Goal: Task Accomplishment & Management: Use online tool/utility

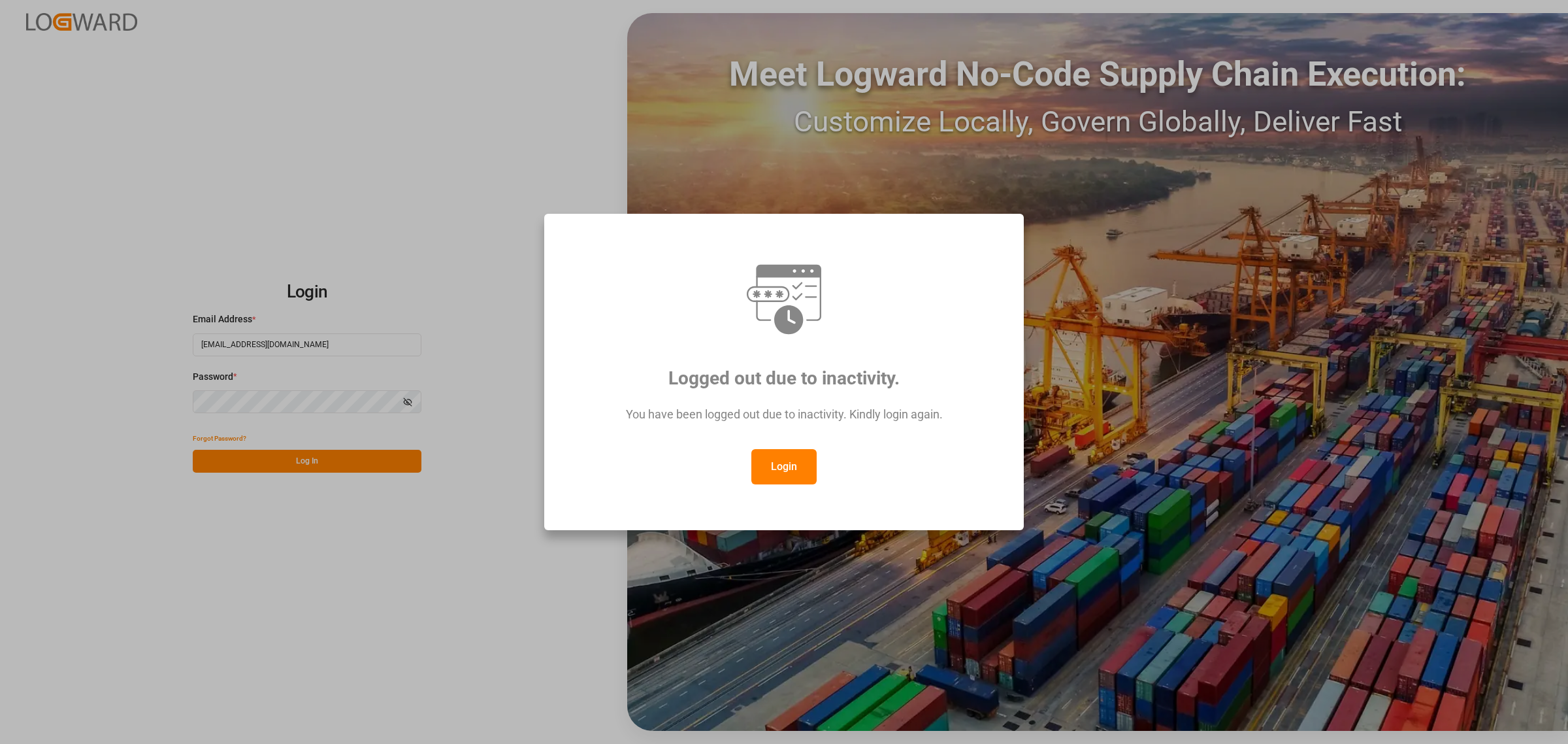
click at [783, 467] on button "Login" at bounding box center [784, 467] width 65 height 35
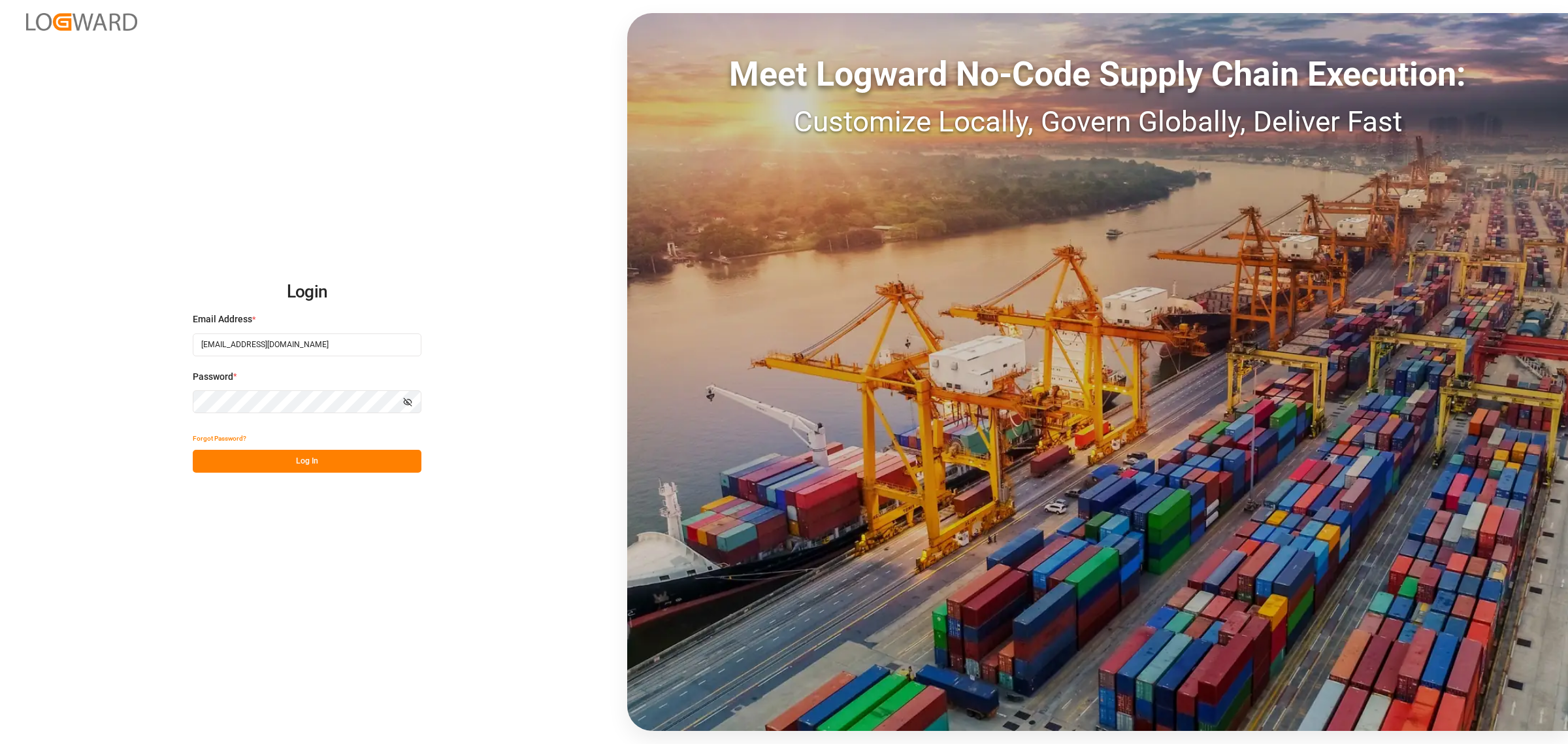
click at [317, 456] on button "Log In" at bounding box center [306, 461] width 228 height 23
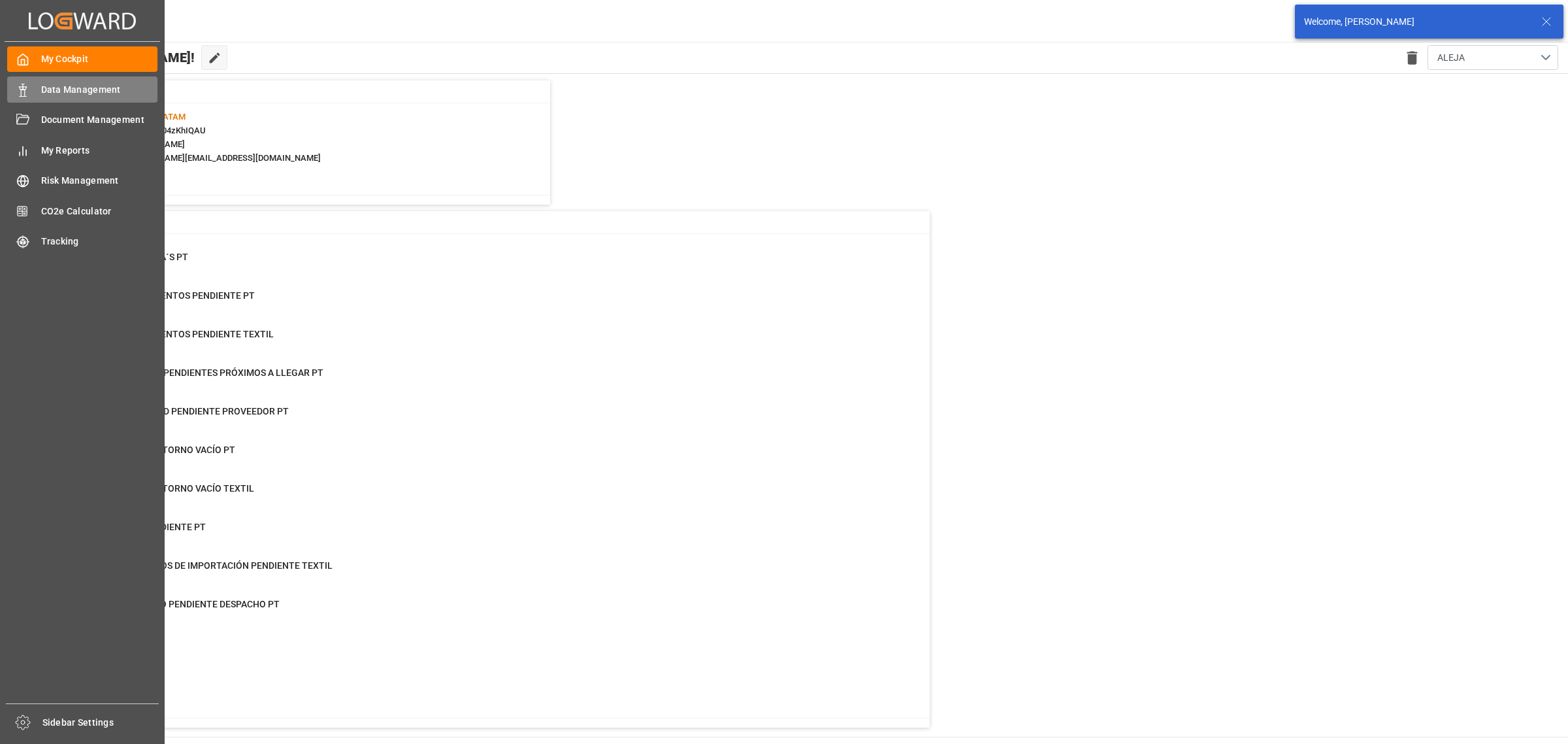
click at [33, 89] on div "Data Management Data Management" at bounding box center [83, 90] width 150 height 26
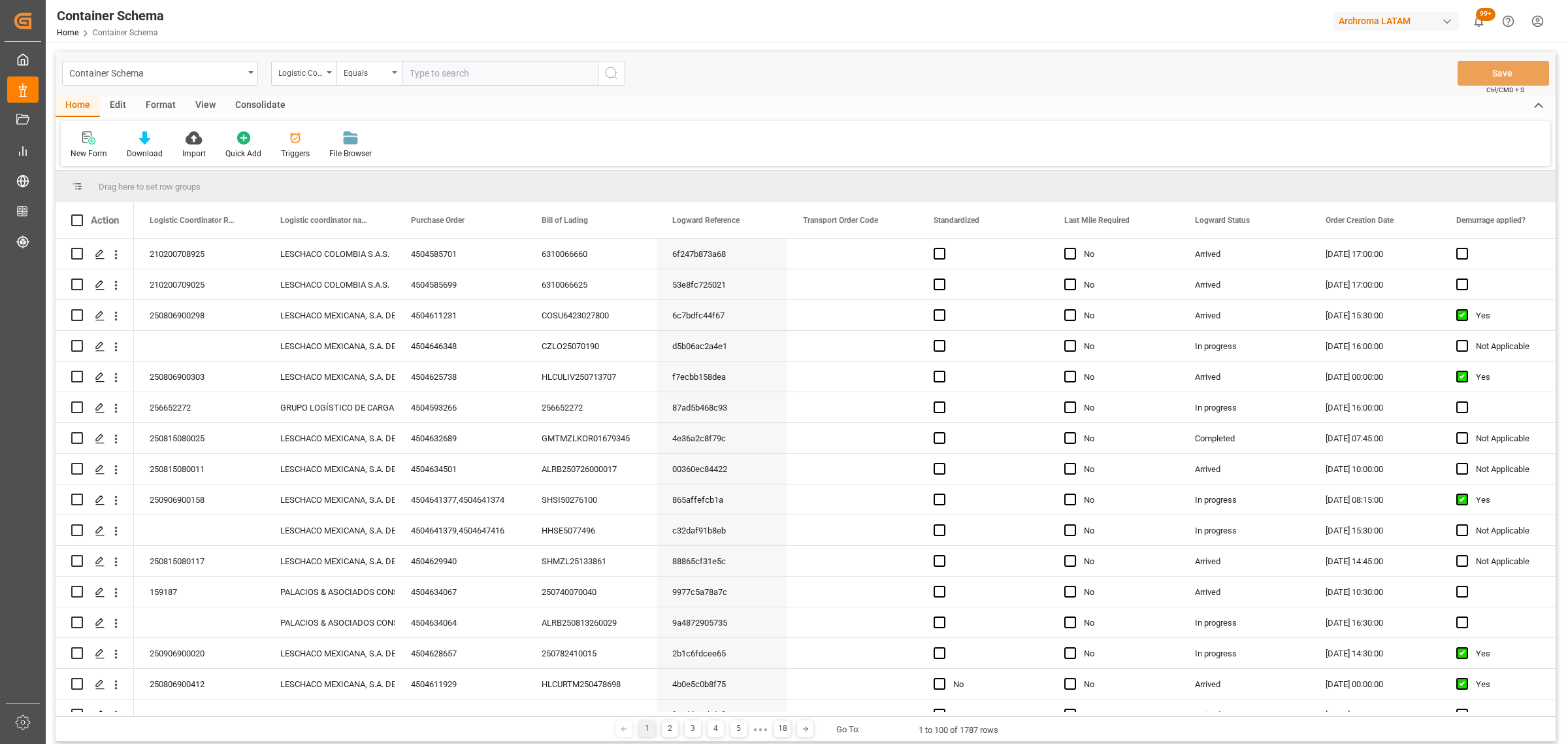
click at [248, 79] on div "Container Schema" at bounding box center [160, 73] width 196 height 25
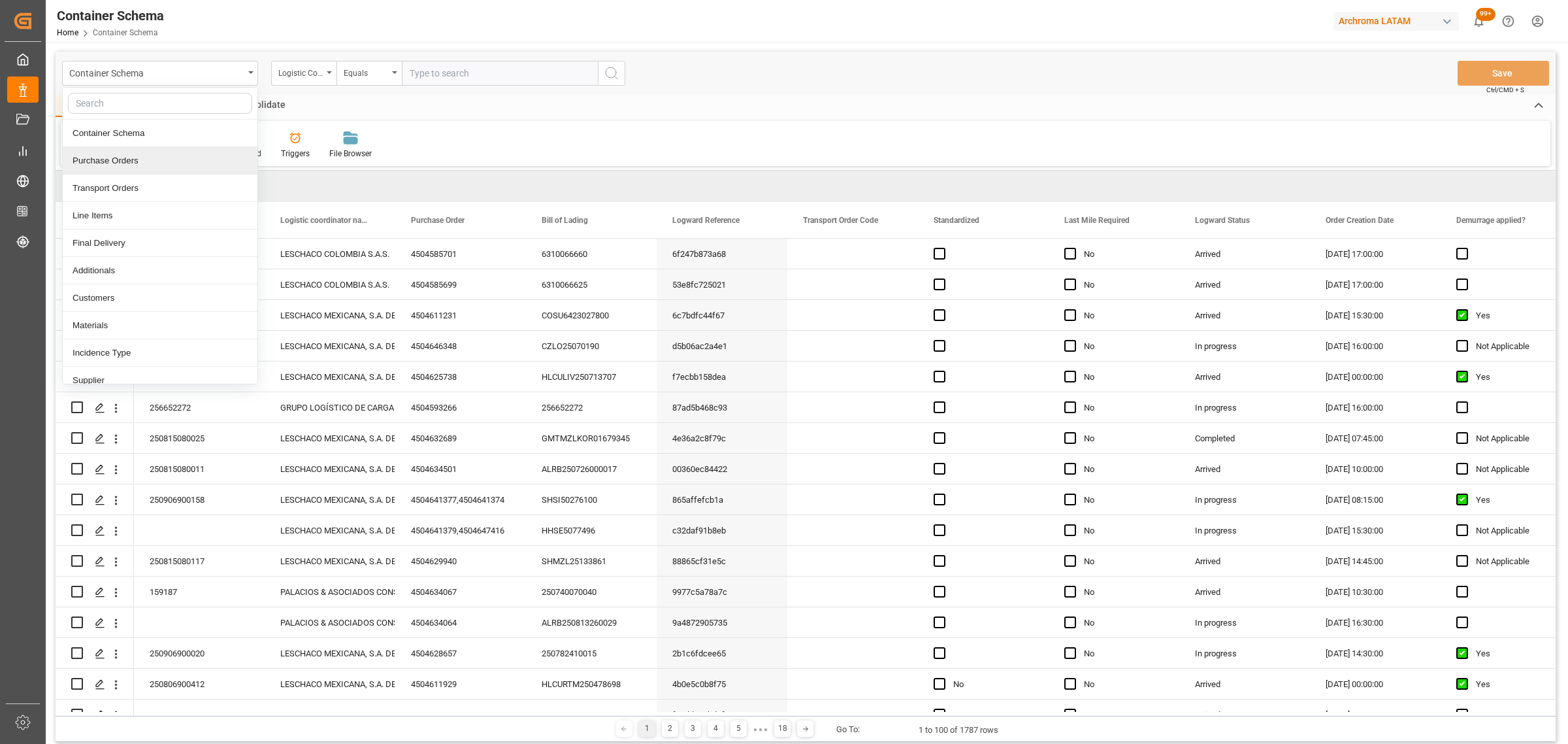
click at [117, 162] on div "Purchase Orders" at bounding box center [160, 161] width 195 height 27
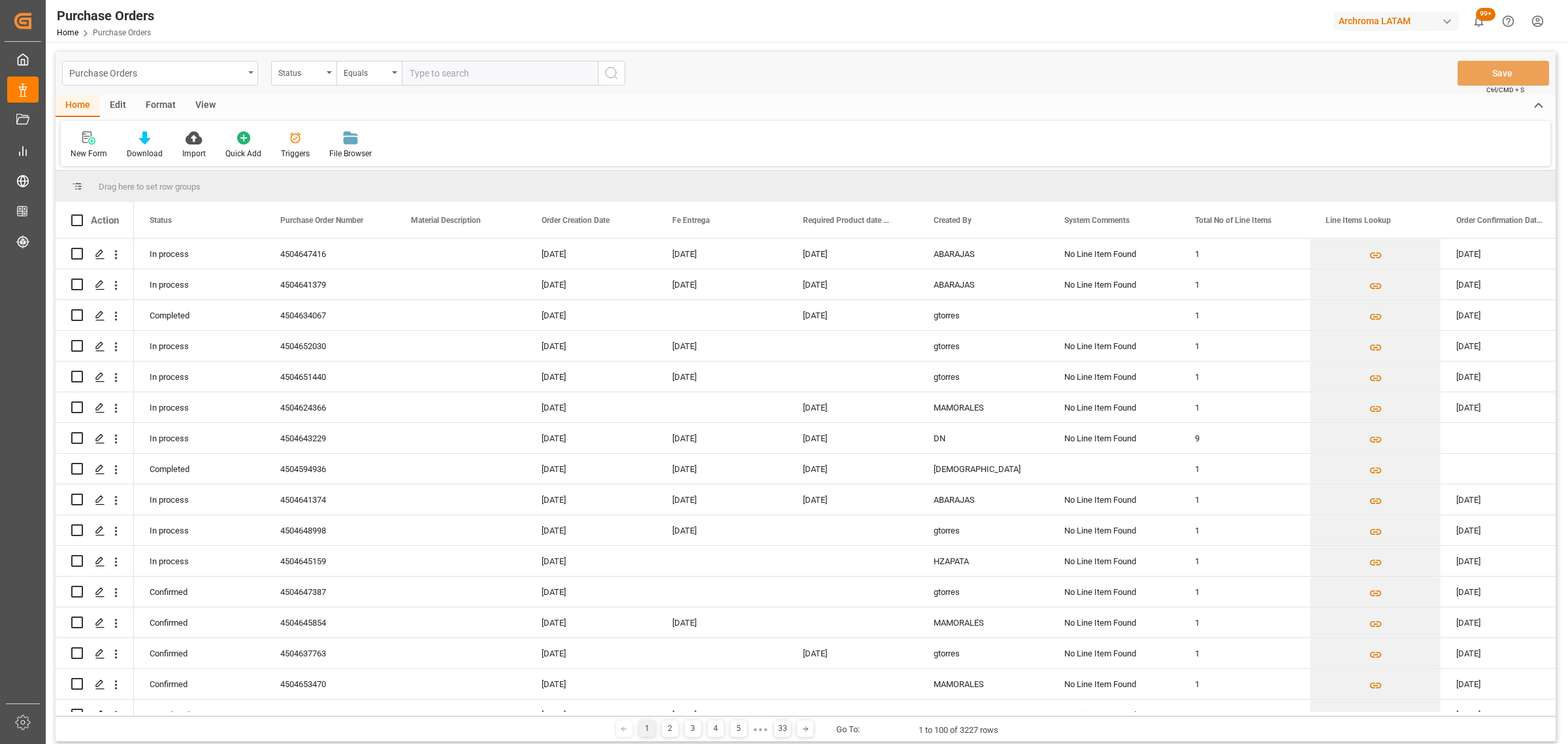
click at [203, 77] on div "Purchase Orders" at bounding box center [156, 72] width 174 height 16
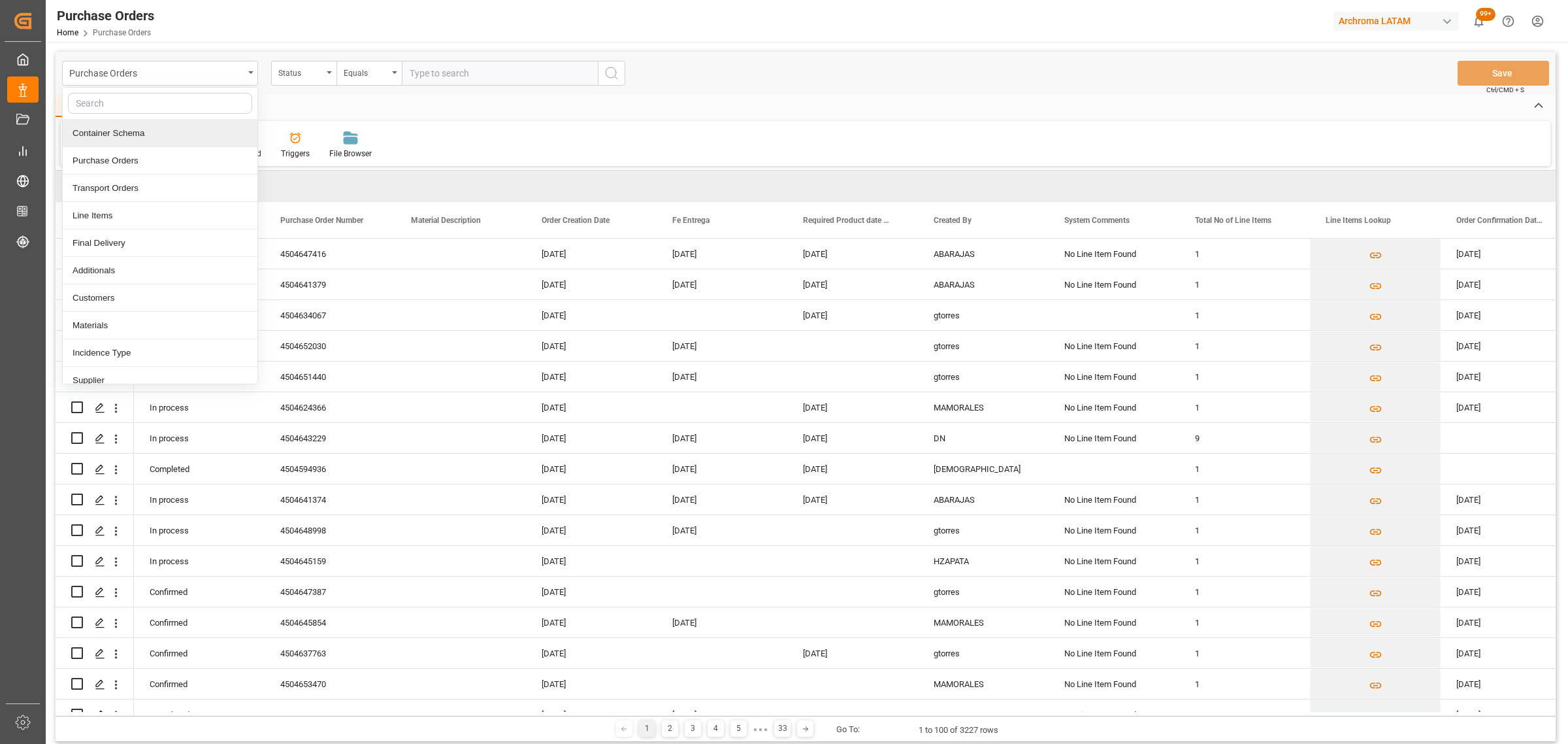
drag, startPoint x: 165, startPoint y: 142, endPoint x: 207, endPoint y: 125, distance: 45.3
click at [165, 142] on div "Container Schema" at bounding box center [160, 133] width 195 height 27
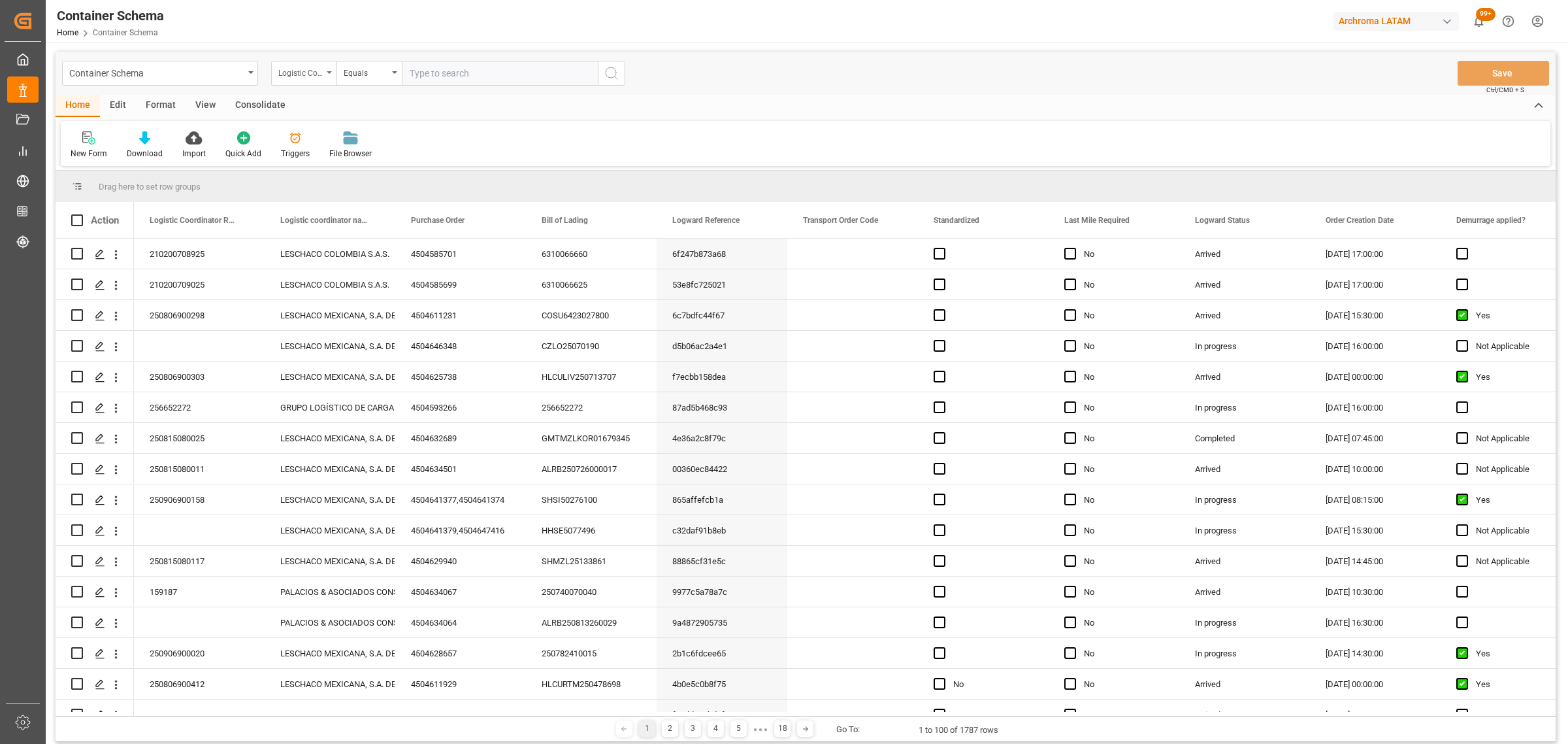
click at [317, 76] on div "Logistic Coordinator Reference Number" at bounding box center [301, 71] width 45 height 15
click at [319, 191] on div "Purchase Order" at bounding box center [369, 188] width 195 height 27
click at [376, 76] on div "Equals" at bounding box center [366, 71] width 45 height 15
click at [383, 151] on div "Fuzzy search" at bounding box center [434, 161] width 195 height 27
click at [441, 67] on input "text" at bounding box center [500, 73] width 196 height 25
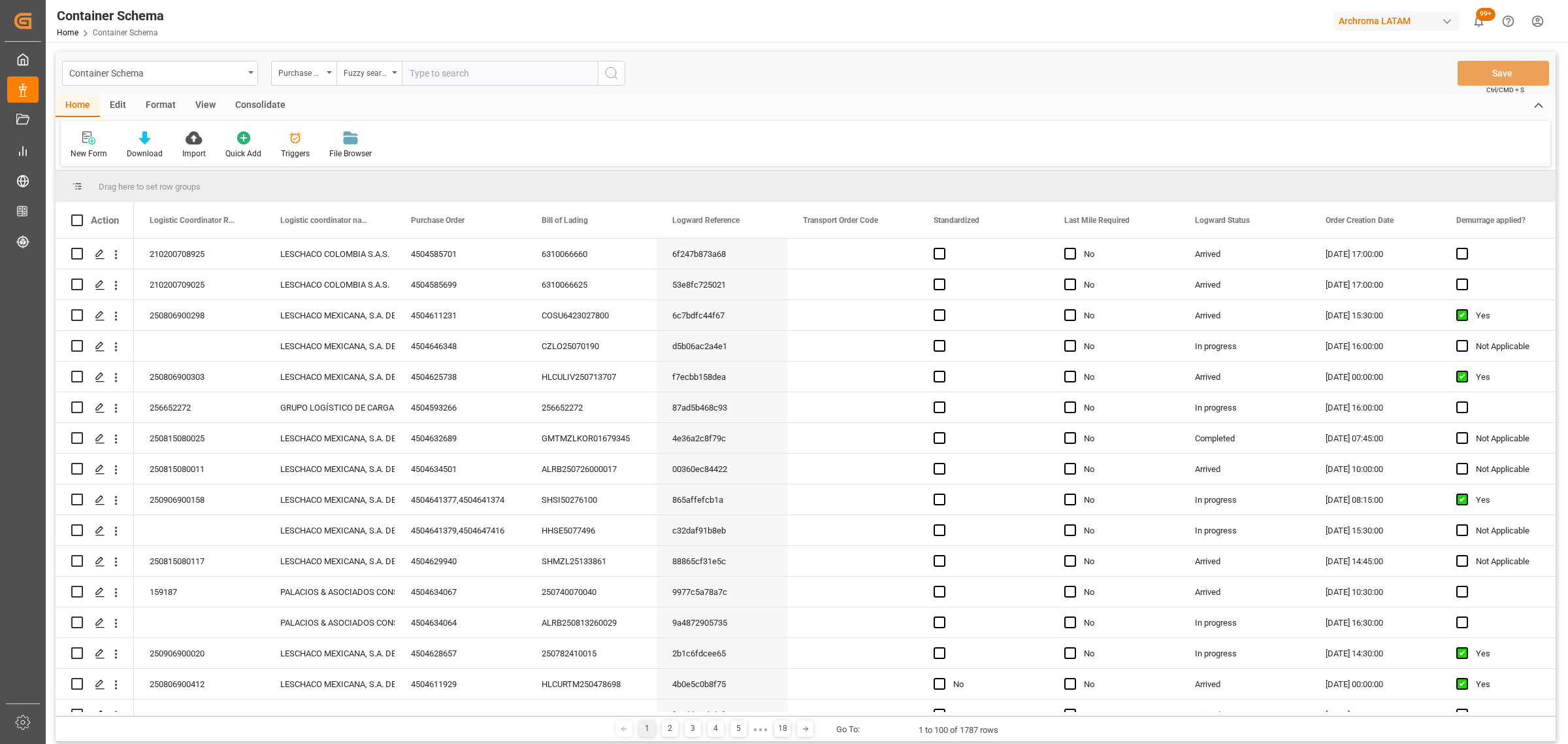
paste input "4504653908"
type input "4504653908"
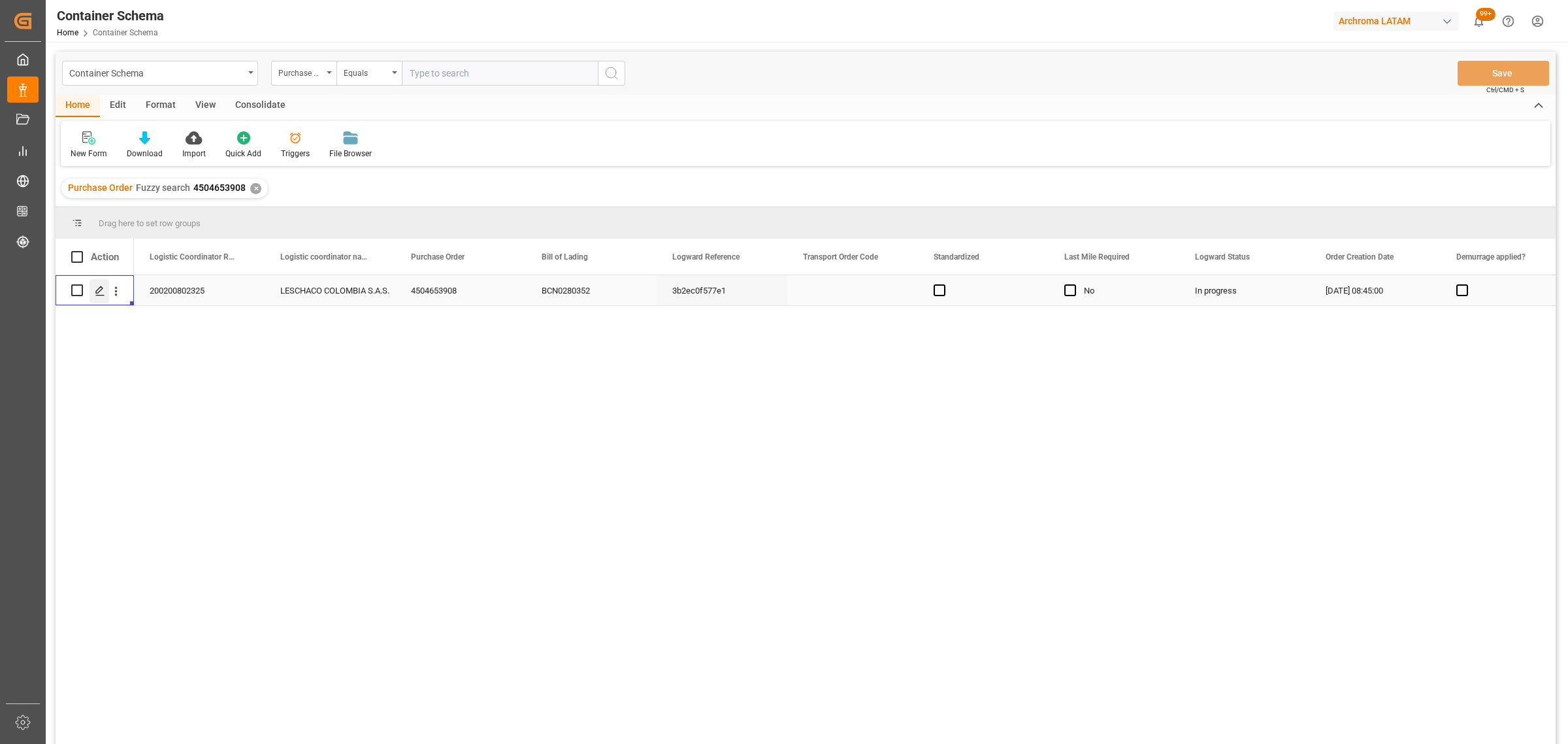
click at [98, 291] on icon "Press SPACE to select this row." at bounding box center [100, 290] width 10 height 10
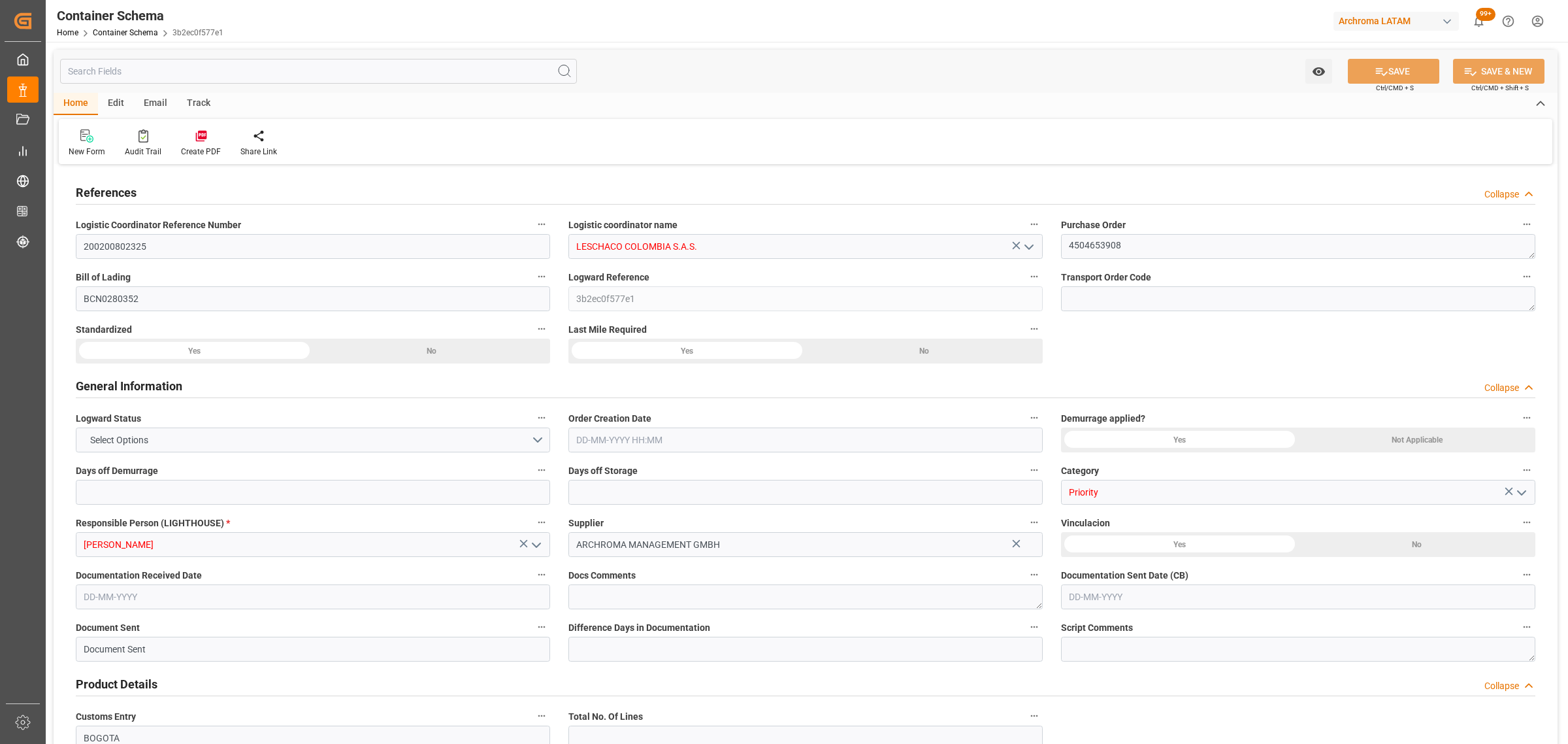
type input "0"
type input "3"
type input "1"
type input "10"
type input "600"
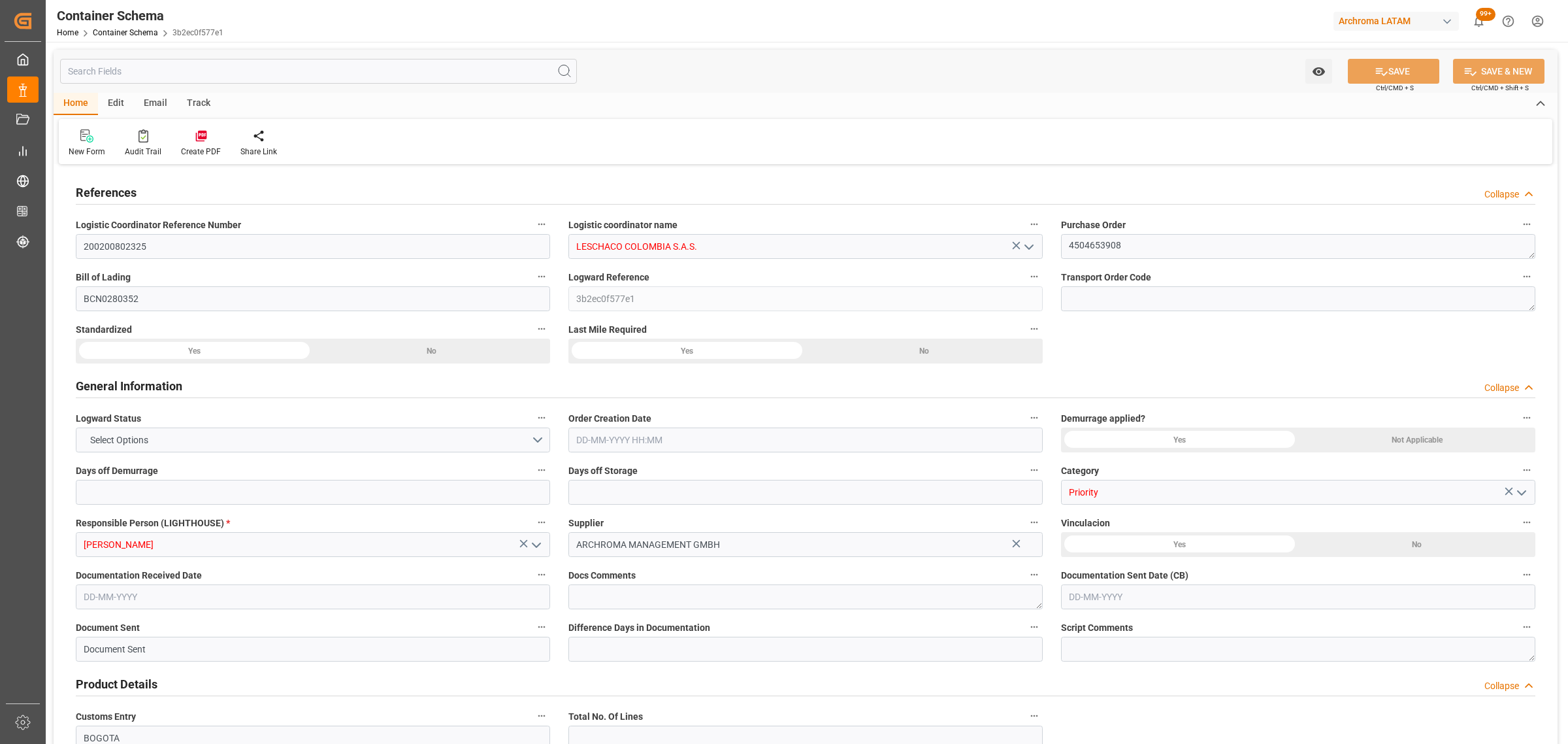
type input "677.95"
type input "NOEPA"
type input "COBOG"
type input "[DATE] 08:45"
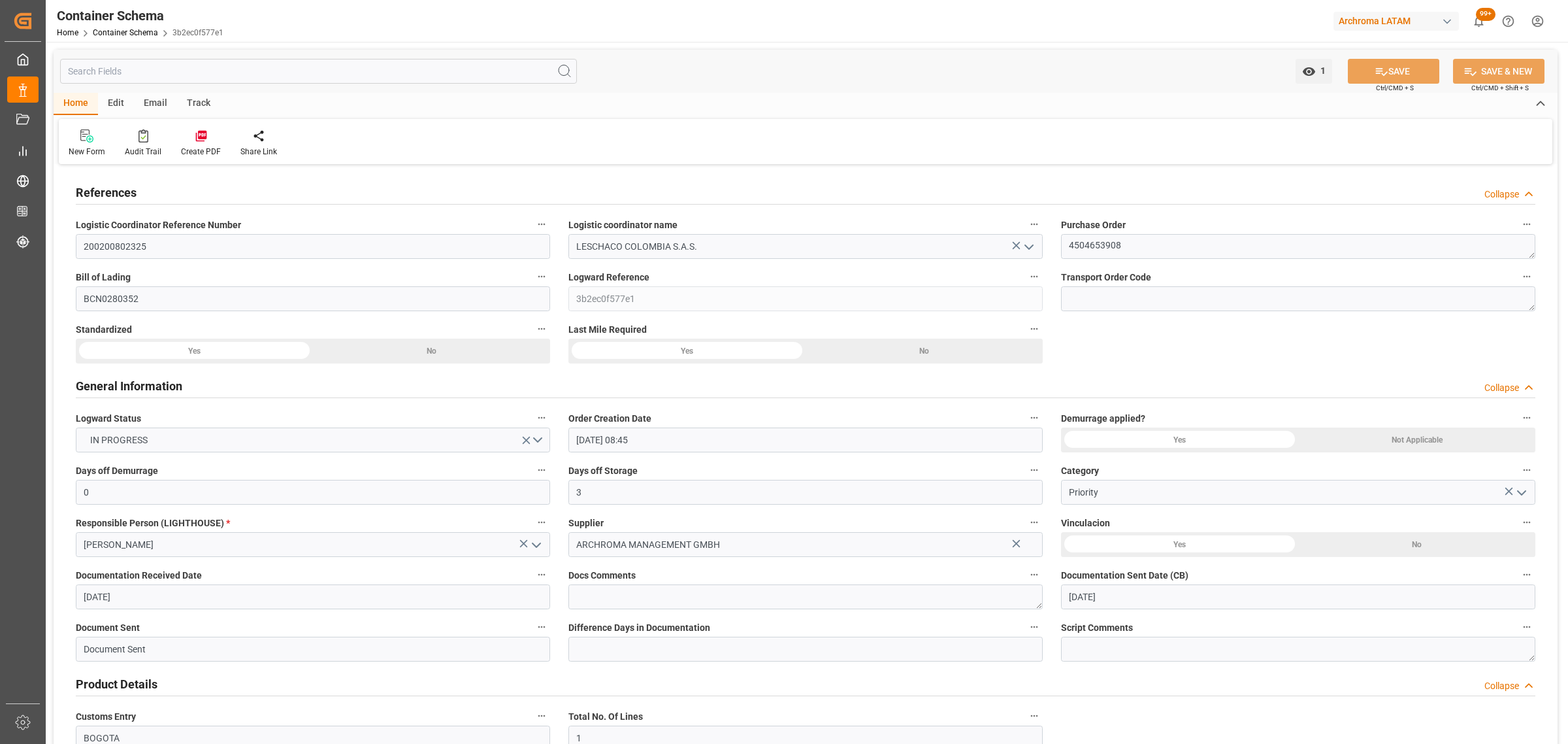
type input "[DATE]"
type input "[DATE] 00:00"
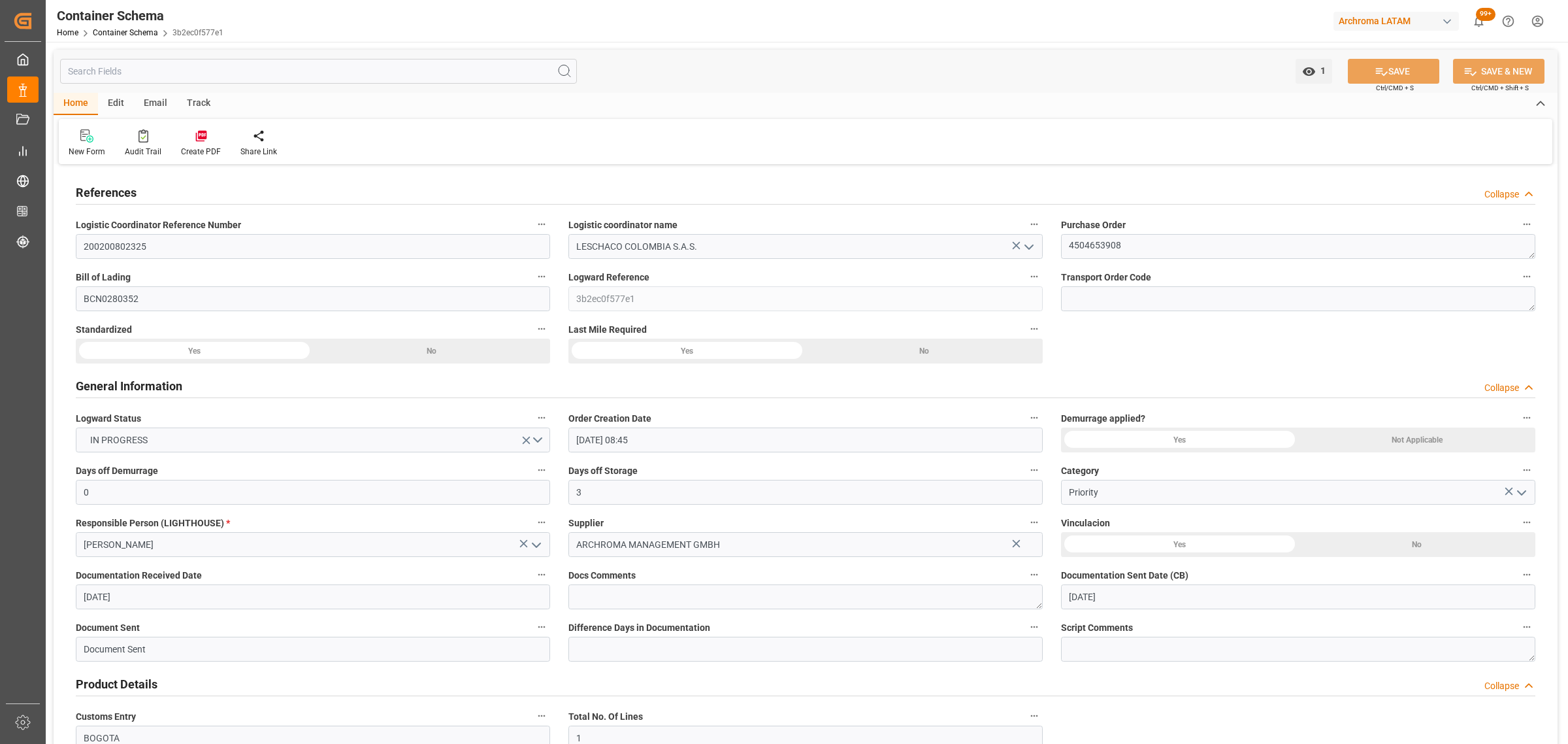
type input "[DATE] 00:00"
click at [188, 106] on div "Track" at bounding box center [199, 104] width 43 height 22
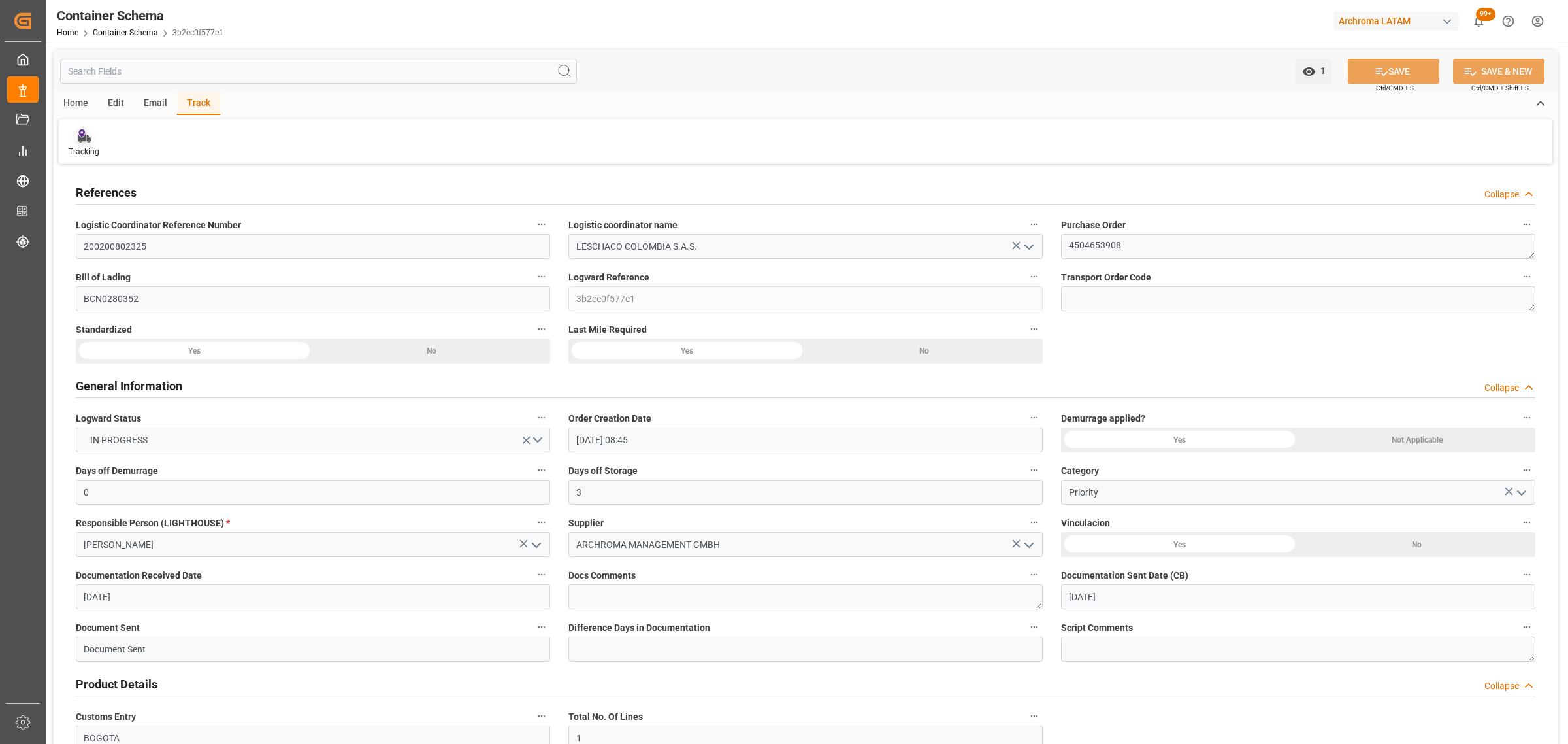
click at [88, 149] on div "Tracking" at bounding box center [83, 151] width 31 height 12
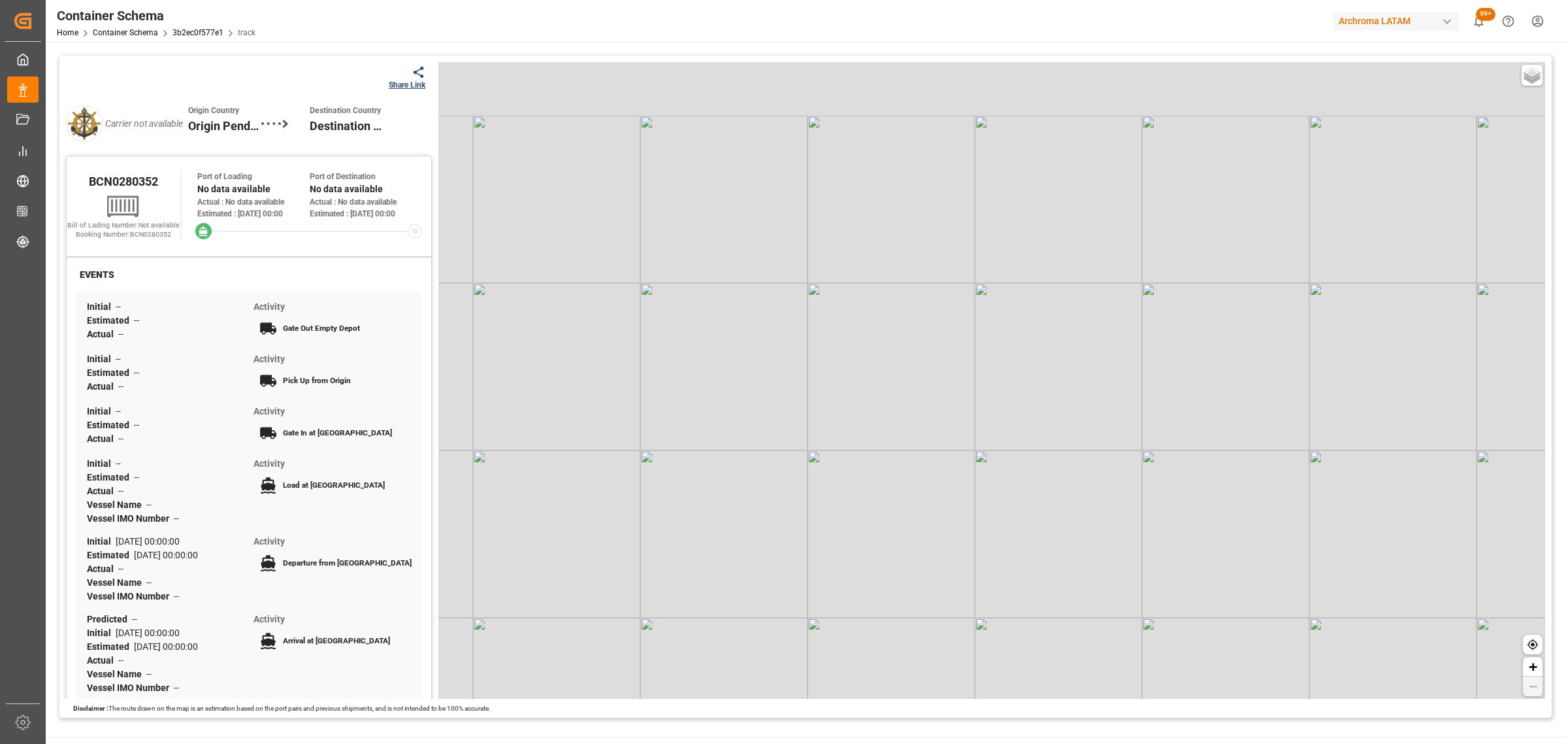
click at [417, 92] on div "Carrier not available Origin Country Origin Pending Destination Country Destina…" at bounding box center [249, 123] width 366 height 64
click at [416, 81] on div "Share Link" at bounding box center [407, 85] width 37 height 12
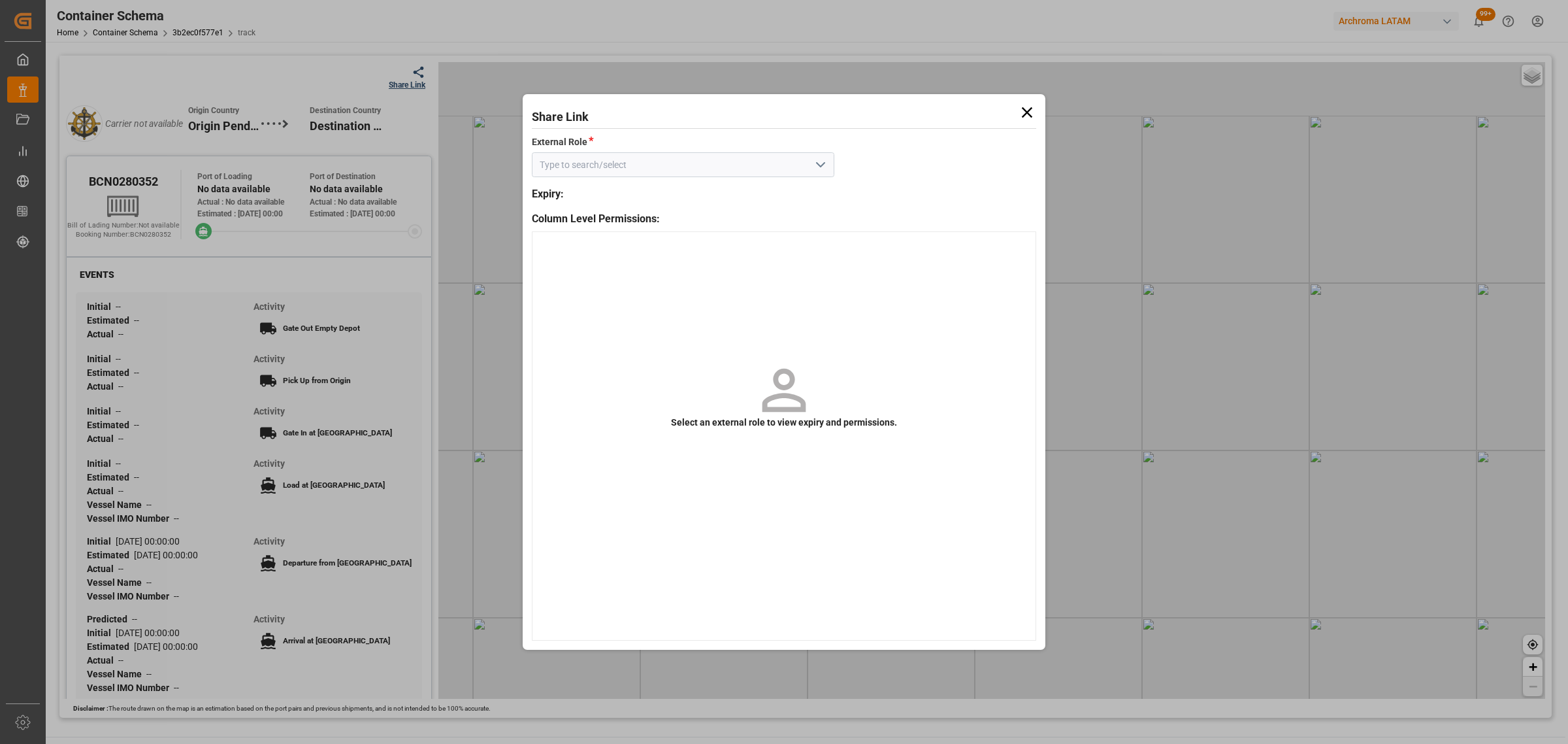
click at [819, 168] on icon "open menu" at bounding box center [820, 164] width 16 height 16
click at [788, 198] on div "Customer" at bounding box center [683, 193] width 301 height 29
type input "Customer"
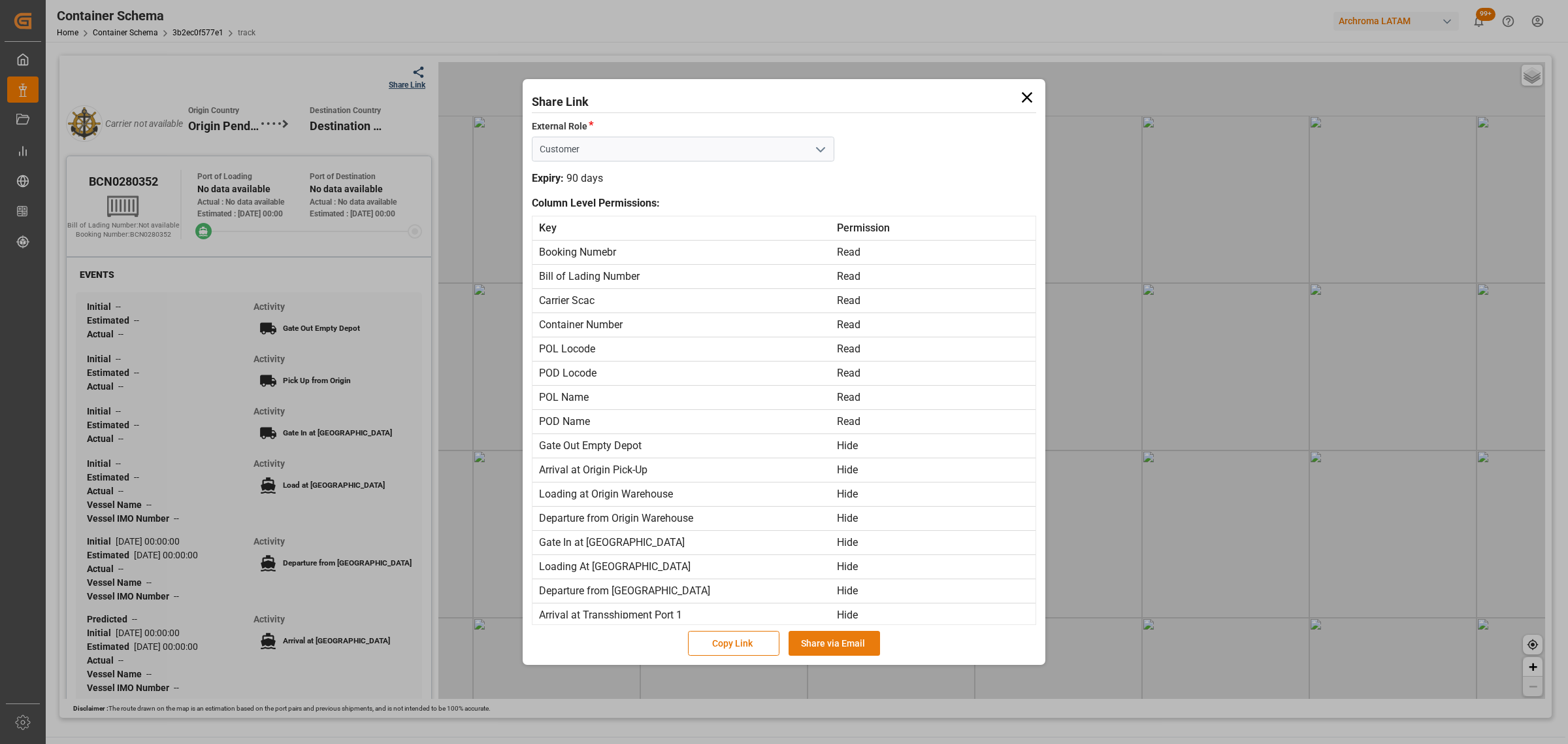
click at [849, 654] on button "Share via Email" at bounding box center [834, 643] width 92 height 25
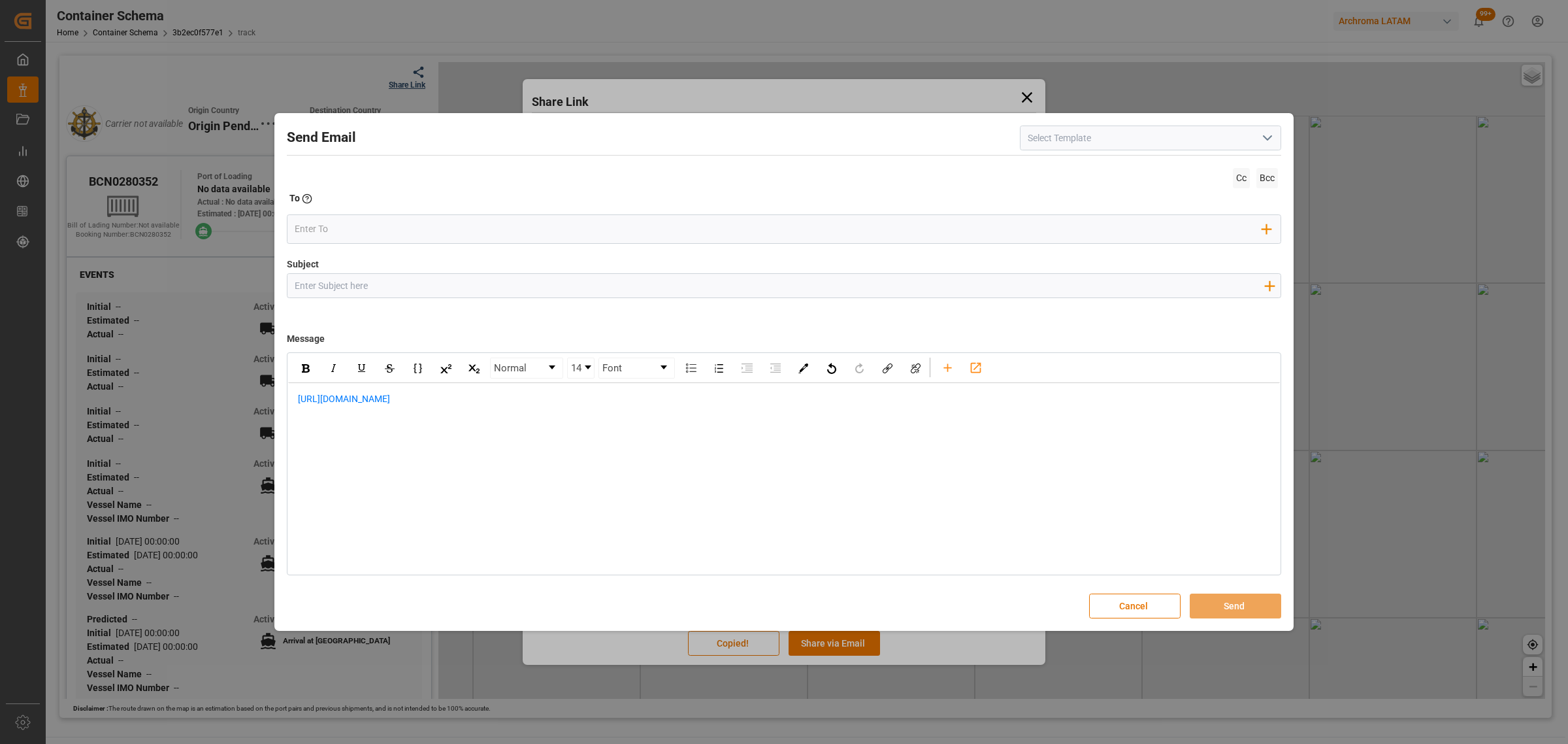
click at [542, 284] on input "Subject" at bounding box center [779, 286] width 984 height 23
paste input "PO 4504653908 //TE//AIR//DOCUMENTOS//ARCHROMA MANAGEMENT GMBH//ARCHROMA [GEOGRA…"
drag, startPoint x: 468, startPoint y: 286, endPoint x: 407, endPoint y: 282, distance: 61.1
click at [407, 282] on input "PO 4504653908 //TE//AIR//DOCUMENTOS//ARCHROMA MANAGEMENT GMBH//ARCHROMA [GEOGRA…" at bounding box center [779, 286] width 984 height 23
click at [786, 286] on input "PO 4504653908 //TE//AIR//LOGWARD STATUS//ARCHROMA MANAGEMENT GMBH//ARCHROMA [GE…" at bounding box center [779, 286] width 984 height 23
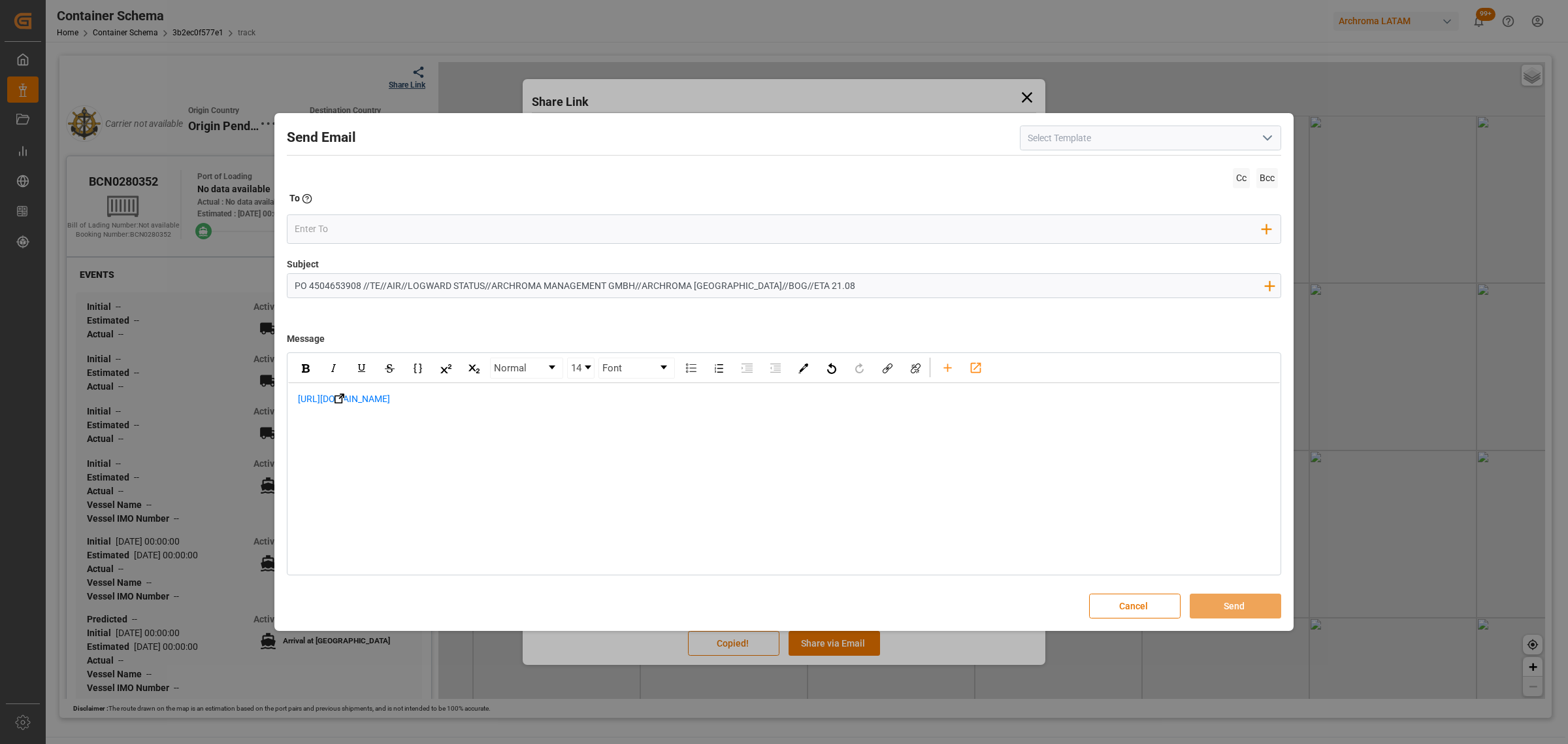
type input "PO 4504653908 //TE//AIR//LOGWARD STATUS//ARCHROMA MANAGEMENT GMBH//ARCHROMA [GE…"
click at [299, 399] on span "[URL][DOMAIN_NAME]" at bounding box center [344, 398] width 92 height 10
click at [334, 397] on div "rdw-editor" at bounding box center [784, 399] width 973 height 14
click at [358, 408] on div "rdw-editor" at bounding box center [784, 413] width 973 height 14
click at [359, 399] on div "rdw-editor" at bounding box center [784, 399] width 973 height 14
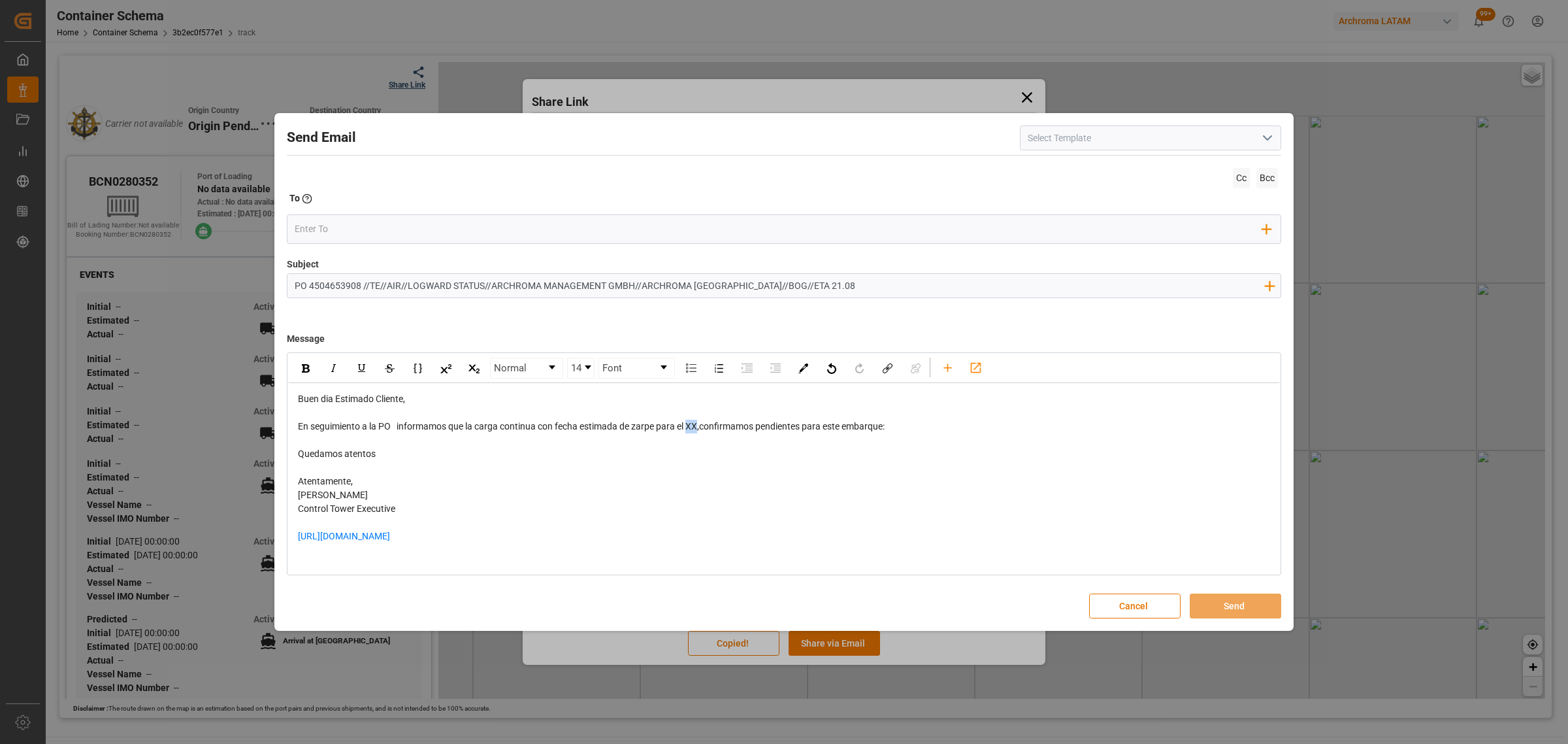
drag, startPoint x: 699, startPoint y: 426, endPoint x: 691, endPoint y: 426, distance: 8.0
click at [691, 426] on span "En seguimiento a la PO informamos que la carga continua con fecha estimada de z…" at bounding box center [590, 426] width 586 height 10
click at [940, 433] on div "rdw-editor" at bounding box center [784, 440] width 973 height 14
click at [931, 422] on div "En seguimiento a la PO informamos que la carga continua con fecha estimada de z…" at bounding box center [784, 427] width 973 height 14
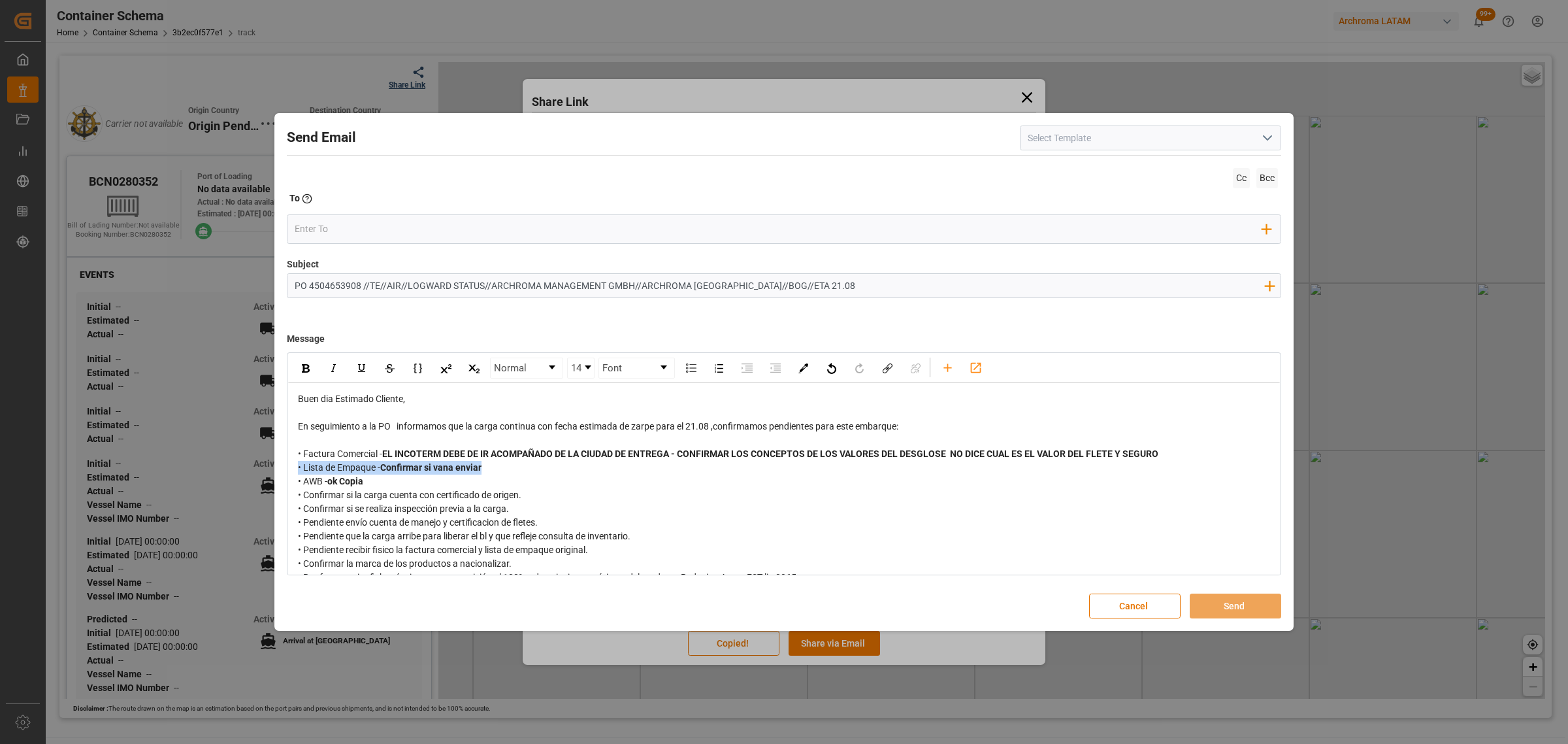
drag, startPoint x: 511, startPoint y: 469, endPoint x: 287, endPoint y: 464, distance: 224.1
click at [288, 464] on div "Buen dia Estimado Cliente, En seguimiento a la PO informamos que la carga conti…" at bounding box center [784, 550] width 992 height 334
drag, startPoint x: 381, startPoint y: 478, endPoint x: 293, endPoint y: 471, distance: 88.3
click at [293, 471] on div "Buen dia Estimado Cliente, En seguimiento a la PO informamos que la carga conti…" at bounding box center [784, 550] width 992 height 334
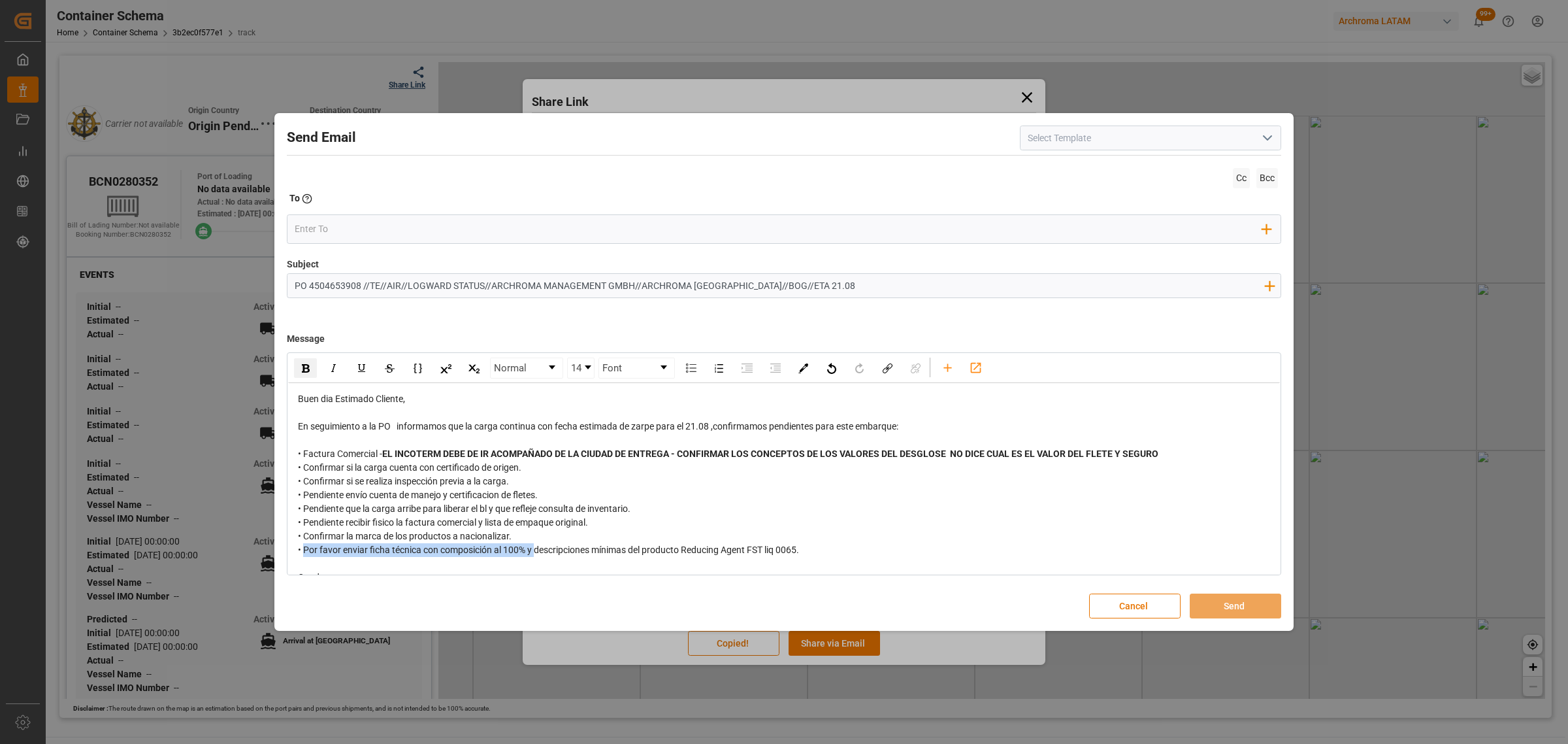
drag, startPoint x: 536, startPoint y: 554, endPoint x: 304, endPoint y: 553, distance: 232.0
click at [304, 553] on span "• Por favor enviar ficha técnica con composición al 100% y descripciones mínima…" at bounding box center [548, 549] width 501 height 10
click at [308, 552] on span "• descripciones mínimas del producto Reducing Agent FST liq 0065." at bounding box center [433, 549] width 270 height 10
drag, startPoint x: 650, startPoint y: 551, endPoint x: 516, endPoint y: 551, distance: 134.0
click at [516, 551] on div "• favor confirmar descripciones mínimas del producto Reducing Agent FST liq 006…" at bounding box center [784, 550] width 973 height 14
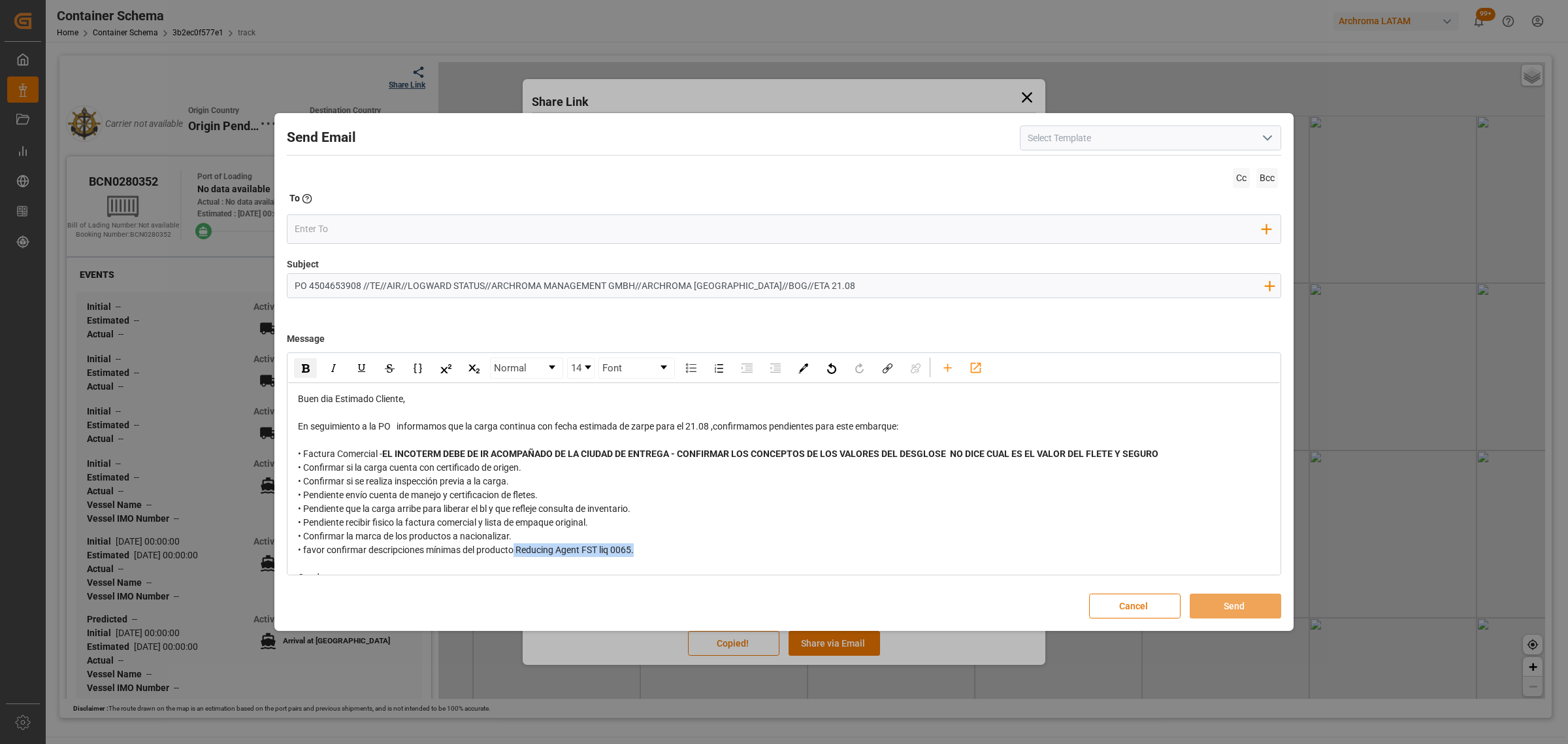
click at [307, 361] on div "rdw-inline-control" at bounding box center [306, 368] width 23 height 20
click at [783, 560] on div "rdw-editor" at bounding box center [784, 564] width 973 height 14
drag, startPoint x: 651, startPoint y: 553, endPoint x: 289, endPoint y: 550, distance: 362.0
click at [289, 550] on div "Buen dia Estimado Cliente, En seguimiento a la PO informamos que la carga conti…" at bounding box center [784, 536] width 992 height 307
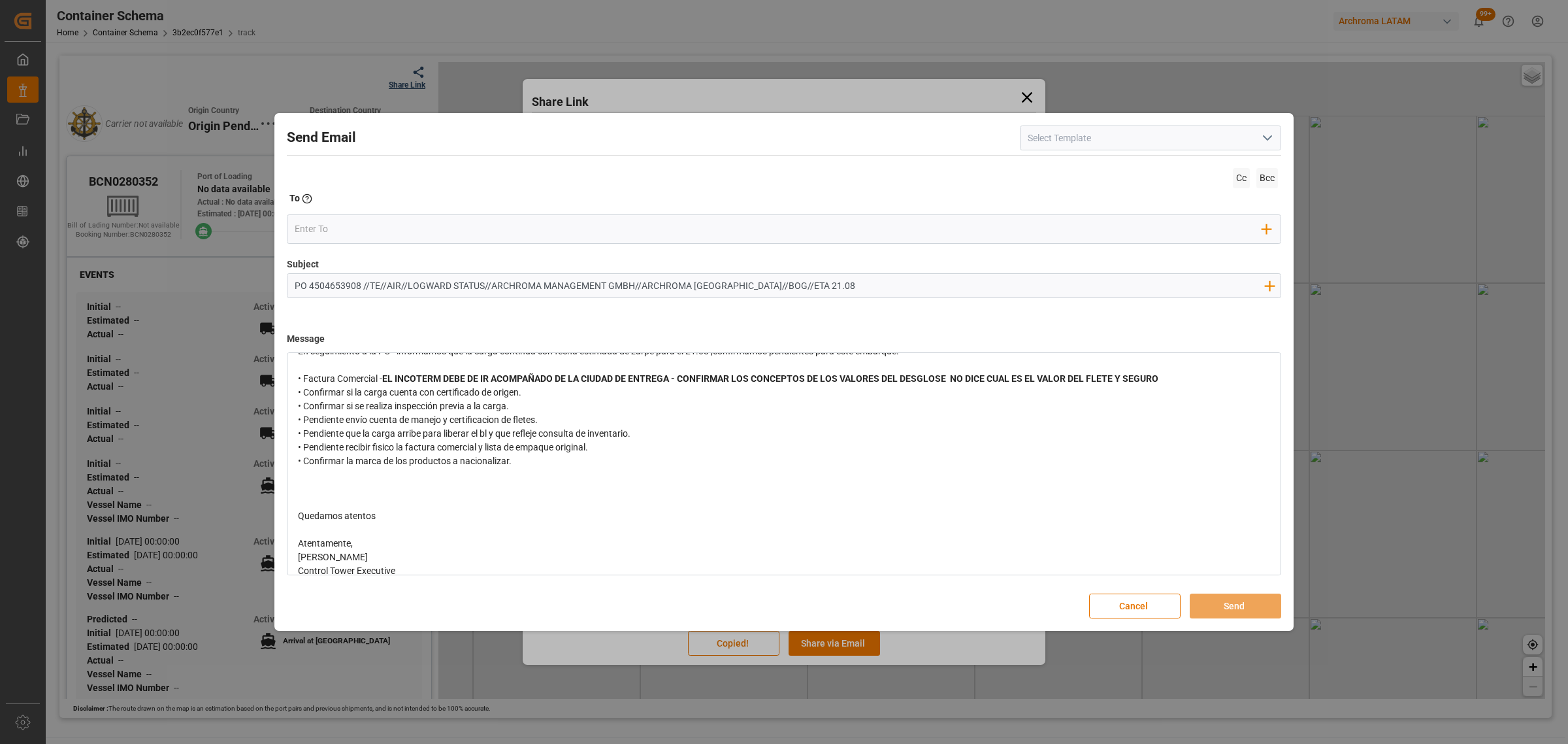
scroll to position [130, 0]
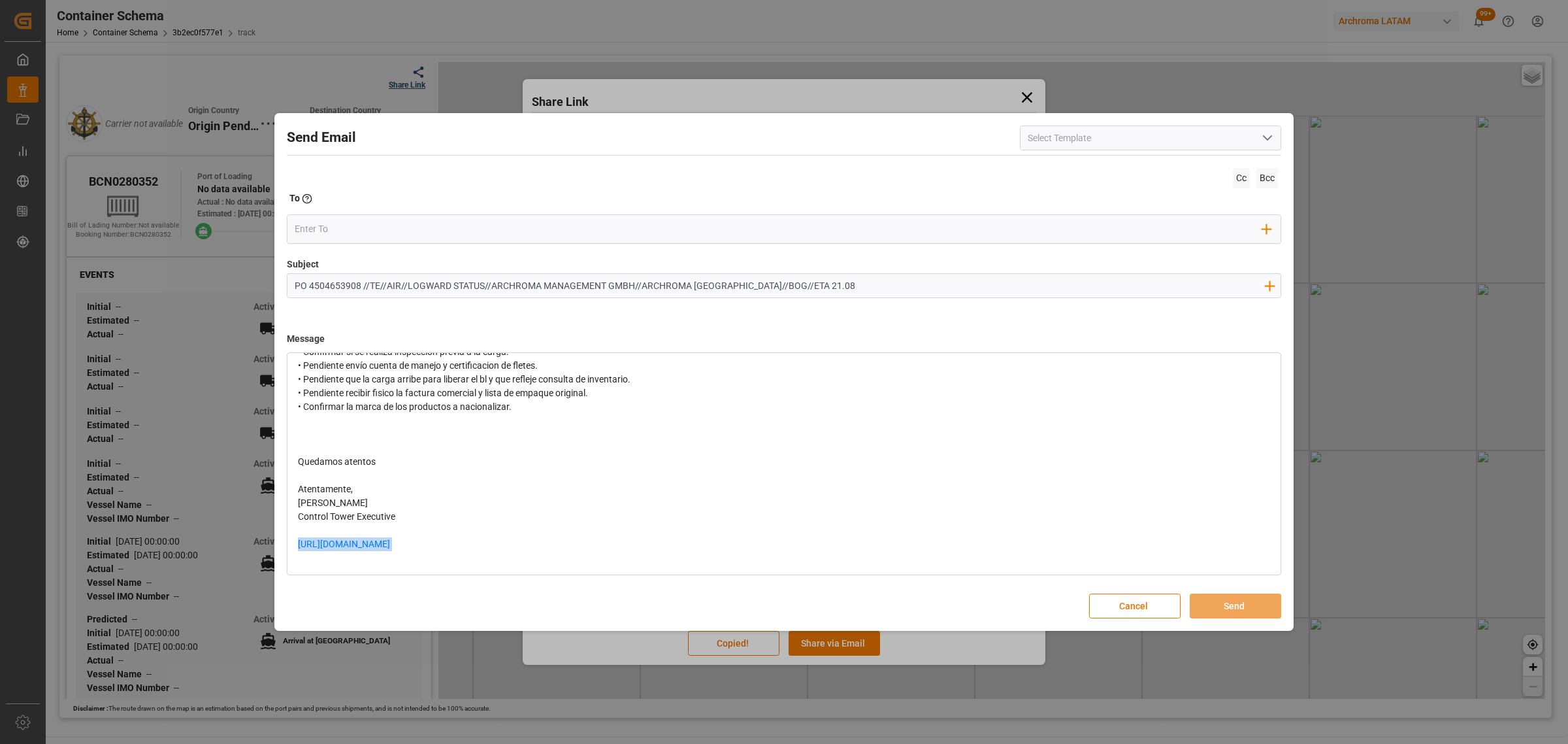
drag, startPoint x: 498, startPoint y: 543, endPoint x: 266, endPoint y: 551, distance: 232.1
click at [266, 551] on div "Send Email Cc Bcc To Enter the TO Email address Add Field to To Subject PO 4504…" at bounding box center [784, 372] width 1568 height 744
click at [327, 423] on div "rdw-editor" at bounding box center [784, 420] width 973 height 14
click at [318, 444] on div "rdw-editor" at bounding box center [784, 448] width 973 height 14
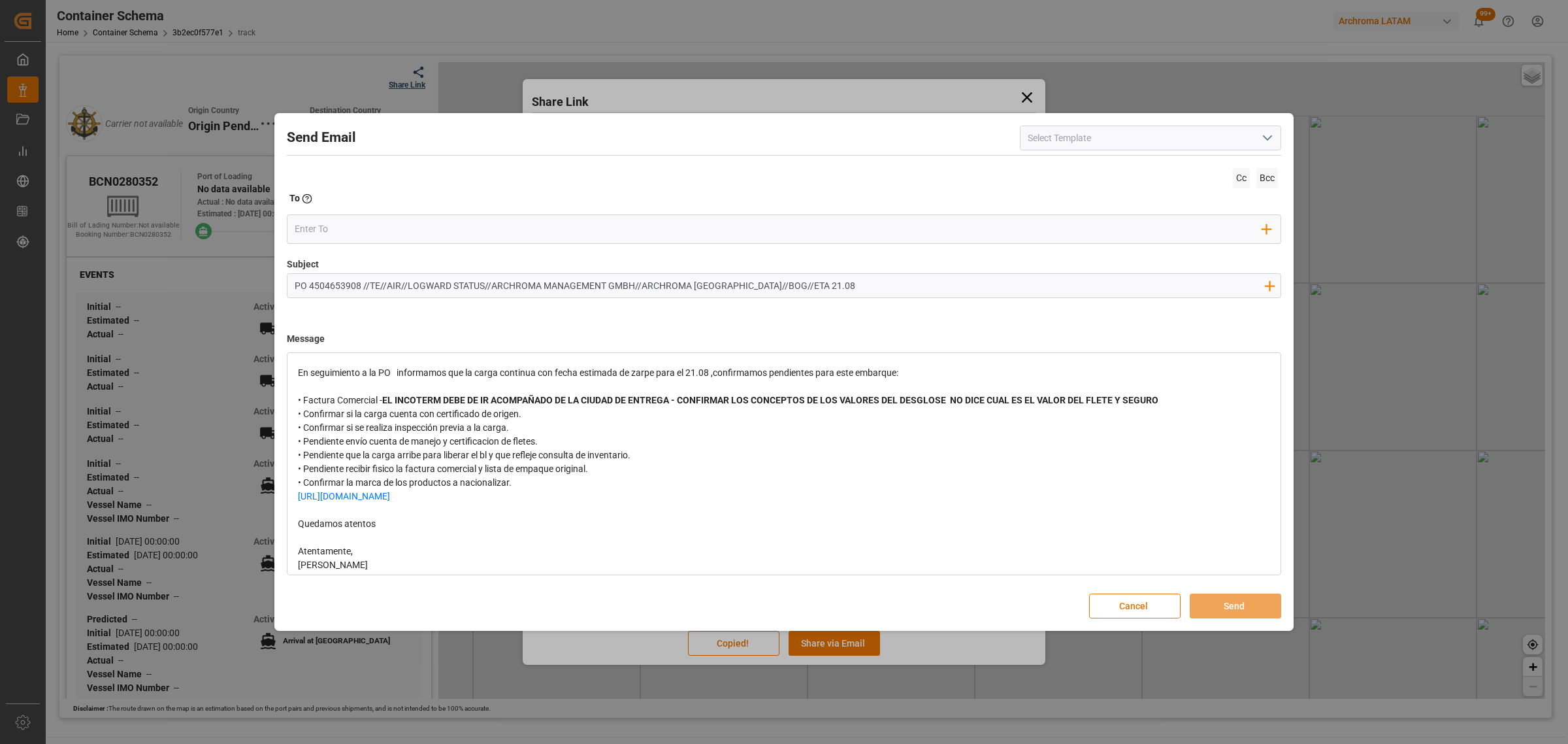
scroll to position [0, 0]
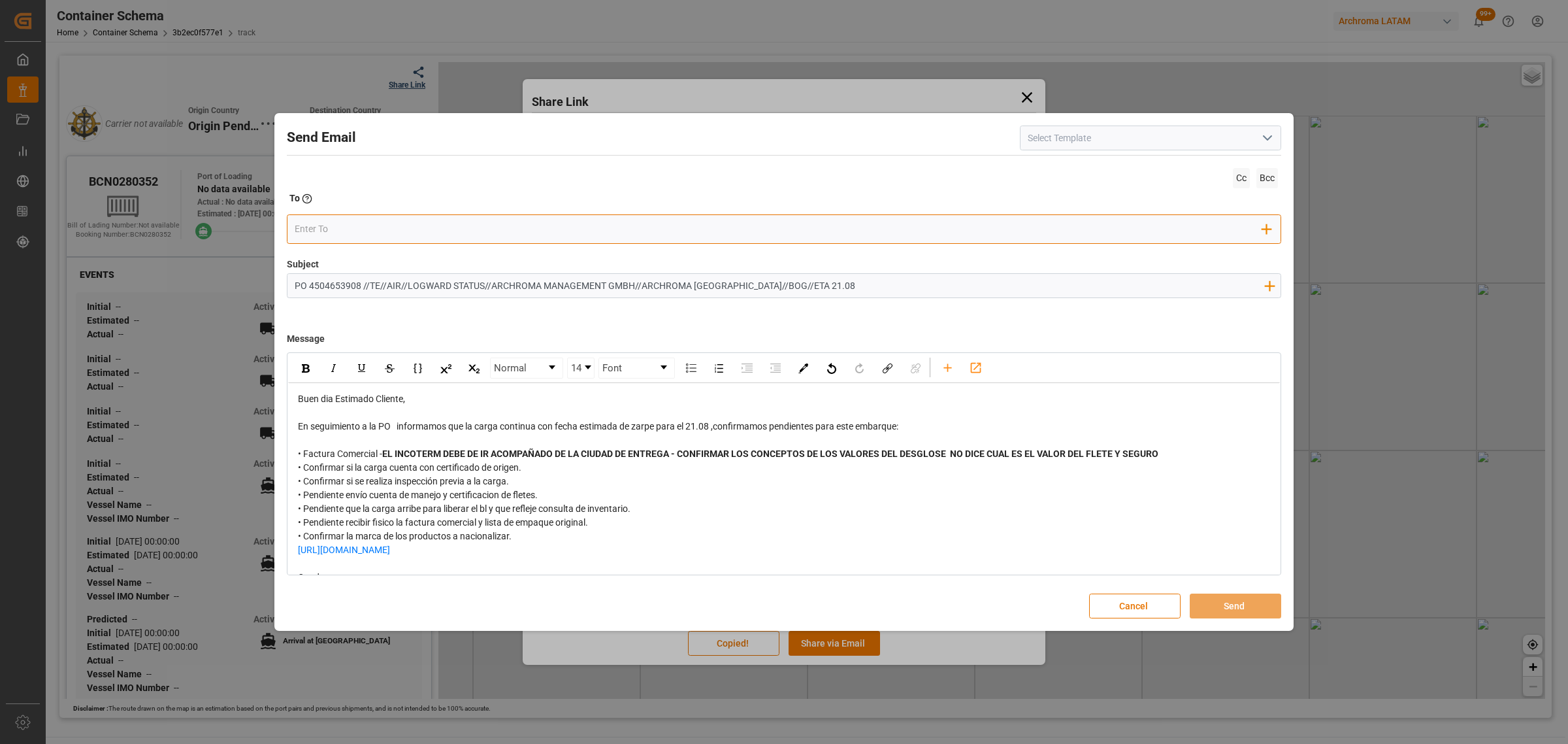
click at [334, 233] on input "email" at bounding box center [779, 229] width 968 height 20
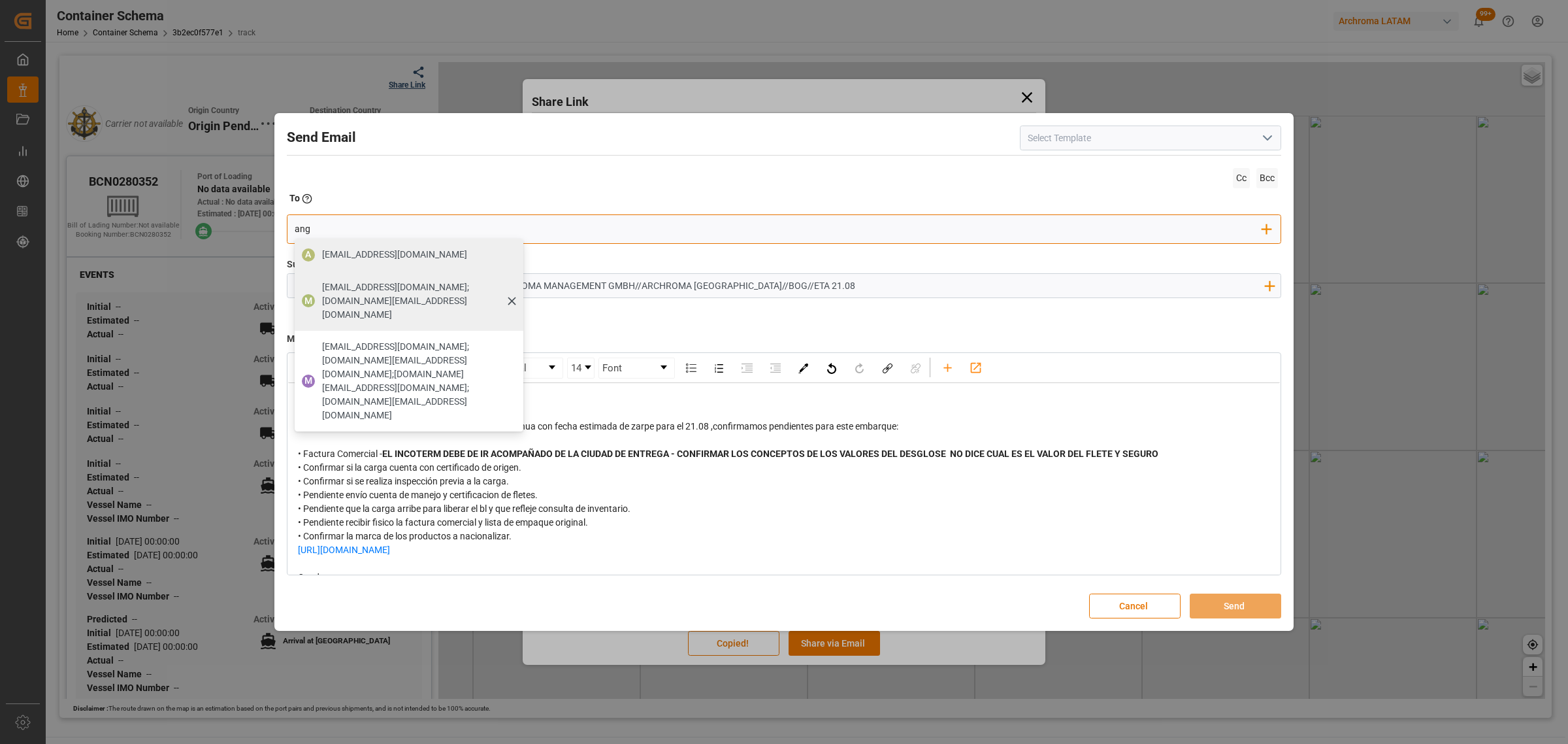
type input "ang"
click at [332, 285] on span "[EMAIL_ADDRESS][DOMAIN_NAME];[DOMAIN_NAME][EMAIL_ADDRESS][DOMAIN_NAME]" at bounding box center [418, 300] width 192 height 41
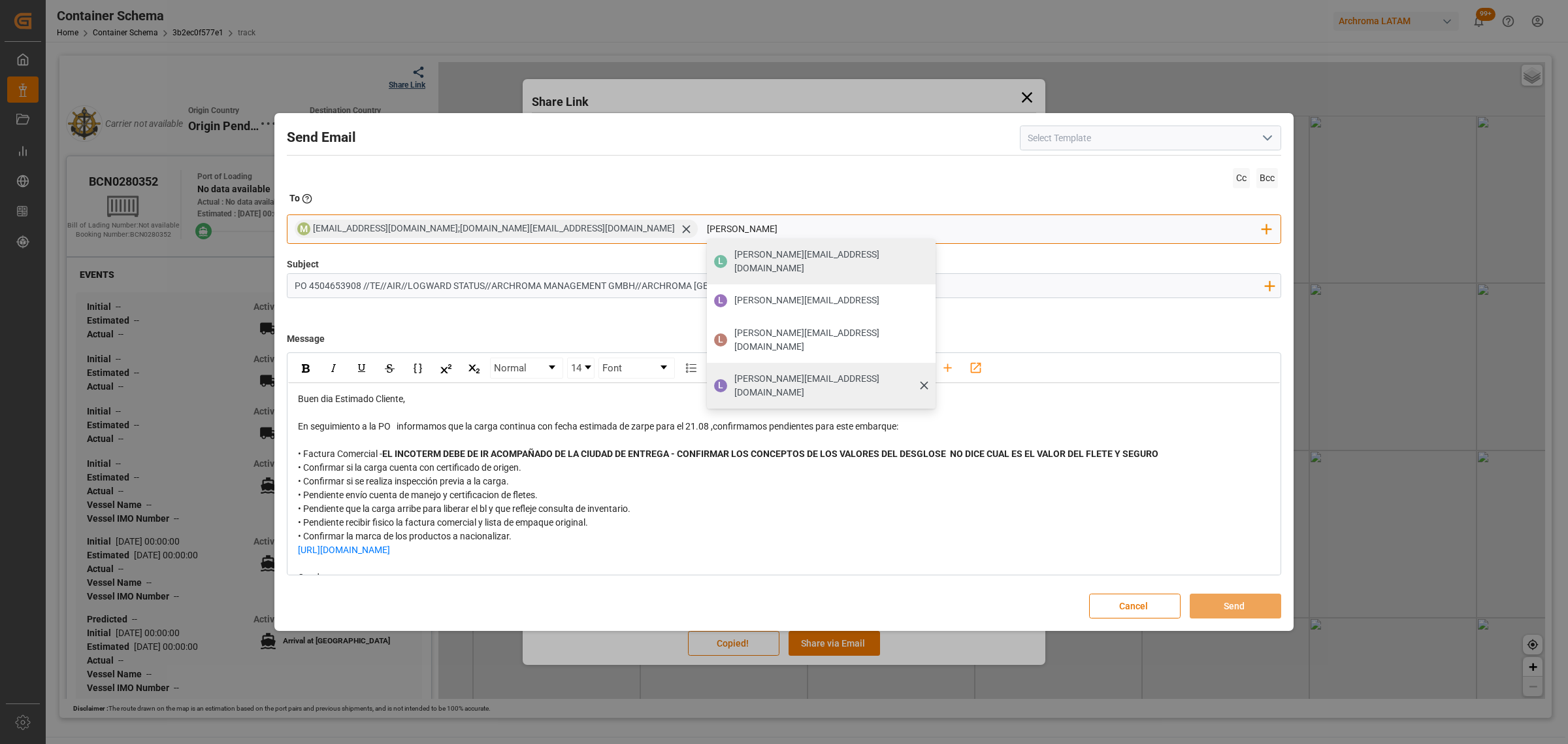
type input "[PERSON_NAME]"
click at [734, 372] on span "[PERSON_NAME][EMAIL_ADDRESS][DOMAIN_NAME]" at bounding box center [830, 385] width 192 height 27
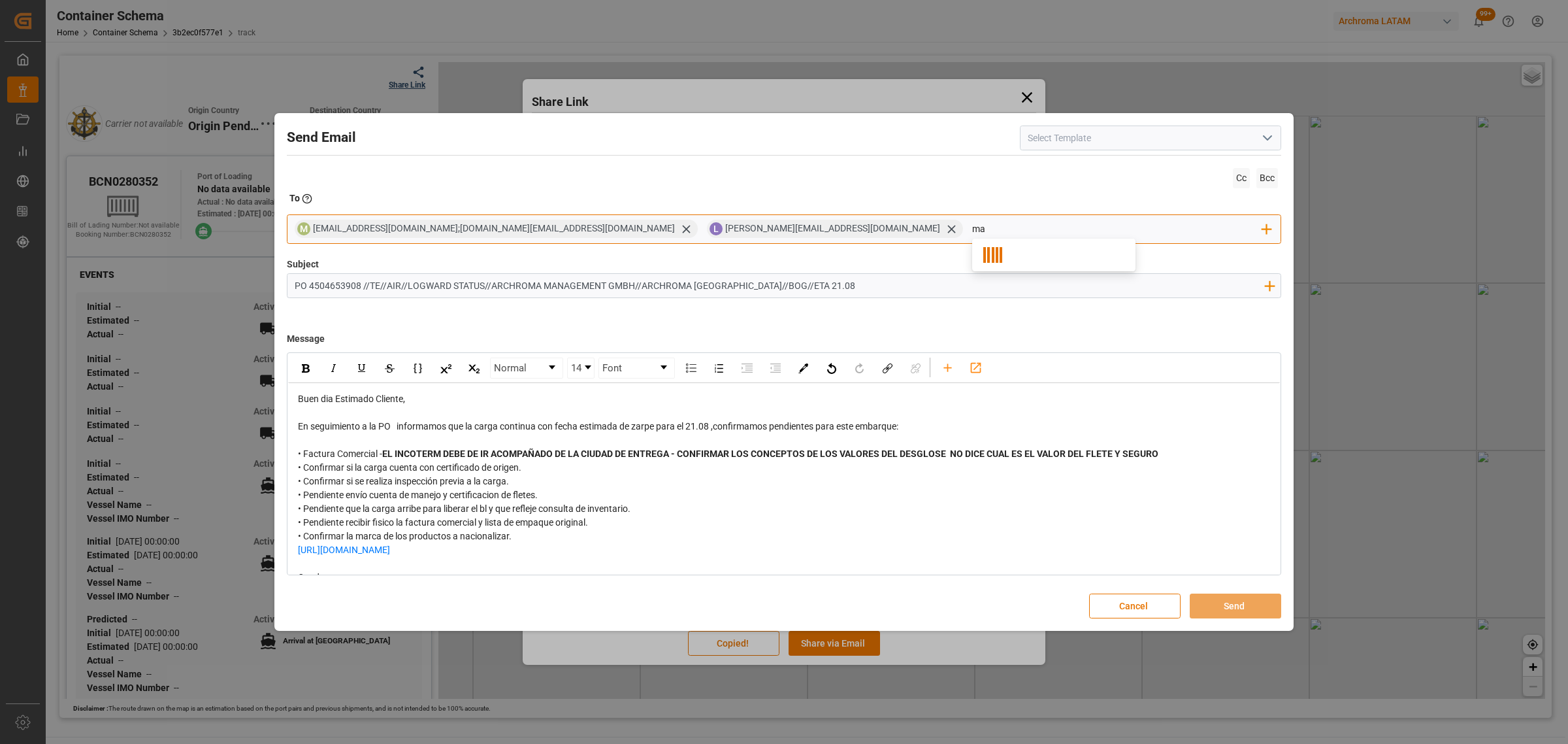
type input "m"
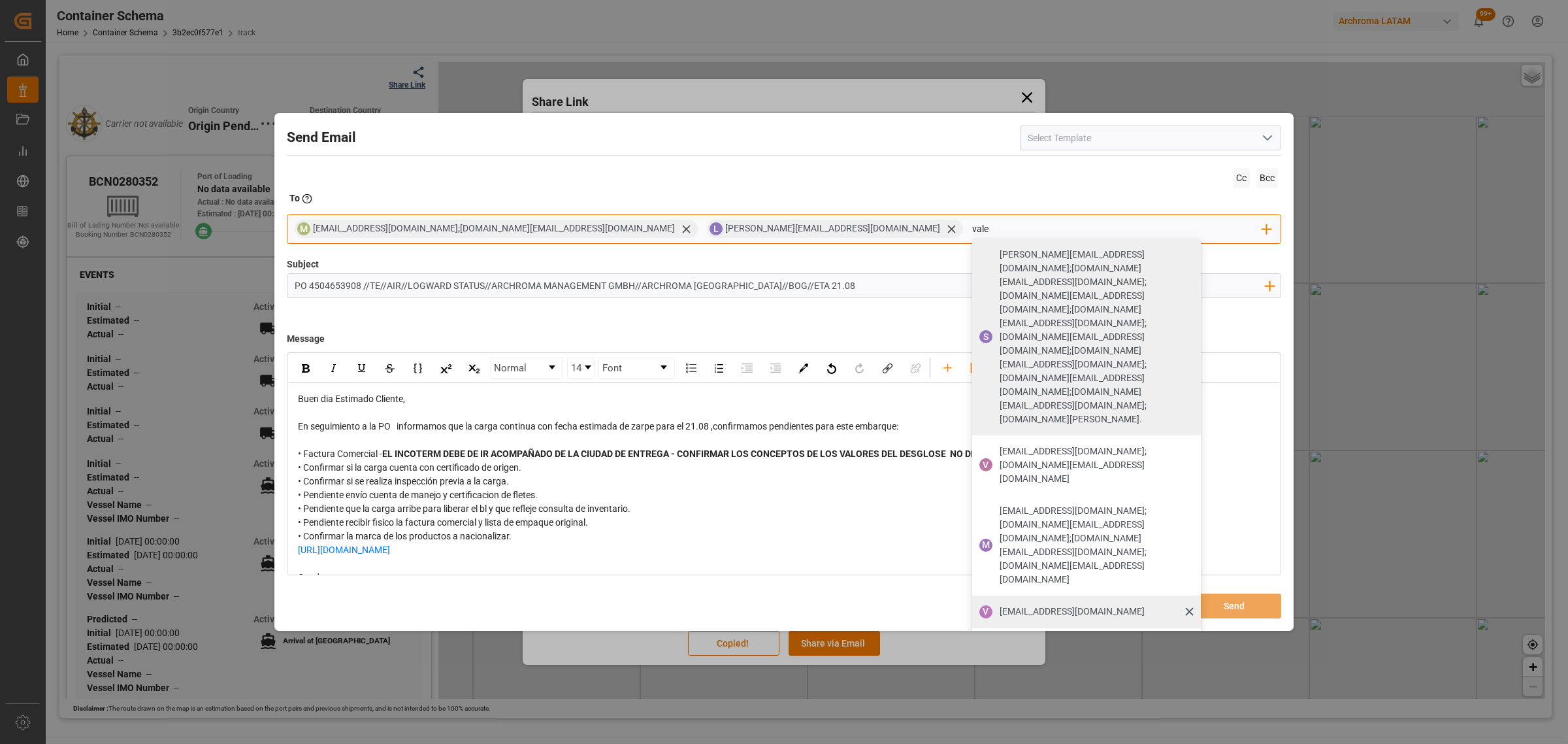
type input "vale"
click at [1000, 605] on span "[EMAIL_ADDRESS][DOMAIN_NAME]" at bounding box center [1072, 612] width 145 height 14
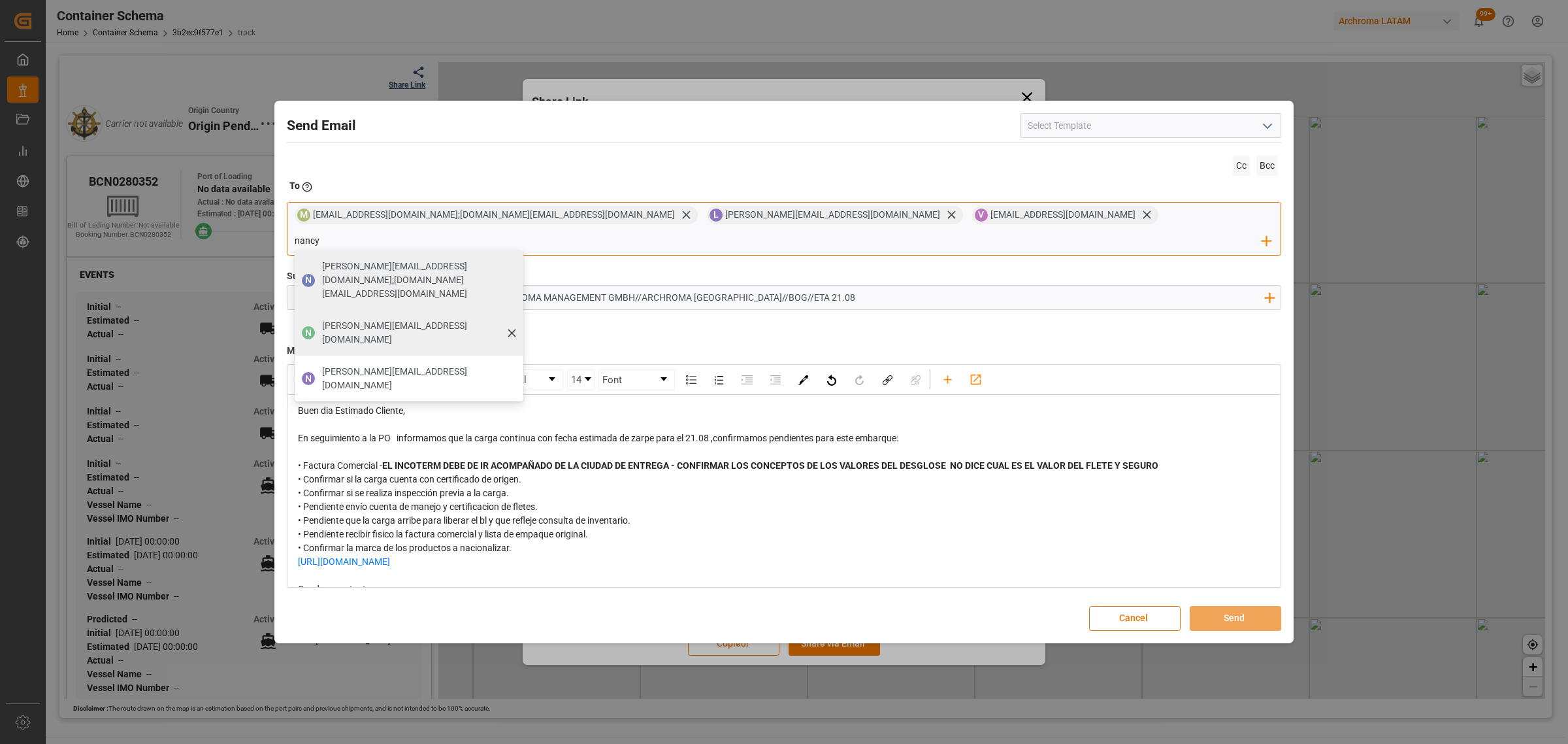
type input "nancy"
click at [515, 319] on span "[PERSON_NAME][EMAIL_ADDRESS][DOMAIN_NAME]" at bounding box center [418, 332] width 192 height 27
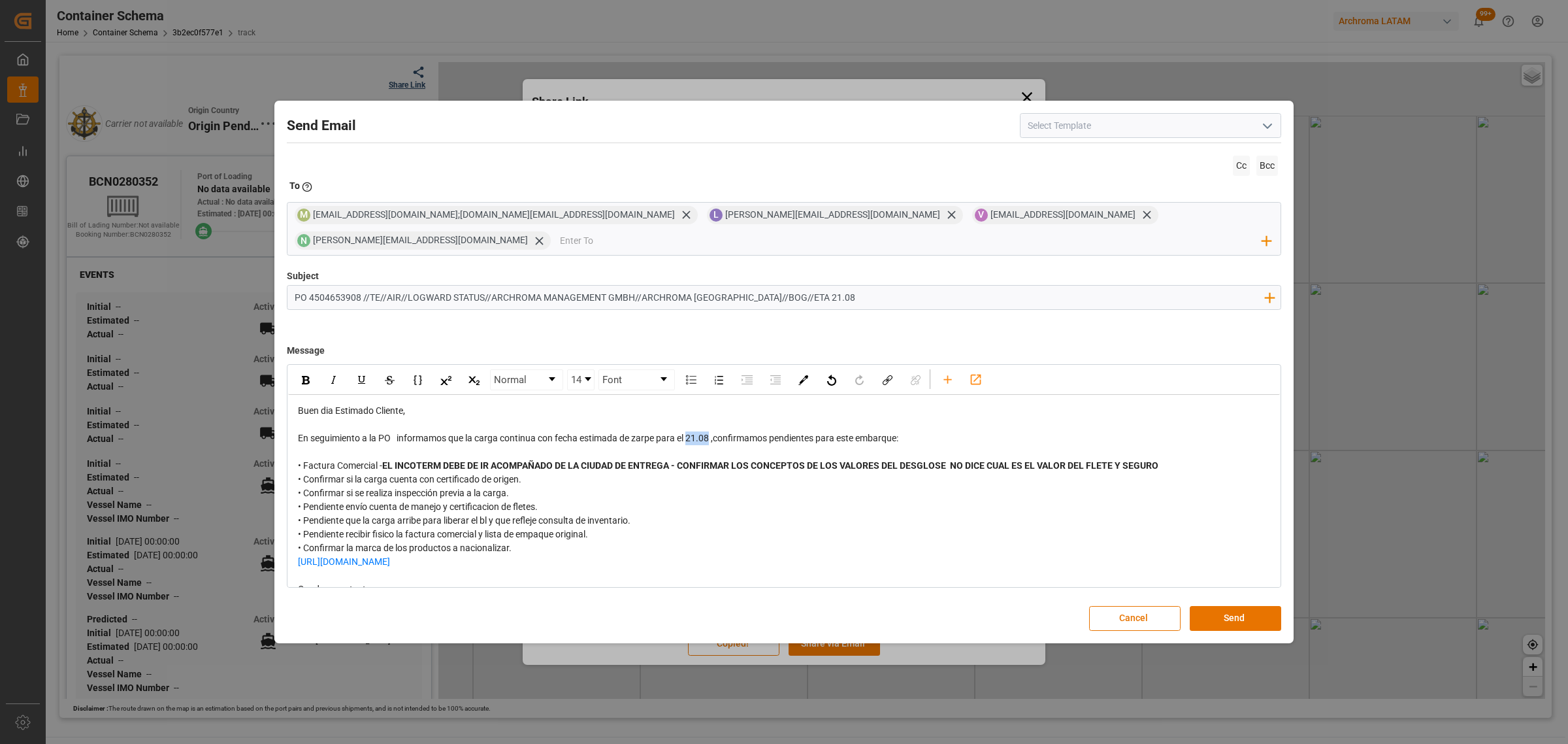
drag, startPoint x: 713, startPoint y: 425, endPoint x: 689, endPoint y: 427, distance: 24.1
click at [689, 433] on span "En seguimiento a la PO informamos que la carga continua con fecha estimada de z…" at bounding box center [598, 437] width 601 height 10
click at [302, 373] on div "rdw-inline-control" at bounding box center [306, 380] width 23 height 20
click at [574, 541] on div "• Confirmar la marca de los productos a nacionalizar." at bounding box center [784, 548] width 973 height 14
click at [1246, 606] on button "Send" at bounding box center [1235, 618] width 92 height 25
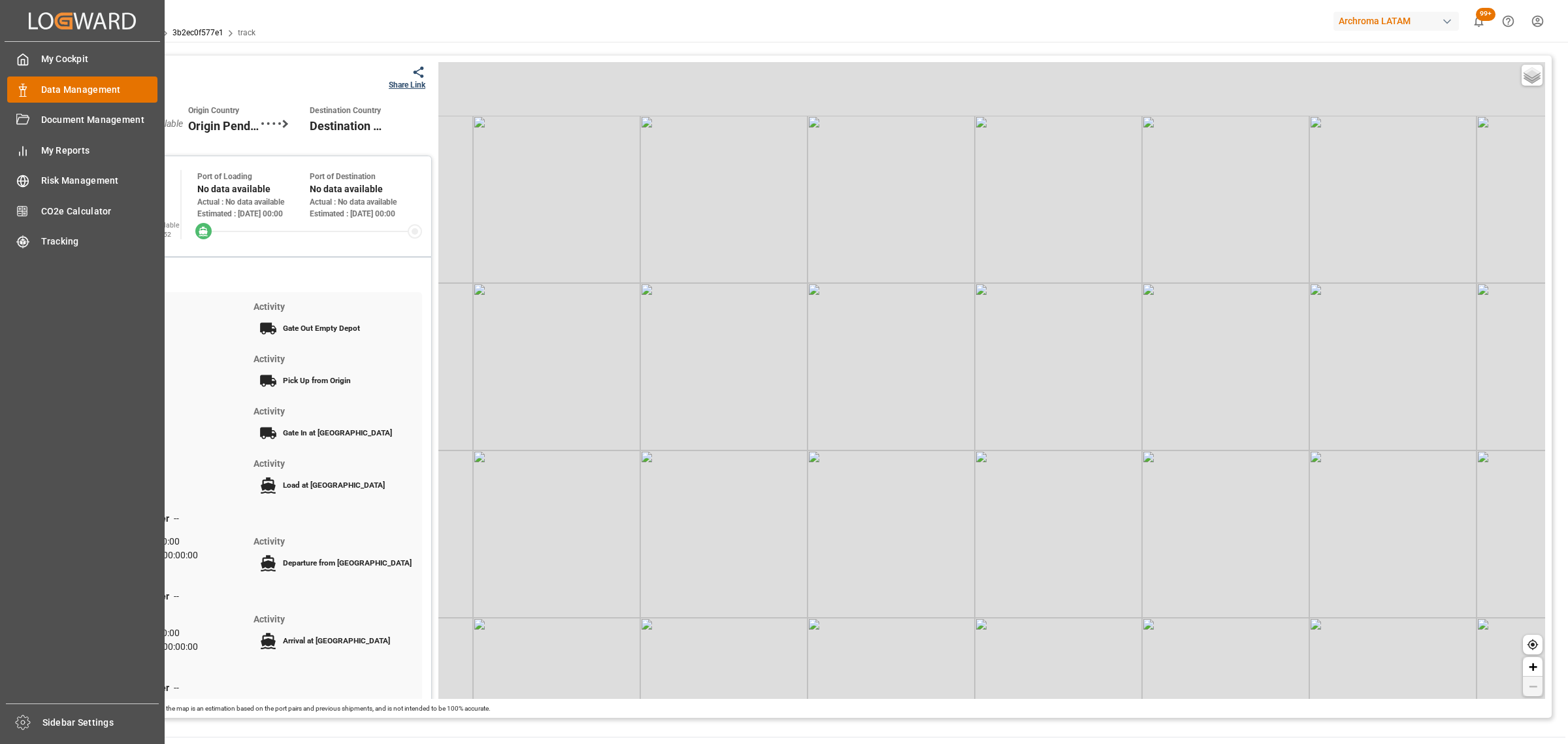
click at [28, 87] on icon at bounding box center [22, 90] width 13 height 13
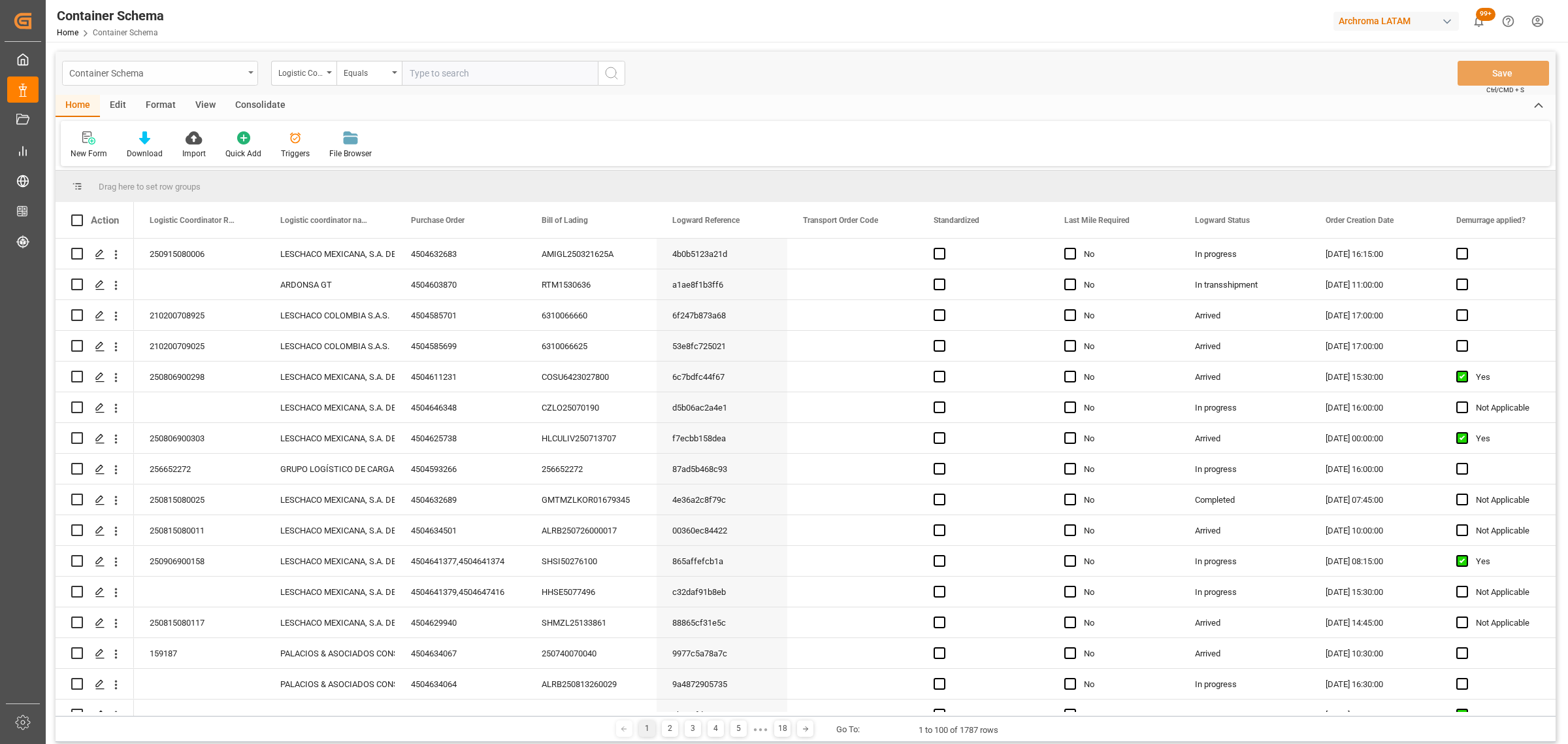
click at [190, 70] on div "Container Schema" at bounding box center [156, 72] width 174 height 16
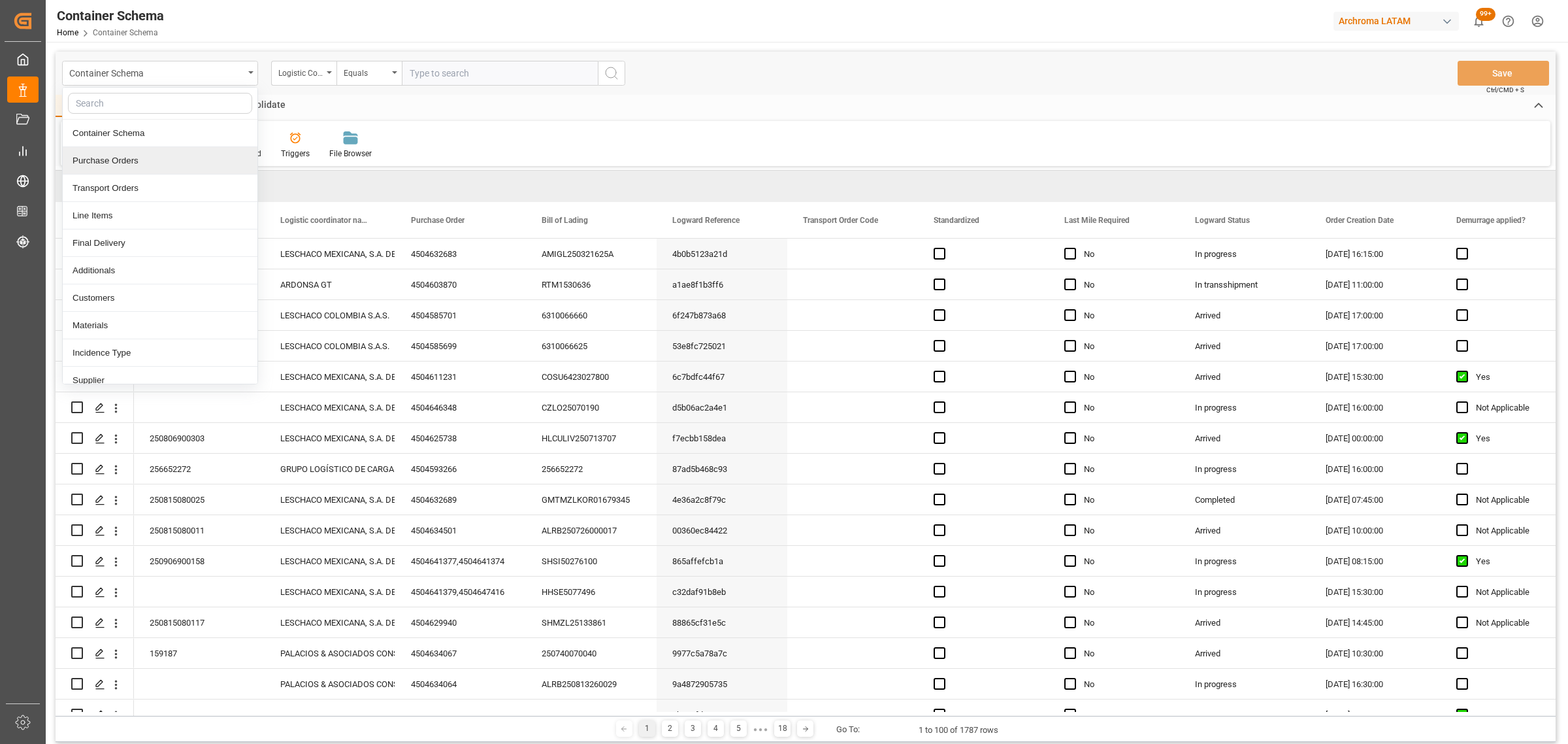
click at [133, 160] on div "Purchase Orders" at bounding box center [160, 161] width 195 height 27
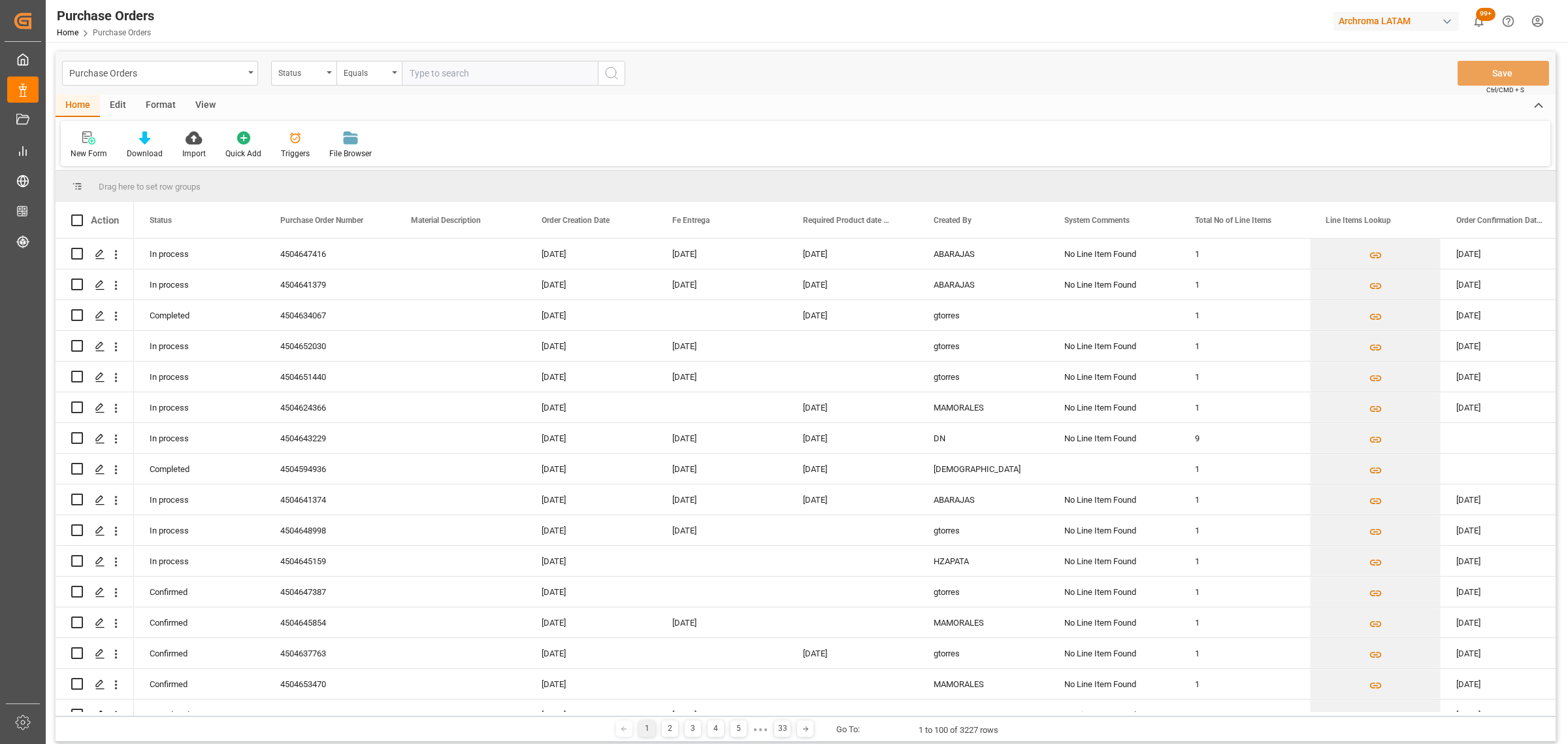
click at [314, 77] on div "Status" at bounding box center [301, 71] width 45 height 15
click at [335, 168] on div "Purchase Order Number" at bounding box center [369, 161] width 195 height 27
click at [368, 79] on div "Equals" at bounding box center [369, 73] width 65 height 25
click at [411, 155] on div "Fuzzy search" at bounding box center [434, 161] width 195 height 27
click at [449, 77] on input "text" at bounding box center [500, 73] width 196 height 25
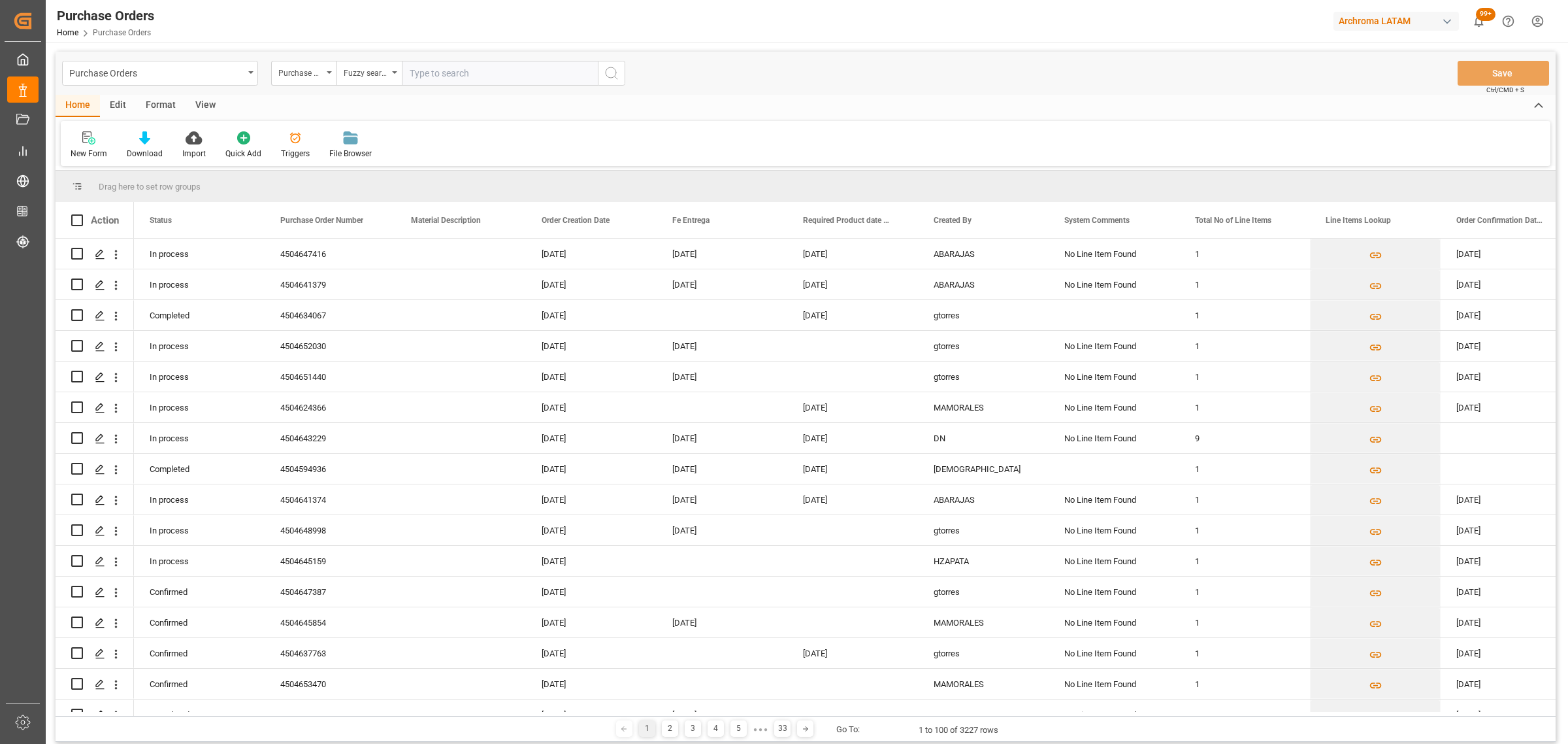
paste input "4504654248"
type input "4504654248"
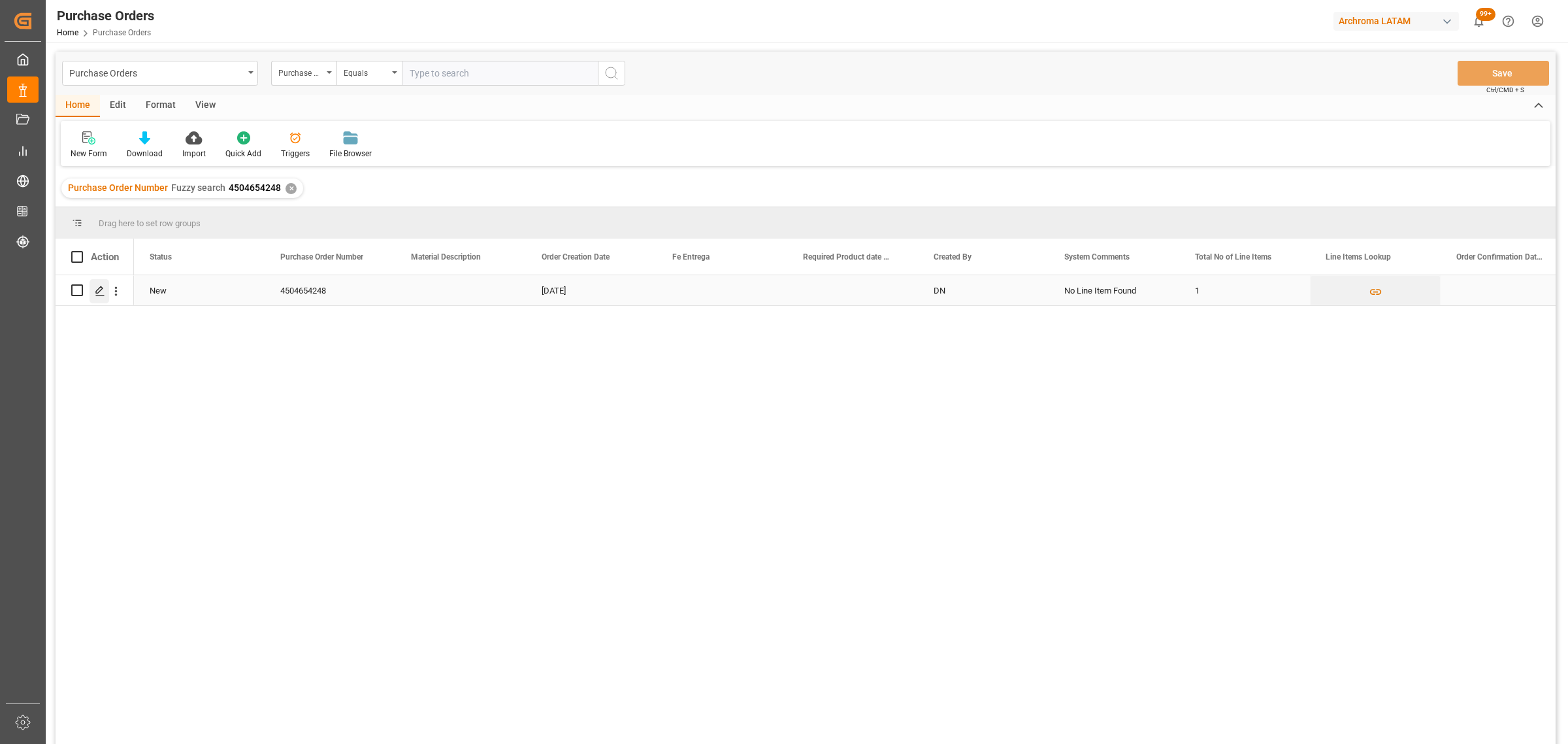
click at [96, 292] on icon "Press SPACE to select this row." at bounding box center [100, 290] width 10 height 10
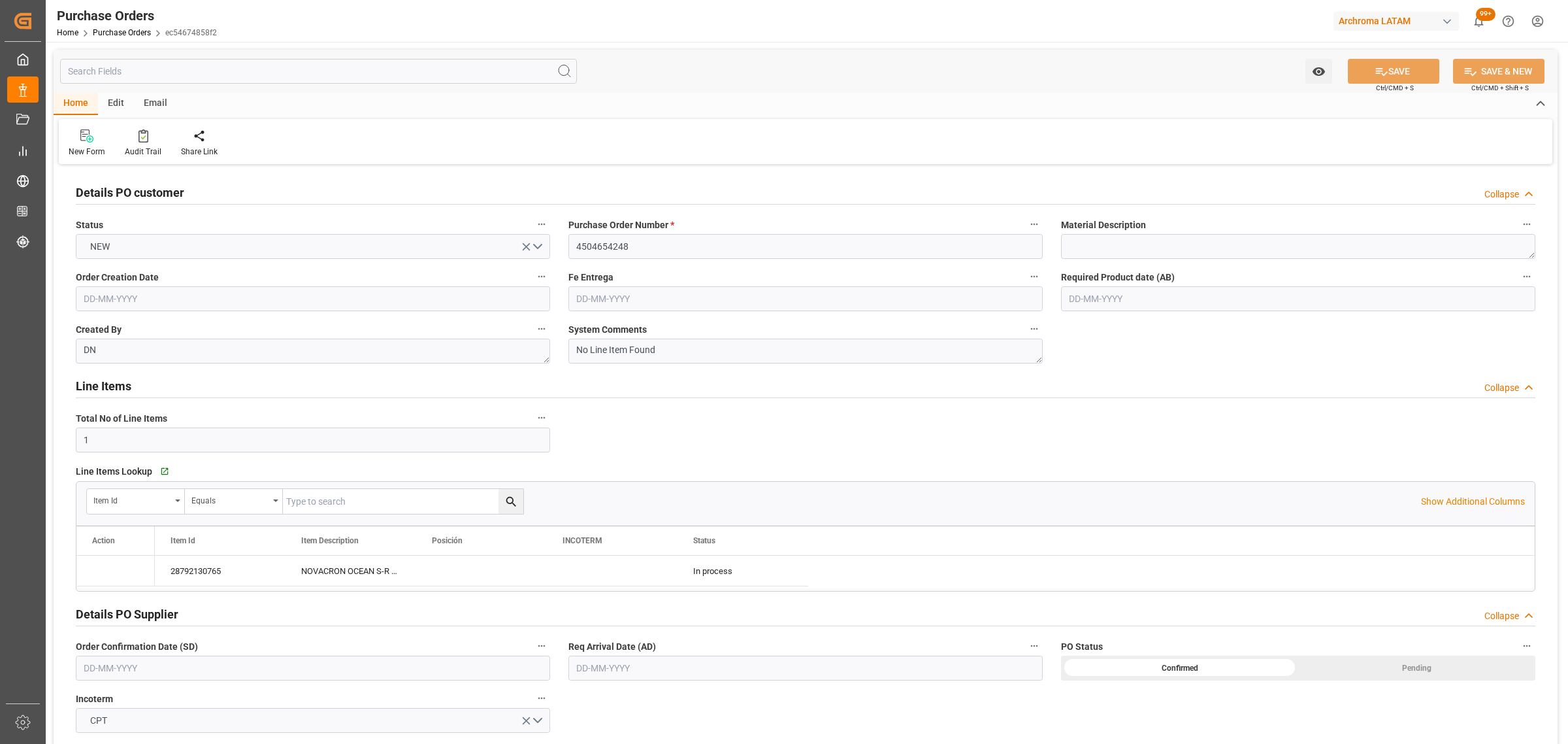
type input "[DATE]"
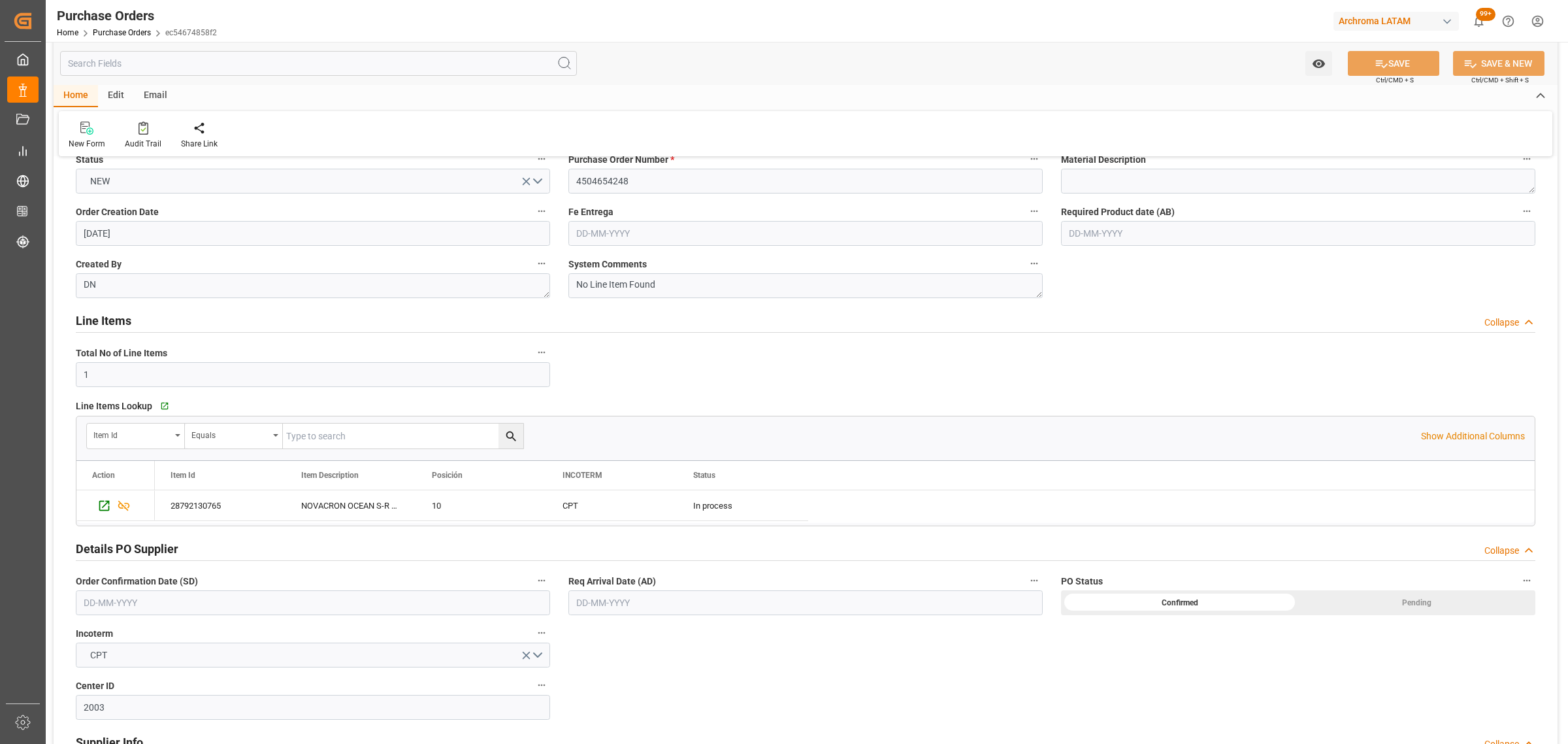
scroll to position [163, 0]
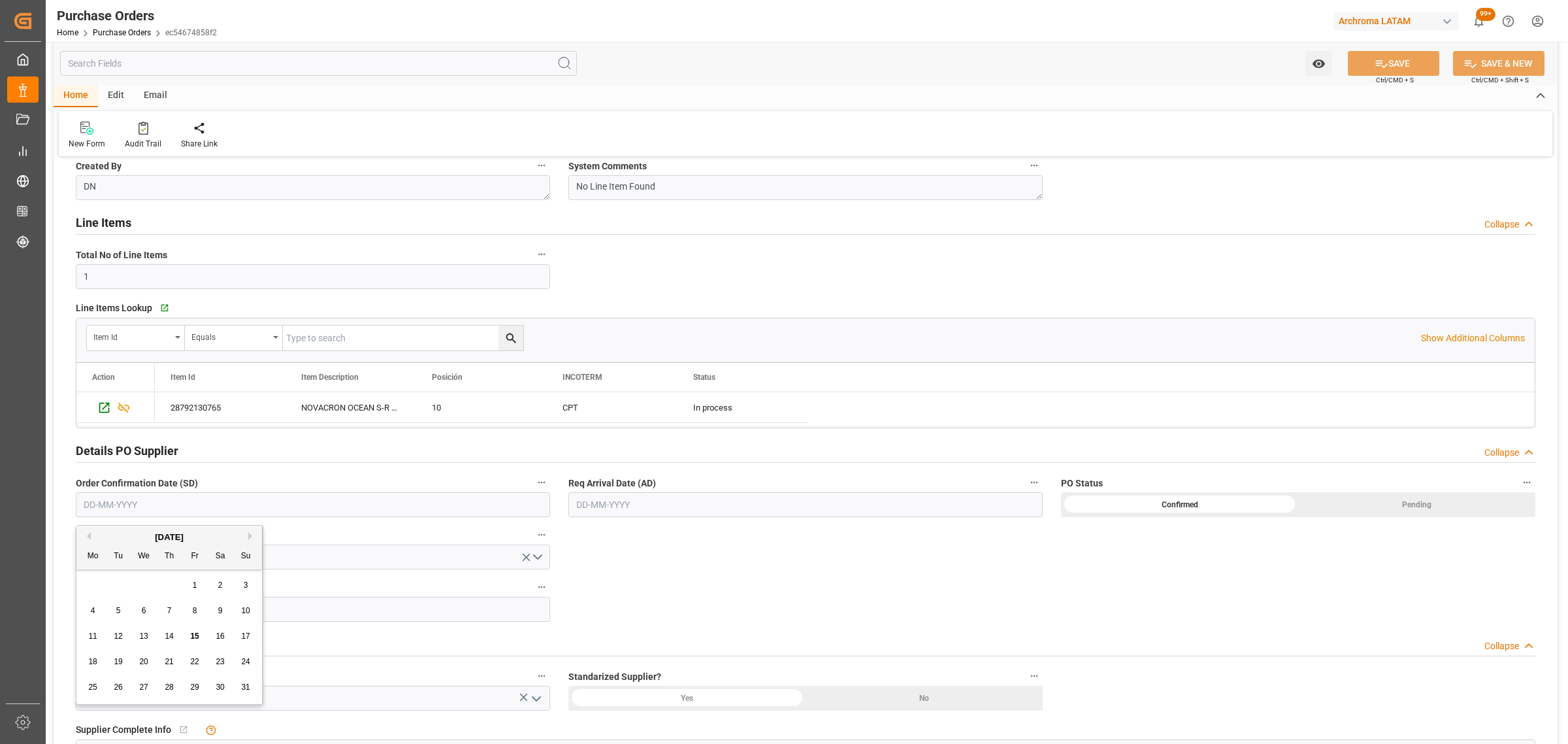
click at [203, 508] on input "text" at bounding box center [313, 505] width 475 height 25
click at [105, 581] on div "28 29 30 31 1 2 3" at bounding box center [169, 585] width 178 height 26
click at [97, 663] on span "18" at bounding box center [92, 661] width 9 height 9
type input "[DATE]"
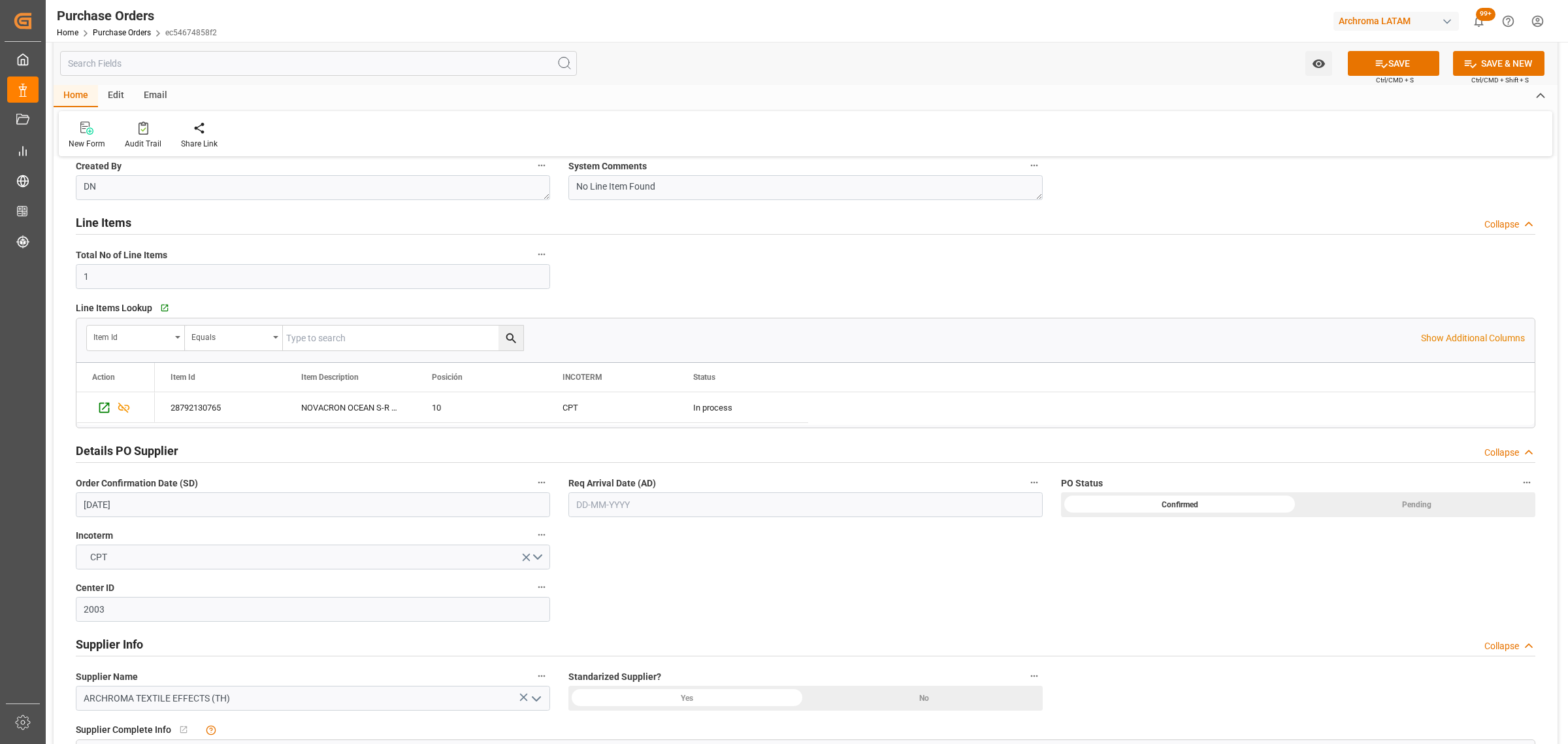
click at [697, 510] on input "text" at bounding box center [806, 505] width 475 height 25
click at [593, 582] on div "28 29 30 31 1 2 3" at bounding box center [662, 585] width 178 height 26
click at [608, 665] on span "19" at bounding box center [610, 661] width 9 height 9
type input "[DATE]"
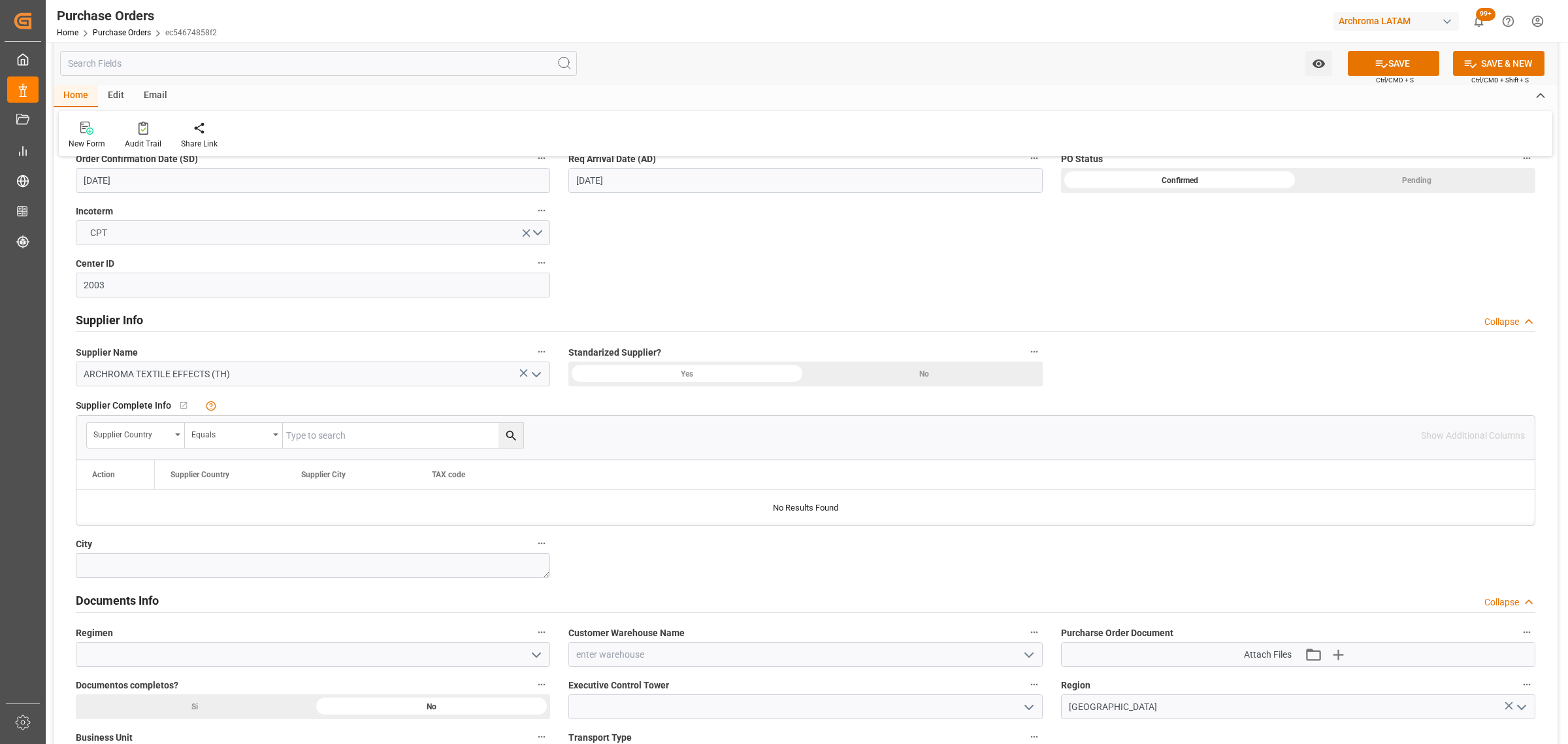
scroll to position [572, 0]
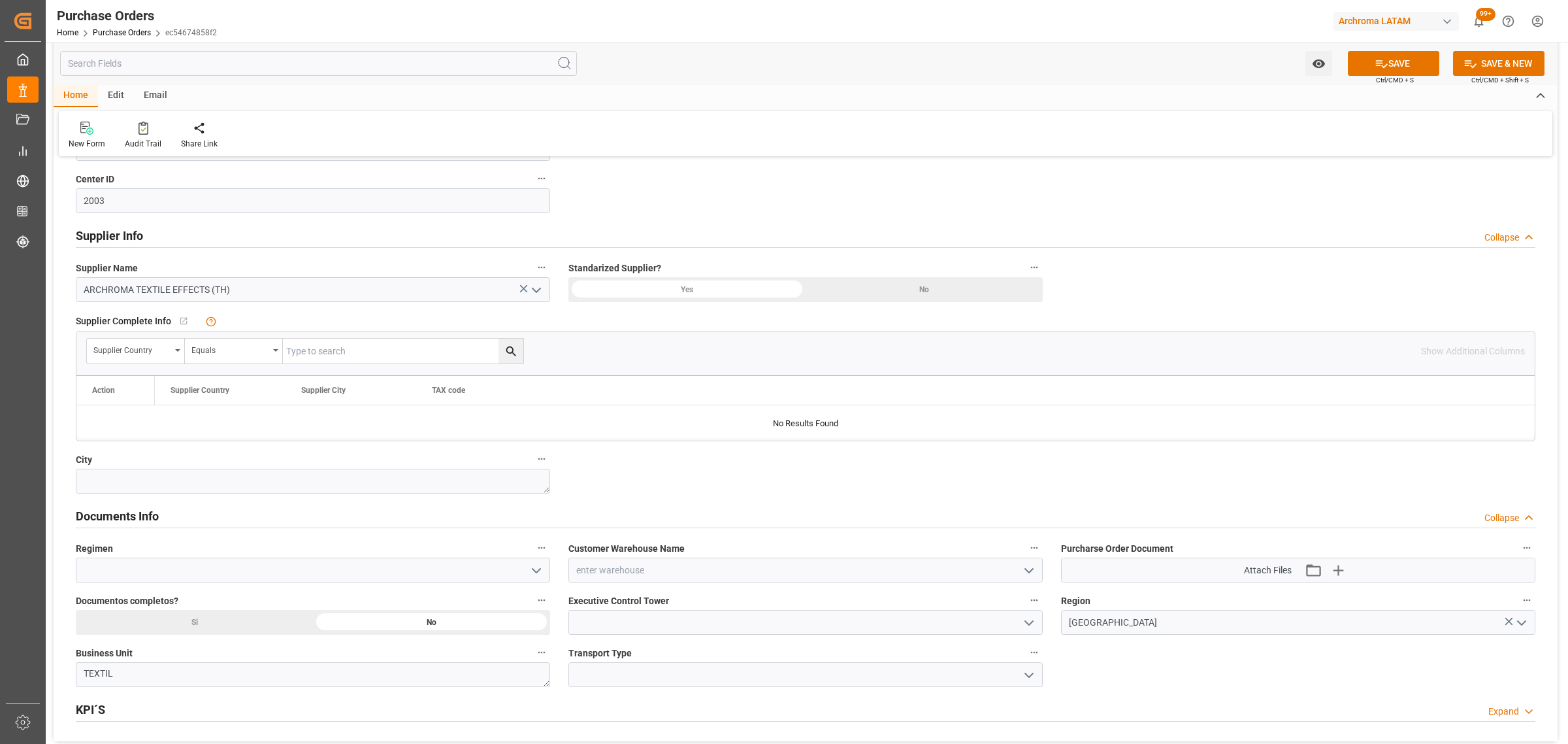
click at [541, 574] on icon "open menu" at bounding box center [536, 570] width 16 height 16
click at [330, 626] on div "Definitivo" at bounding box center [313, 628] width 473 height 29
type input "Definitivo"
click at [1061, 109] on div "Si" at bounding box center [1180, 96] width 237 height 25
click at [1028, 625] on icon "open menu" at bounding box center [1028, 623] width 16 height 16
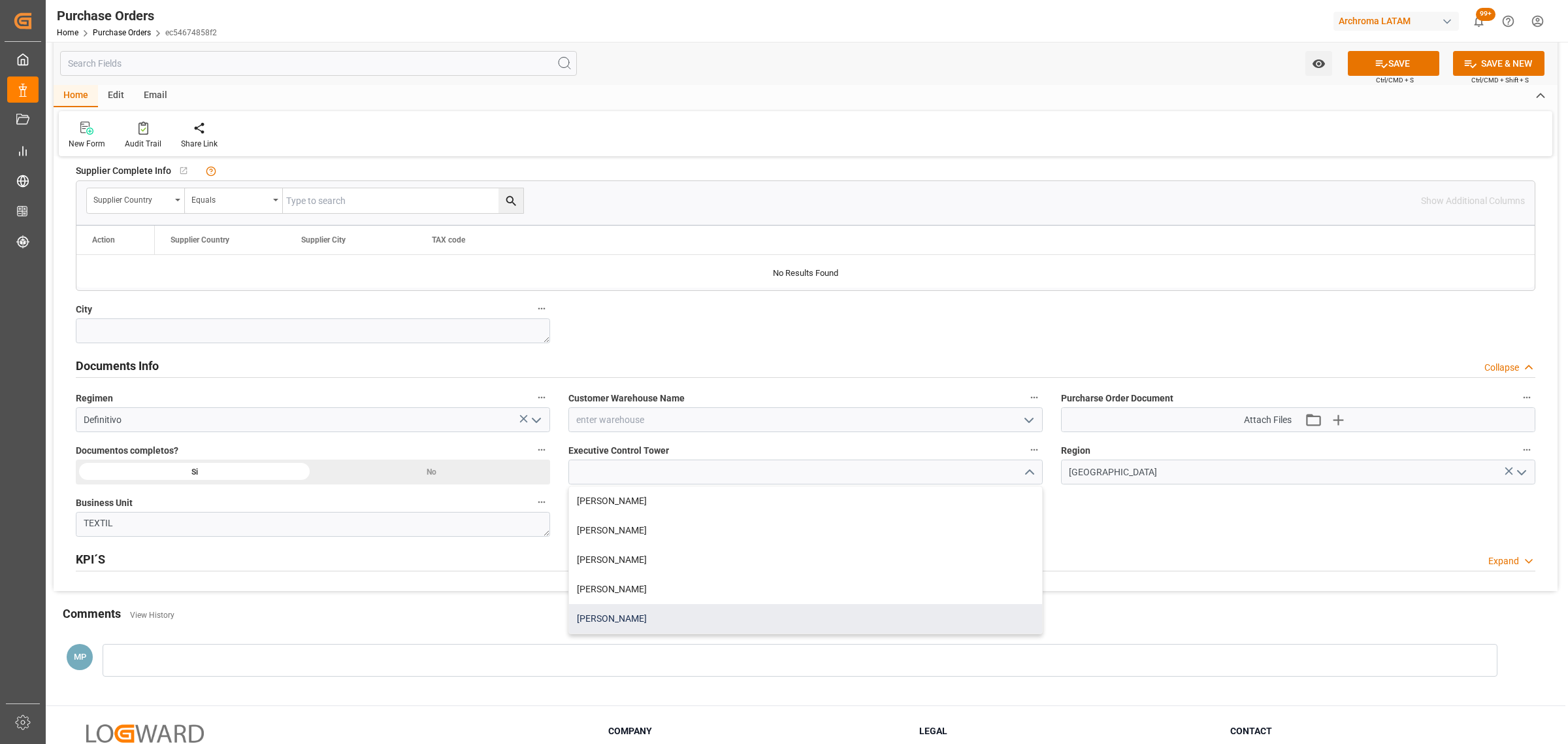
scroll to position [735, 0]
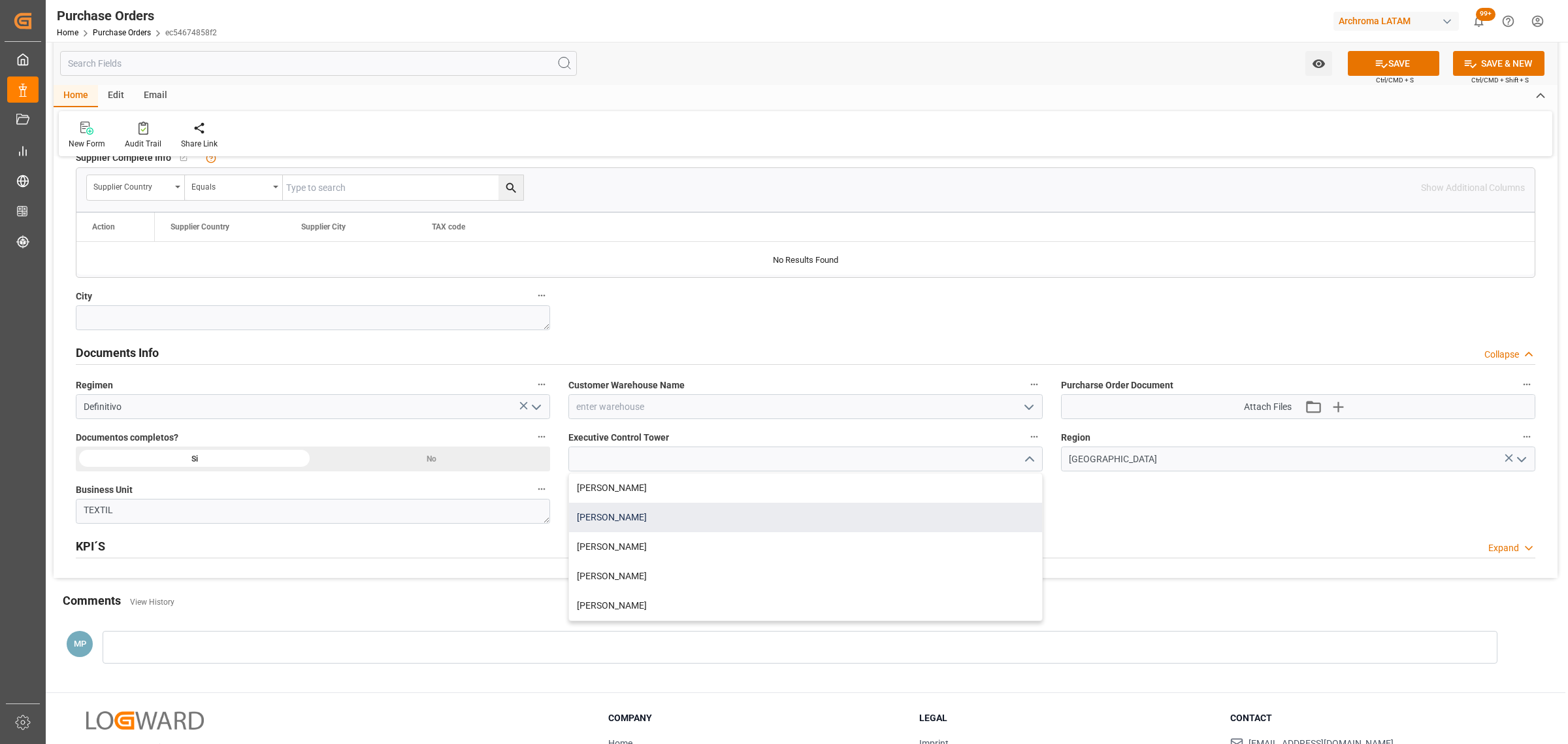
click at [663, 520] on div "[PERSON_NAME]" at bounding box center [805, 517] width 473 height 29
type input "[PERSON_NAME]"
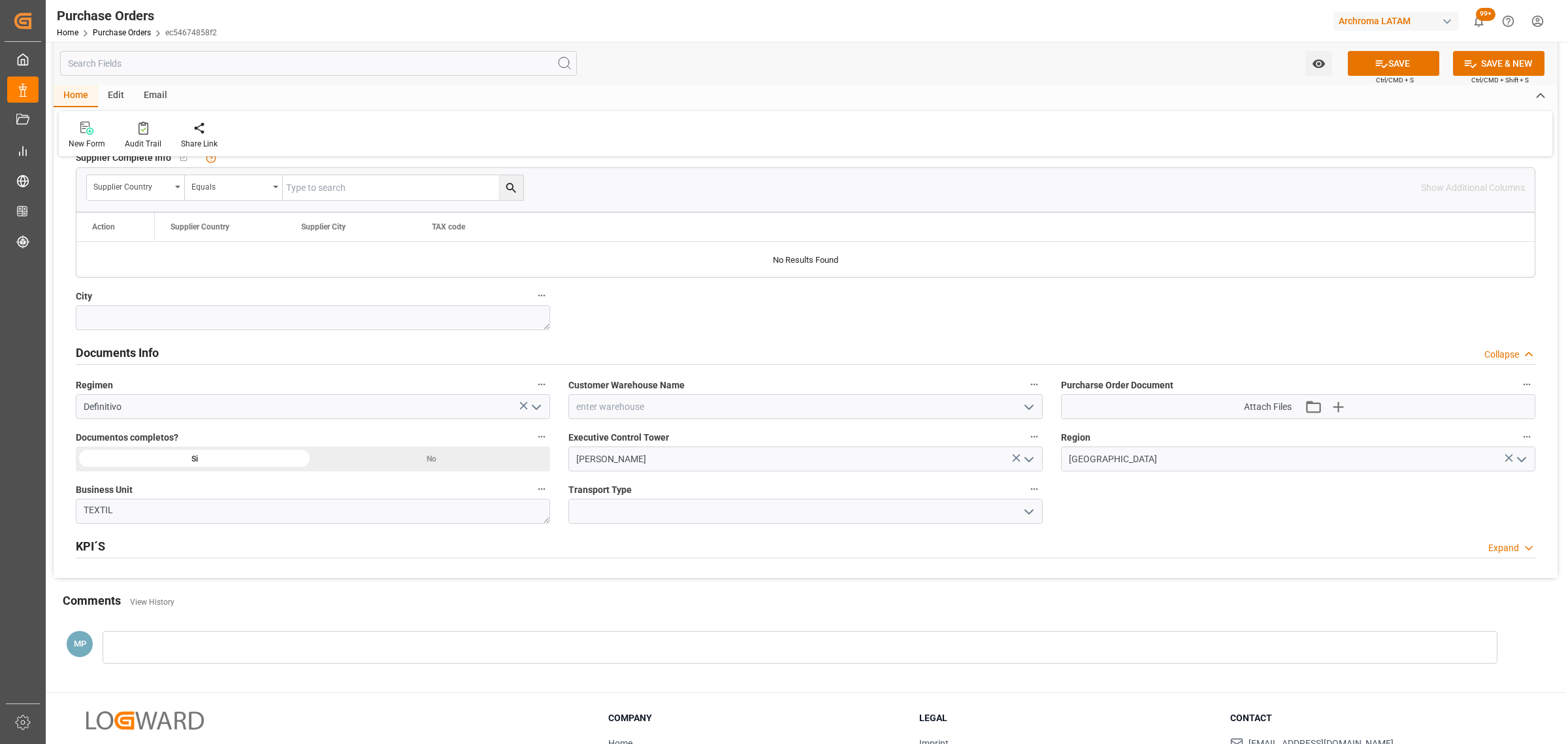
click at [1024, 516] on icon "open menu" at bounding box center [1028, 511] width 16 height 16
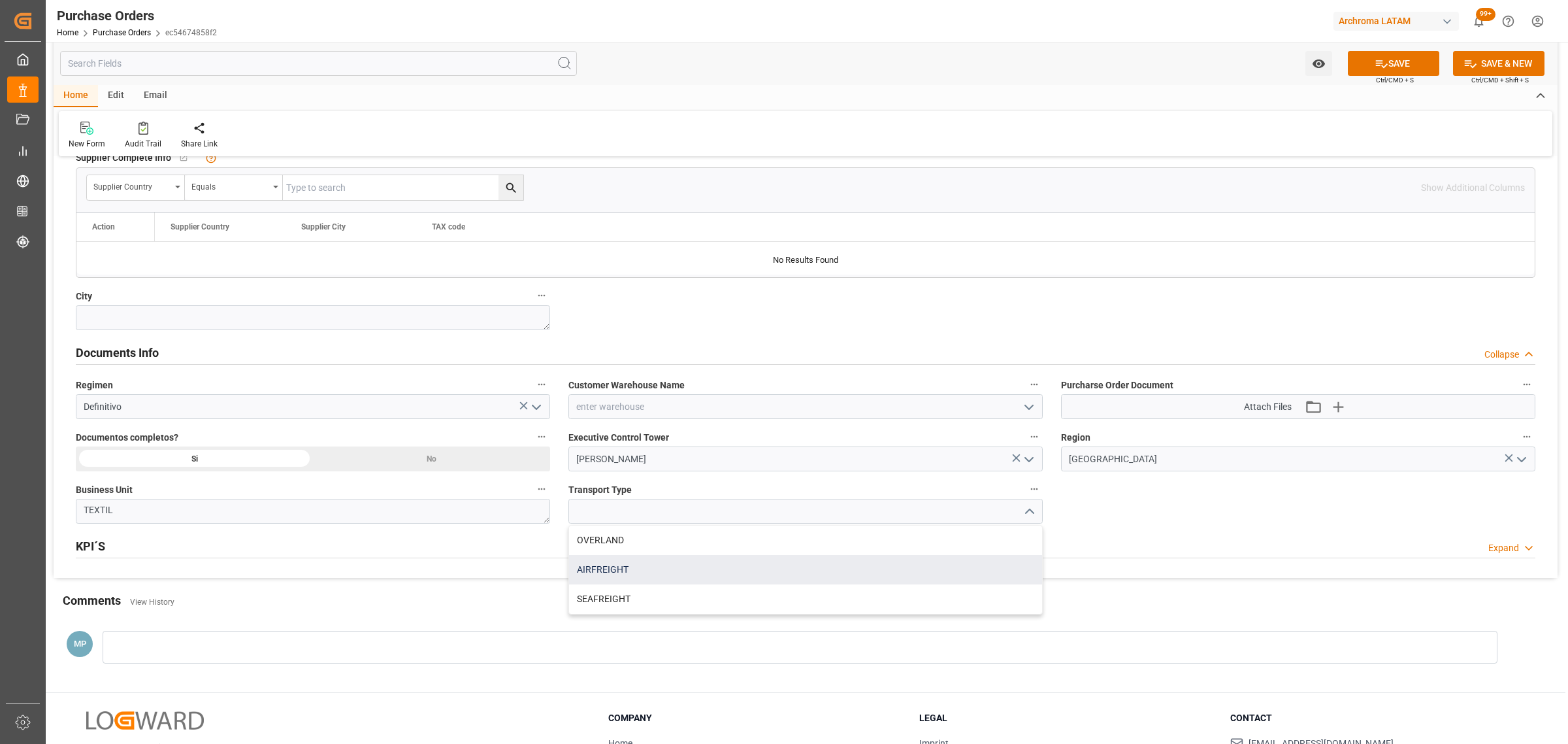
click at [632, 569] on div "AIRFREIGHT" at bounding box center [805, 569] width 473 height 29
type input "AIRFREIGHT"
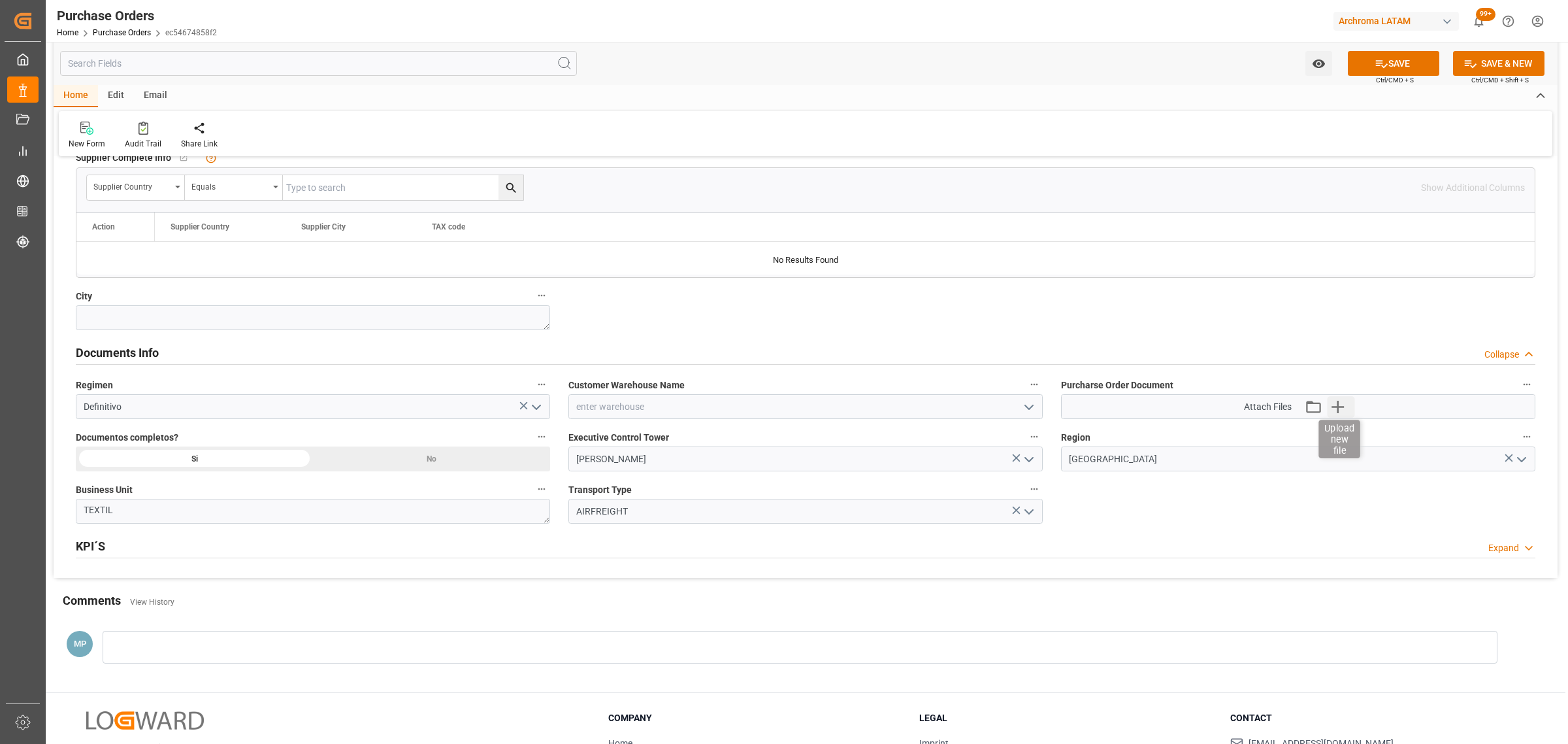
click at [1340, 415] on icon "button" at bounding box center [1338, 406] width 21 height 21
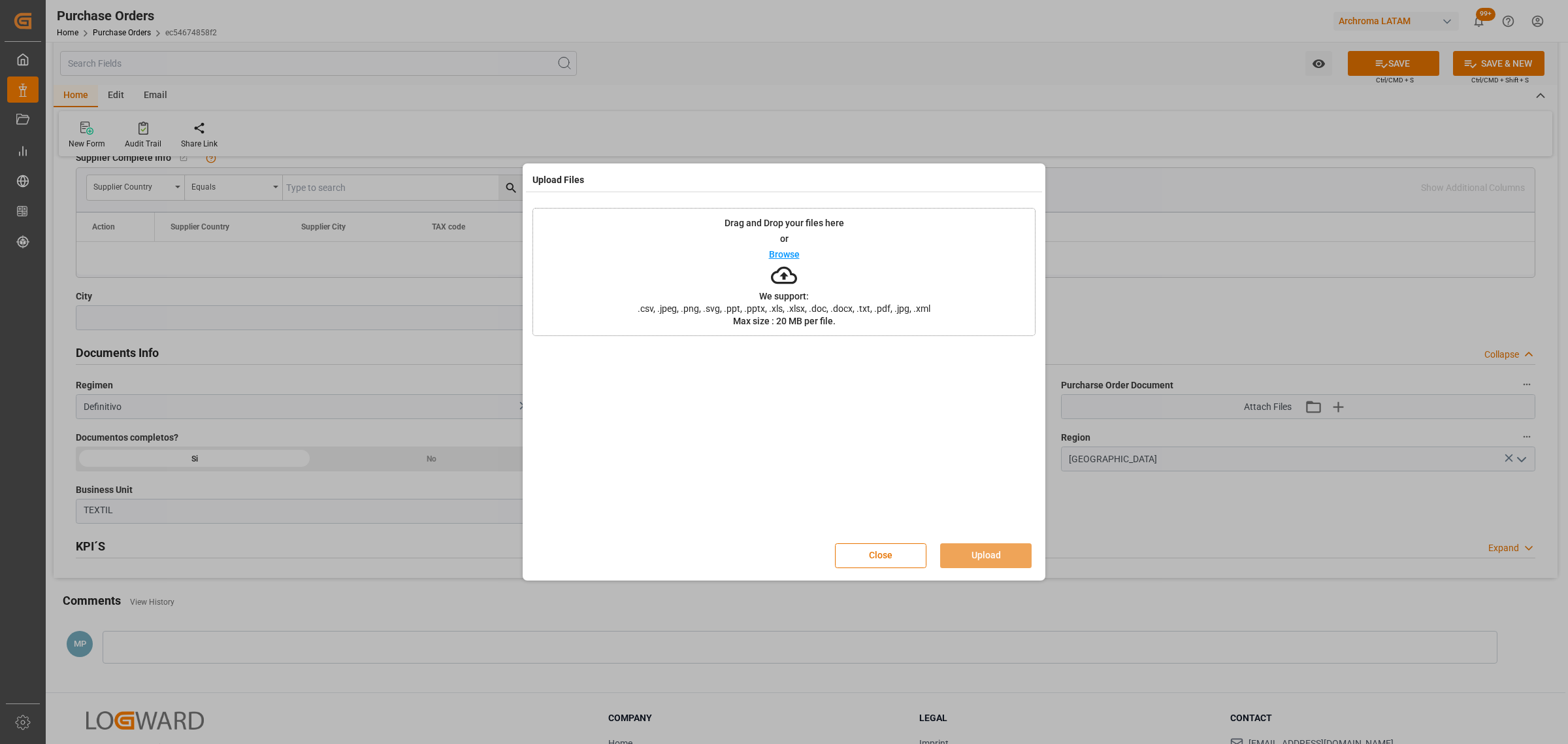
click at [785, 254] on p "Browse" at bounding box center [784, 254] width 31 height 9
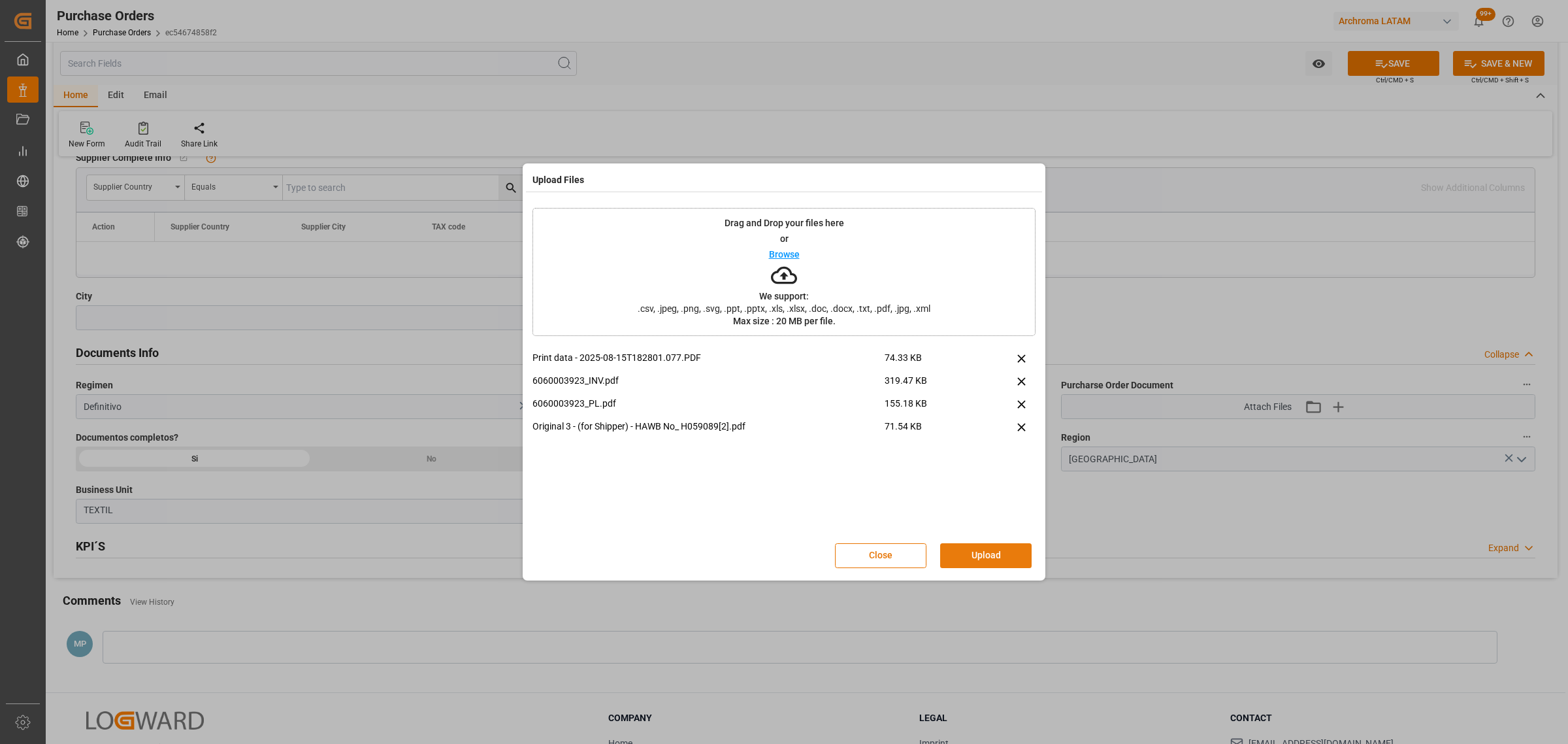
click at [1000, 564] on button "Upload" at bounding box center [986, 555] width 92 height 25
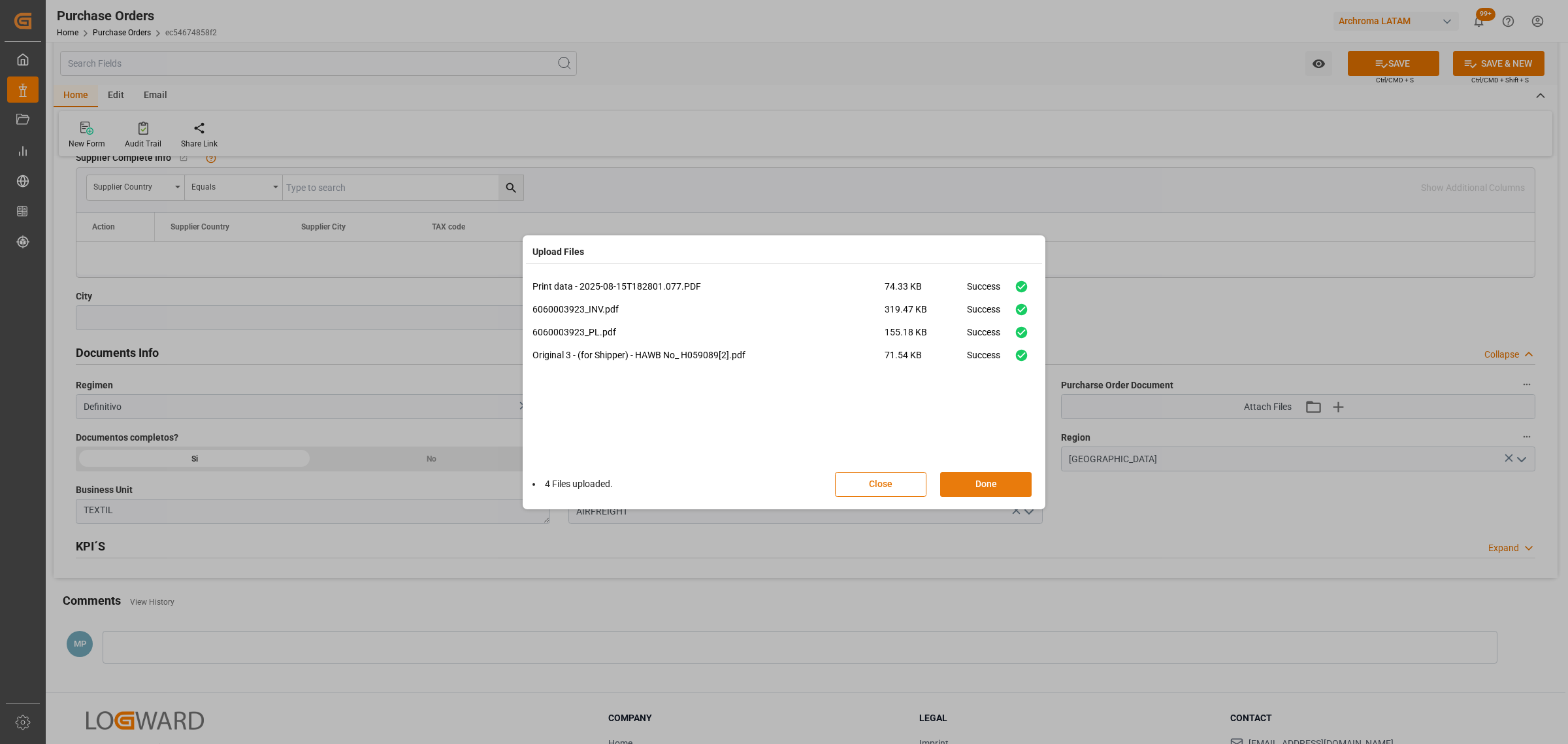
click at [970, 472] on button "Done" at bounding box center [986, 484] width 92 height 25
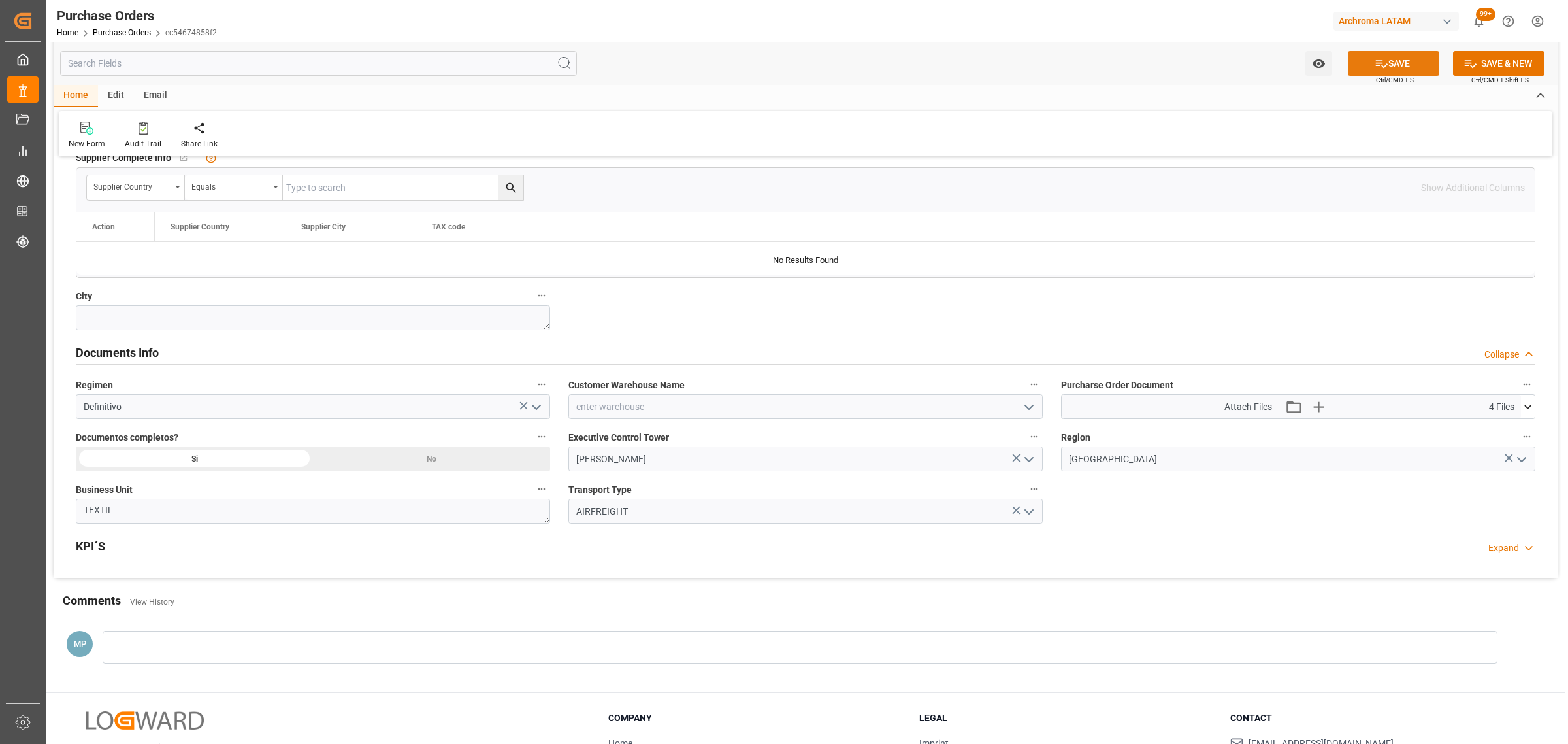
click at [1382, 63] on icon at bounding box center [1382, 64] width 14 height 14
click at [1315, 62] on icon "open menu" at bounding box center [1318, 64] width 12 height 9
click at [1200, 99] on icon at bounding box center [1193, 92] width 14 height 14
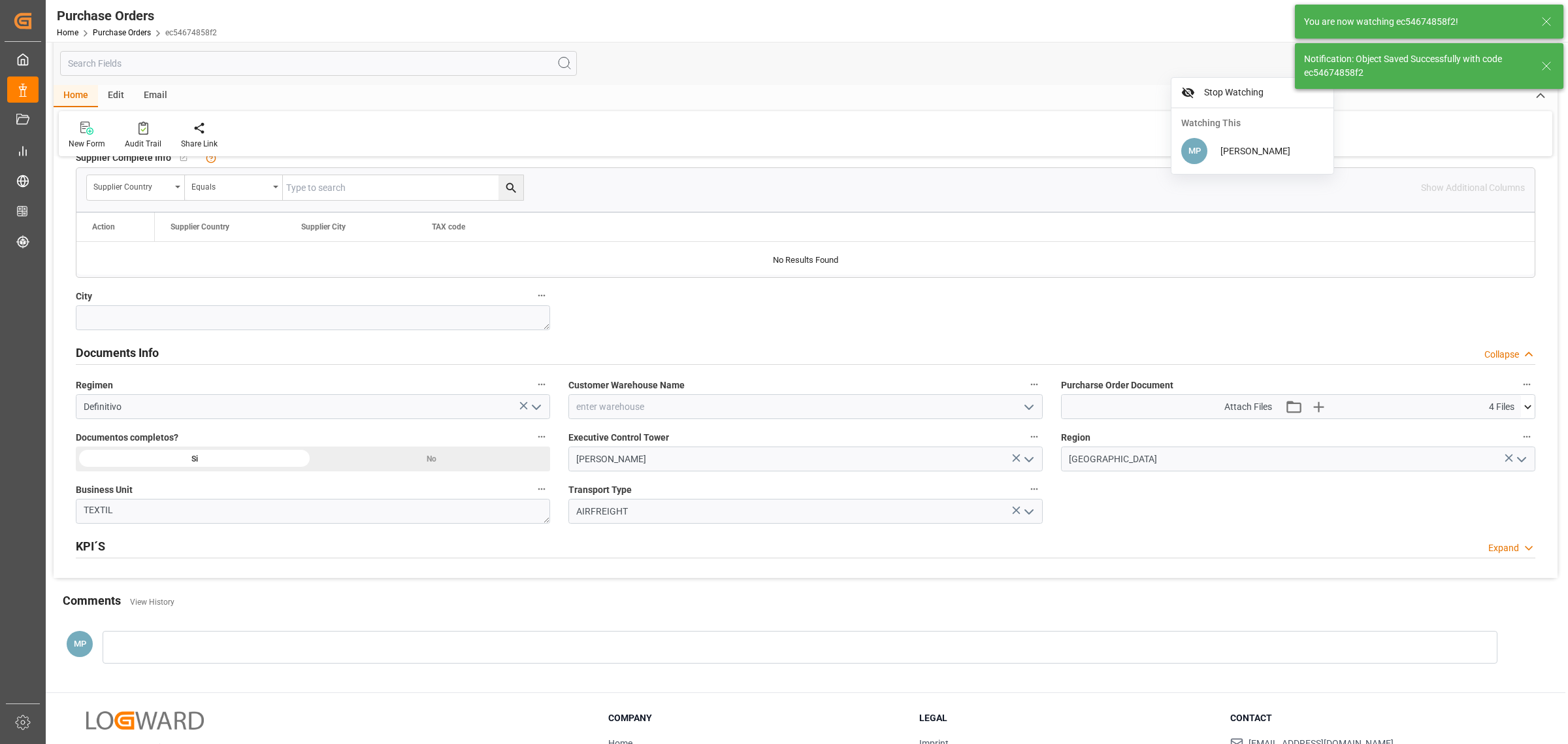
click at [1026, 409] on icon "open menu" at bounding box center [1028, 407] width 16 height 16
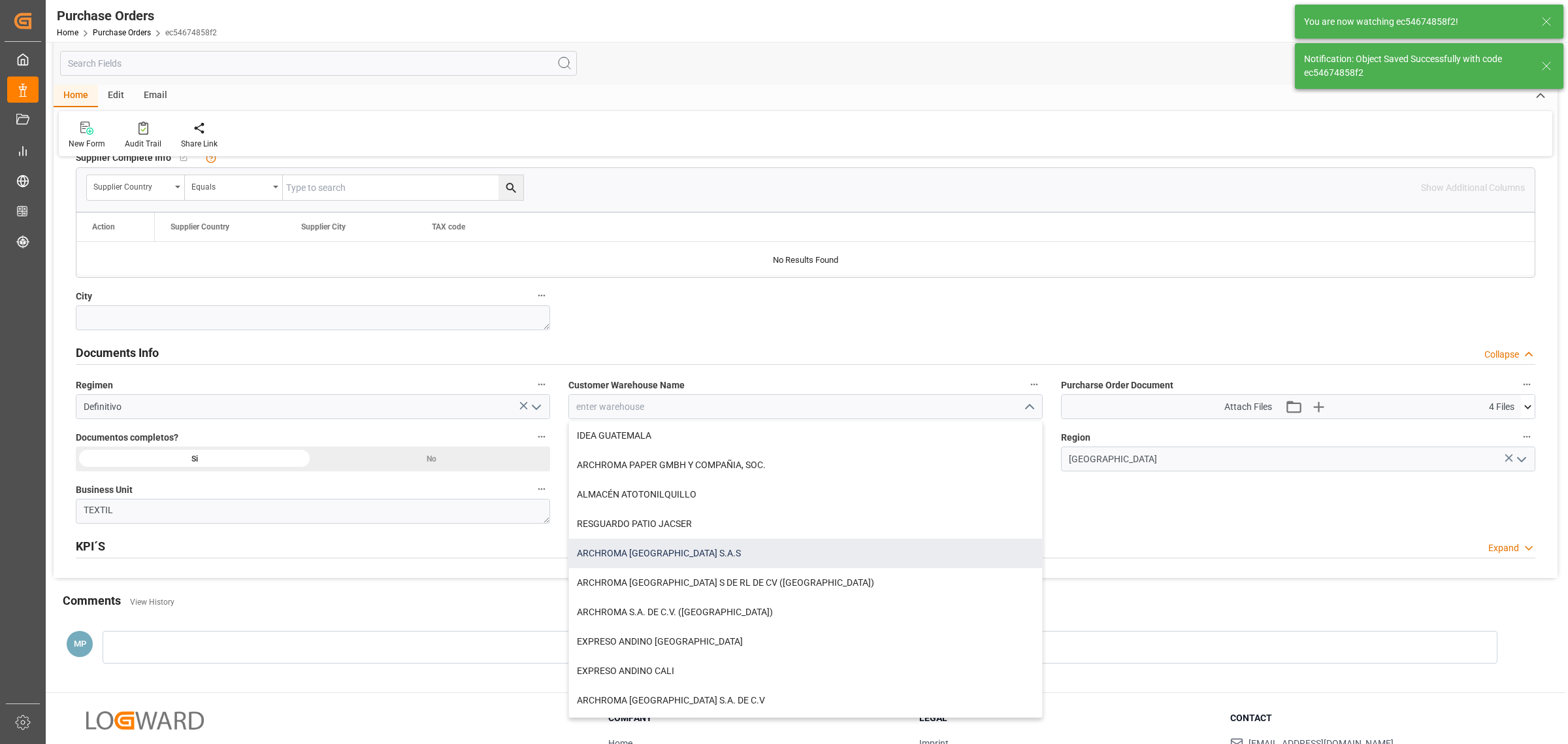
click at [681, 557] on div "ARCHROMA [GEOGRAPHIC_DATA] S.A.S" at bounding box center [805, 553] width 473 height 29
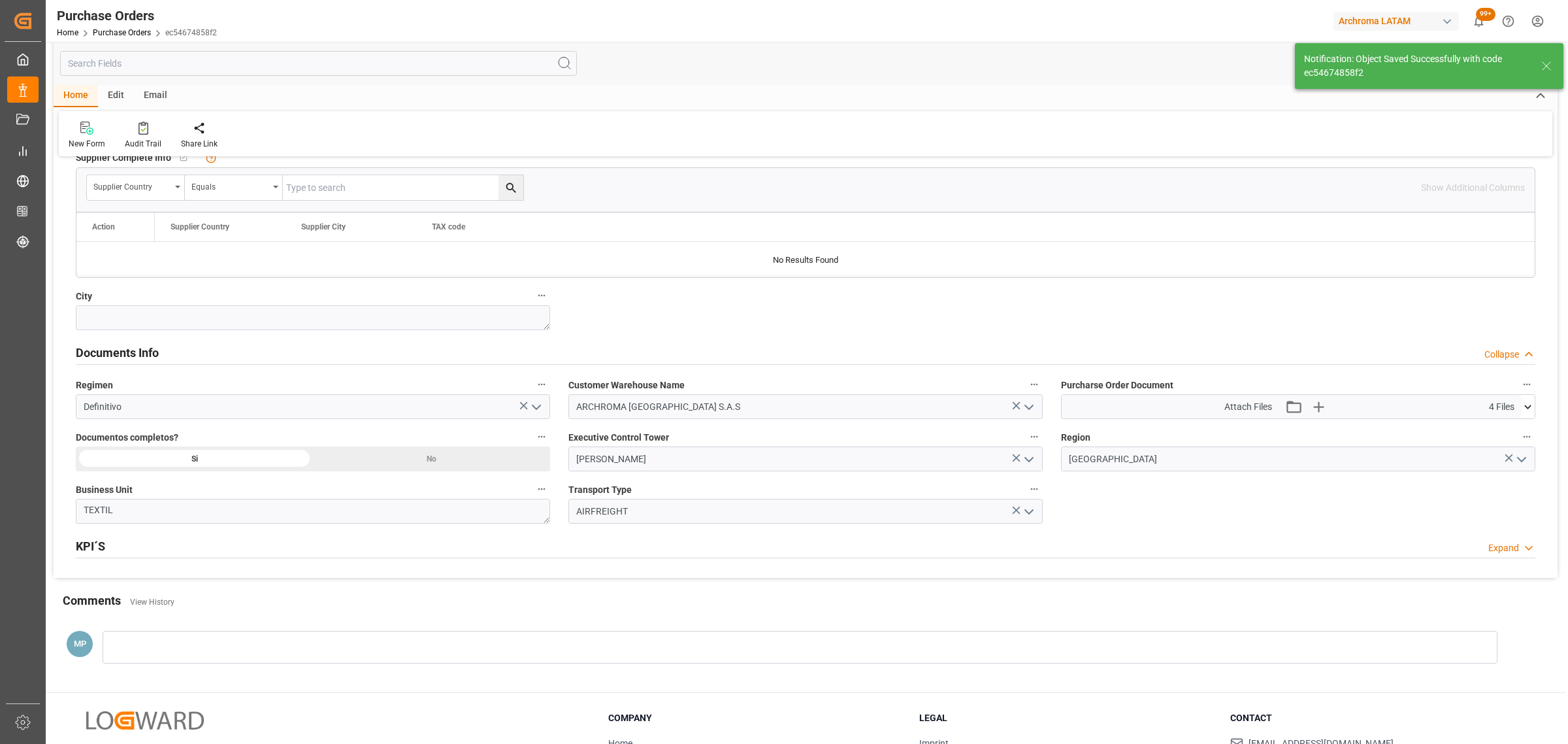
type input "ARCHROMA [GEOGRAPHIC_DATA] S.A.S"
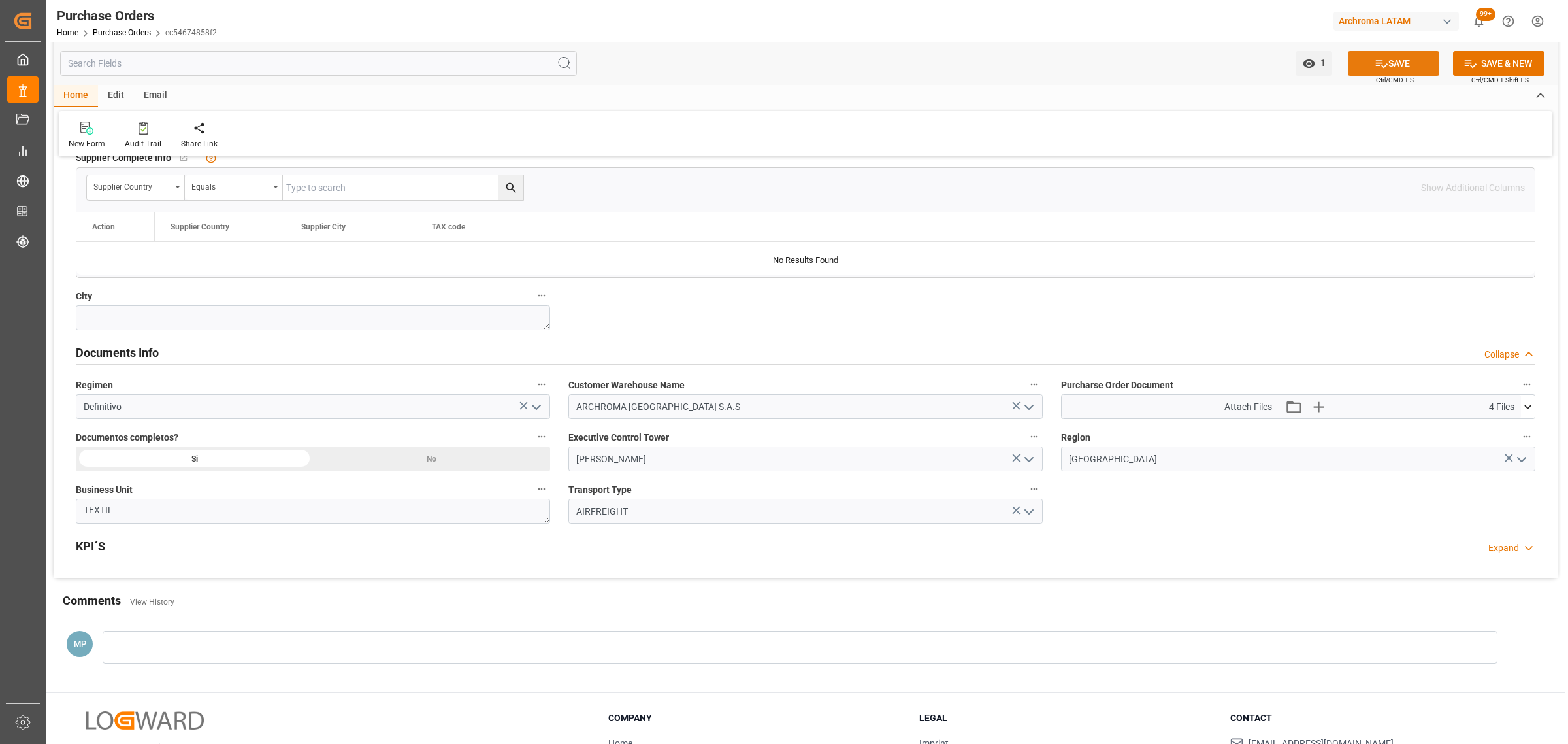
click at [1375, 63] on icon at bounding box center [1382, 64] width 14 height 14
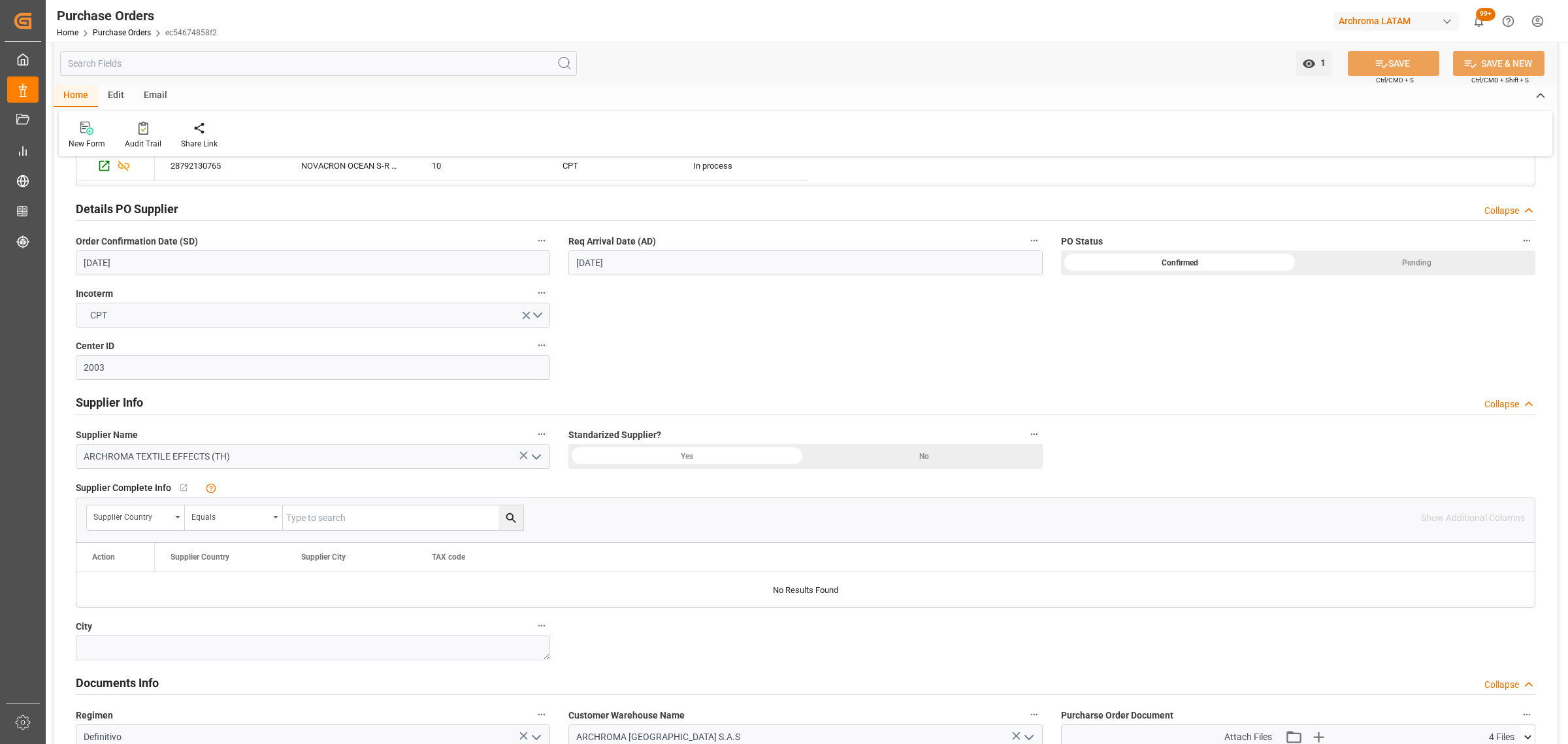
scroll to position [327, 0]
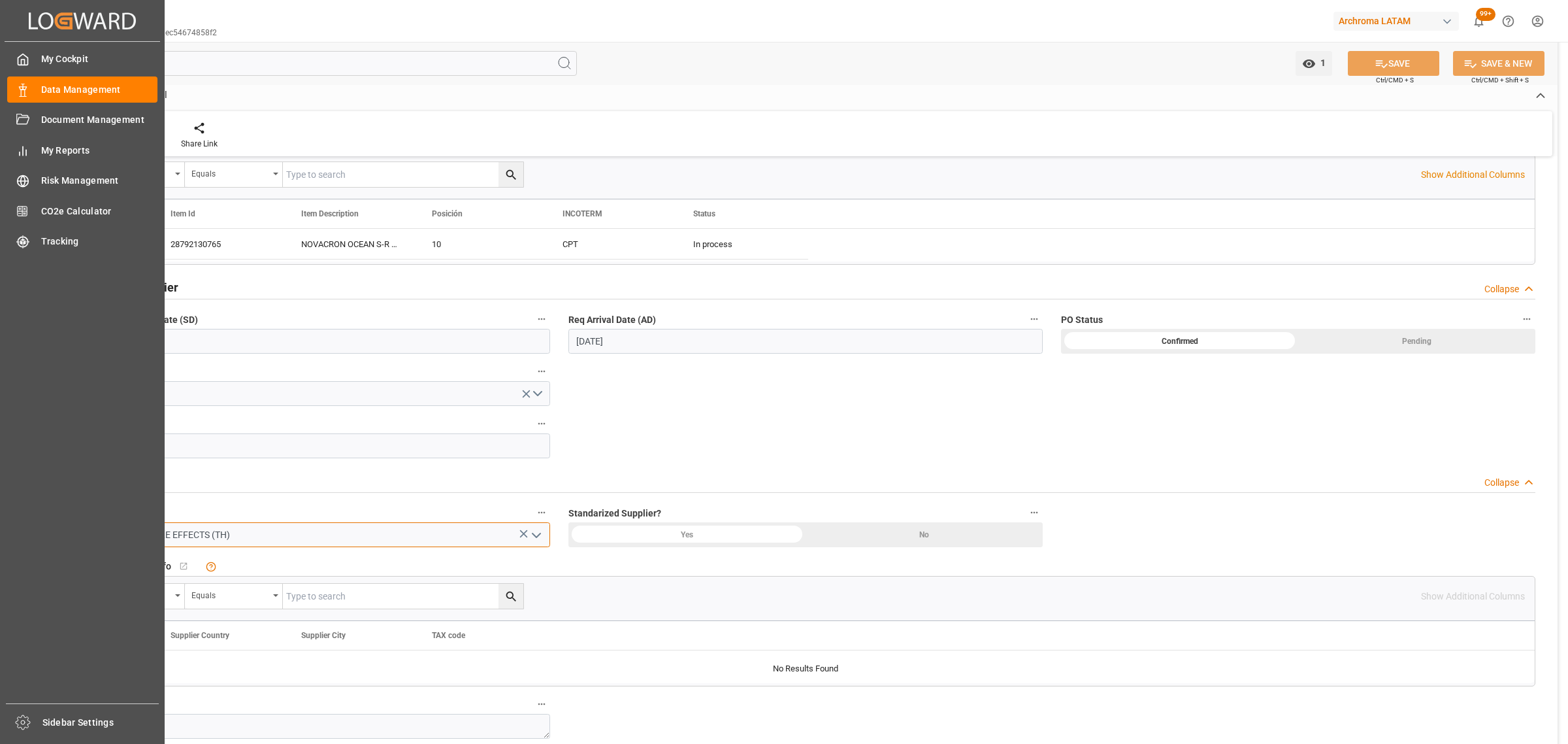
drag, startPoint x: 119, startPoint y: 534, endPoint x: 38, endPoint y: 533, distance: 81.0
click at [38, 533] on div "Created by potrace 1.15, written by [PERSON_NAME] [DATE]-[DATE] Created by potr…" at bounding box center [784, 372] width 1568 height 744
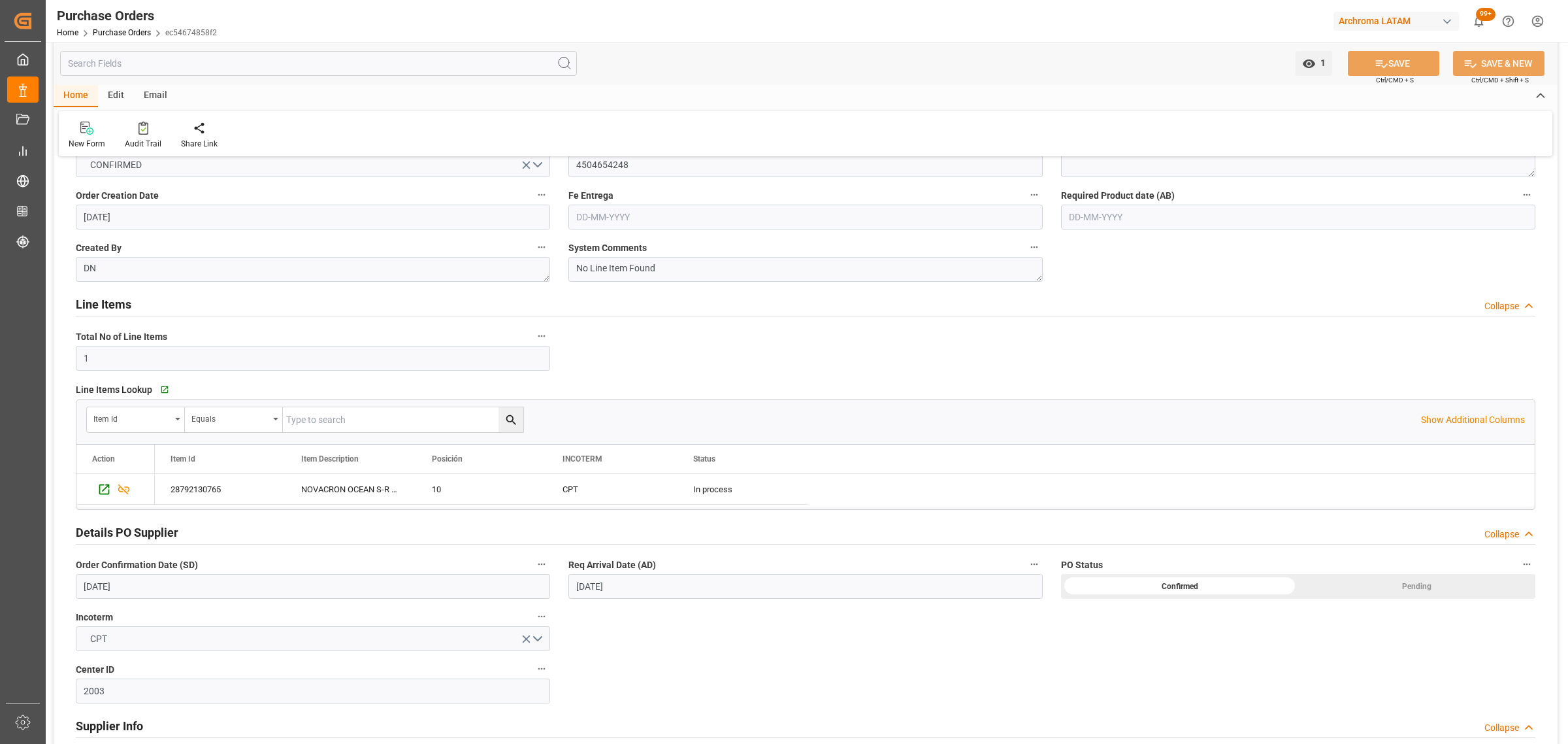
scroll to position [0, 0]
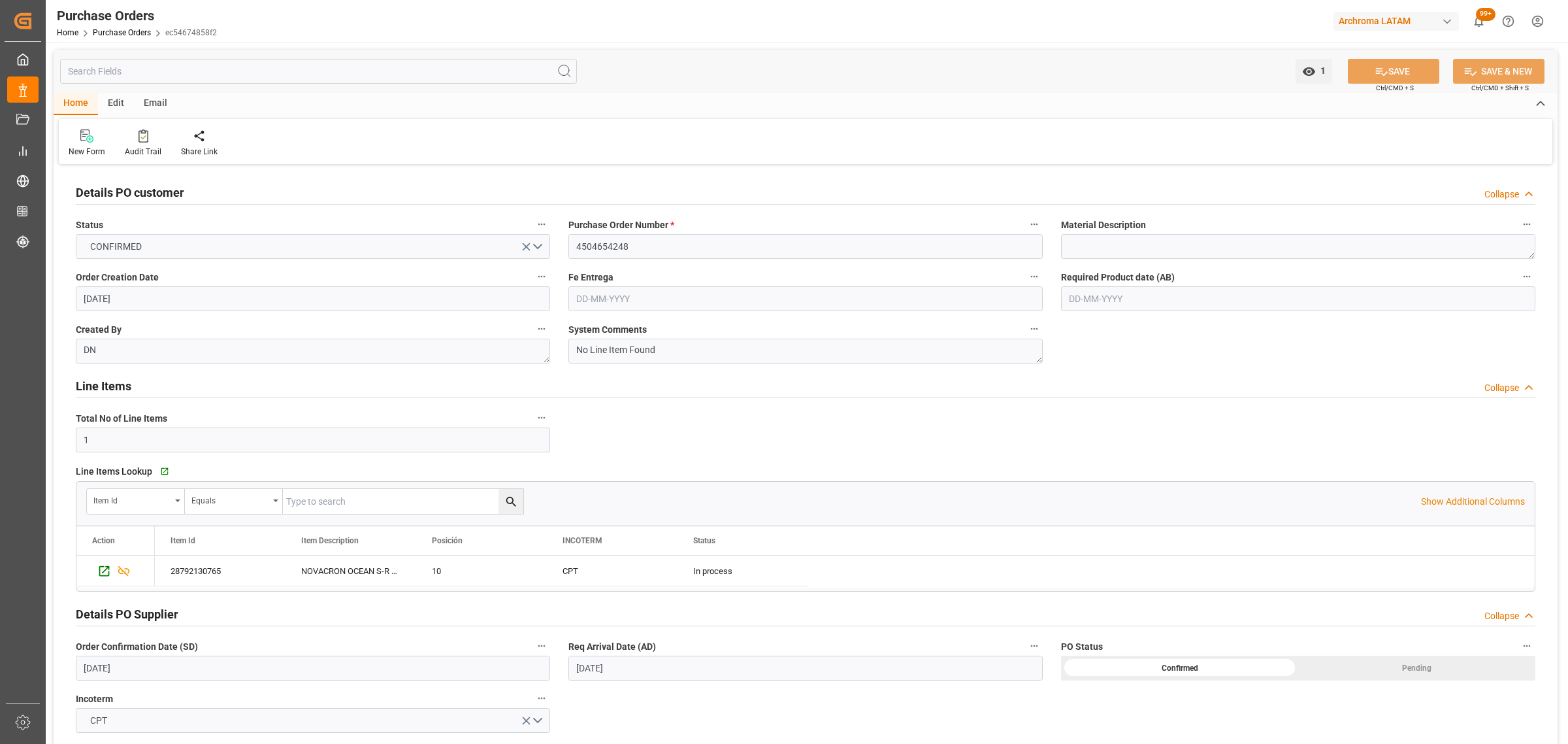
click at [629, 298] on input "text" at bounding box center [806, 298] width 475 height 25
click at [598, 361] on div "Mo Tu We Th Fr Sa Su" at bounding box center [662, 349] width 186 height 26
click at [586, 484] on span "25" at bounding box center [585, 479] width 9 height 9
type input "[DATE]"
click at [1375, 72] on icon at bounding box center [1382, 71] width 14 height 14
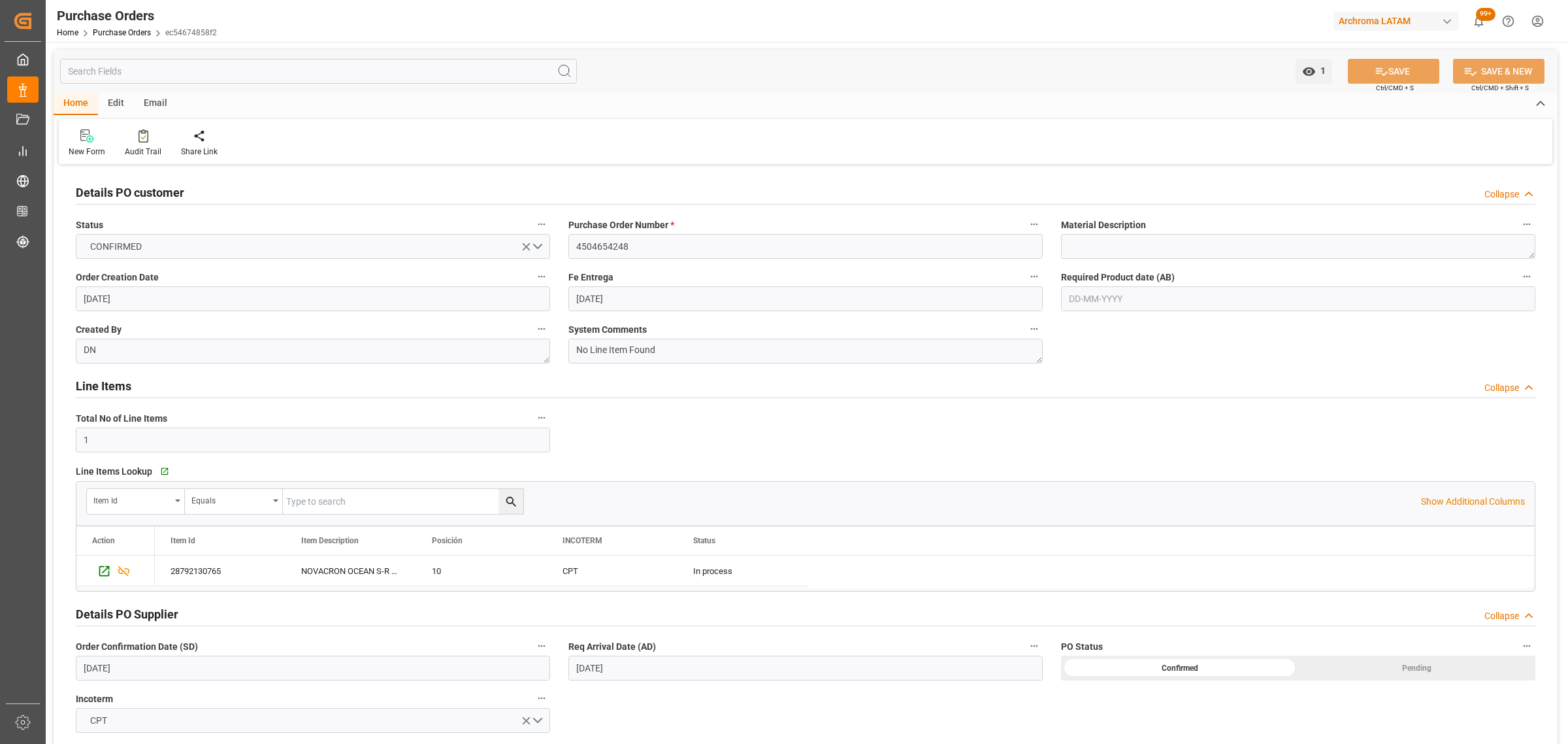
click at [154, 105] on div "Email" at bounding box center [156, 104] width 43 height 22
click at [81, 146] on div "Send Email" at bounding box center [88, 151] width 40 height 12
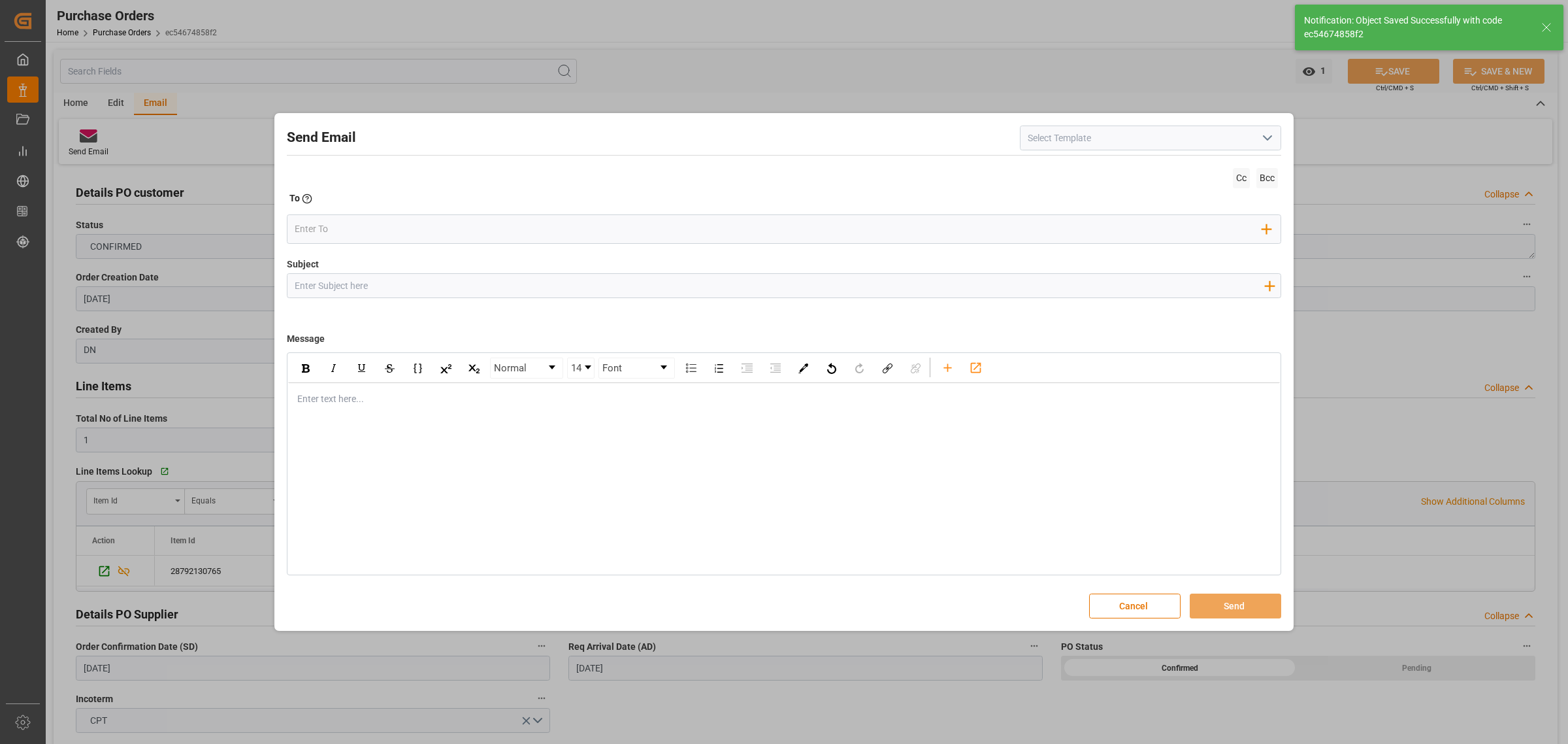
click at [347, 283] on input "Subject" at bounding box center [779, 286] width 984 height 23
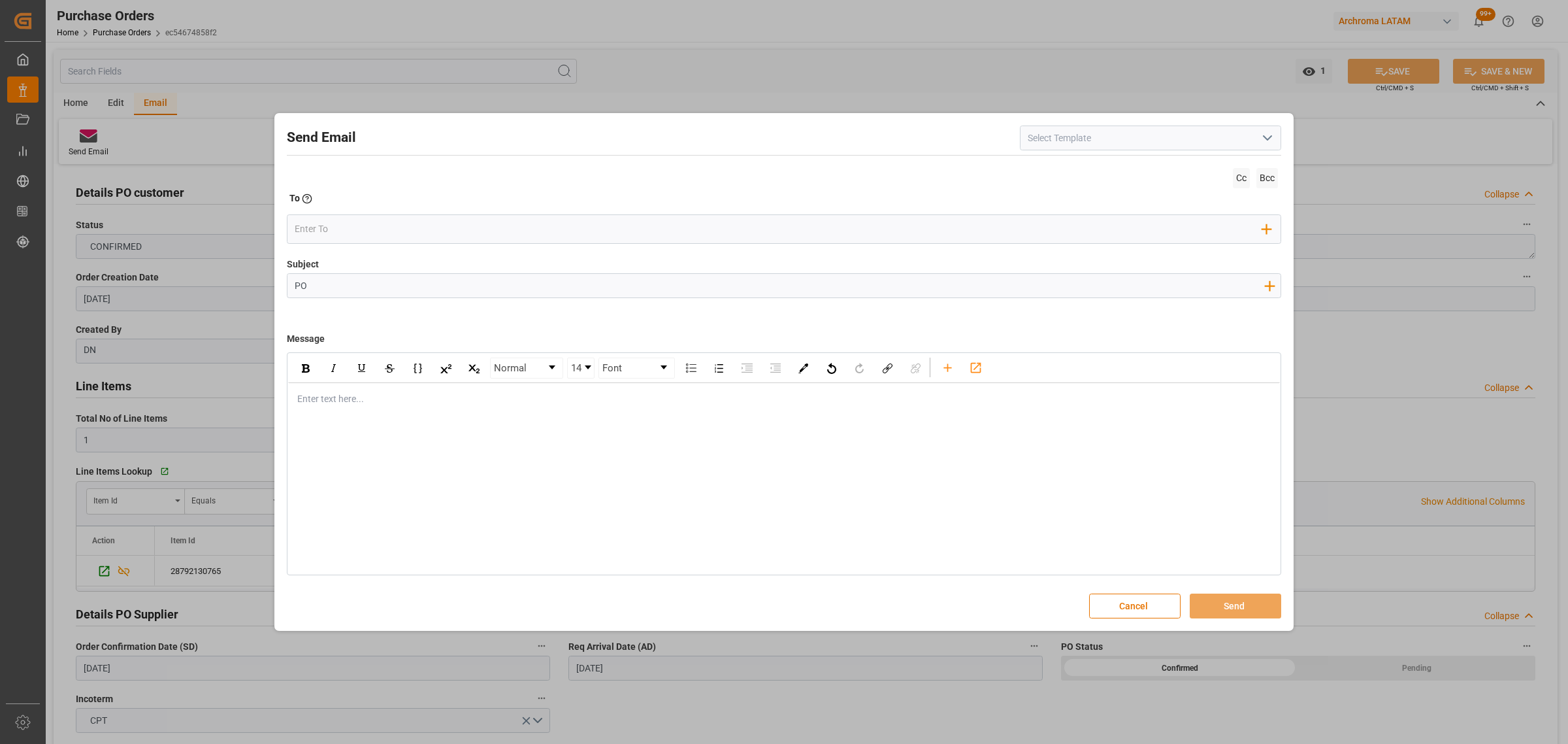
paste input "ARCHROMA TEXTILE EFFECTS (TH)"
click at [308, 288] on input "PO ARCHROMA TEXTILE EFFECTS (TH)" at bounding box center [779, 286] width 984 height 23
paste input "4504654248"
click at [428, 281] on input "PO 4504654248 // DOCUMENTOA//ARCHROMA TEXTILE EFFECTS (TH)" at bounding box center [779, 286] width 984 height 23
click at [432, 285] on input "PO 4504654248 // DOCUMENTOA//ARCHROMA TEXTILE EFFECTS (TH)" at bounding box center [779, 286] width 984 height 23
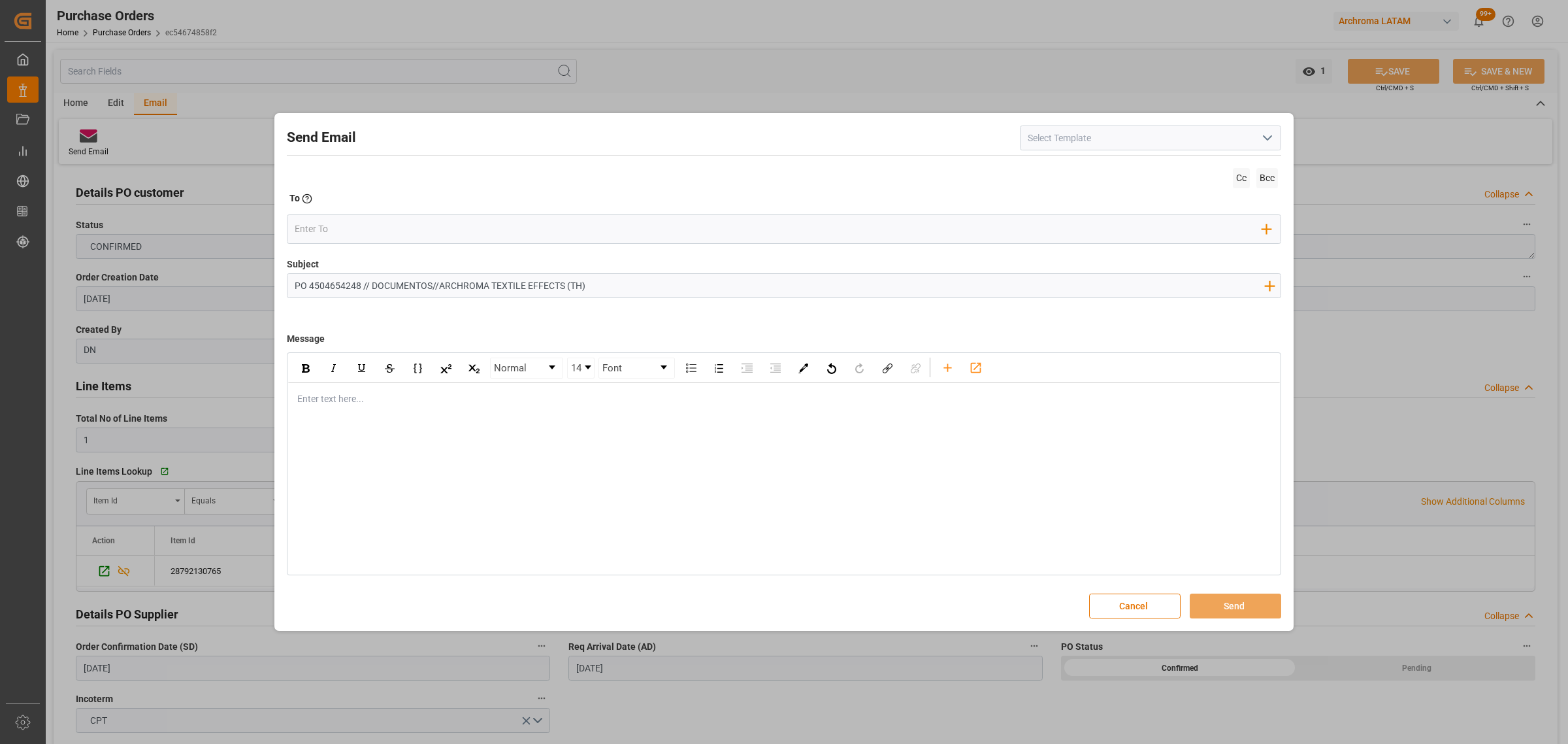
click at [370, 286] on input "PO 4504654248 // DOCUMENTOS//ARCHROMA TEXTILE EFFECTS (TH)" at bounding box center [779, 286] width 984 height 23
click at [389, 286] on input "PO 4504654248 //TE/7AIR// DOCUMENTOS//ARCHROMA TEXTILE EFFECTS (TH)" at bounding box center [779, 286] width 984 height 23
click at [641, 286] on input "PO 4504654248 //TE//AIR// DOCUMENTOS//ARCHROMA TEXTILE EFFECTS (TH)" at bounding box center [779, 286] width 984 height 23
click at [729, 288] on input "PO 4504654248 //TE//AIR// DOCUMENTOS//ARCHROMA TEXTILE EFFECTS (TH)//ARCHROMA […" at bounding box center [779, 286] width 984 height 23
click at [736, 286] on input "PO 4504654248 //TE//AIR// DOCUMENTOS//ARCHROMA TEXTILE EFFECTS (TH)//ARCHROMA […" at bounding box center [779, 286] width 984 height 23
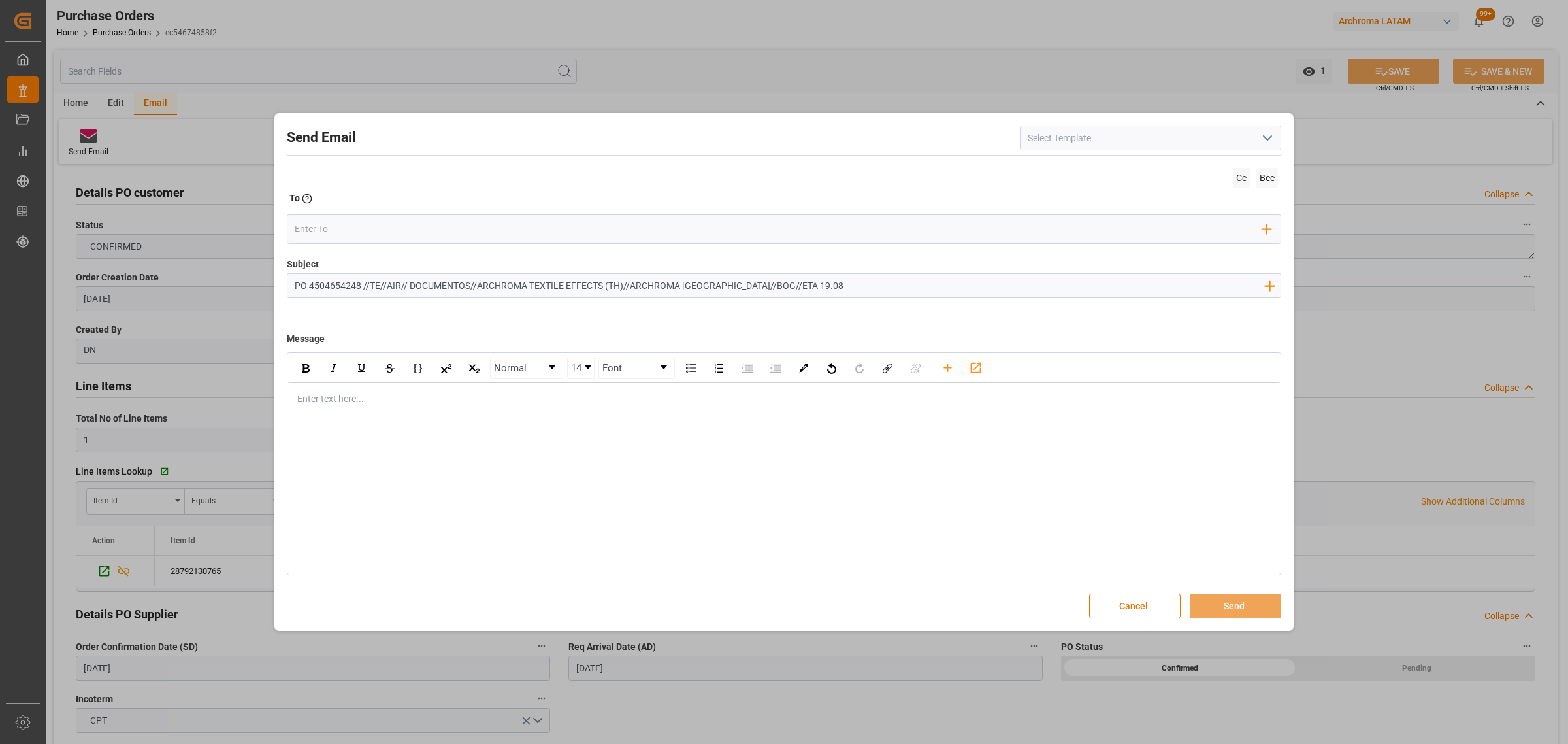
type input "PO 4504654248 //TE//AIR// DOCUMENTOS//ARCHROMA TEXTILE EFFECTS (TH)//ARCHROMA […"
click at [331, 392] on div "Enter text here..." at bounding box center [784, 399] width 992 height 32
click at [345, 406] on div "Buen dia estimados," at bounding box center [784, 399] width 973 height 14
click at [346, 423] on div "rdw-editor" at bounding box center [784, 427] width 973 height 14
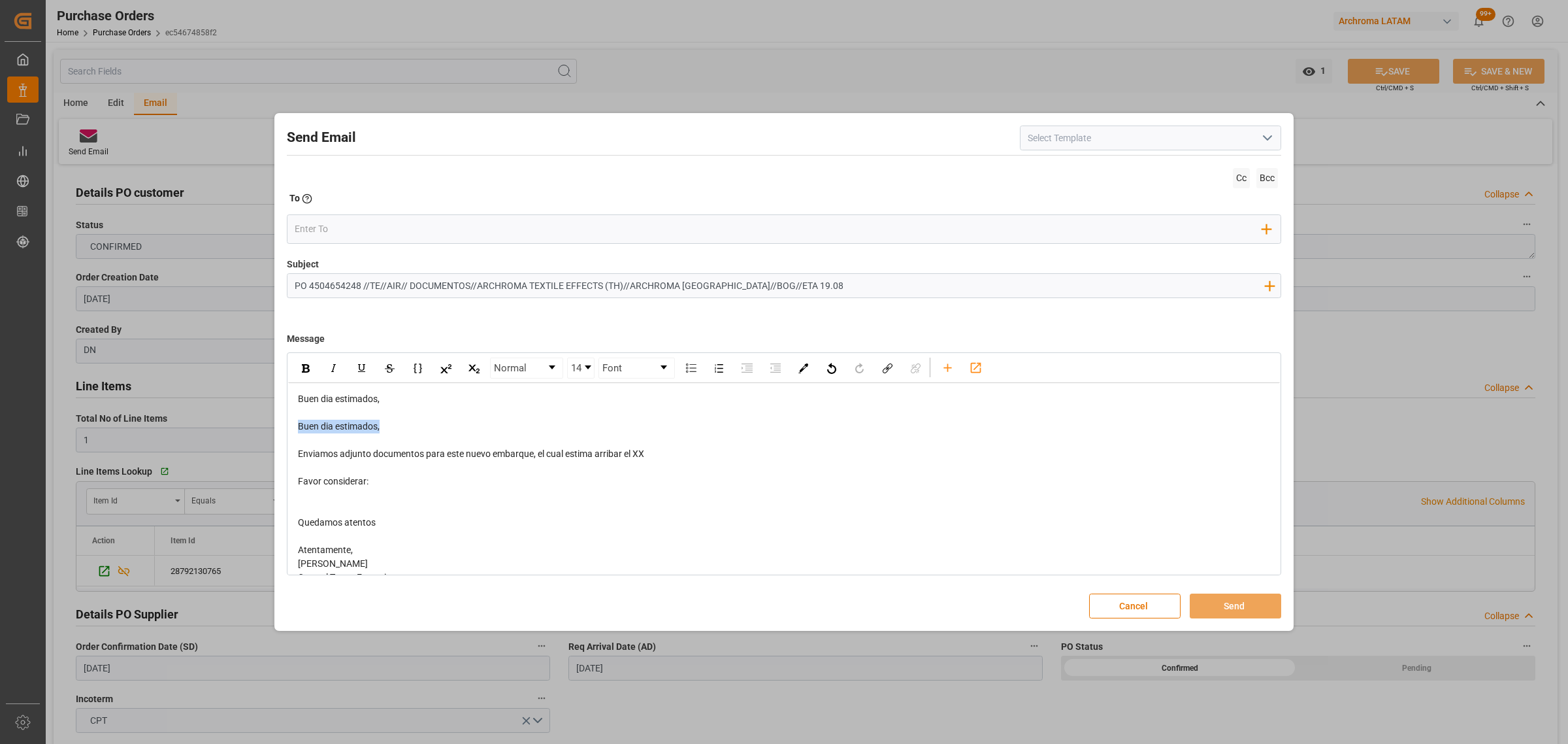
drag, startPoint x: 395, startPoint y: 426, endPoint x: 260, endPoint y: 422, distance: 135.1
click at [260, 422] on div "Send Email Cc Bcc To Enter the TO Email address Add Field to To Subject PO 4504…" at bounding box center [784, 372] width 1568 height 744
click at [539, 442] on span "Enviamos adjunto documentos para este nuevo embarque, el cual estima arribar el…" at bounding box center [470, 439] width 346 height 10
click at [532, 442] on span "Enviamos adjunto documentos para este nuevo embarque, el cual estima arribar el…" at bounding box center [470, 439] width 346 height 10
drag, startPoint x: 681, startPoint y: 439, endPoint x: 660, endPoint y: 440, distance: 21.0
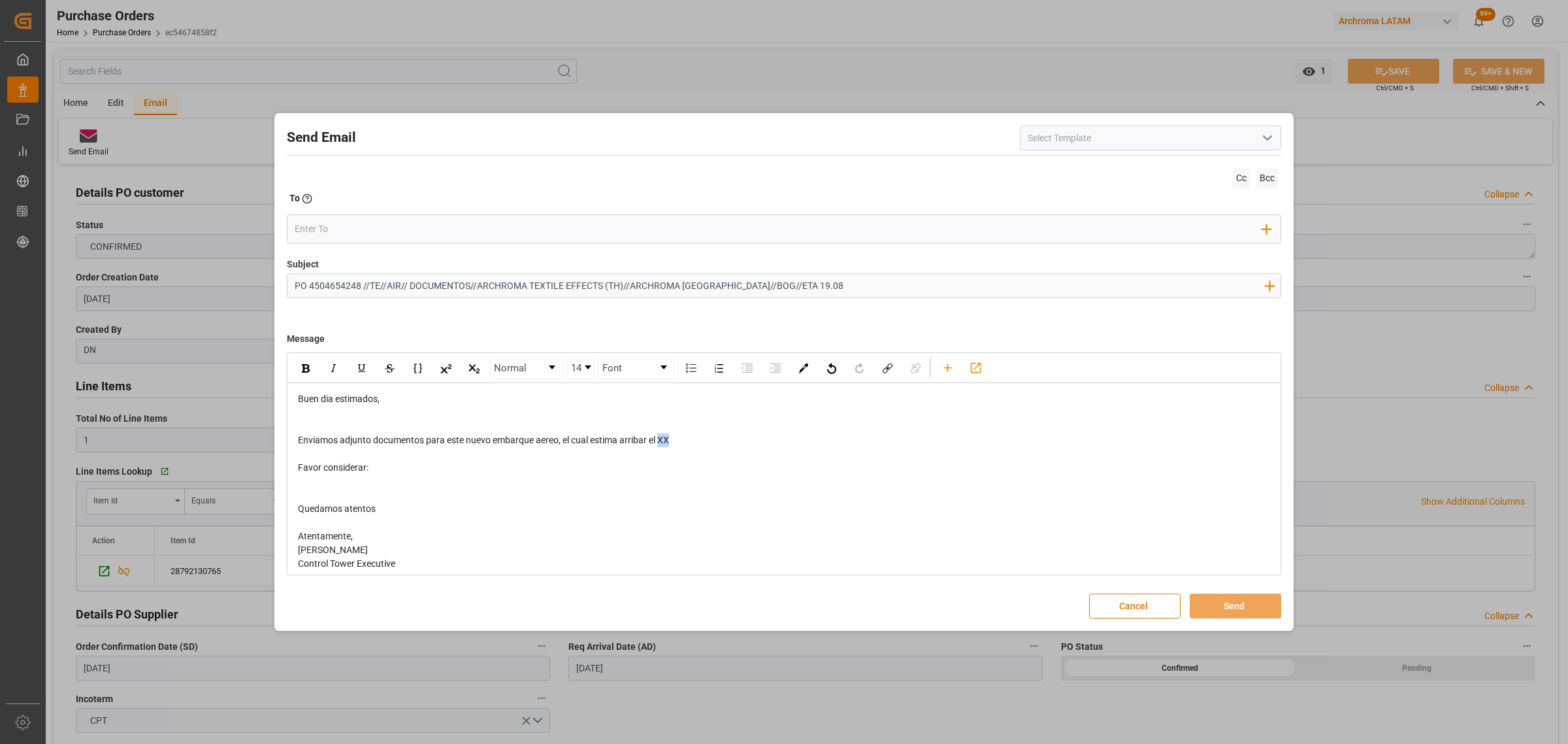
click at [660, 440] on div "Enviamos adjunto documentos para este nuevo embarque aereo, el cual estima arri…" at bounding box center [784, 440] width 973 height 14
click at [317, 482] on div "rdw-editor" at bounding box center [784, 482] width 973 height 14
drag, startPoint x: 345, startPoint y: 498, endPoint x: 250, endPoint y: 482, distance: 96.3
click at [250, 482] on div "Send Email Cc Bcc To Enter the TO Email address Add Field to To Subject PO 4504…" at bounding box center [784, 372] width 1568 height 744
click at [308, 373] on div "rdw-inline-control" at bounding box center [306, 368] width 23 height 20
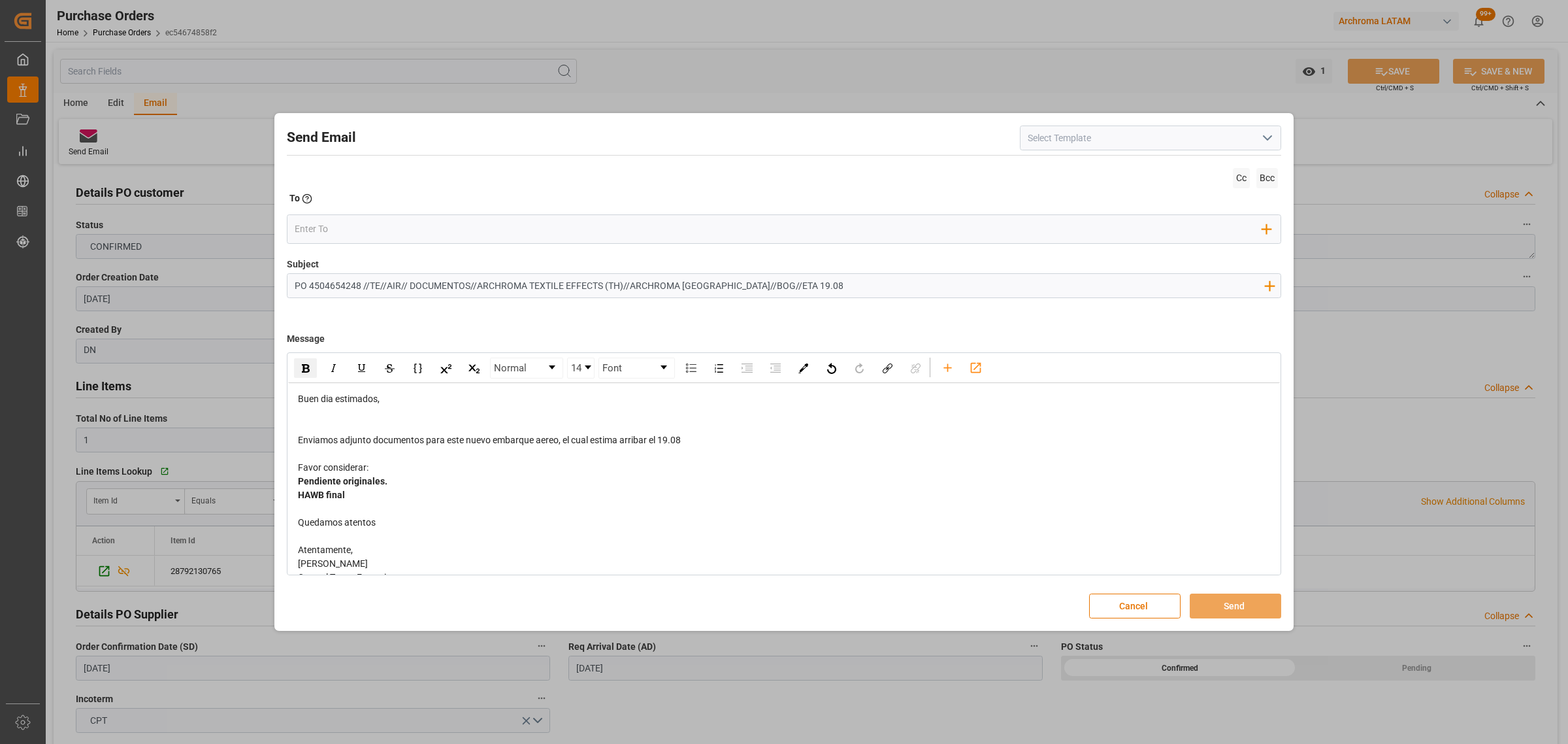
click at [483, 475] on div "Favor considerar:" at bounding box center [784, 467] width 973 height 14
drag, startPoint x: 686, startPoint y: 442, endPoint x: 661, endPoint y: 440, distance: 25.1
click at [661, 440] on div "Enviamos adjunto documentos para este nuevo embarque aereo, el cual estima arri…" at bounding box center [784, 440] width 973 height 14
click at [298, 364] on div "rdw-inline-control" at bounding box center [306, 368] width 23 height 20
click at [941, 370] on div "rdw-toolbar" at bounding box center [948, 367] width 23 height 20
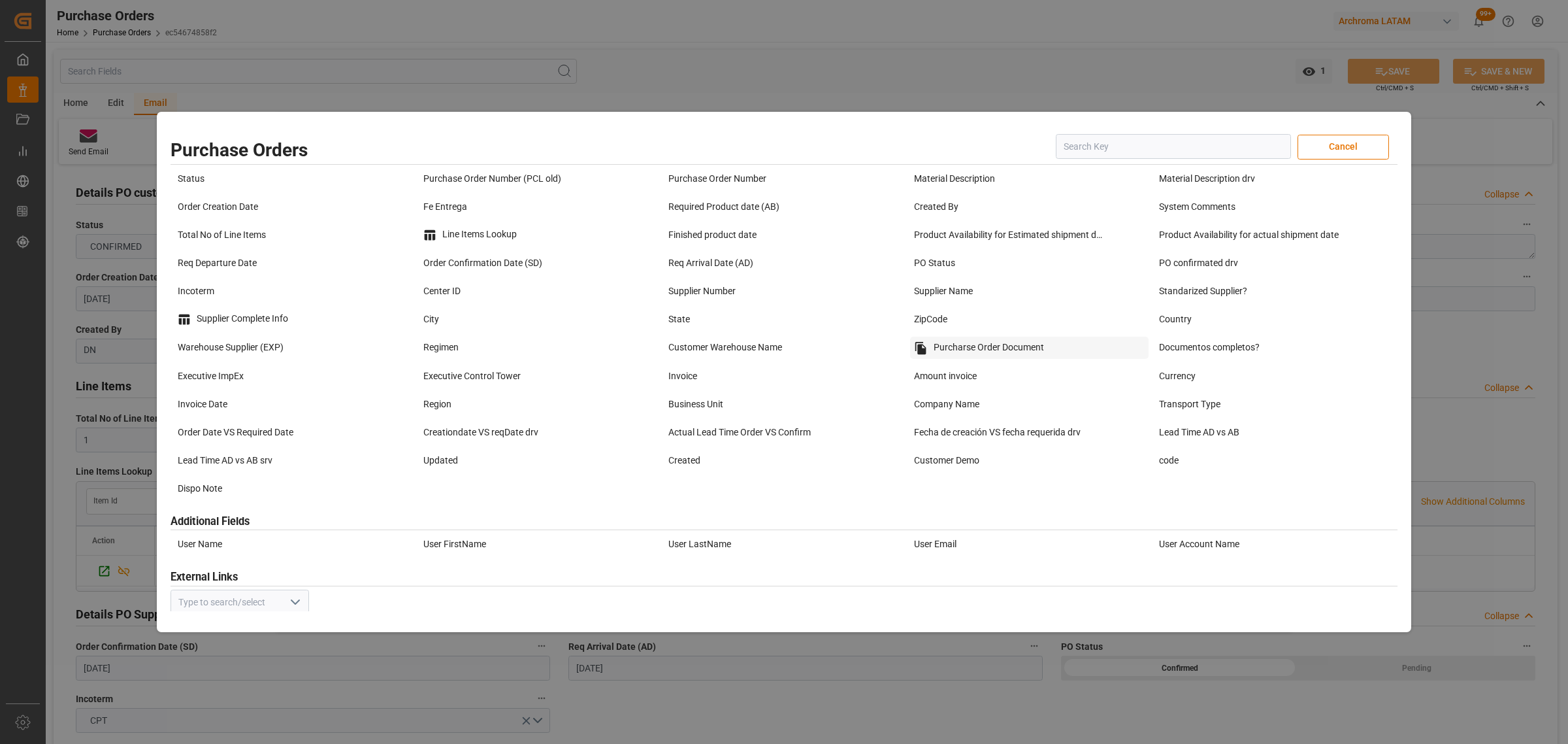
click at [955, 340] on div "Purcharse Order Document" at bounding box center [1030, 347] width 239 height 22
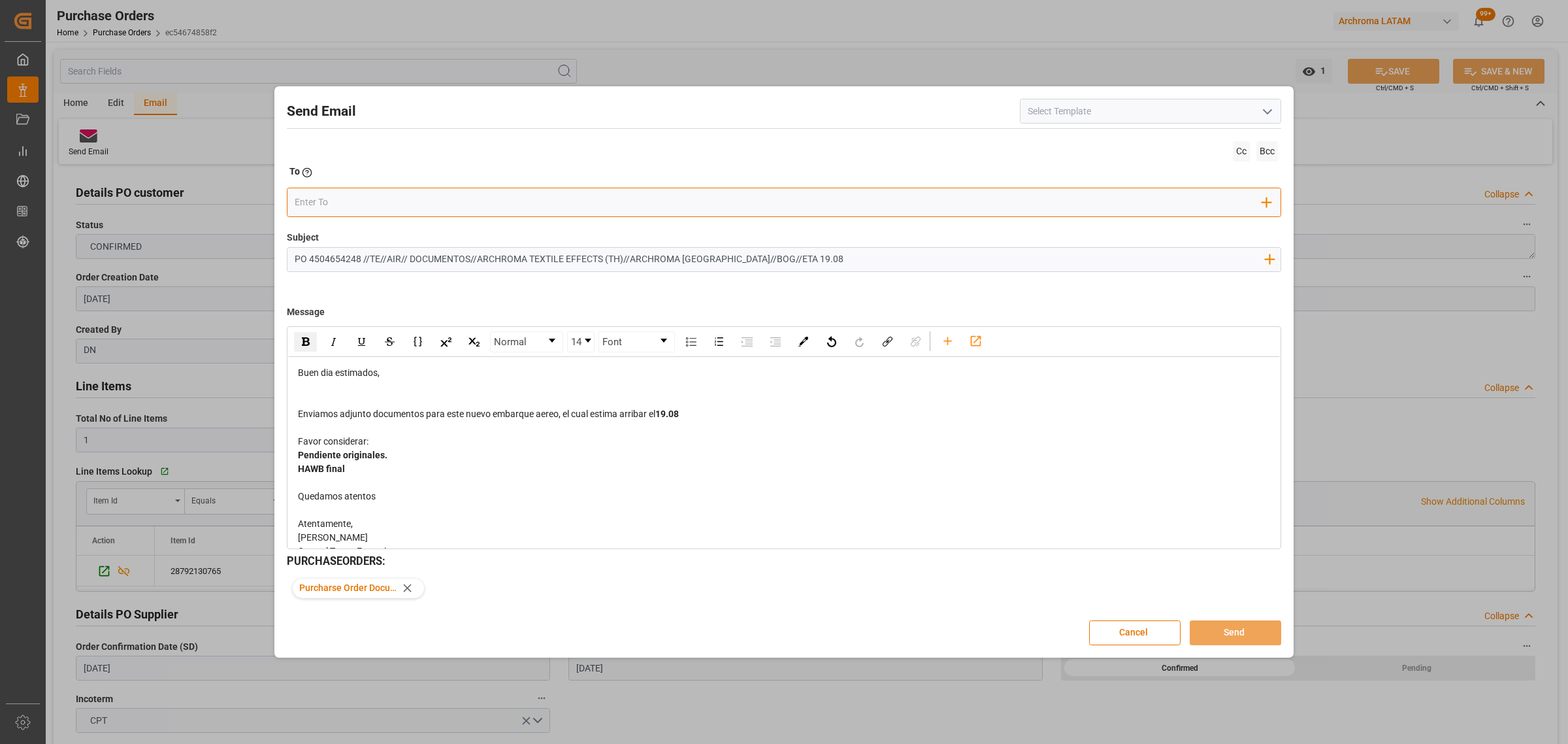
click at [406, 203] on input "email" at bounding box center [779, 202] width 968 height 20
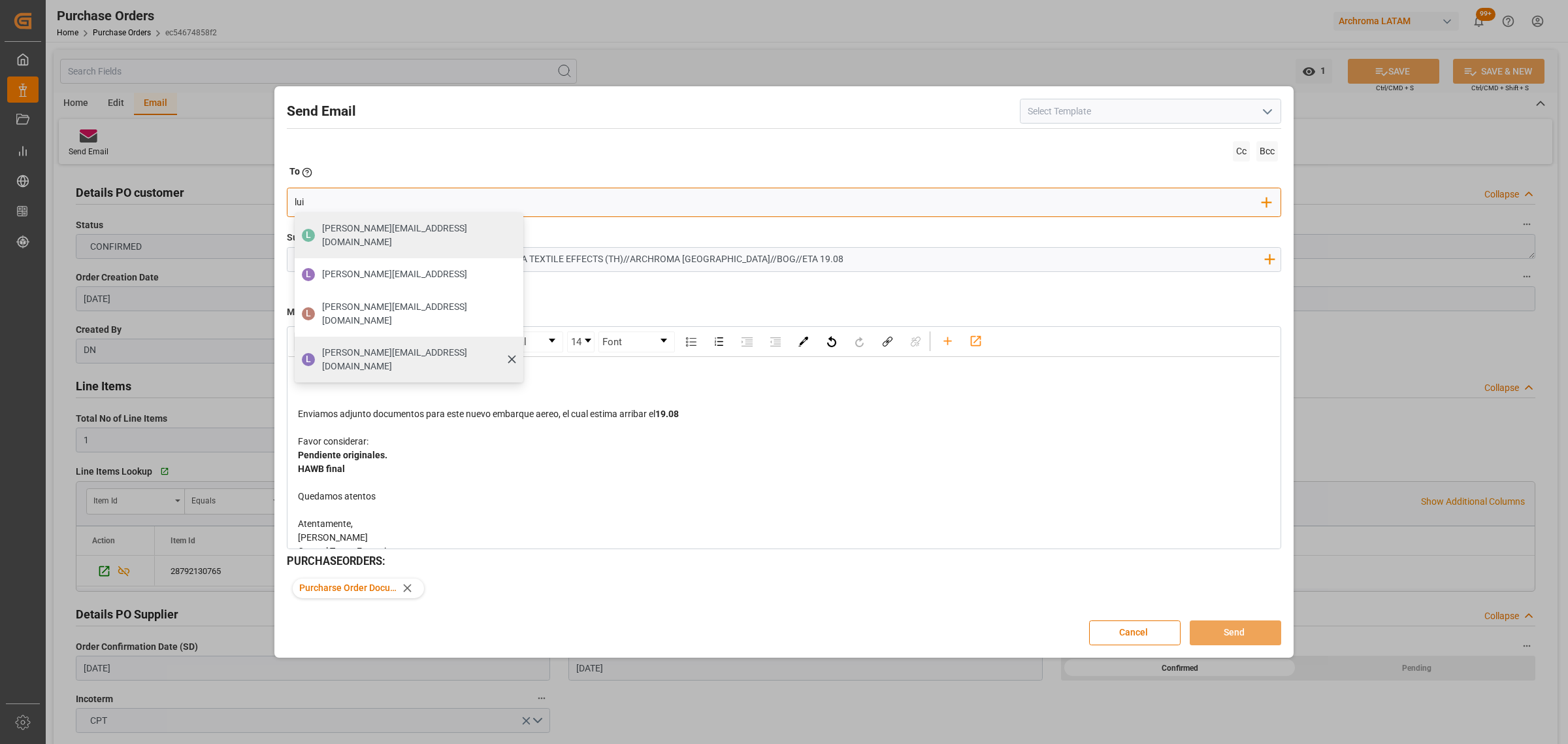
type input "lui"
click at [341, 346] on span "[PERSON_NAME][EMAIL_ADDRESS][DOMAIN_NAME]" at bounding box center [418, 359] width 192 height 27
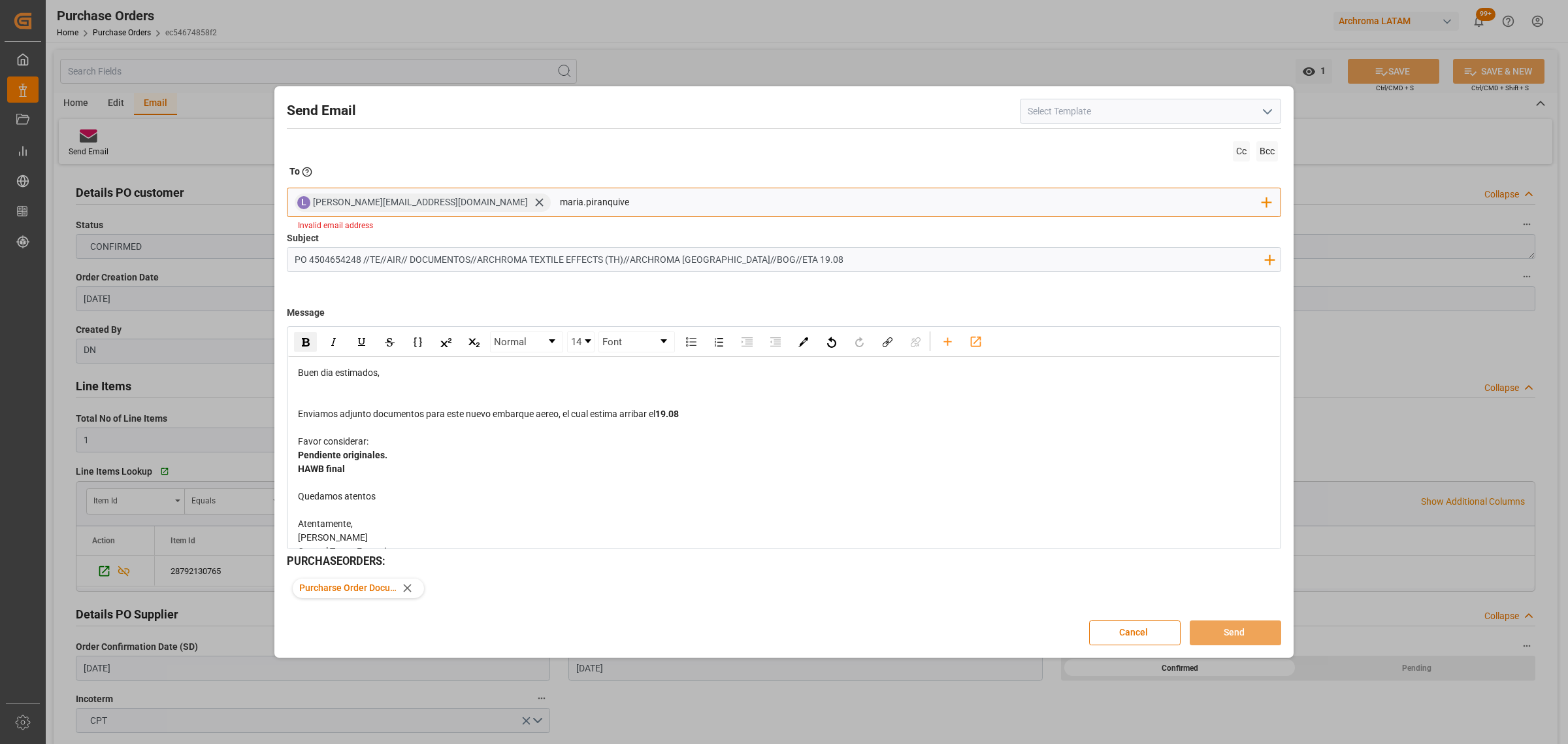
click at [560, 195] on input "maria.piranquive" at bounding box center [911, 202] width 703 height 20
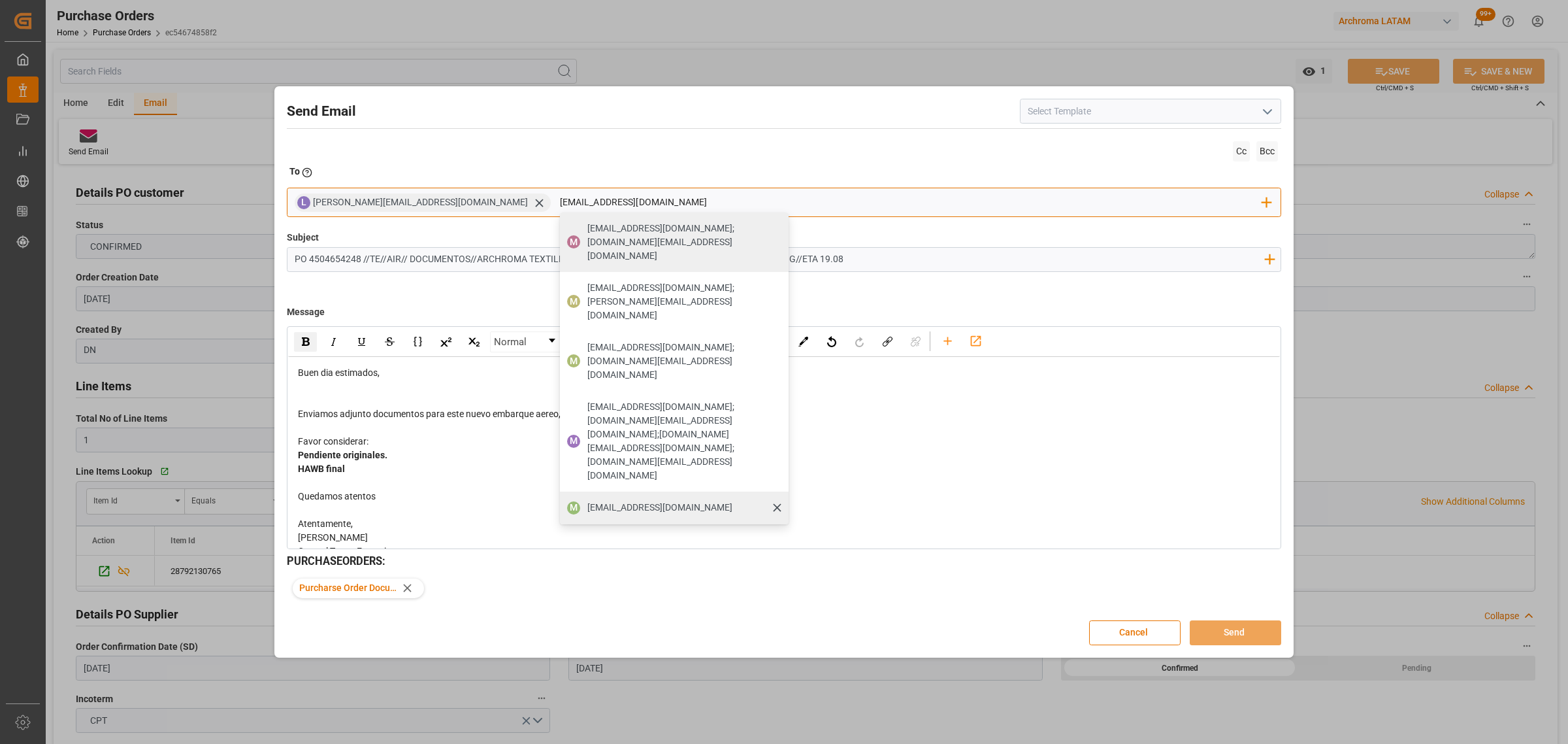
type input "[EMAIL_ADDRESS][DOMAIN_NAME]"
click at [587, 501] on span "[EMAIL_ADDRESS][DOMAIN_NAME]" at bounding box center [660, 507] width 145 height 14
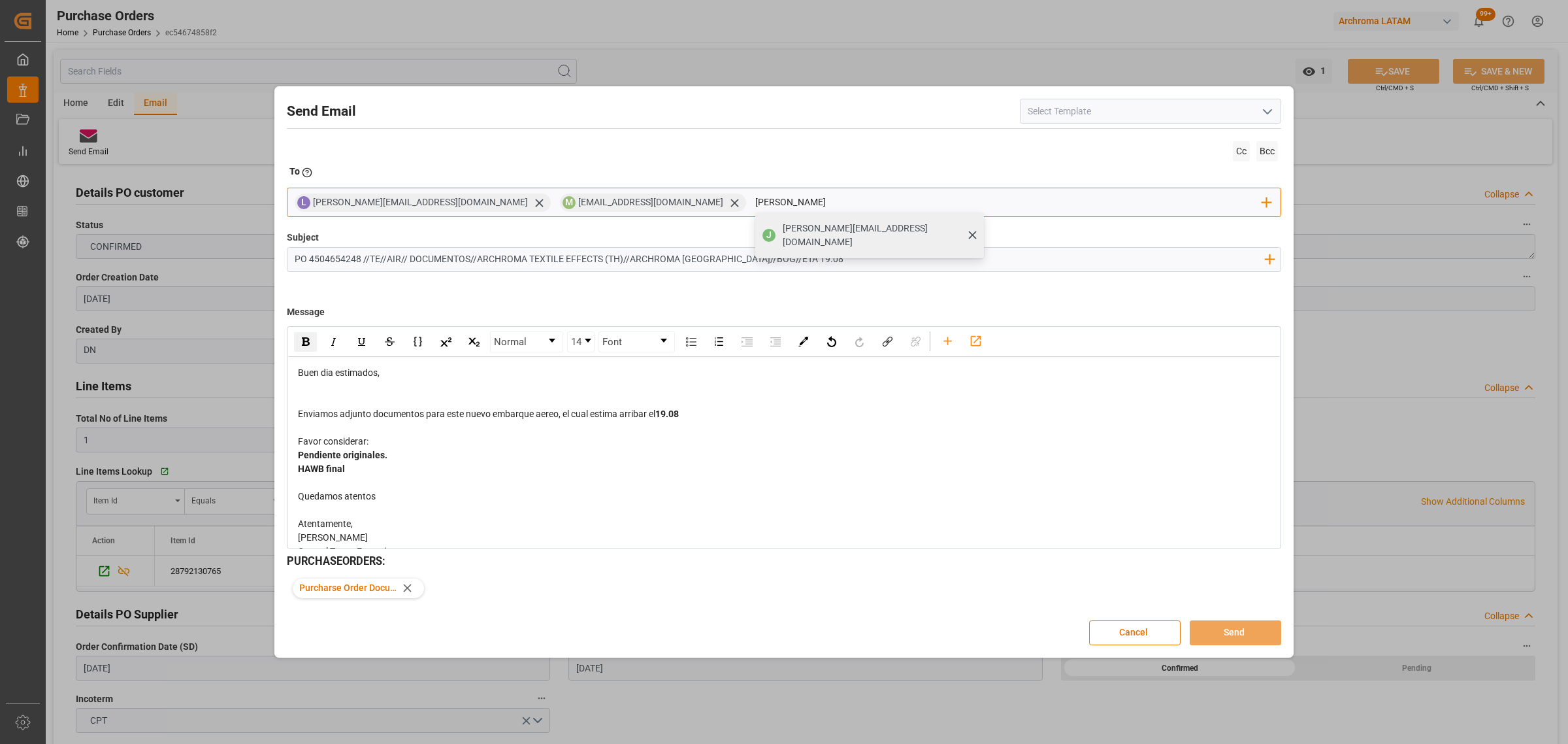
type input "[PERSON_NAME]"
click at [783, 224] on span "[PERSON_NAME][EMAIL_ADDRESS][DOMAIN_NAME]" at bounding box center [879, 235] width 192 height 27
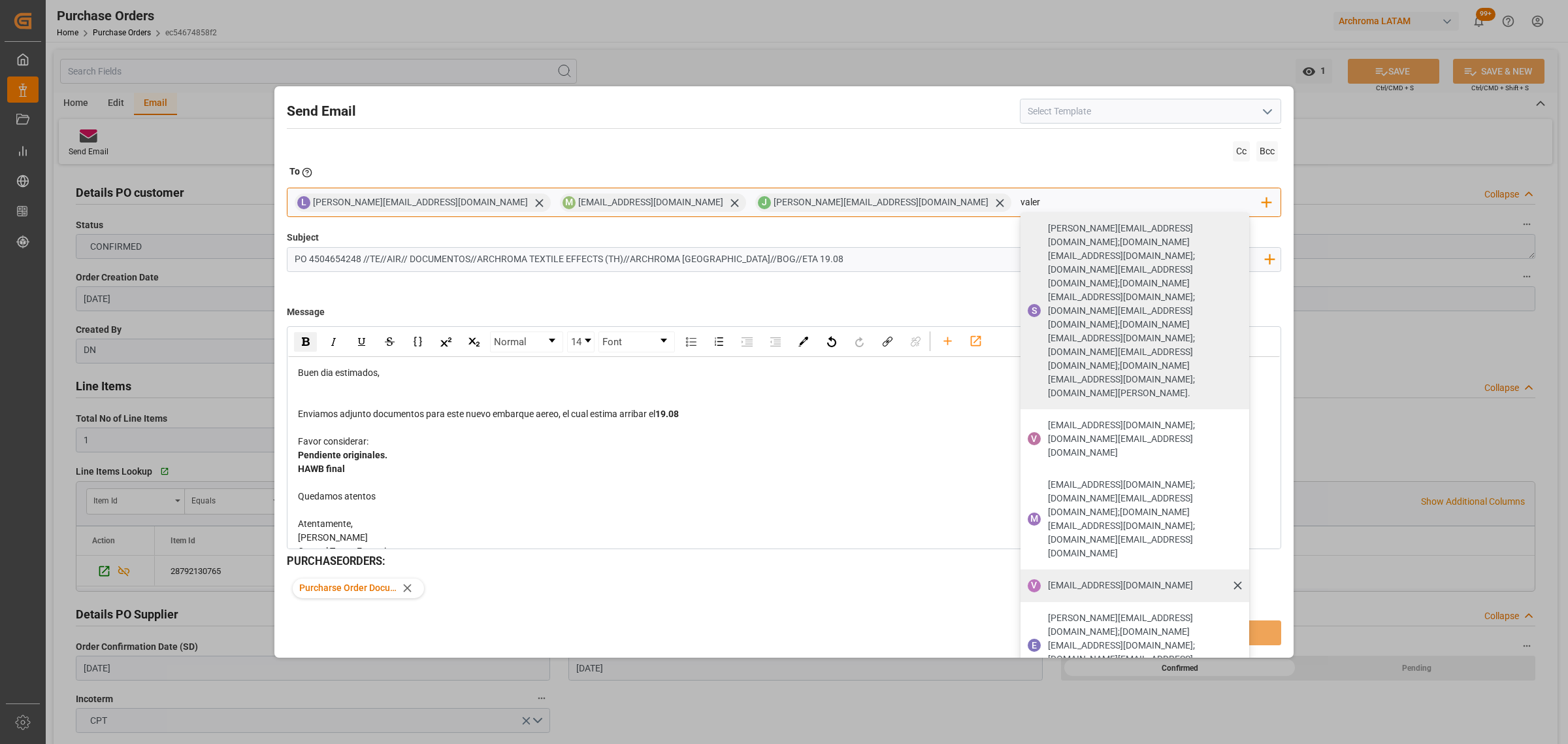
type input "valer"
click at [1048, 579] on span "[EMAIL_ADDRESS][DOMAIN_NAME]" at bounding box center [1121, 585] width 145 height 14
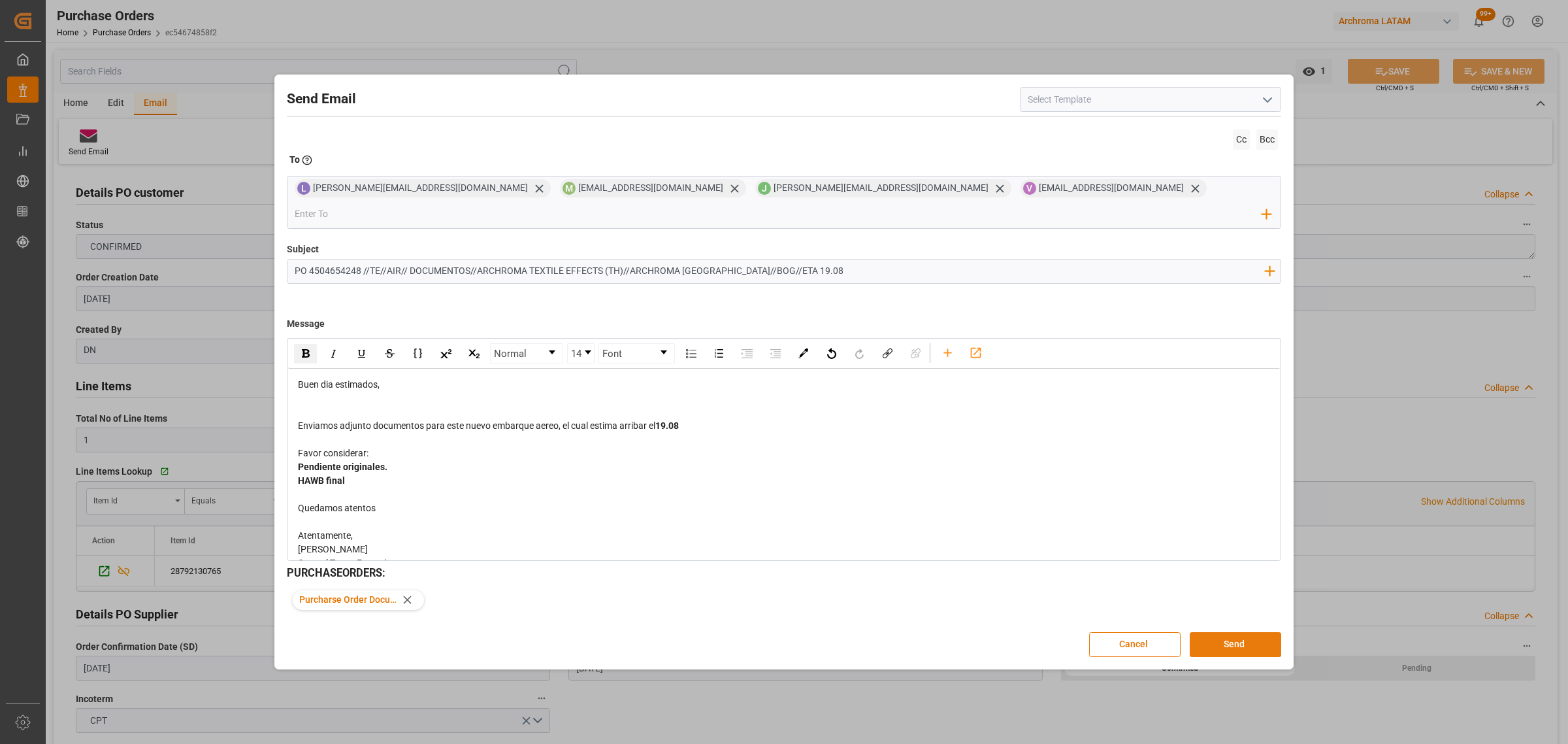
click at [1237, 632] on button "Send" at bounding box center [1235, 644] width 92 height 25
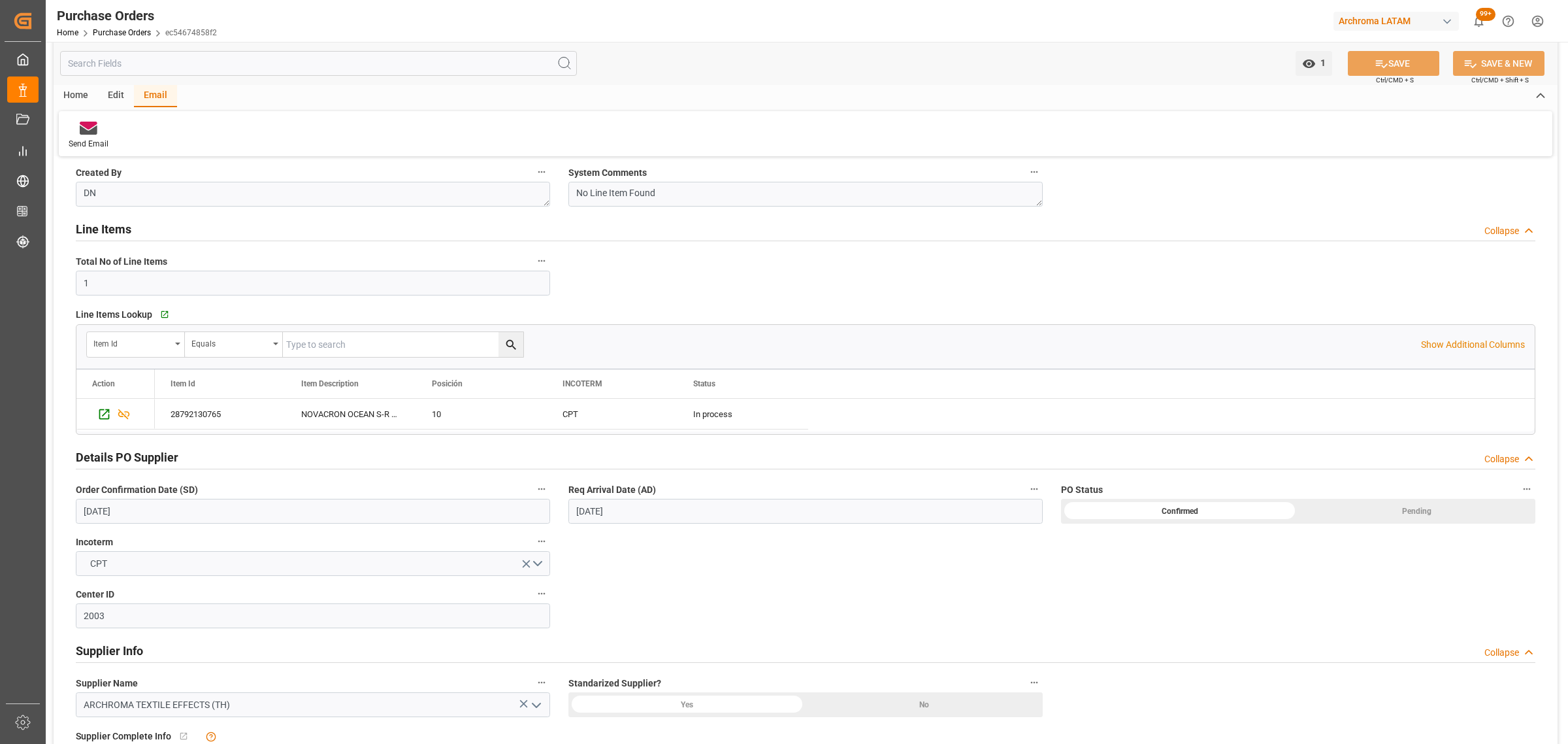
scroll to position [163, 0]
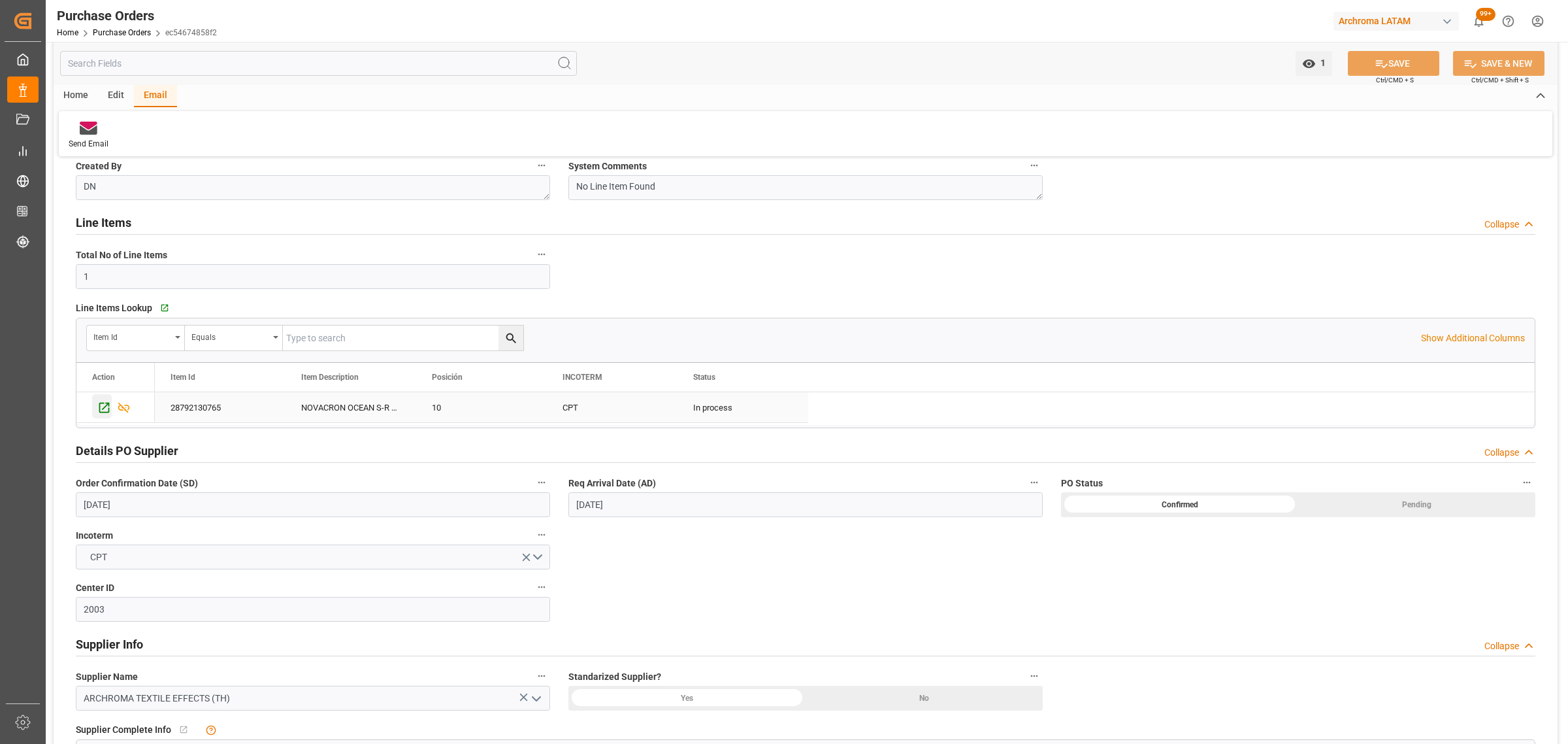
click at [105, 407] on icon "Press SPACE to select this row." at bounding box center [104, 408] width 10 height 10
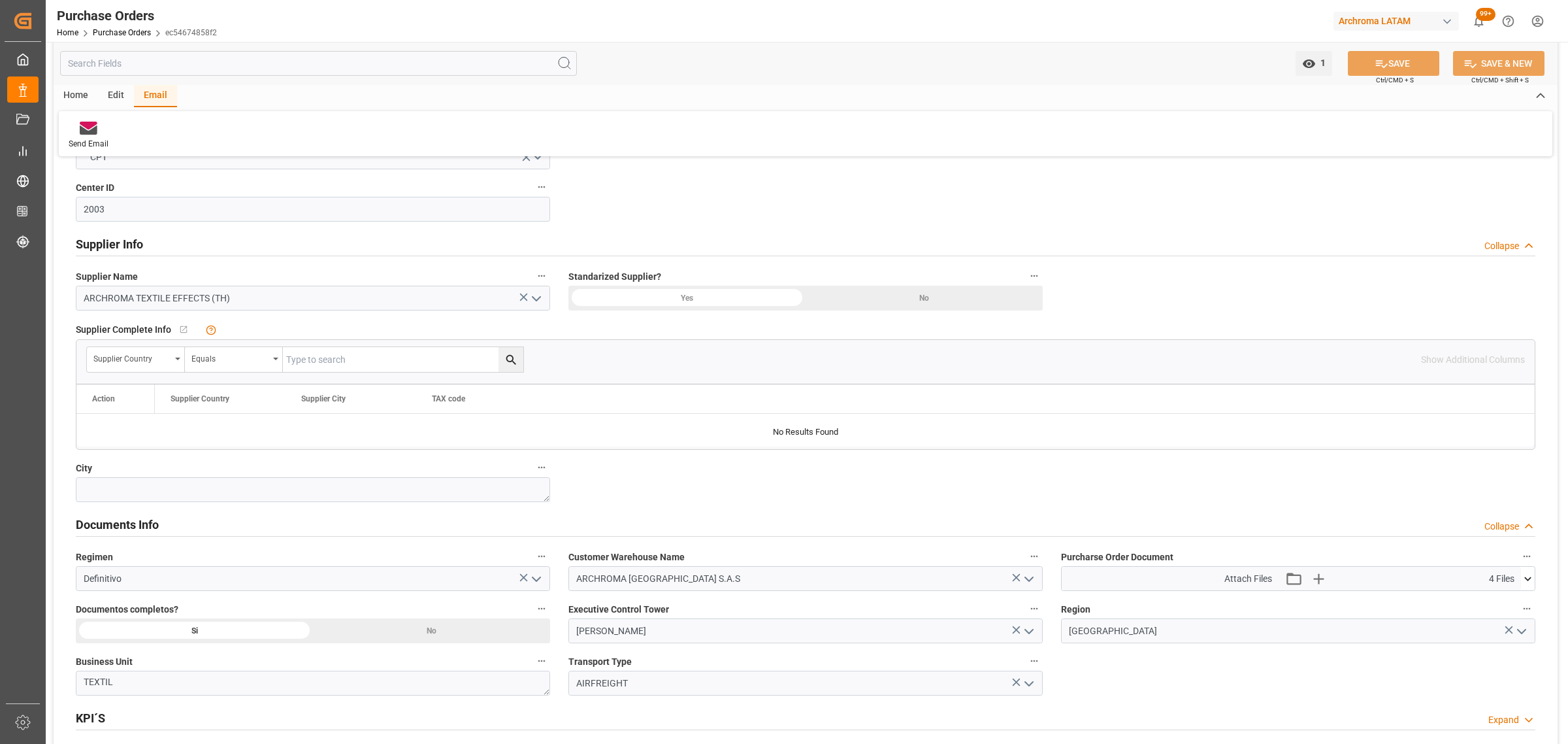
scroll to position [572, 0]
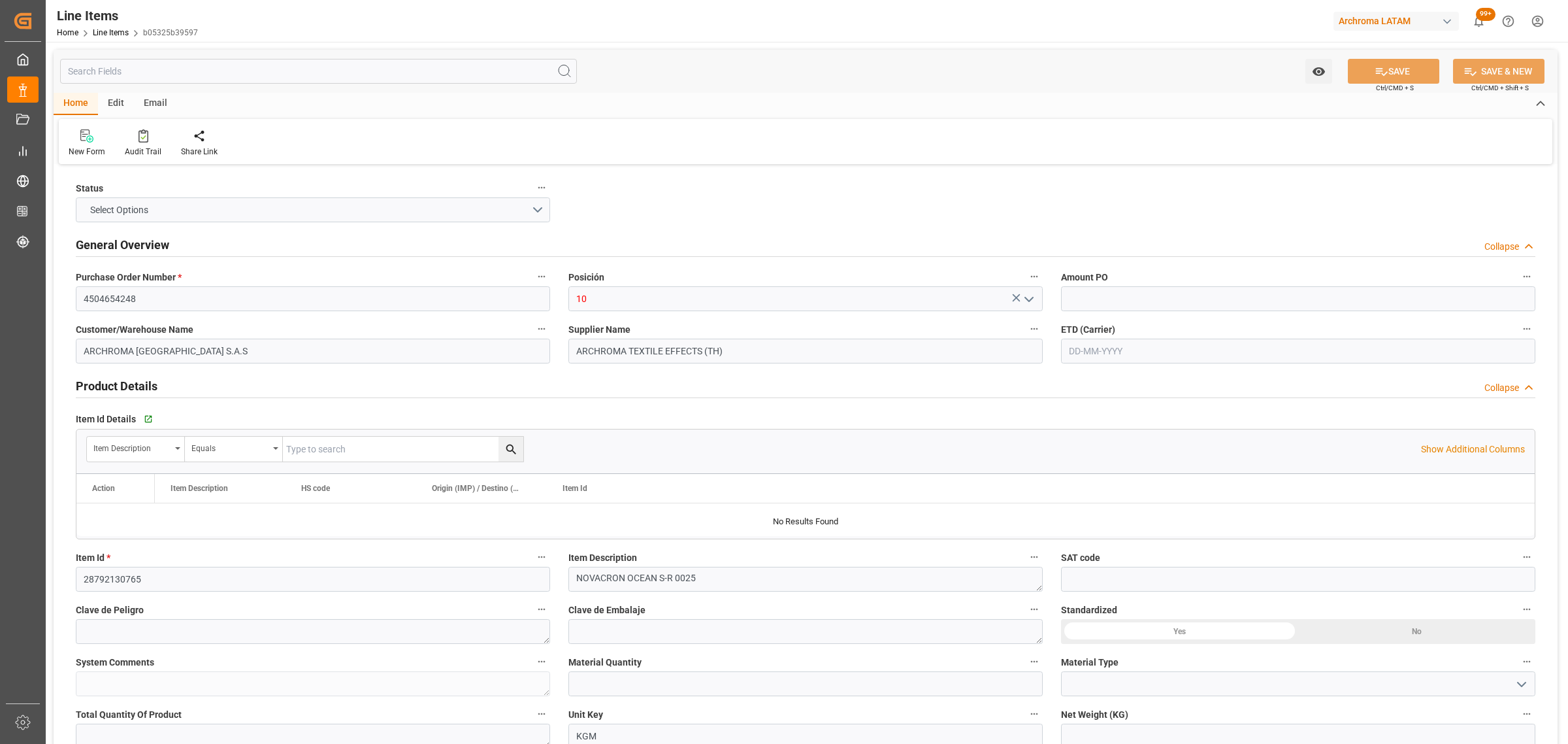
type input "700"
type input "320416900000"
type input "[DATE] 23:35"
type input "[DATE] 13:50"
click at [607, 623] on textarea at bounding box center [806, 631] width 475 height 25
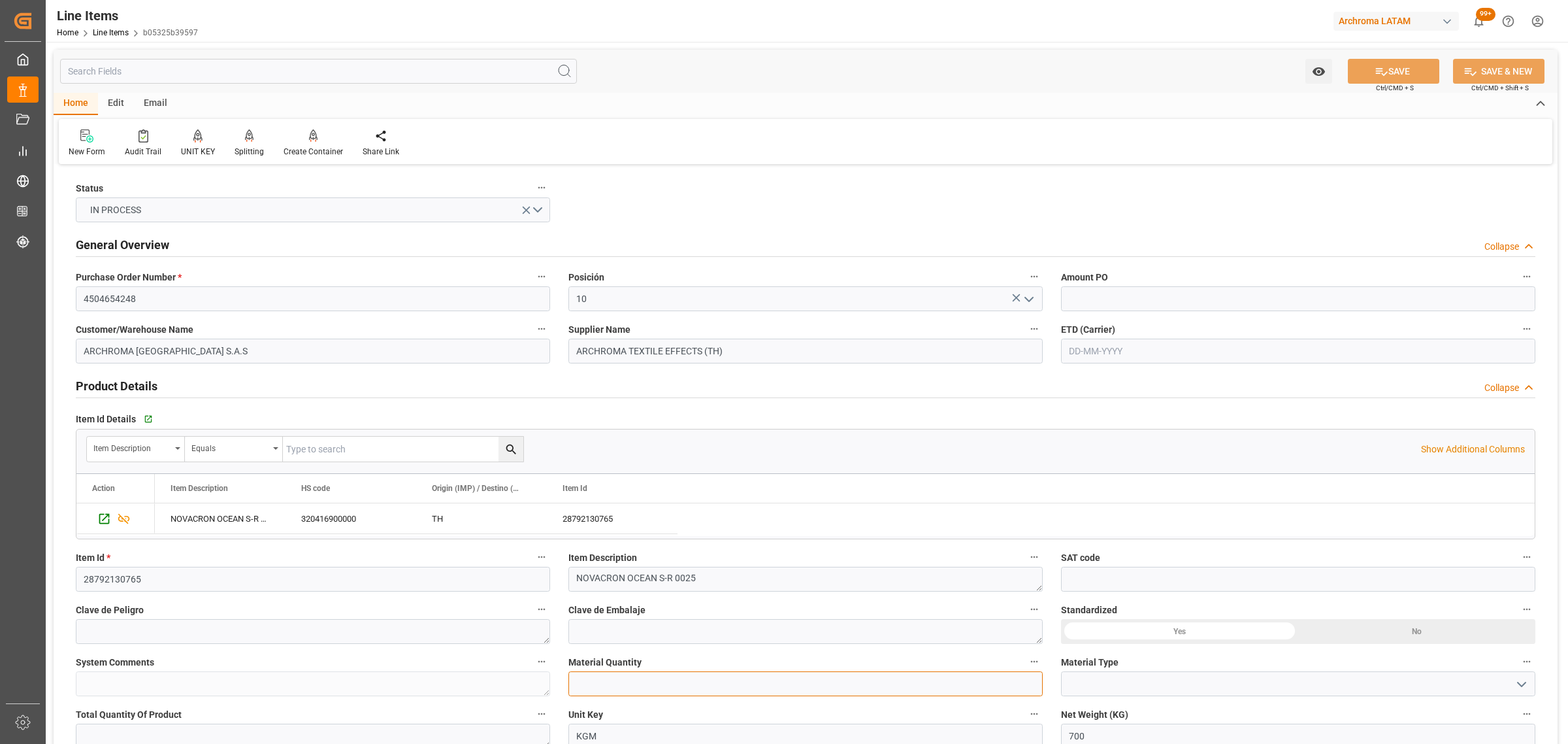
click at [607, 692] on input "text" at bounding box center [806, 684] width 475 height 25
type input "3"
drag, startPoint x: 1536, startPoint y: 688, endPoint x: 1526, endPoint y: 687, distance: 10.0
click at [1535, 688] on div at bounding box center [1298, 684] width 494 height 25
click at [1525, 687] on icon "open menu" at bounding box center [1521, 684] width 16 height 16
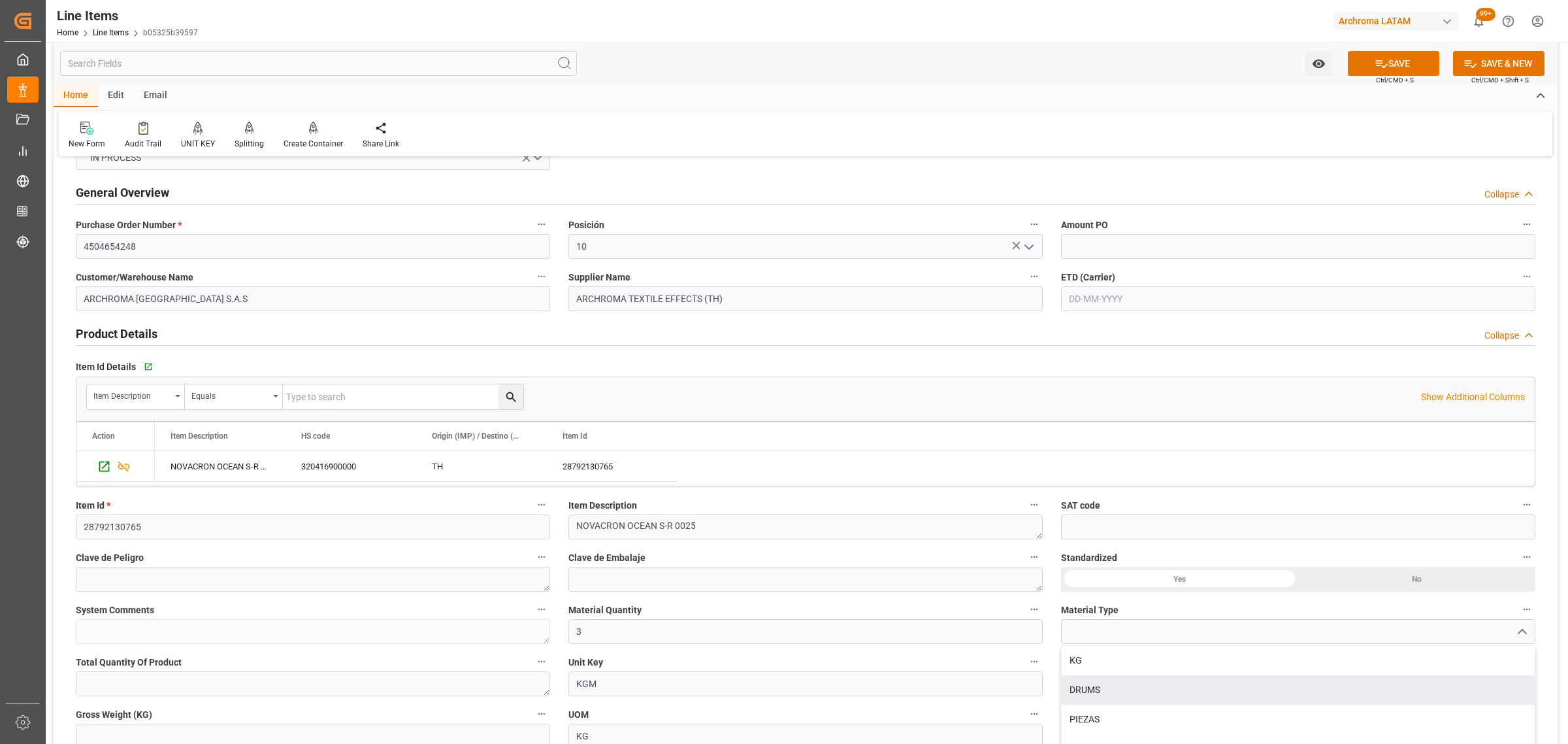
scroll to position [163, 0]
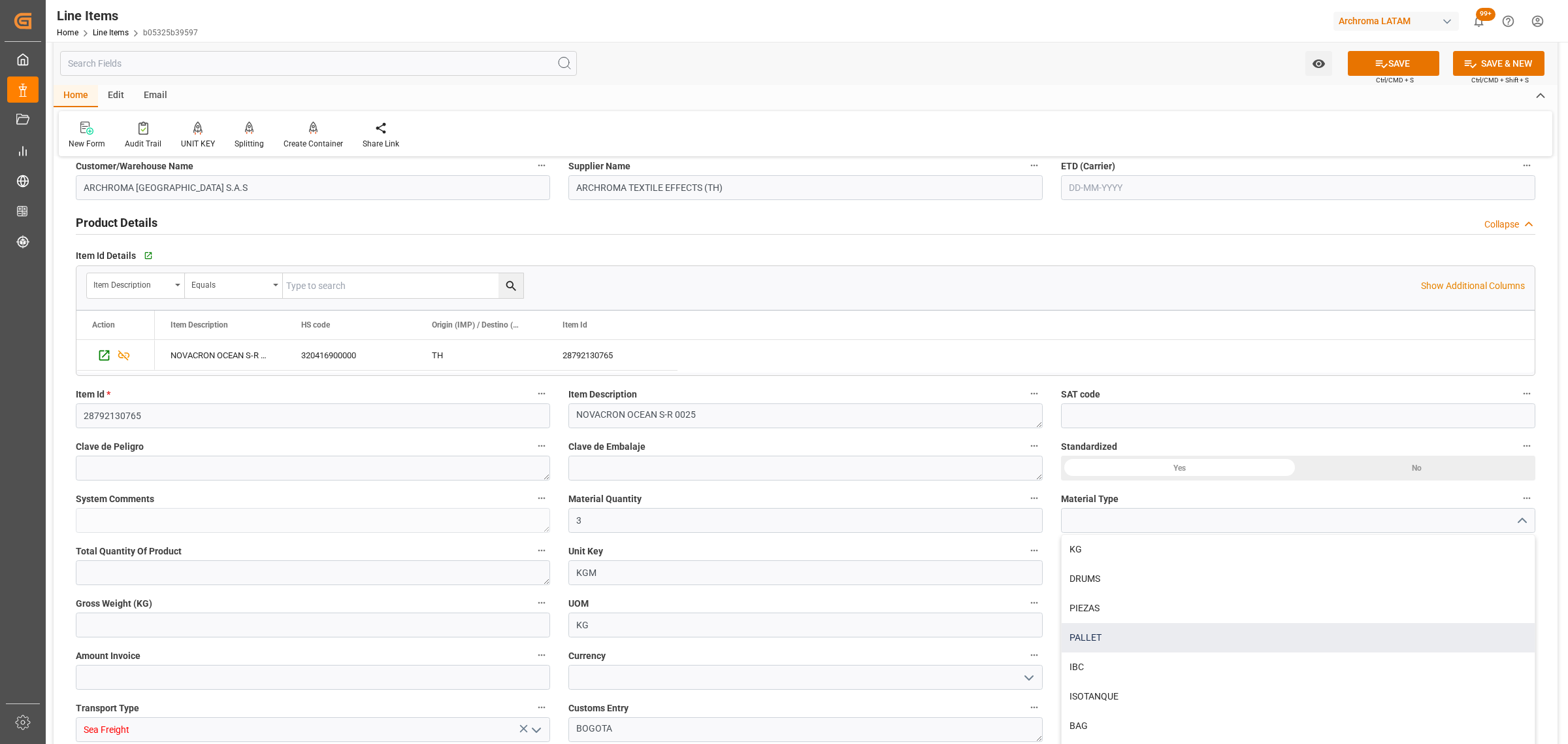
click at [1138, 635] on div "PALLET" at bounding box center [1298, 638] width 473 height 29
click at [1524, 520] on polyline "open menu" at bounding box center [1522, 521] width 8 height 4
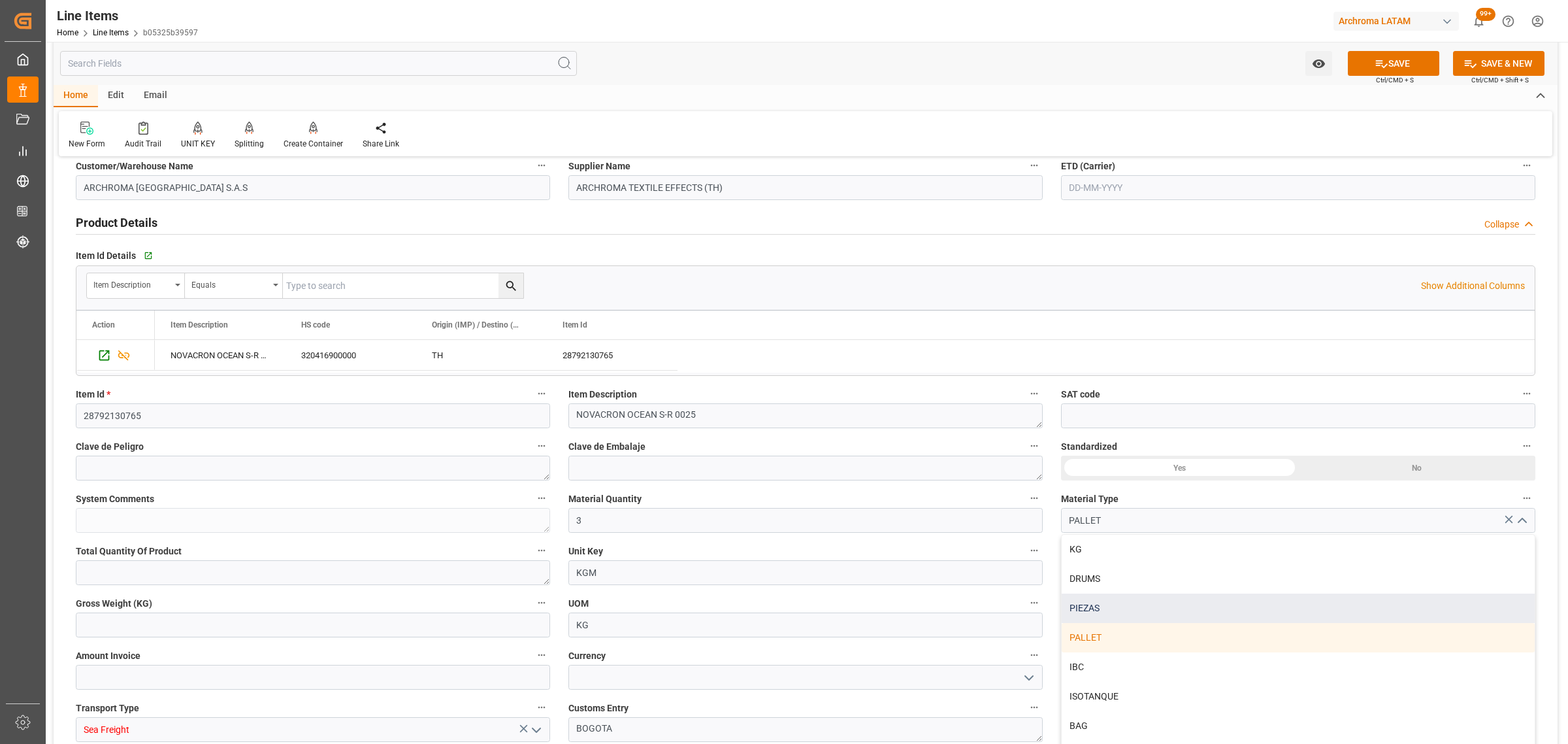
click at [1086, 602] on div "PIEZAS" at bounding box center [1298, 608] width 473 height 29
type input "PIEZAS"
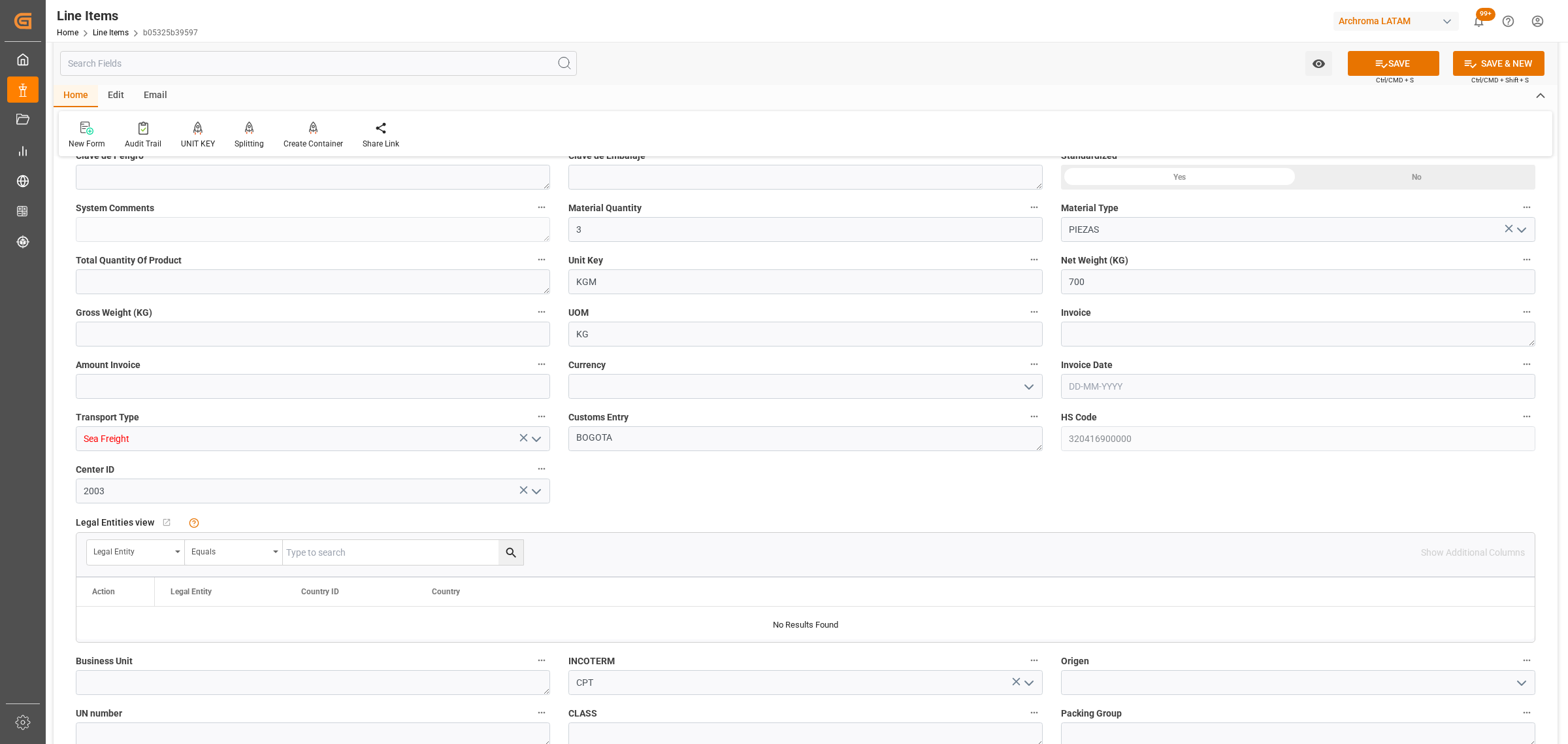
scroll to position [490, 0]
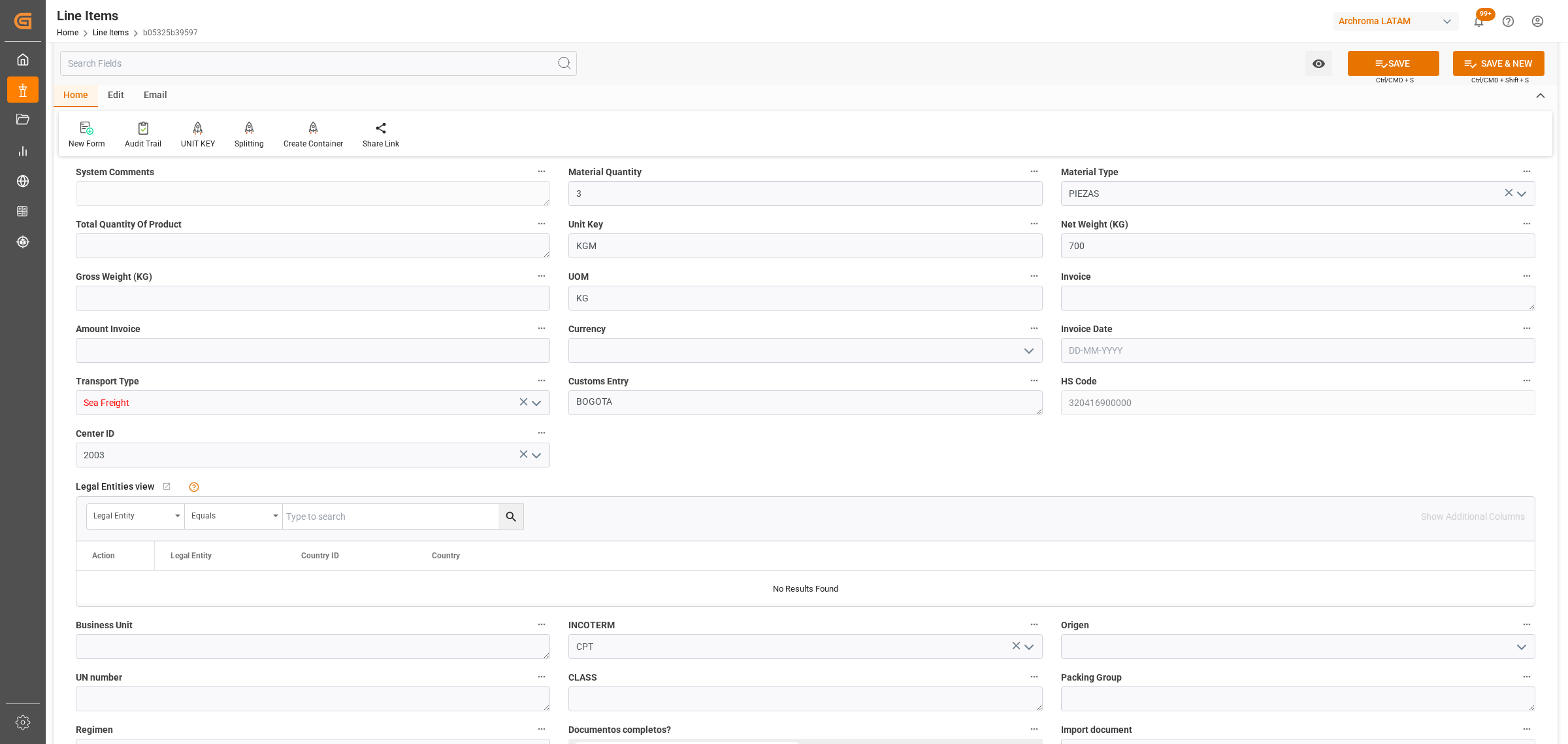
click at [1027, 353] on icon "open menu" at bounding box center [1028, 351] width 16 height 16
click at [675, 393] on div "USD" at bounding box center [805, 379] width 473 height 29
type input "USD"
click at [1148, 289] on textarea at bounding box center [1298, 298] width 475 height 25
click at [1144, 300] on textarea at bounding box center [1298, 298] width 475 height 25
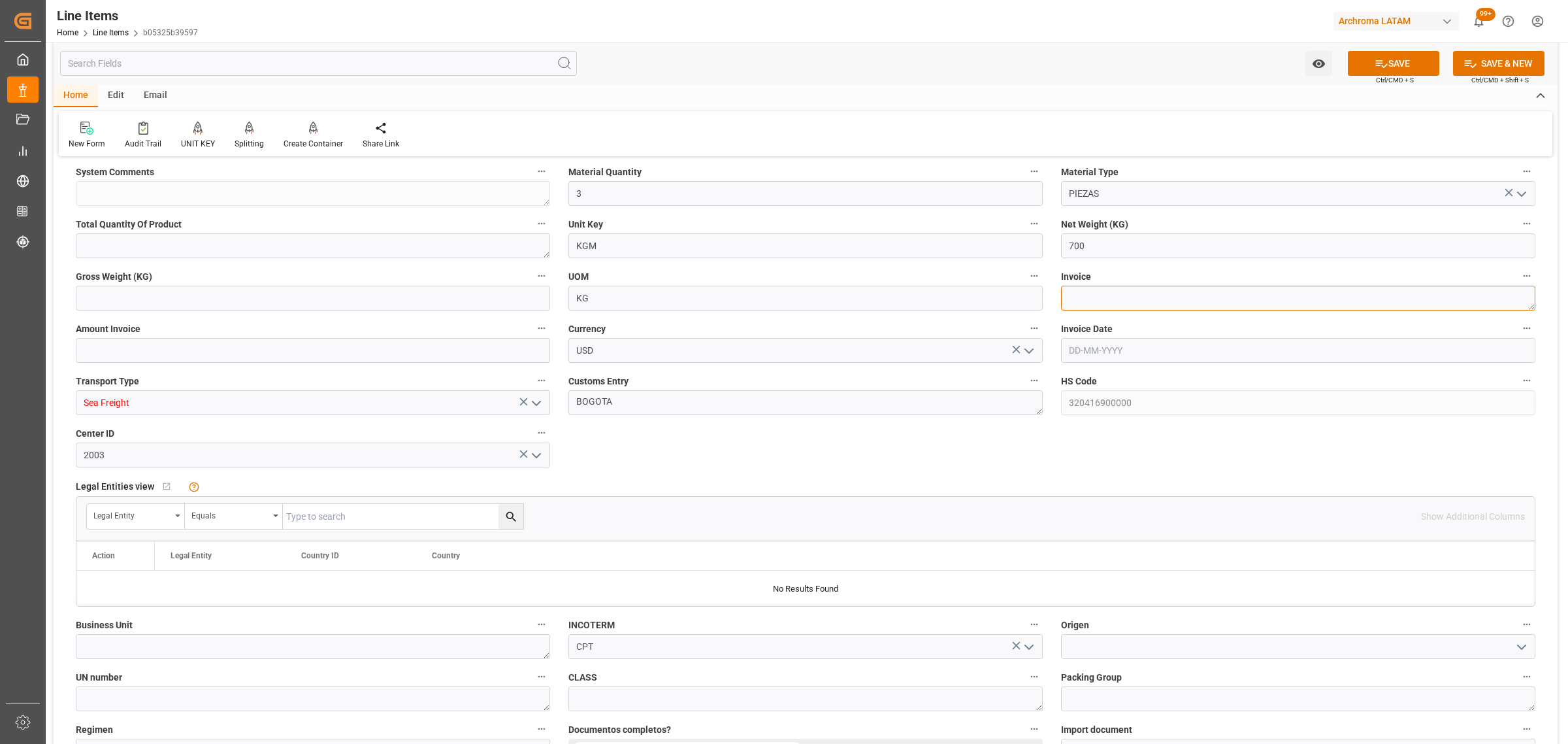
paste textarea "6060003923"
type textarea "6060003923"
click at [1125, 341] on input "text" at bounding box center [1298, 350] width 475 height 25
click at [1083, 430] on div "28 29 30 31 1 2 3" at bounding box center [1154, 431] width 178 height 26
click at [1183, 481] on span "15" at bounding box center [1180, 481] width 9 height 9
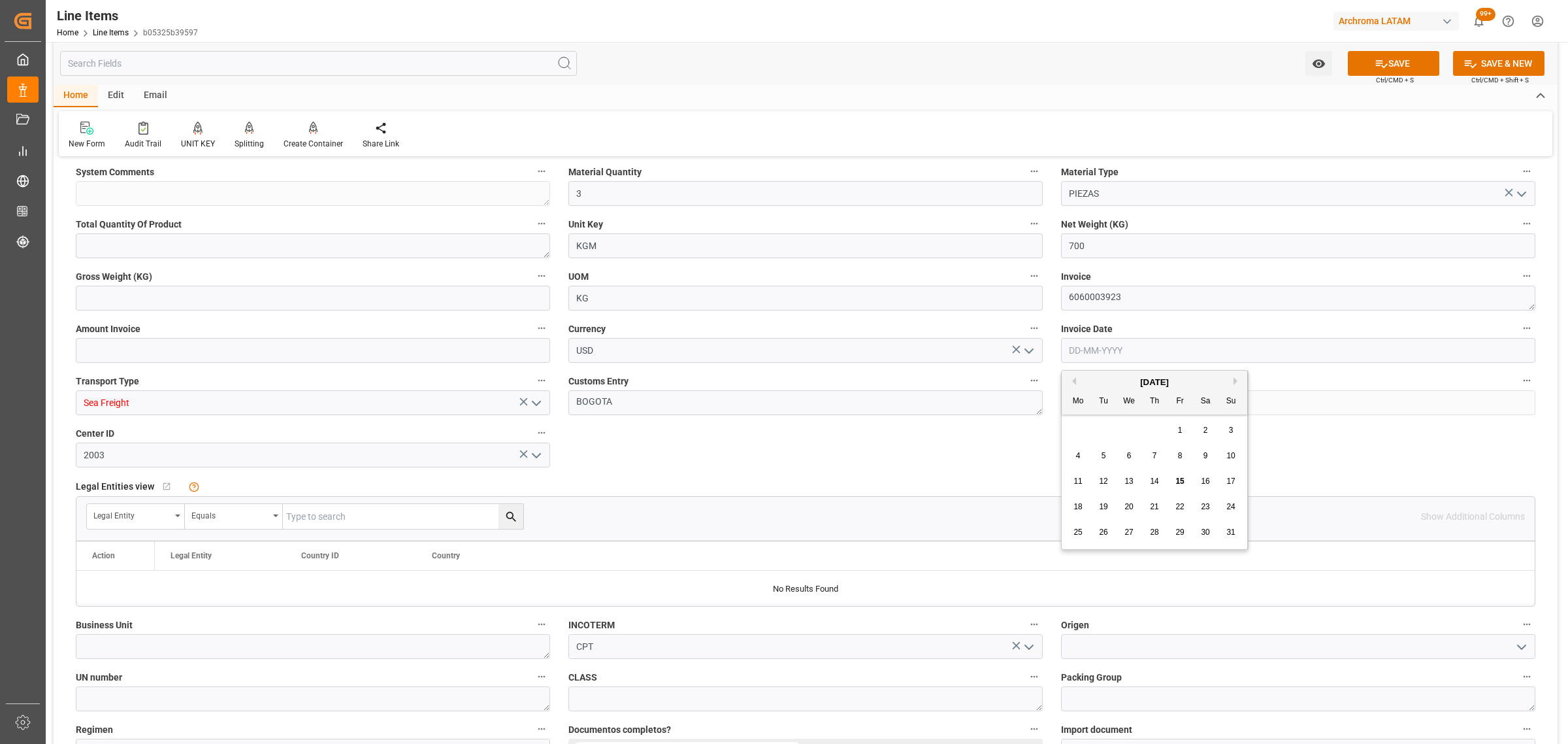
type input "[DATE]"
click at [149, 294] on input "text" at bounding box center [313, 298] width 475 height 25
type input "747.600"
click at [136, 336] on label "Amount Invoice" at bounding box center [313, 328] width 475 height 18
click at [533, 336] on button "Amount Invoice" at bounding box center [541, 328] width 17 height 17
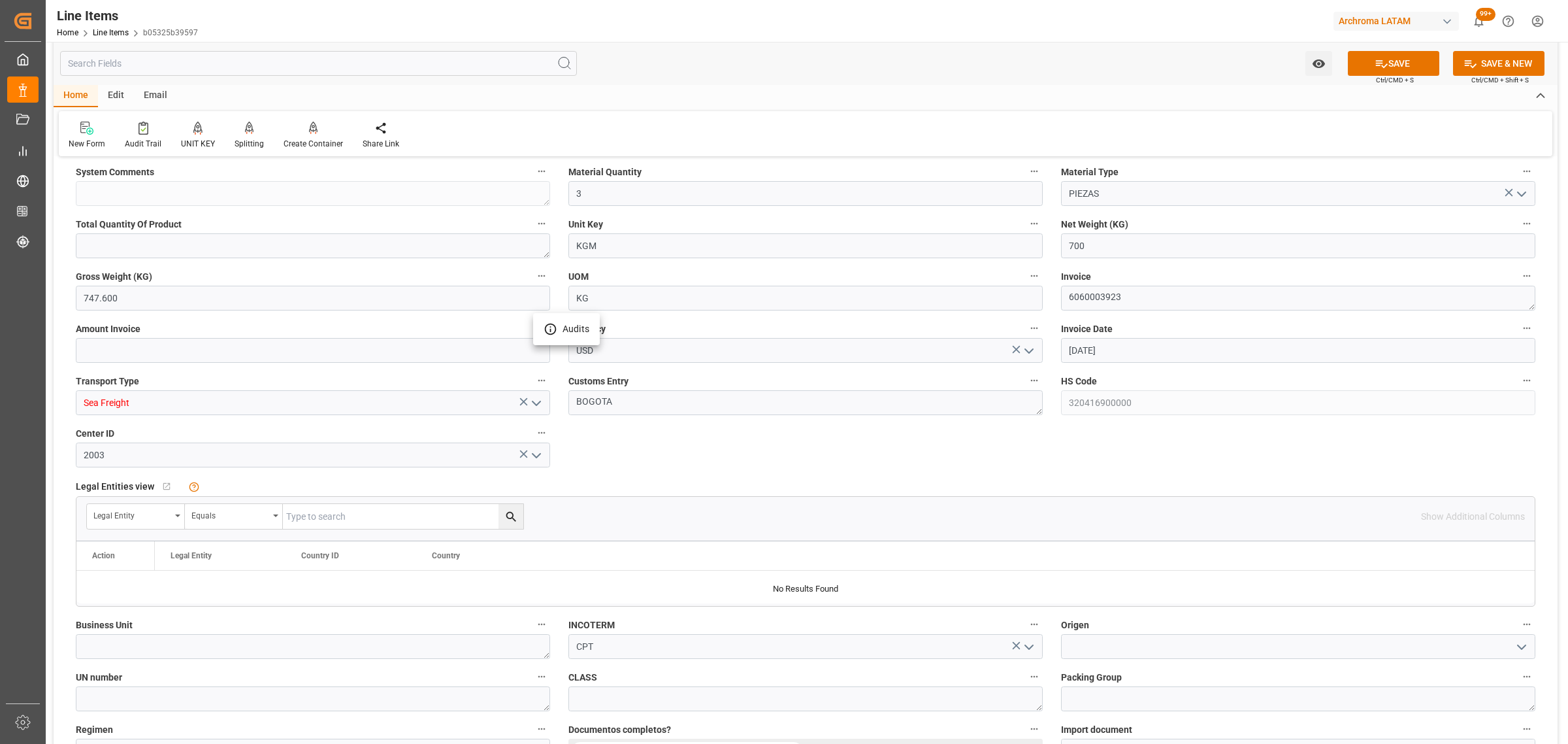
click at [129, 349] on div at bounding box center [784, 372] width 1568 height 744
click at [106, 353] on input "text" at bounding box center [313, 350] width 475 height 25
type input "14357"
click at [531, 406] on icon "open menu" at bounding box center [536, 403] width 16 height 16
click at [302, 448] on div "AIRFREIGHT" at bounding box center [313, 461] width 473 height 29
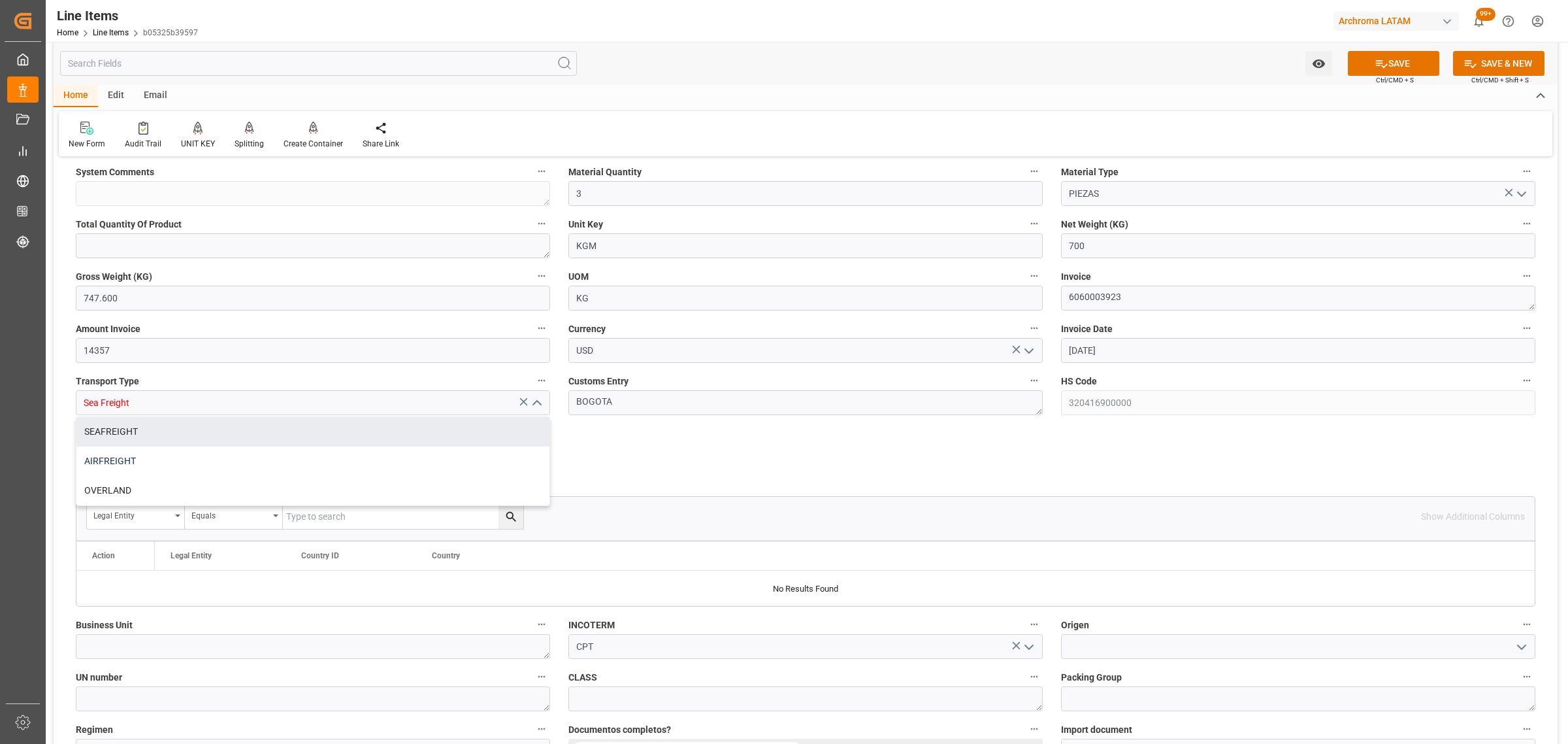
type input "AIRFREIGHT"
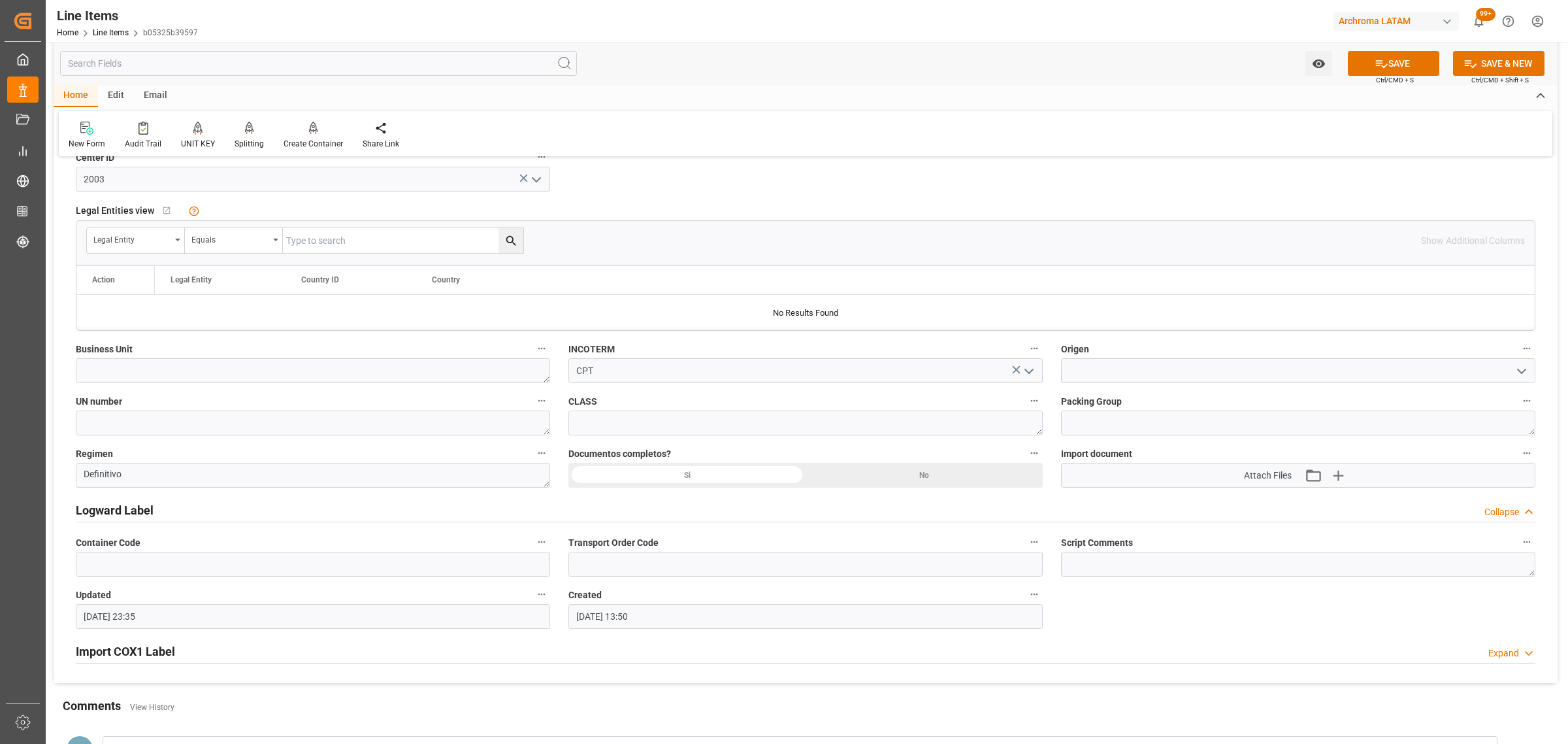
scroll to position [817, 0]
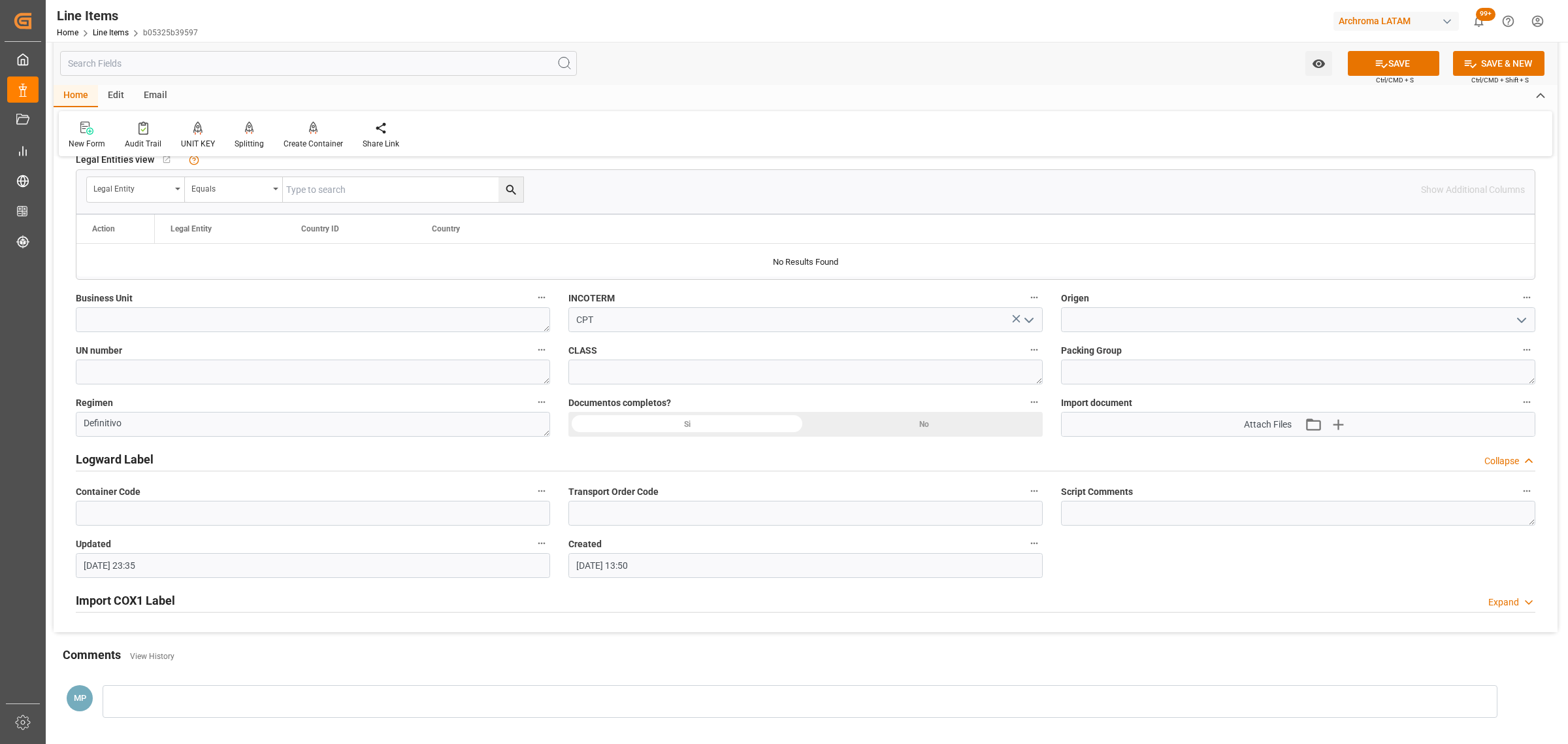
click at [1513, 319] on button "open menu" at bounding box center [1521, 320] width 20 height 20
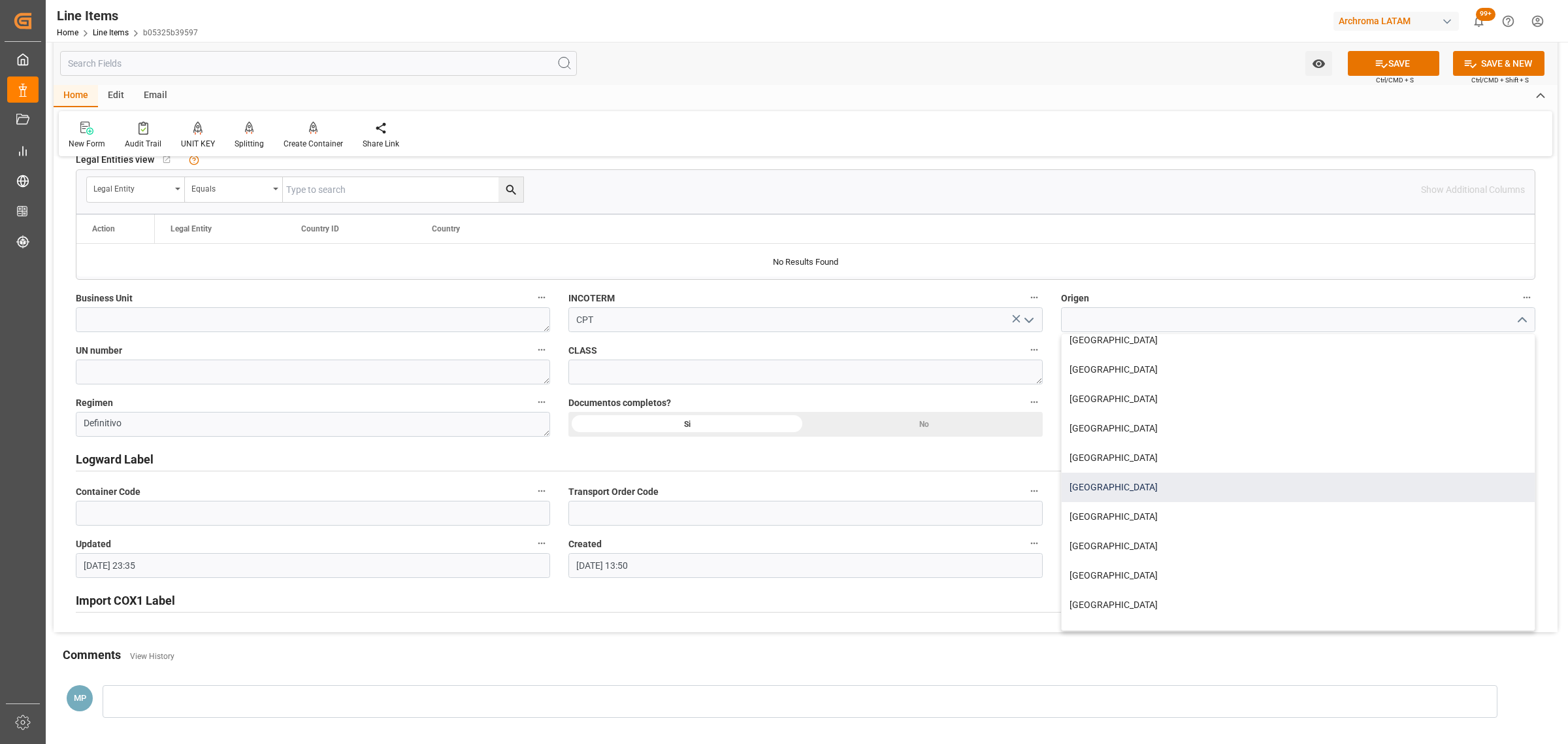
scroll to position [163, 0]
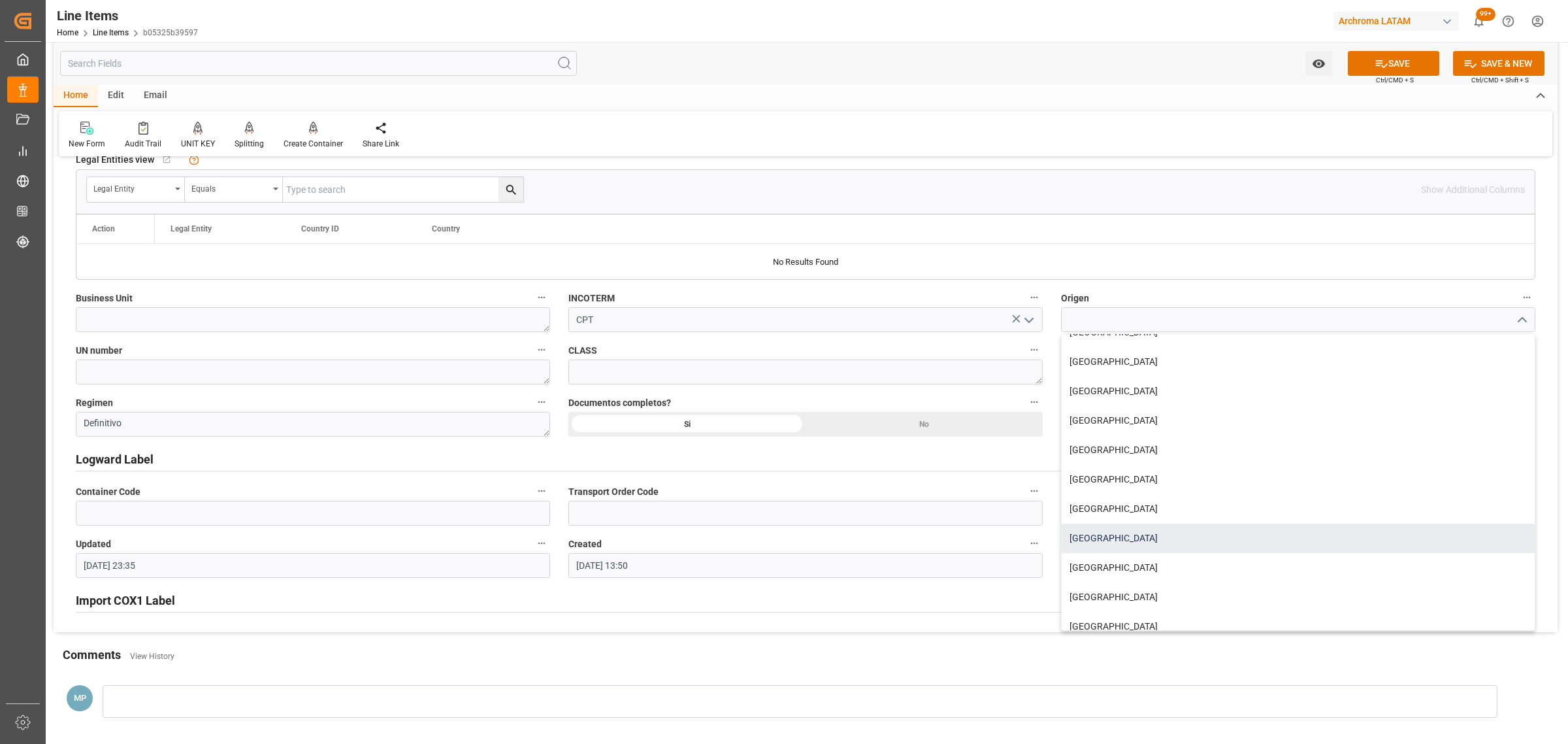
click at [1161, 534] on div "TAILANDIA" at bounding box center [1298, 538] width 473 height 29
type input "TAILANDIA"
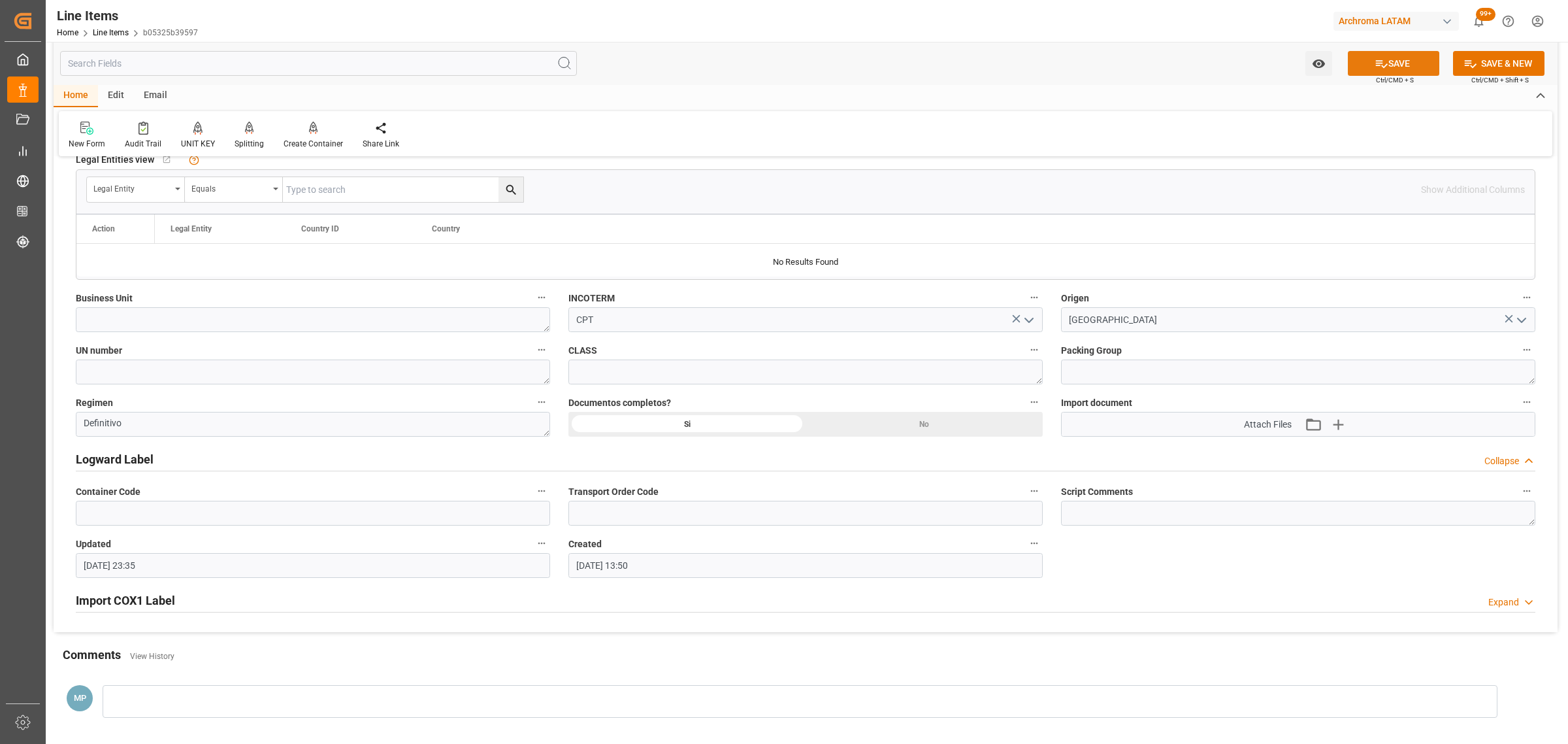
click at [1396, 67] on button "SAVE" at bounding box center [1393, 63] width 92 height 25
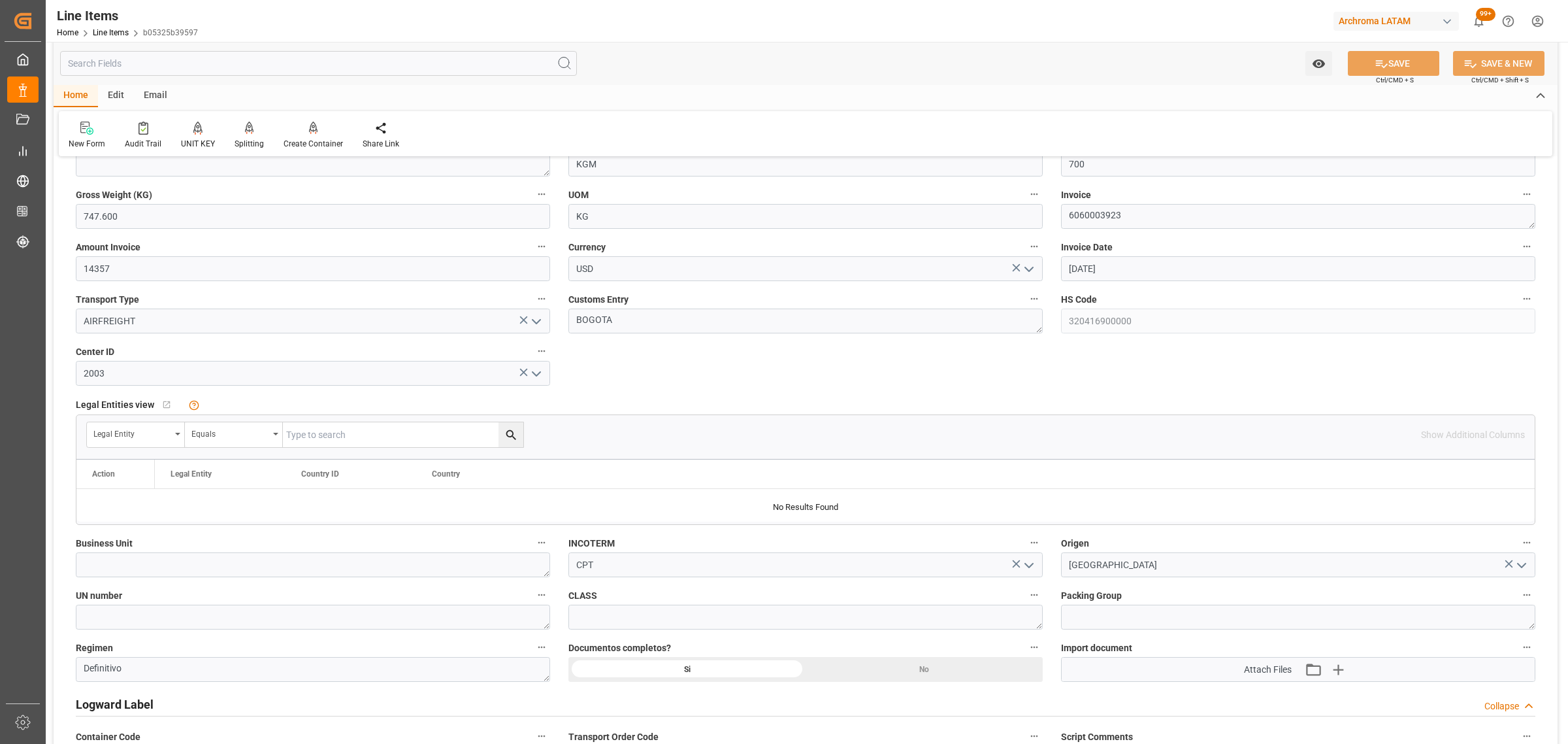
scroll to position [245, 0]
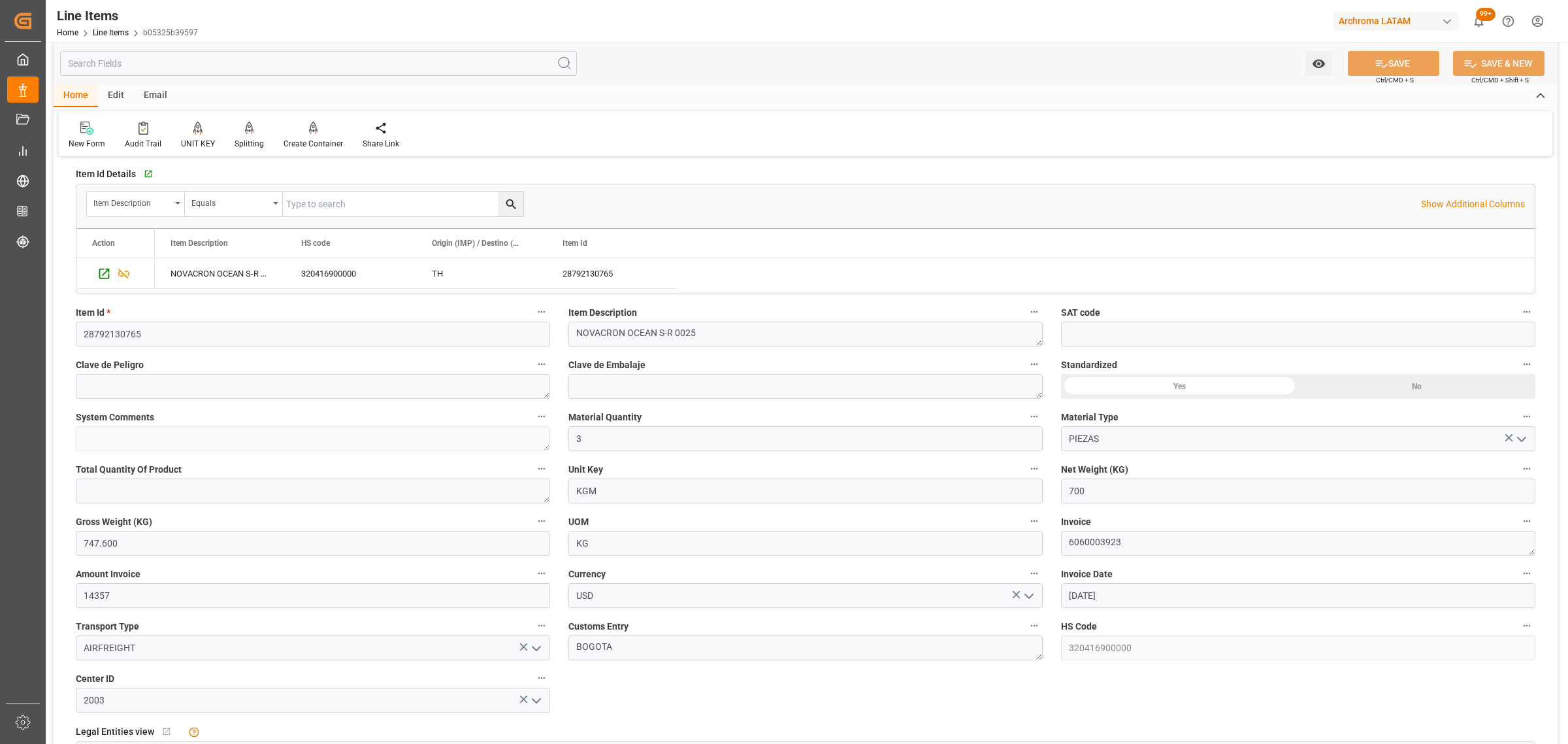
type textarea "3 PIEZAS"
type input "15-08-2025 23:41"
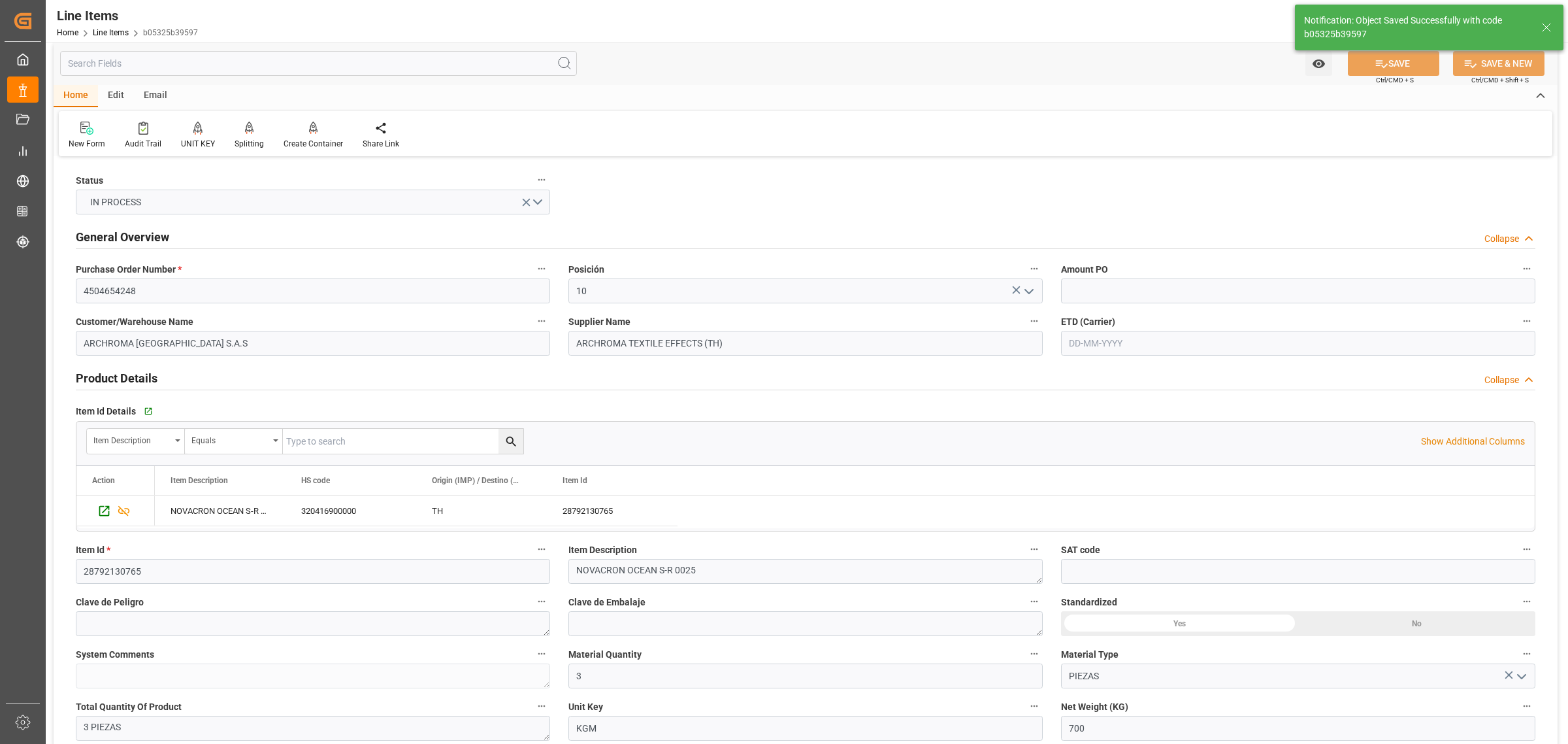
scroll to position [0, 0]
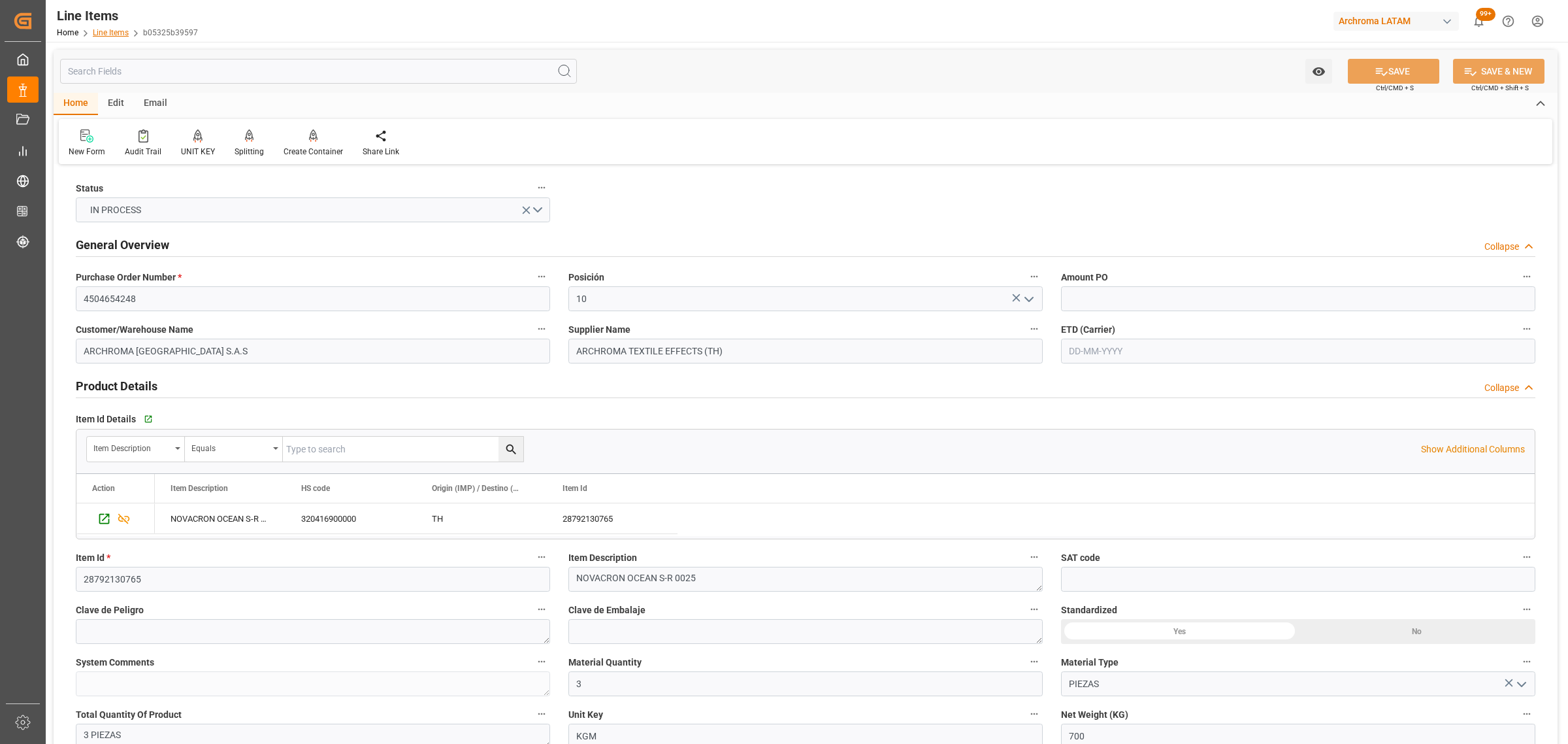
click at [108, 31] on link "Line Items" at bounding box center [110, 32] width 36 height 9
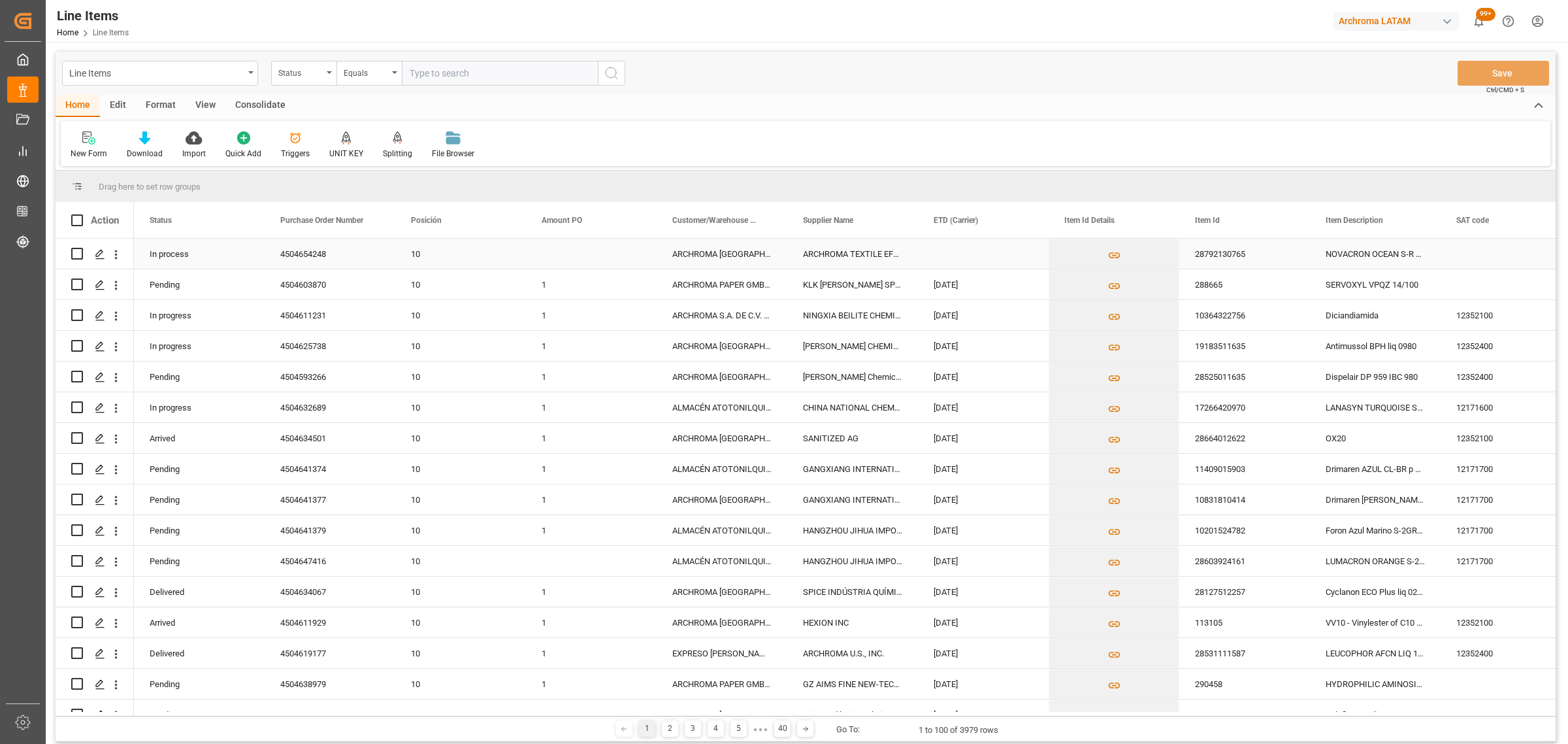
click at [77, 256] on input "Press Space to toggle row selection (unchecked)" at bounding box center [77, 253] width 12 height 12
checkbox input "true"
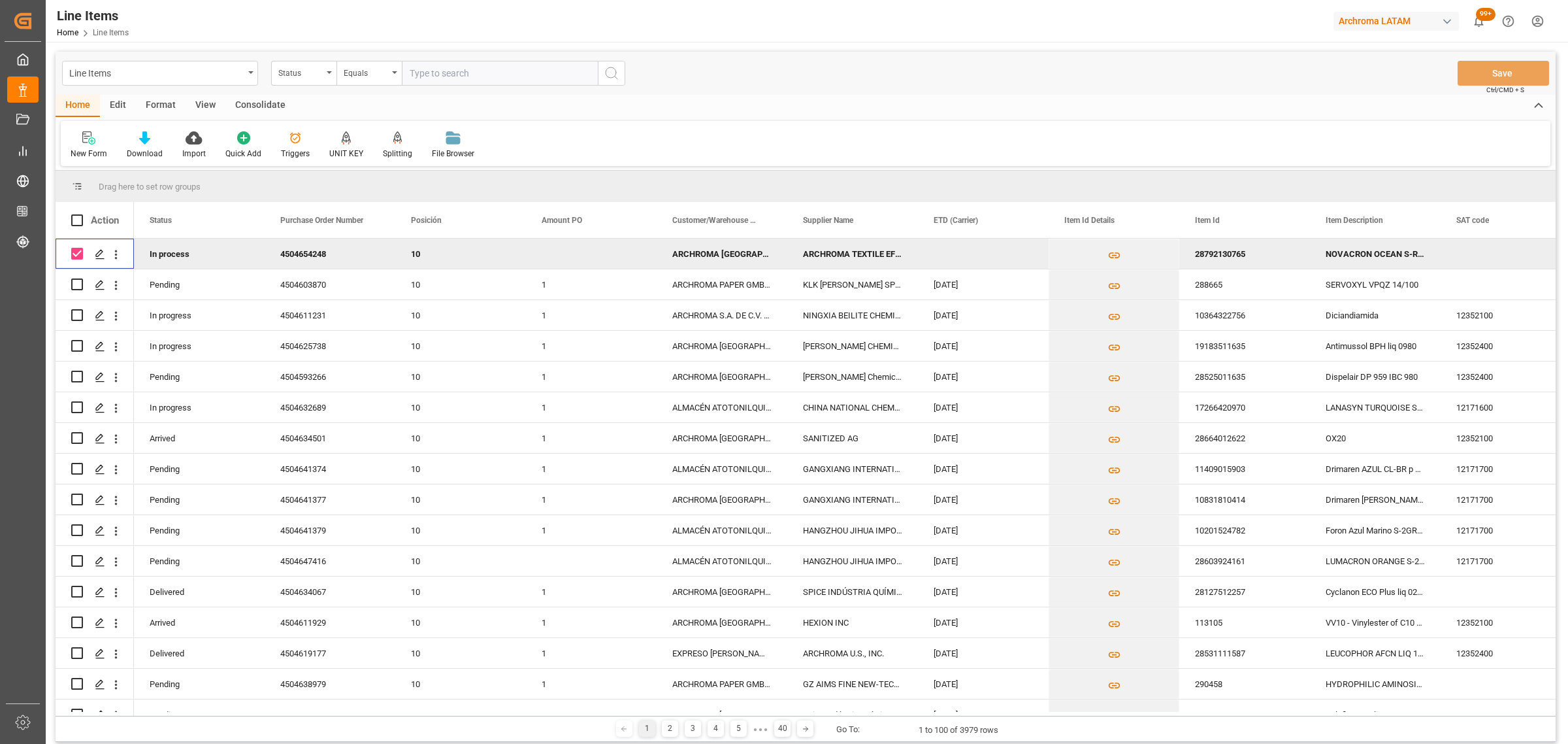
click at [255, 109] on div "Consolidate" at bounding box center [260, 106] width 70 height 22
click at [115, 142] on div at bounding box center [102, 138] width 64 height 14
click at [167, 180] on div "Create TO Consolidation" at bounding box center [132, 184] width 102 height 14
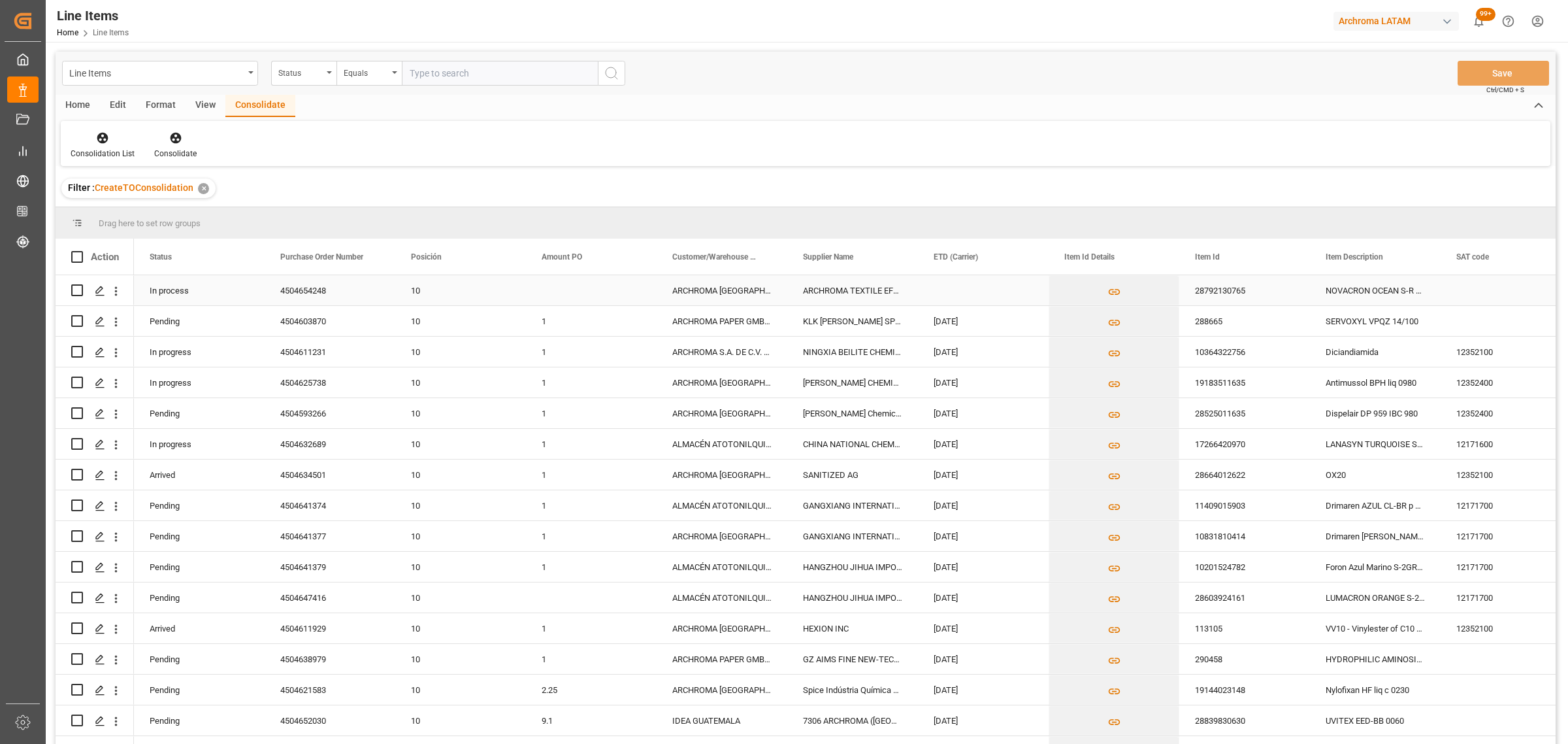
click at [79, 288] on input "Press Space to toggle row selection (unchecked)" at bounding box center [77, 290] width 12 height 12
checkbox input "true"
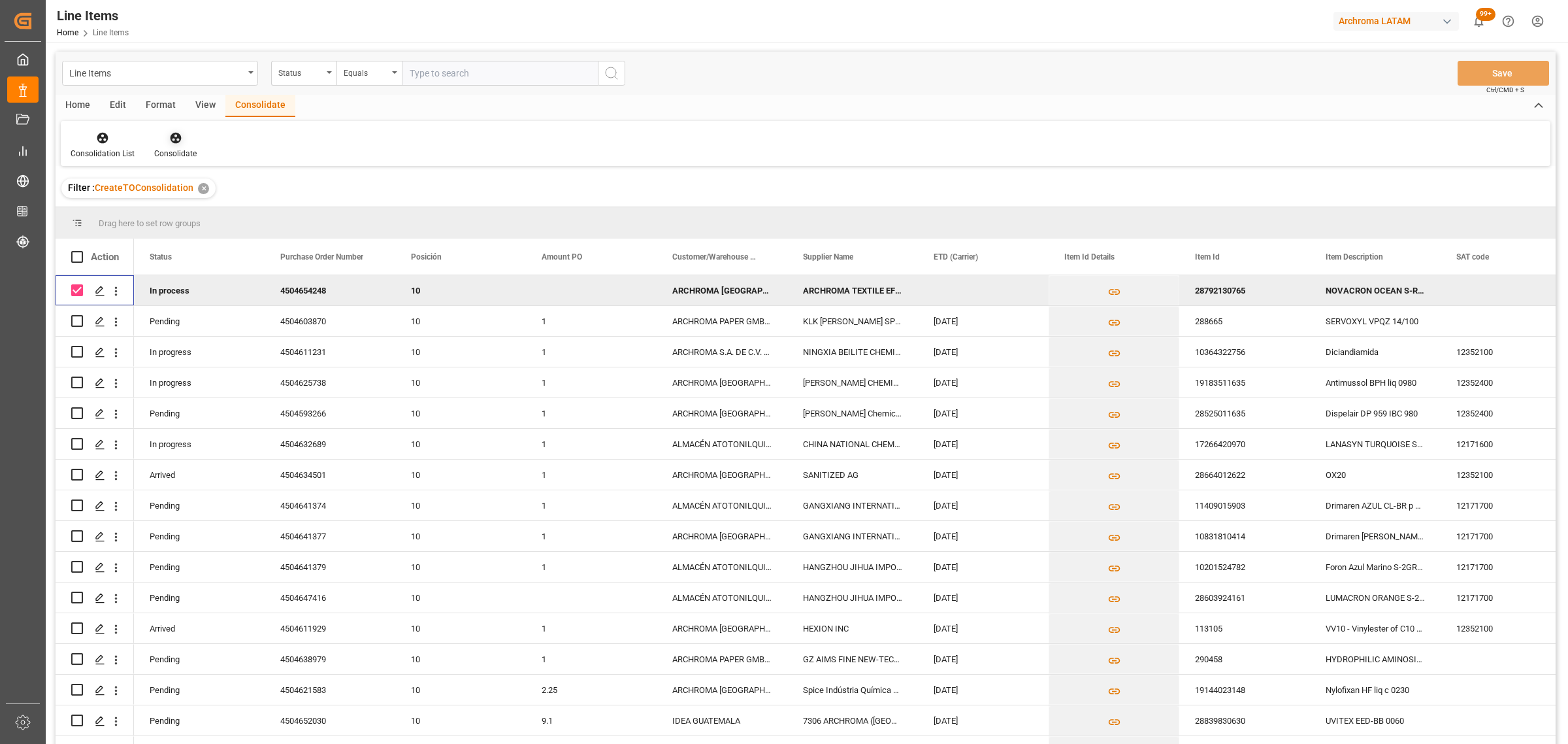
click at [170, 149] on div "Consolidate" at bounding box center [175, 153] width 43 height 12
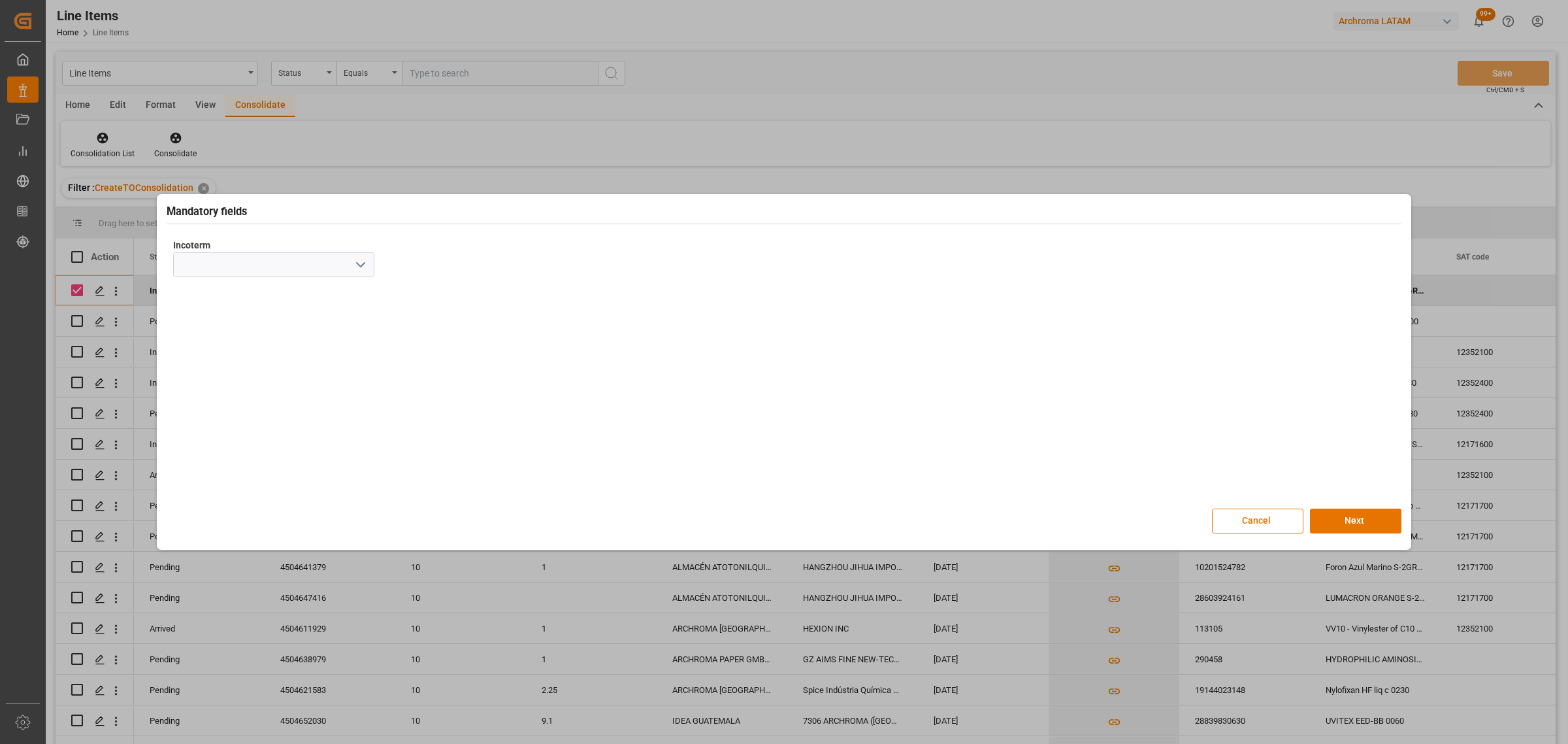
click at [361, 262] on icon "open menu" at bounding box center [360, 265] width 16 height 16
click at [219, 448] on div "CIF" at bounding box center [273, 440] width 200 height 29
click at [359, 272] on icon "open menu" at bounding box center [360, 265] width 16 height 16
click at [237, 461] on div "CPT" at bounding box center [273, 470] width 200 height 29
type input "CPT"
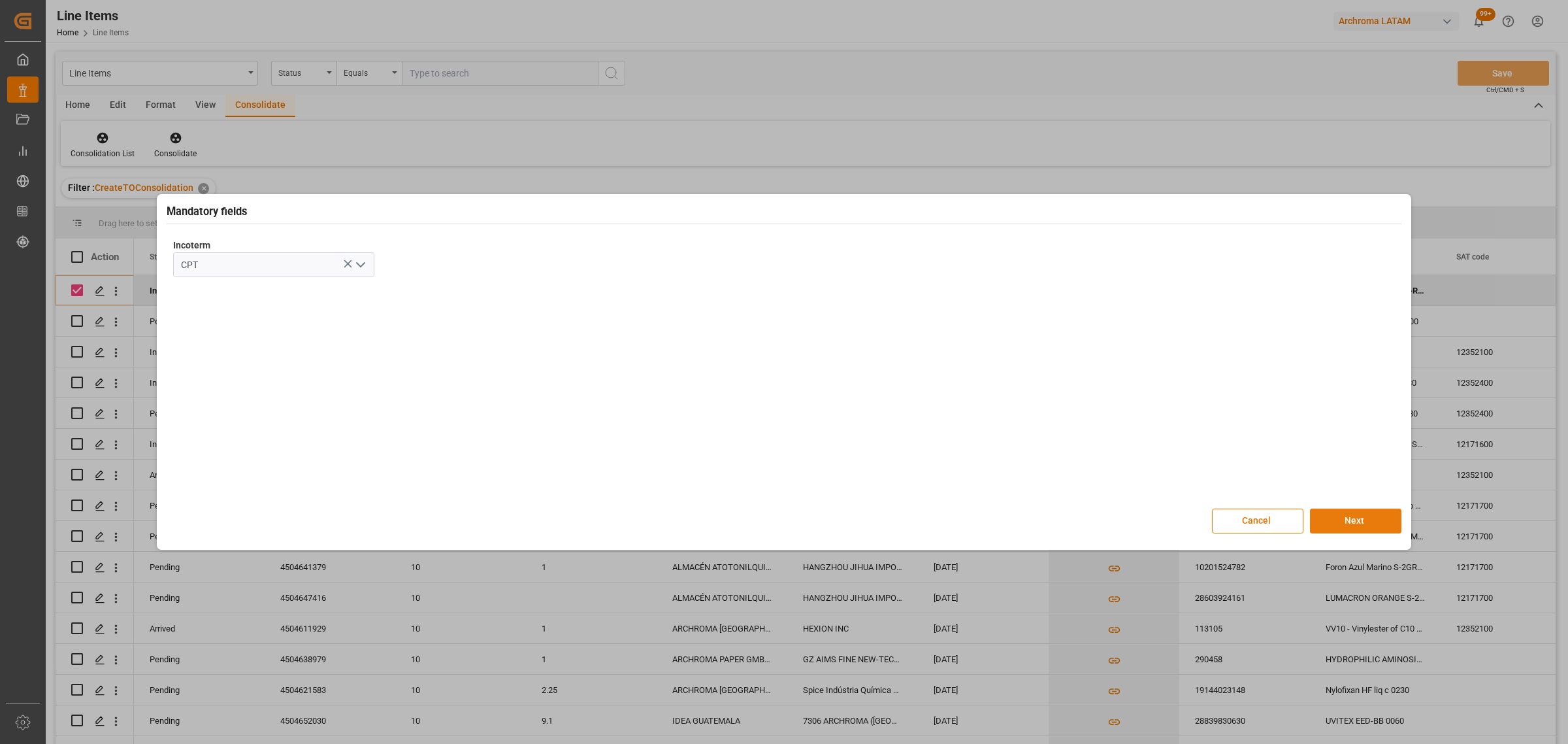
click at [1353, 509] on div "Cancel Next" at bounding box center [784, 521] width 1235 height 25
click at [1353, 514] on button "Next" at bounding box center [1355, 521] width 92 height 25
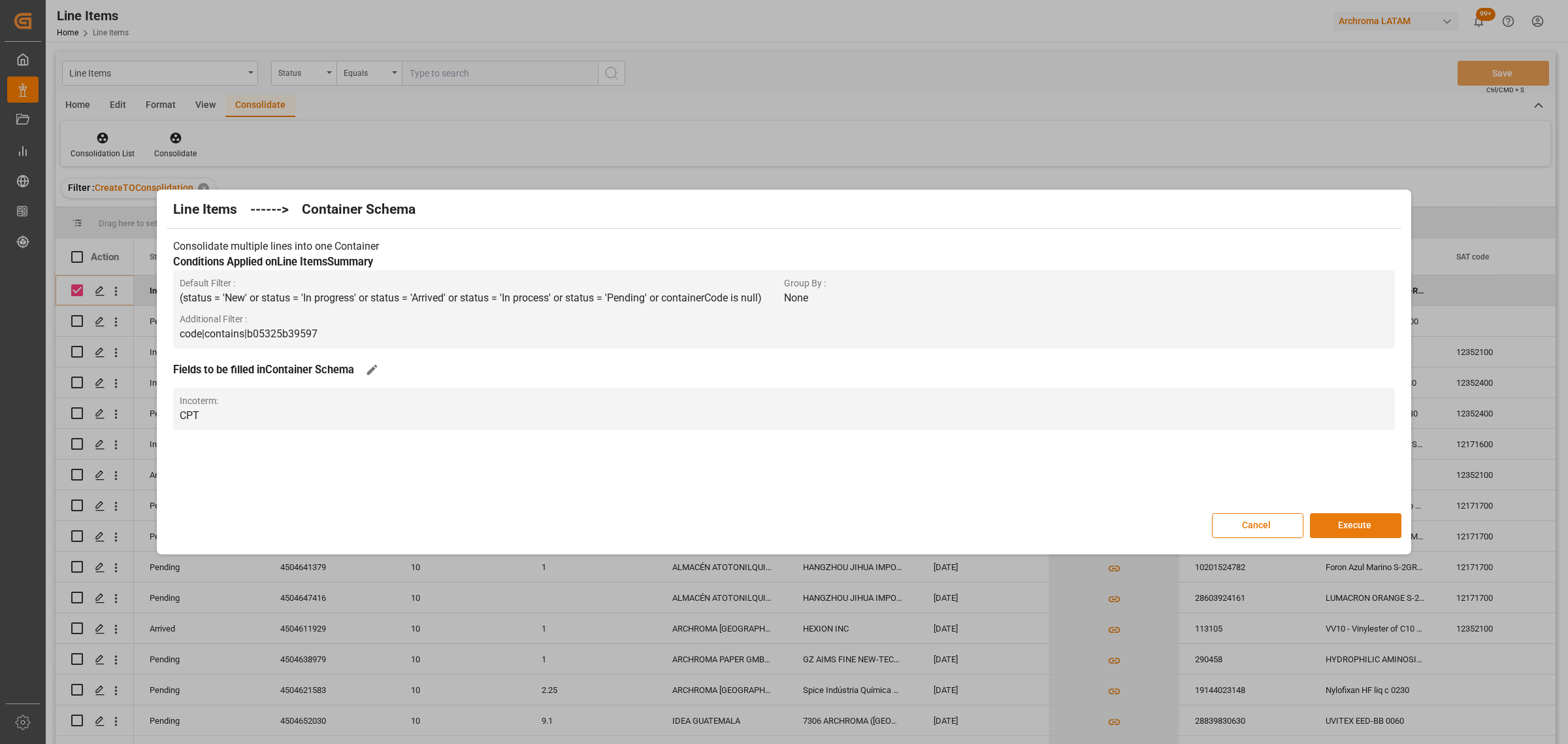
click at [1356, 528] on button "Execute" at bounding box center [1355, 526] width 92 height 25
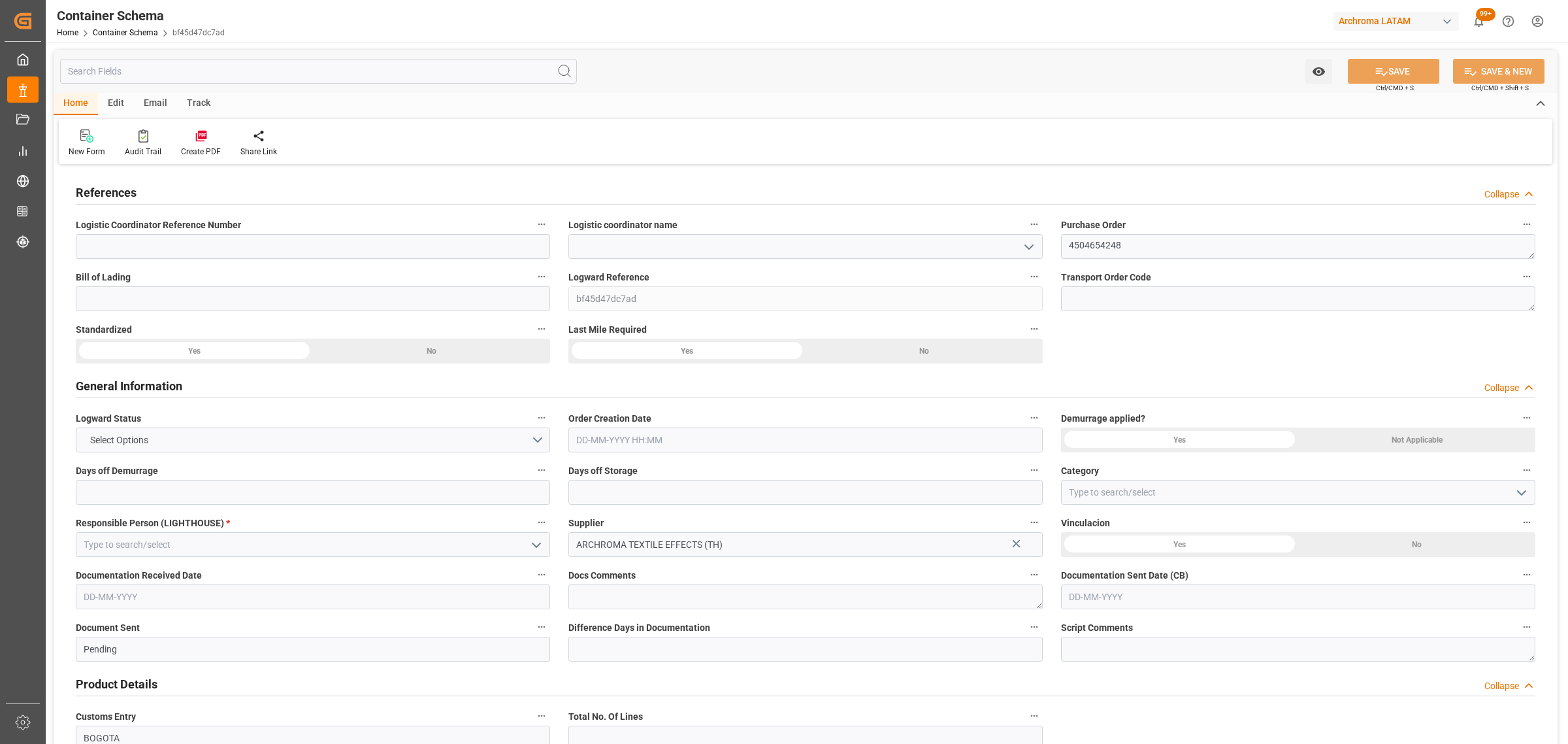
type input "0"
type input "1"
type input "3"
type input "700"
type input "747.6"
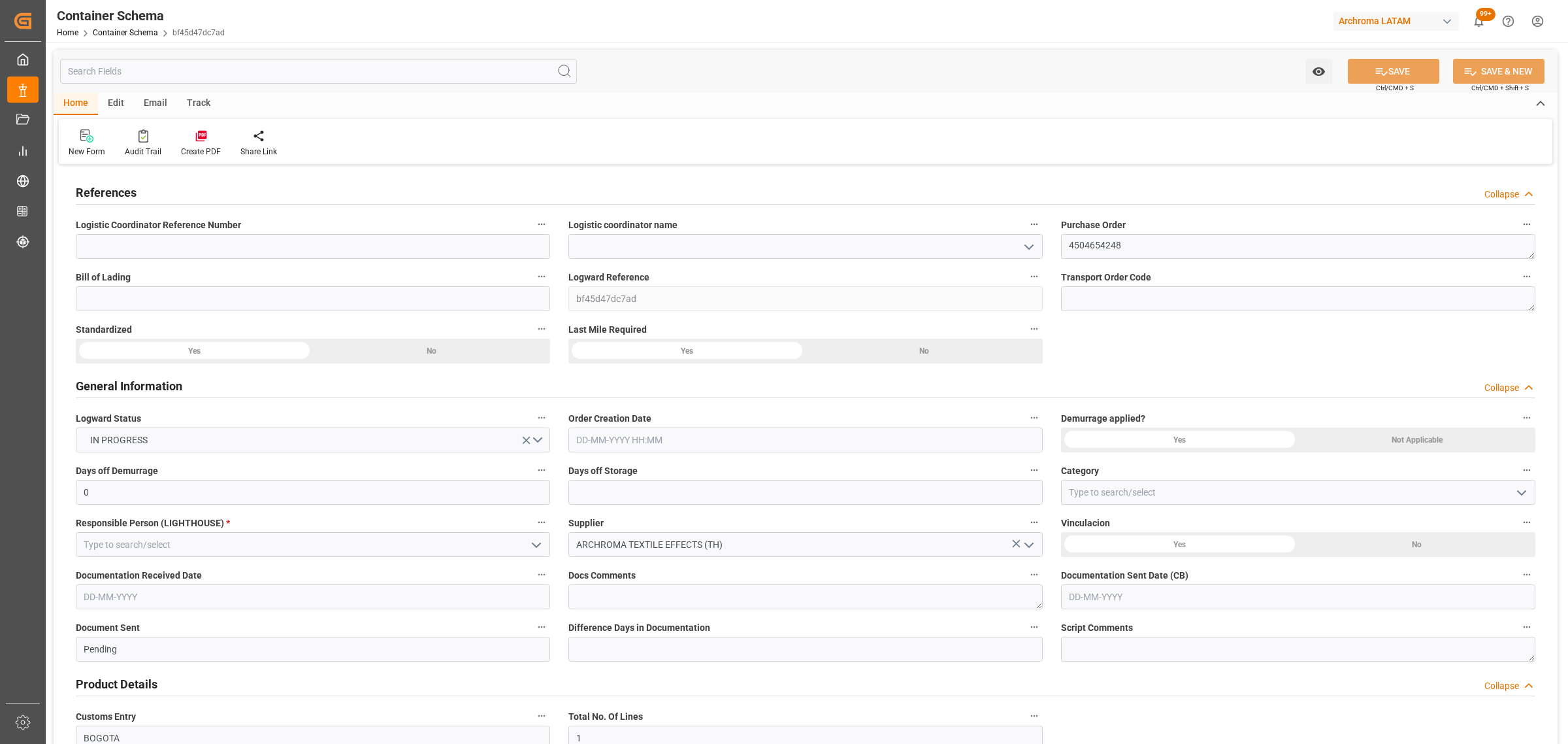
click at [1021, 248] on icon "open menu" at bounding box center [1028, 247] width 16 height 16
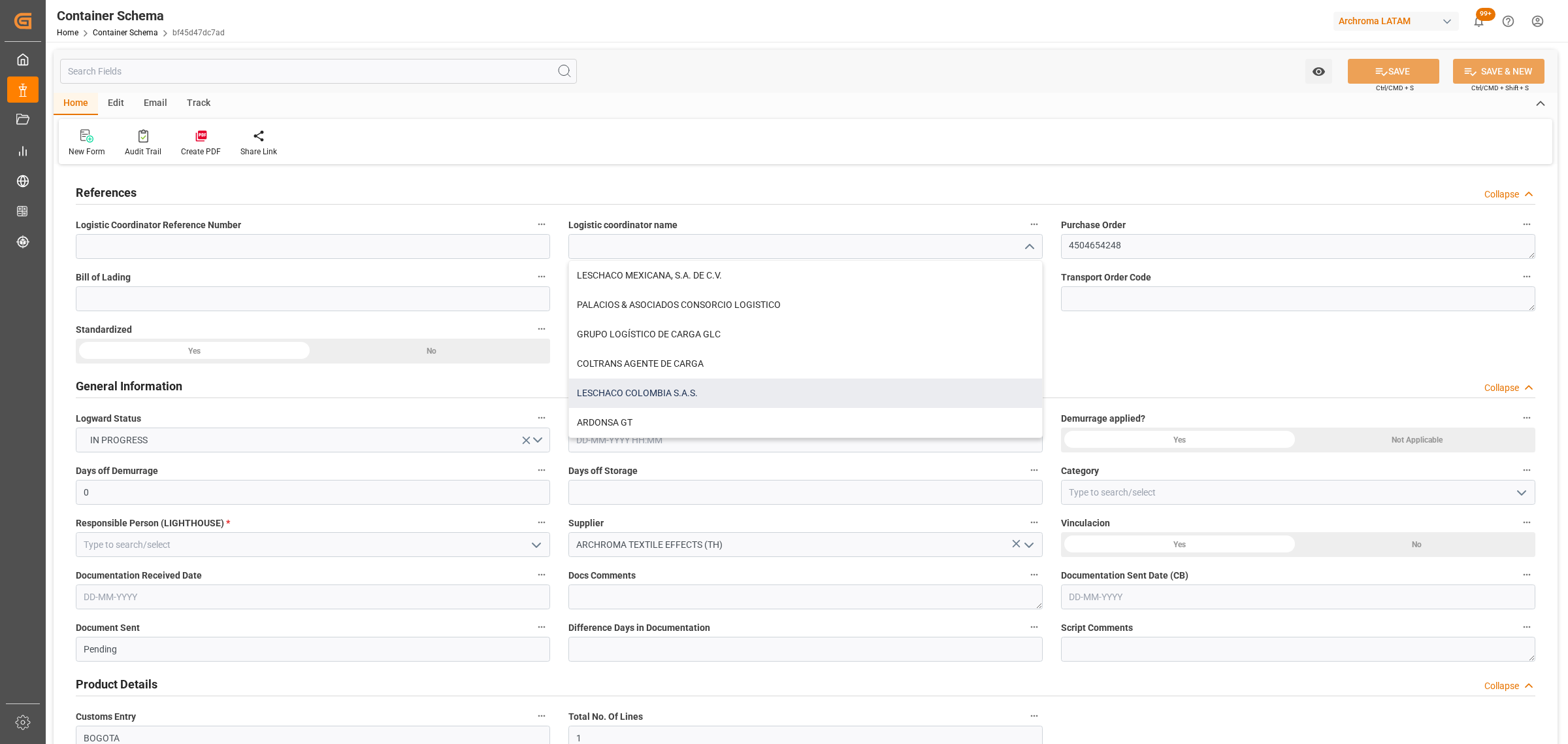
click at [686, 395] on div "LESCHACO COLOMBIA S.A.S." at bounding box center [805, 393] width 473 height 29
type input "LESCHACO COLOMBIA S.A.S."
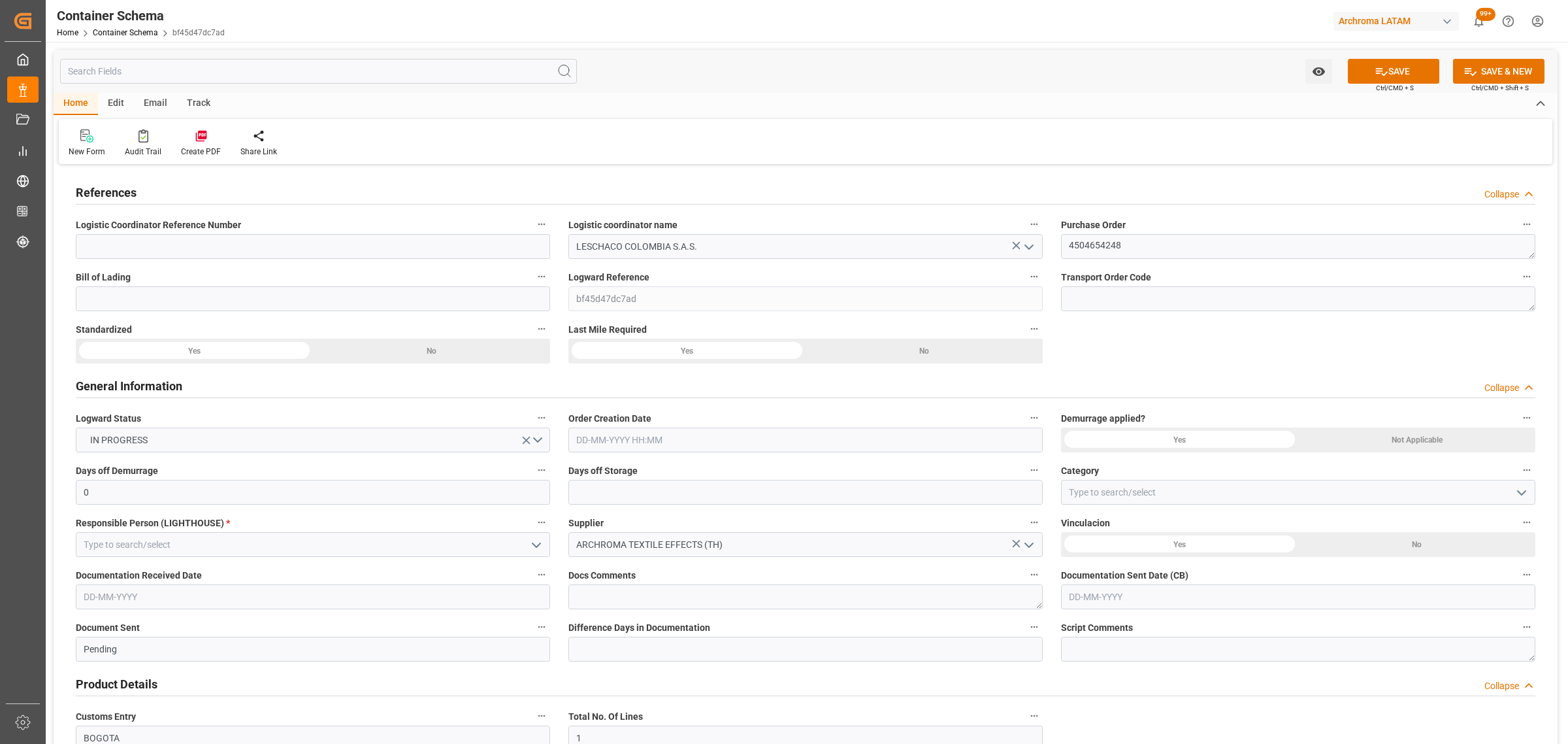
click at [700, 439] on input "text" at bounding box center [806, 439] width 475 height 25
click at [618, 498] on div "Tu" at bounding box center [611, 491] width 16 height 16
click at [685, 572] on span "15" at bounding box center [687, 570] width 9 height 9
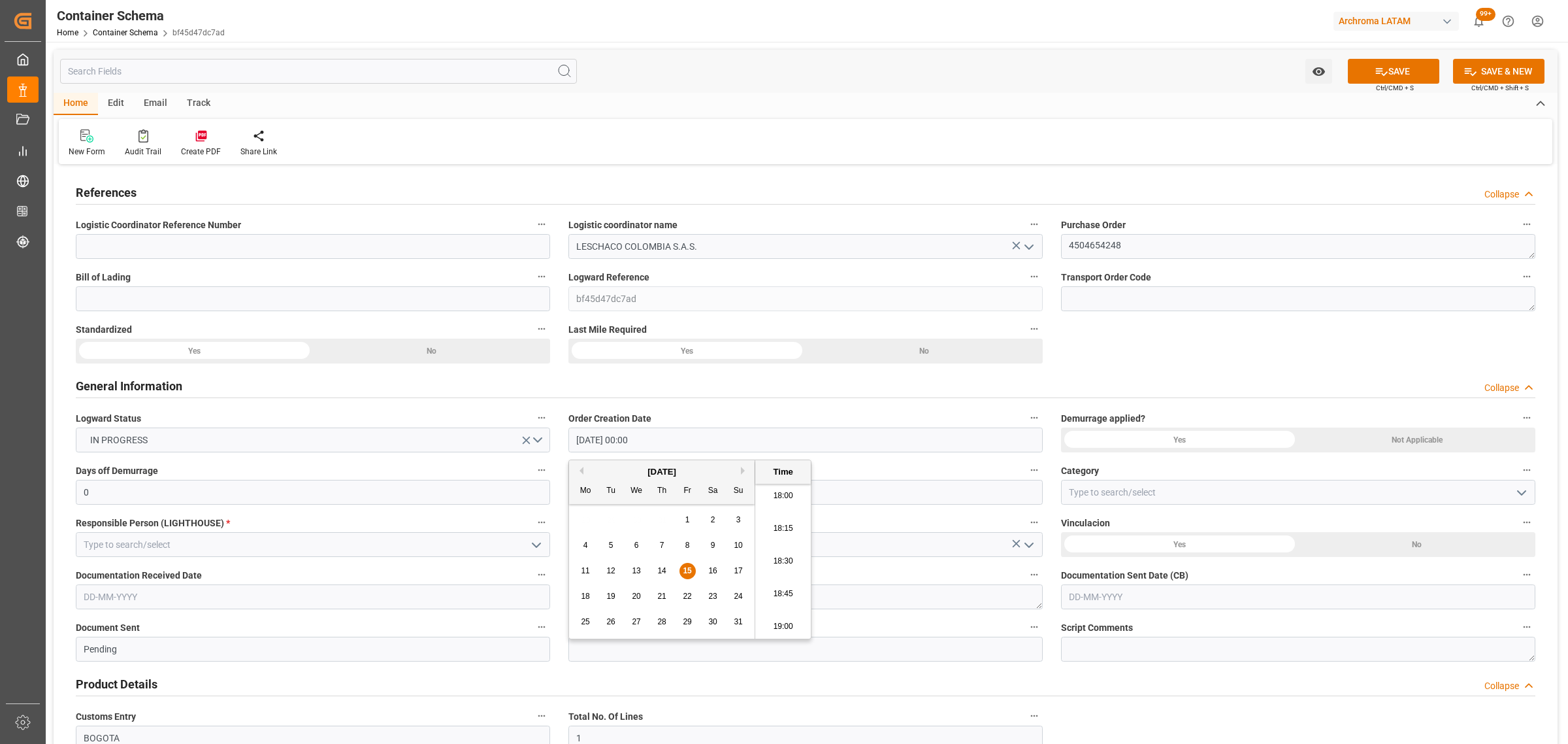
click at [790, 564] on li "18:30" at bounding box center [783, 562] width 56 height 33
type input "15-08-2025 18:30"
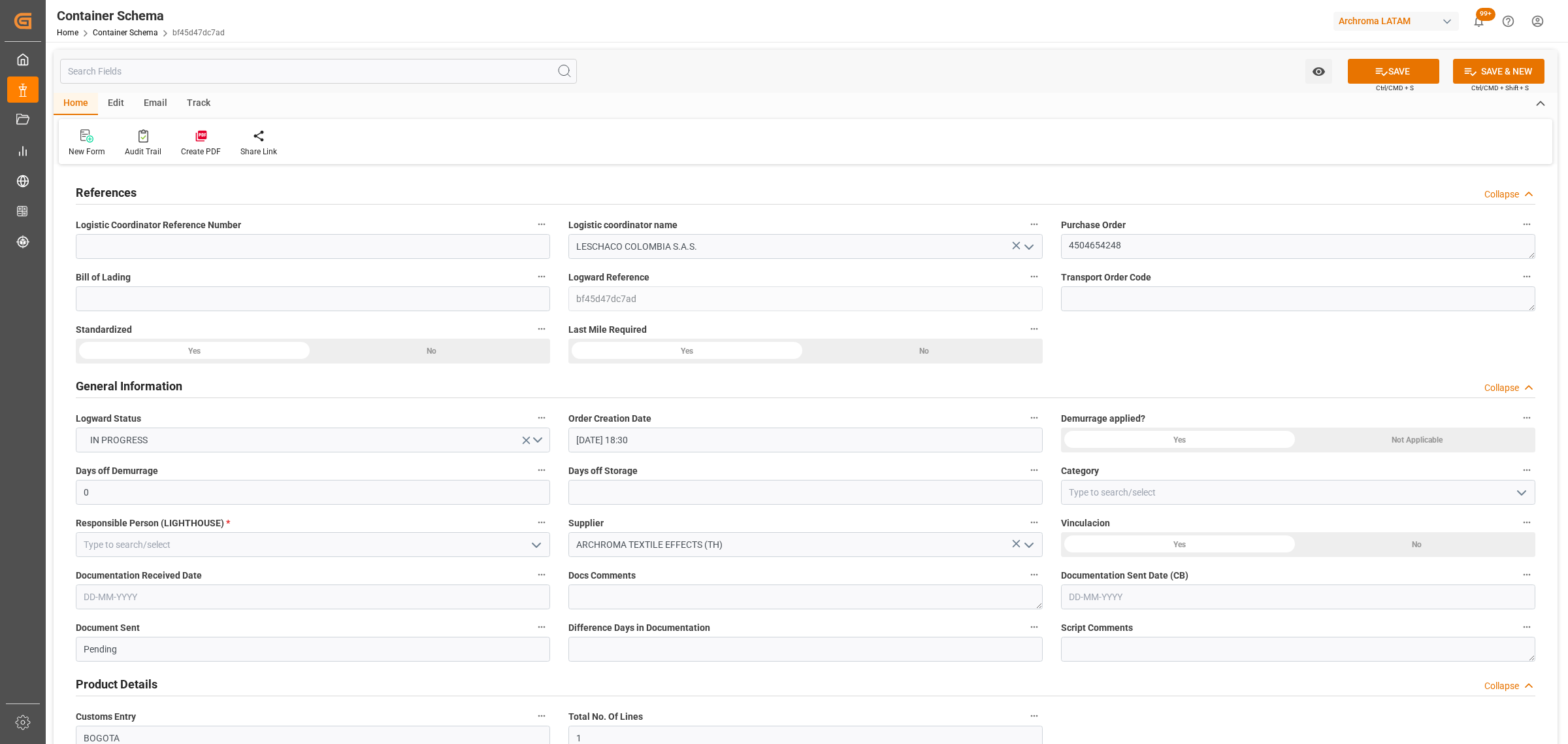
click at [1523, 491] on icon "open menu" at bounding box center [1521, 492] width 16 height 16
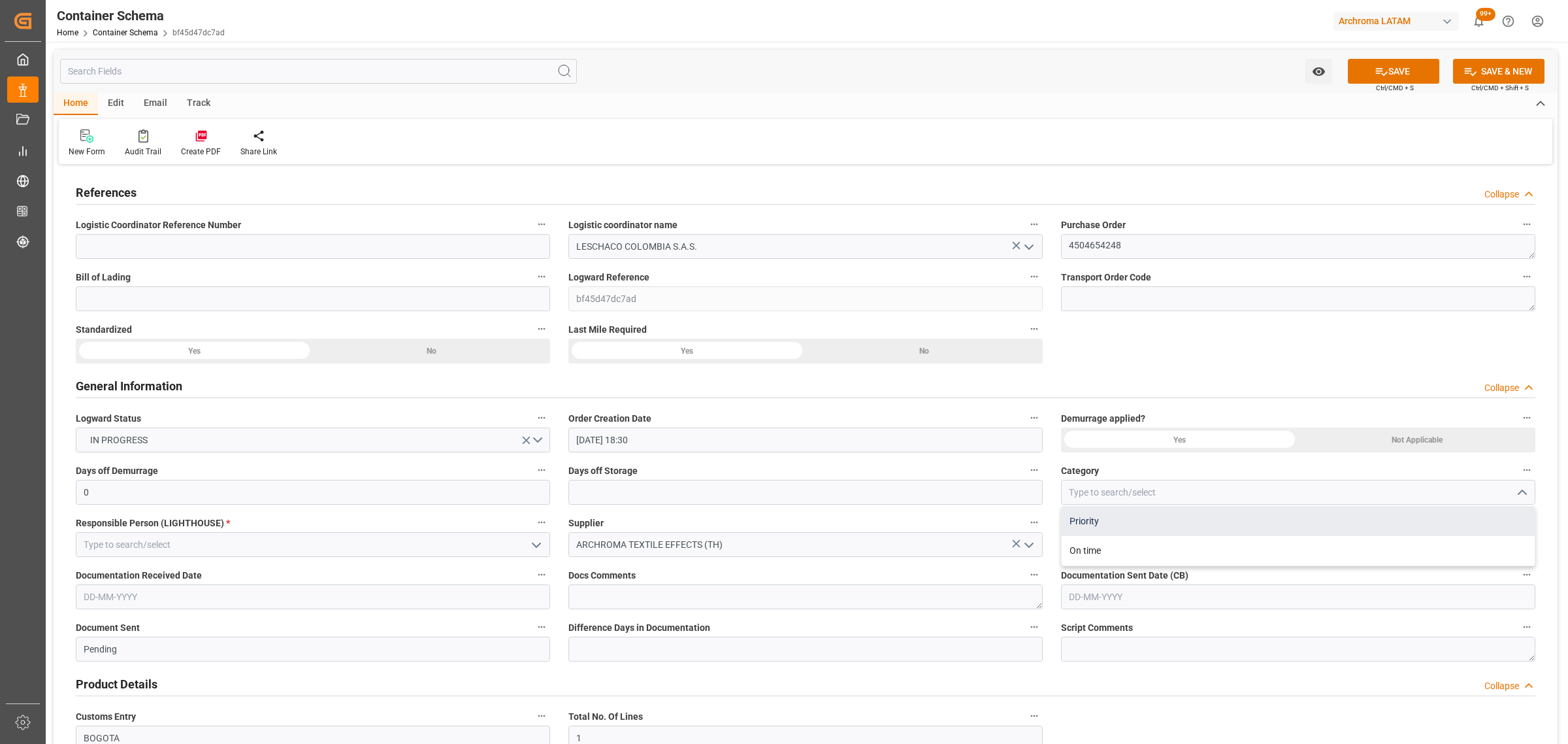
click at [1213, 522] on div "Priority" at bounding box center [1298, 521] width 473 height 29
type input "Priority"
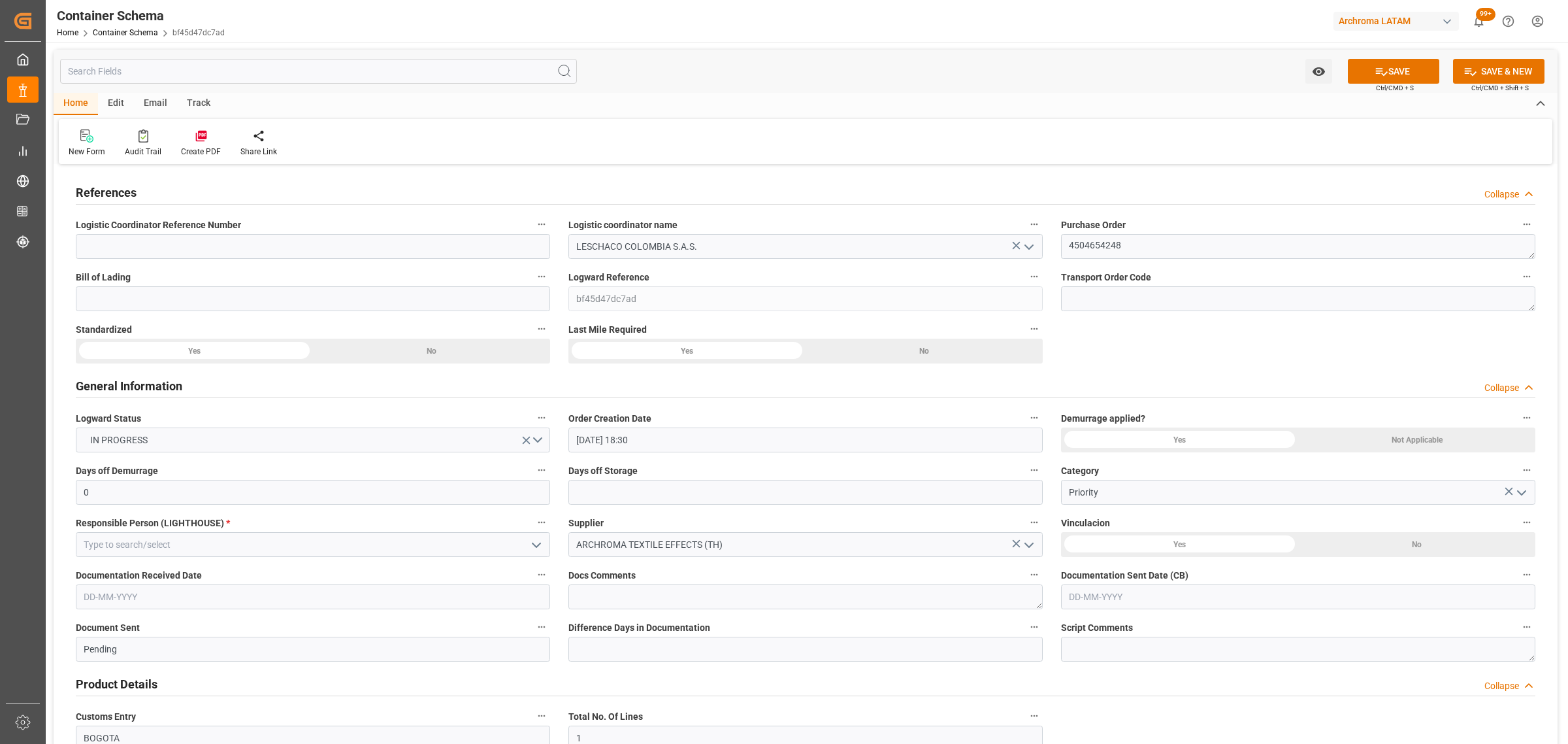
click at [1129, 597] on input "text" at bounding box center [1298, 597] width 475 height 25
click at [1093, 459] on div "28 29 30 31 1 2 3" at bounding box center [1154, 455] width 178 height 26
click at [1184, 509] on div "15" at bounding box center [1180, 505] width 16 height 16
type input "[DATE]"
click at [262, 606] on input "text" at bounding box center [313, 597] width 475 height 25
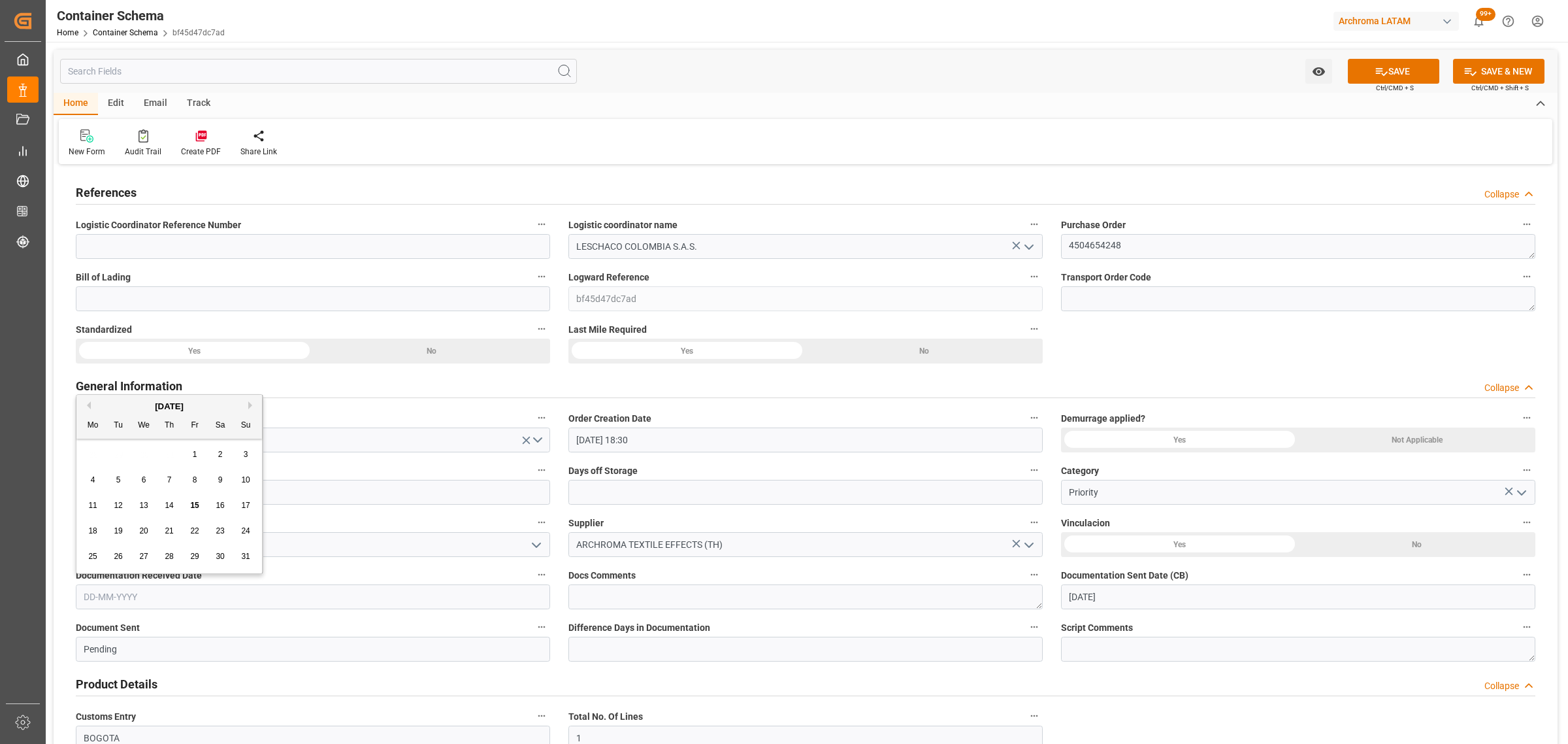
click at [125, 444] on div "28 29 30 31 1 2 3" at bounding box center [169, 455] width 178 height 26
click at [193, 508] on span "15" at bounding box center [194, 505] width 9 height 9
type input "[DATE]"
click at [191, 543] on input at bounding box center [313, 545] width 475 height 25
click at [536, 547] on polyline "open menu" at bounding box center [536, 545] width 8 height 4
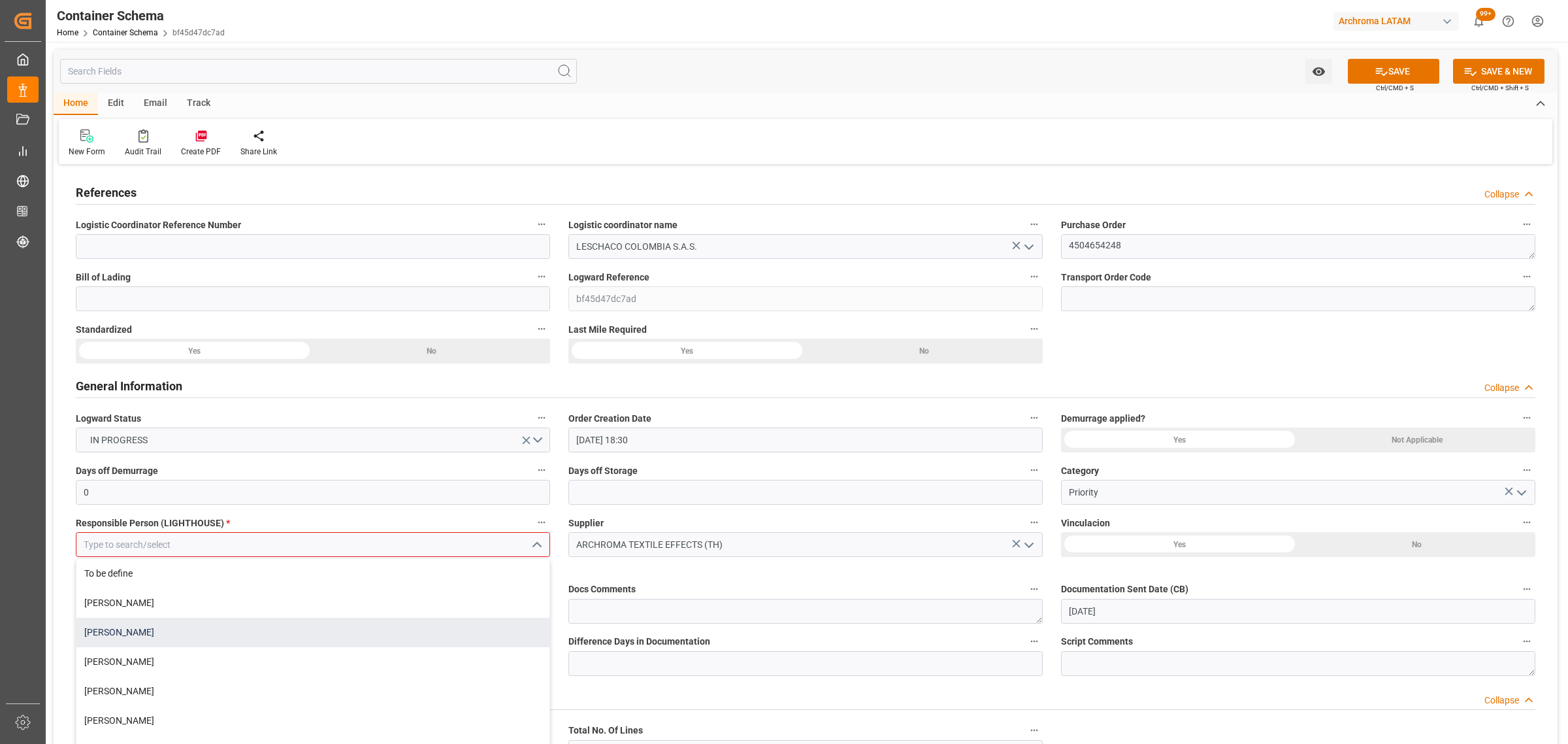
click at [151, 627] on div "[PERSON_NAME]" at bounding box center [313, 632] width 473 height 29
type input "[PERSON_NAME]"
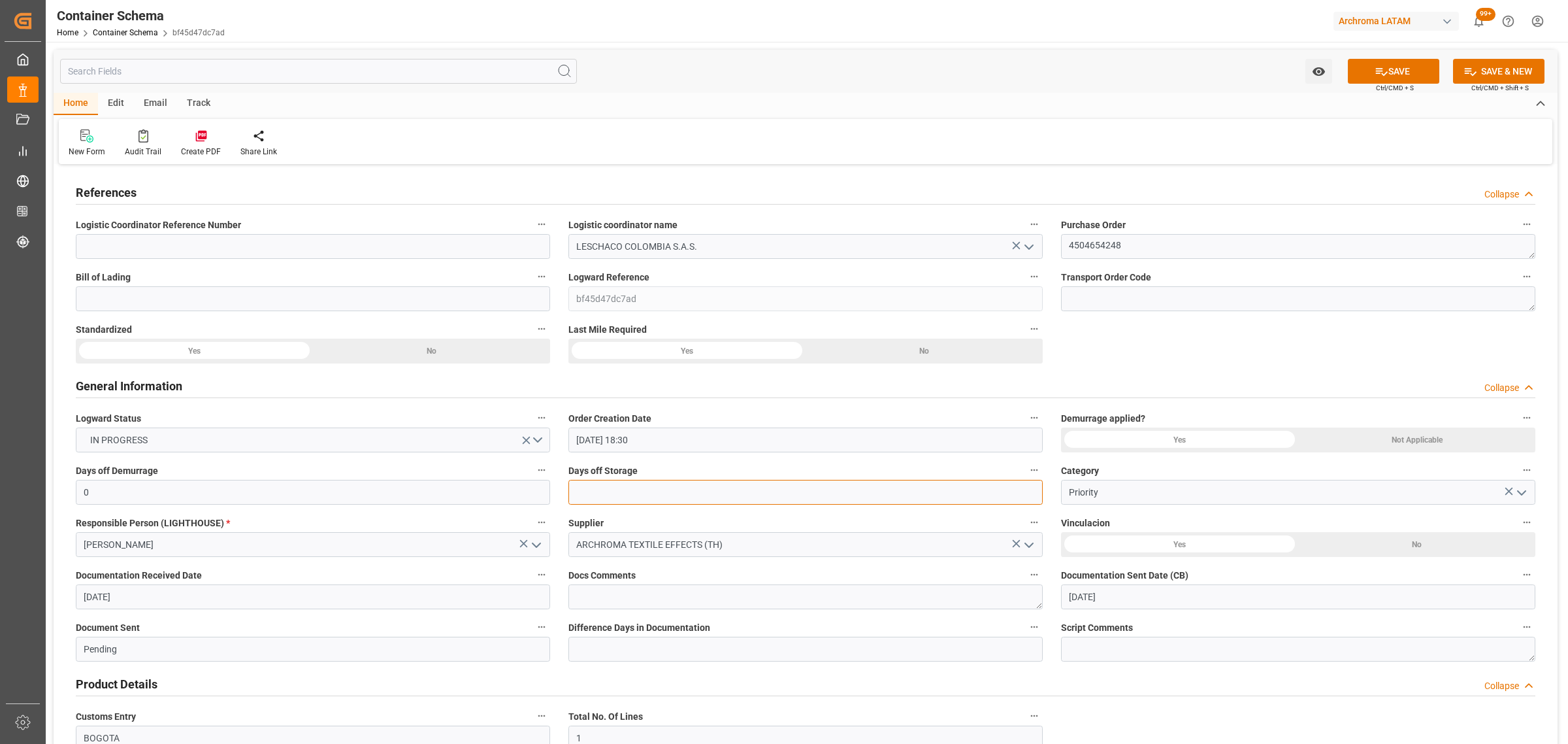
click at [609, 485] on input "text" at bounding box center [806, 492] width 475 height 25
type input "3"
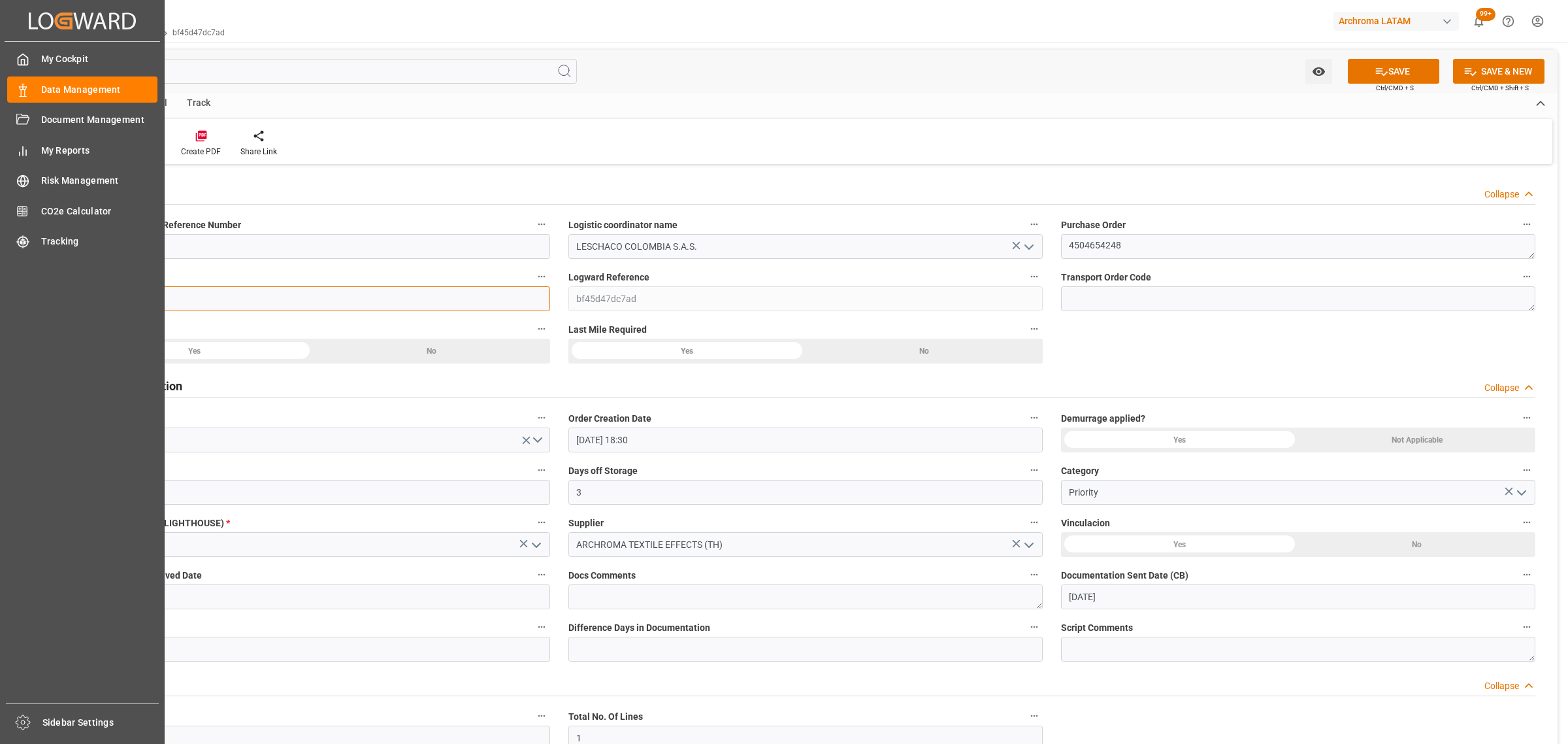
click at [190, 298] on input at bounding box center [313, 298] width 475 height 25
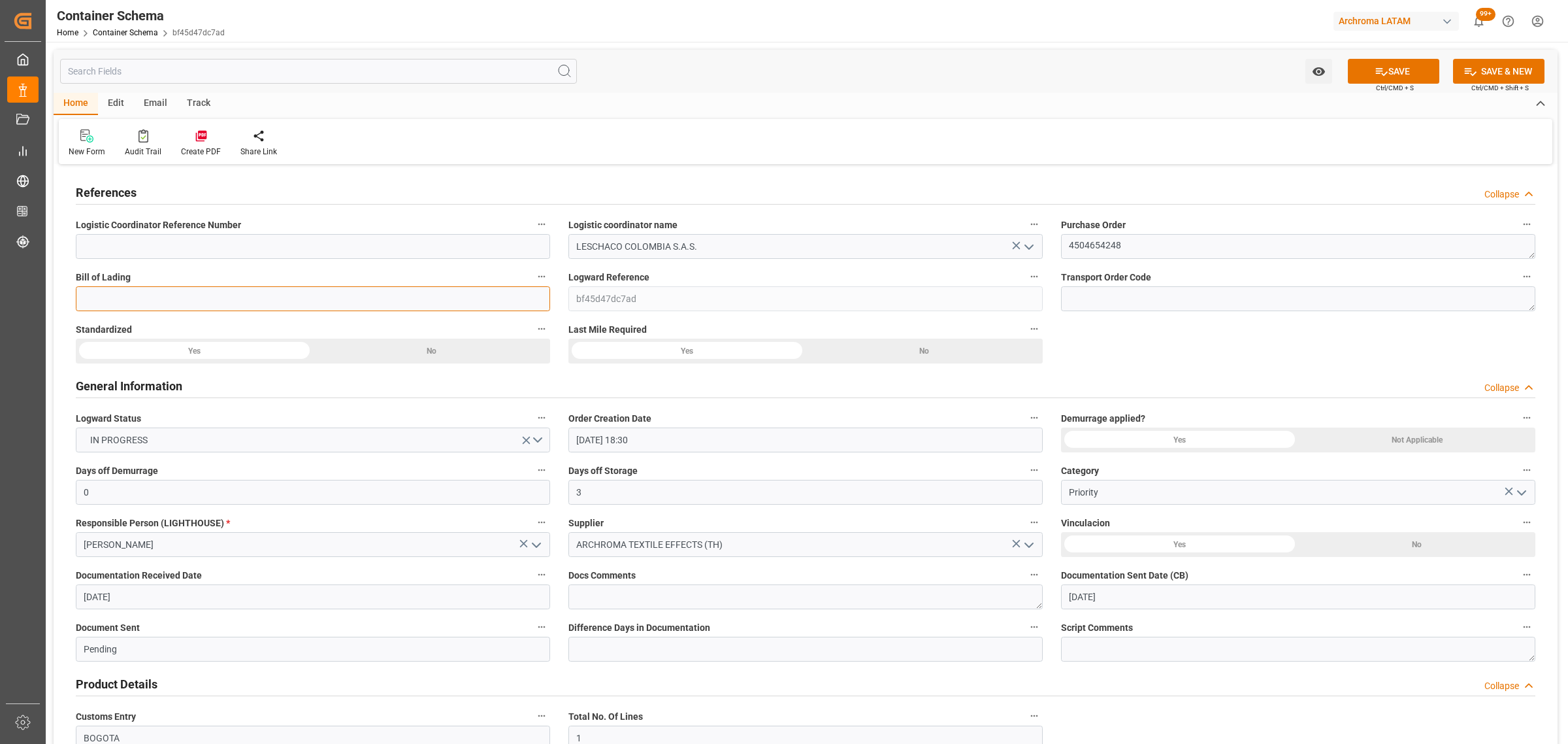
paste input "H059089"
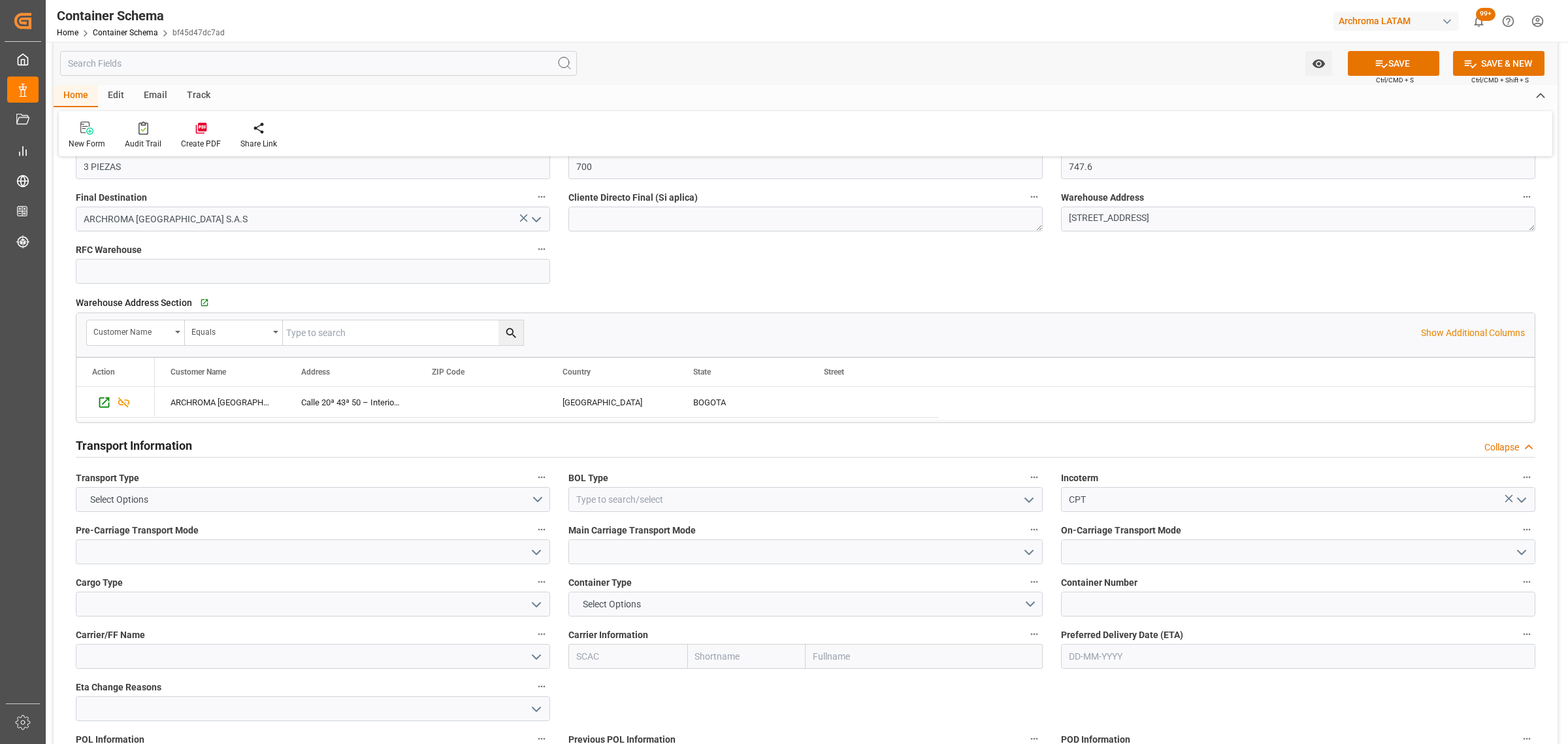
scroll to position [817, 0]
type input "H059089"
click at [531, 498] on button "Select Options" at bounding box center [313, 497] width 475 height 25
click at [134, 510] on div "SEAFREIGHT" at bounding box center [313, 501] width 473 height 27
click at [537, 497] on button "SEAFREIGHT" at bounding box center [313, 497] width 475 height 25
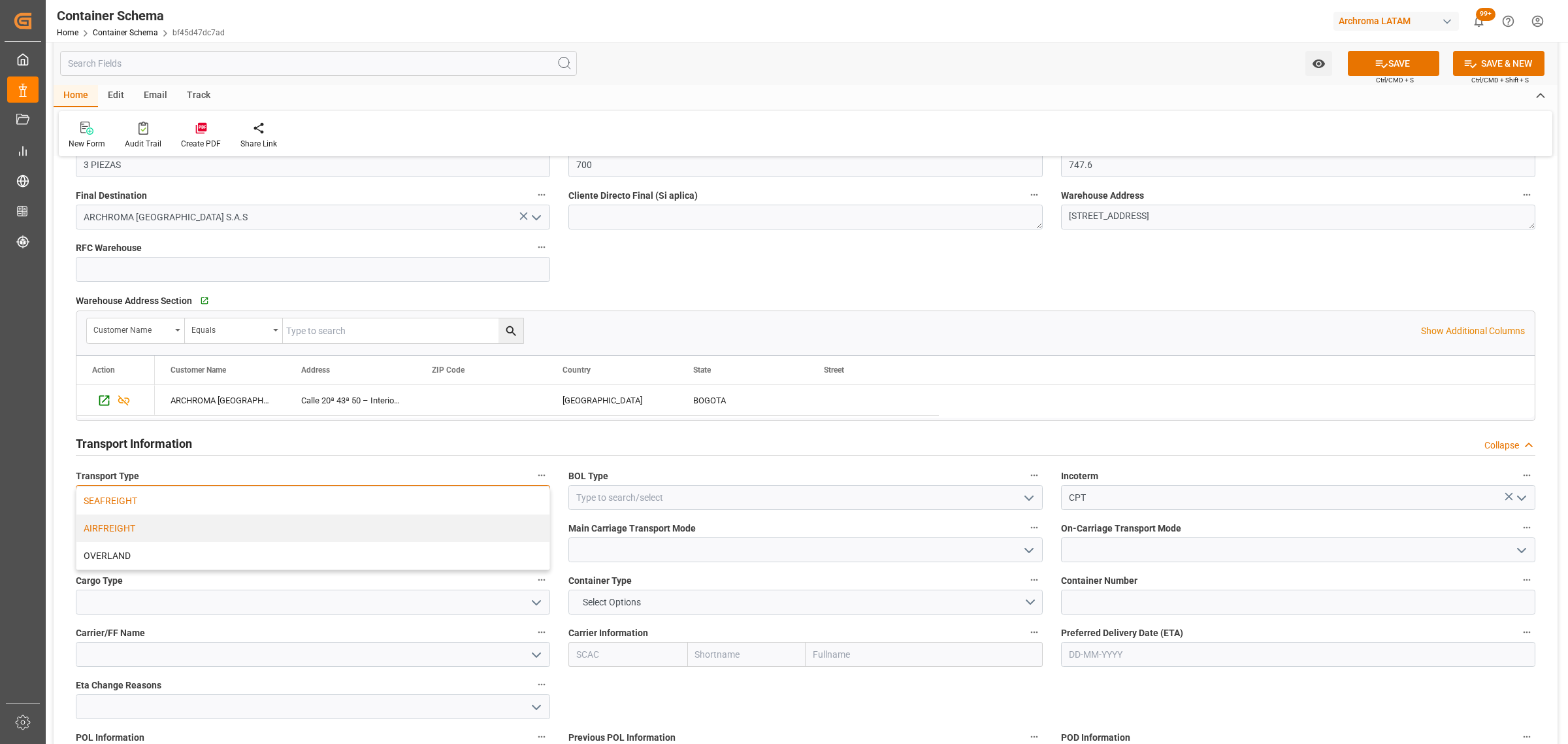
click at [315, 534] on div "AIRFREIGHT" at bounding box center [313, 528] width 473 height 27
click at [742, 498] on input at bounding box center [806, 497] width 475 height 25
click at [1033, 505] on icon "open menu" at bounding box center [1028, 498] width 16 height 16
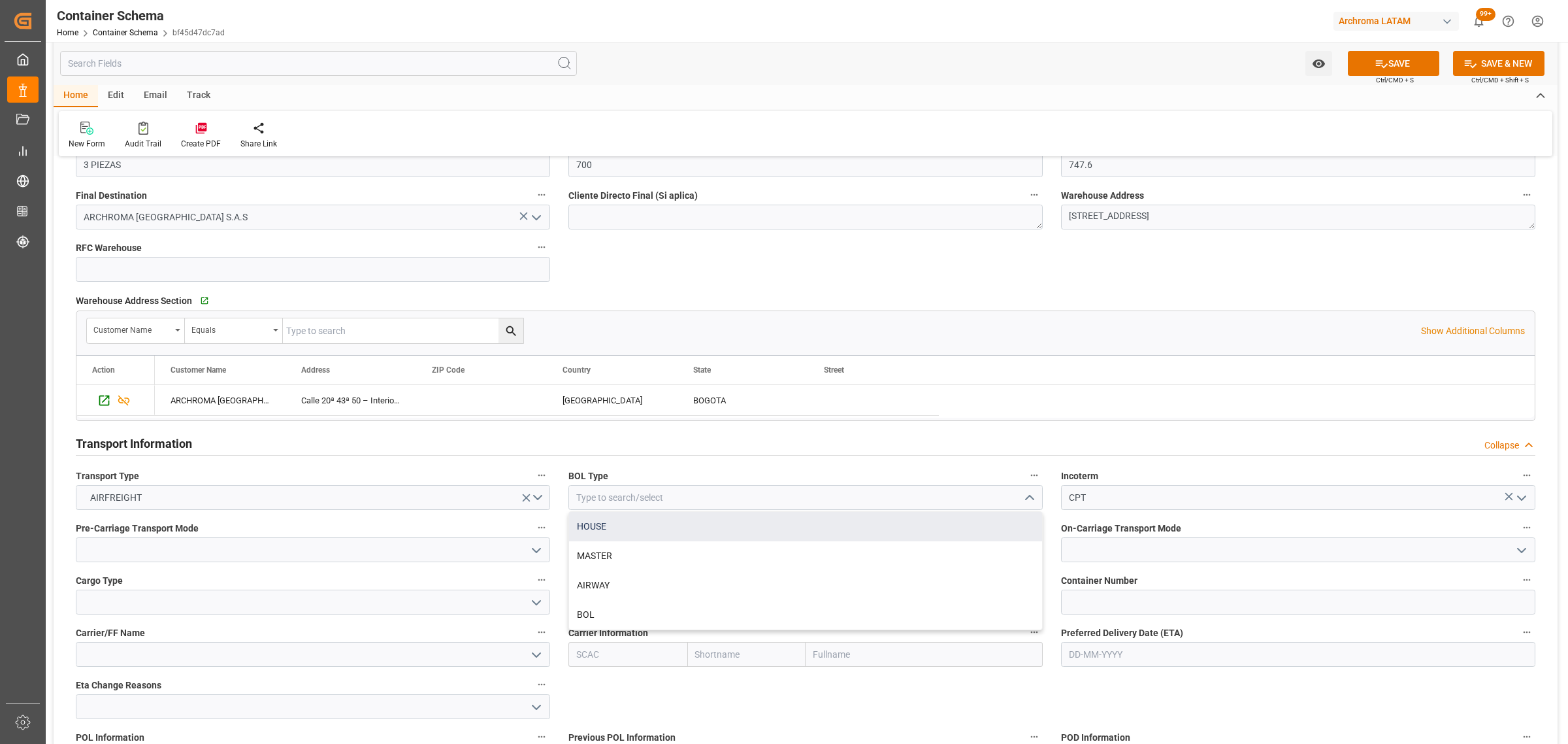
click at [768, 534] on div "HOUSE" at bounding box center [805, 526] width 473 height 29
type input "HOUSE"
click at [534, 553] on icon "open menu" at bounding box center [536, 550] width 16 height 16
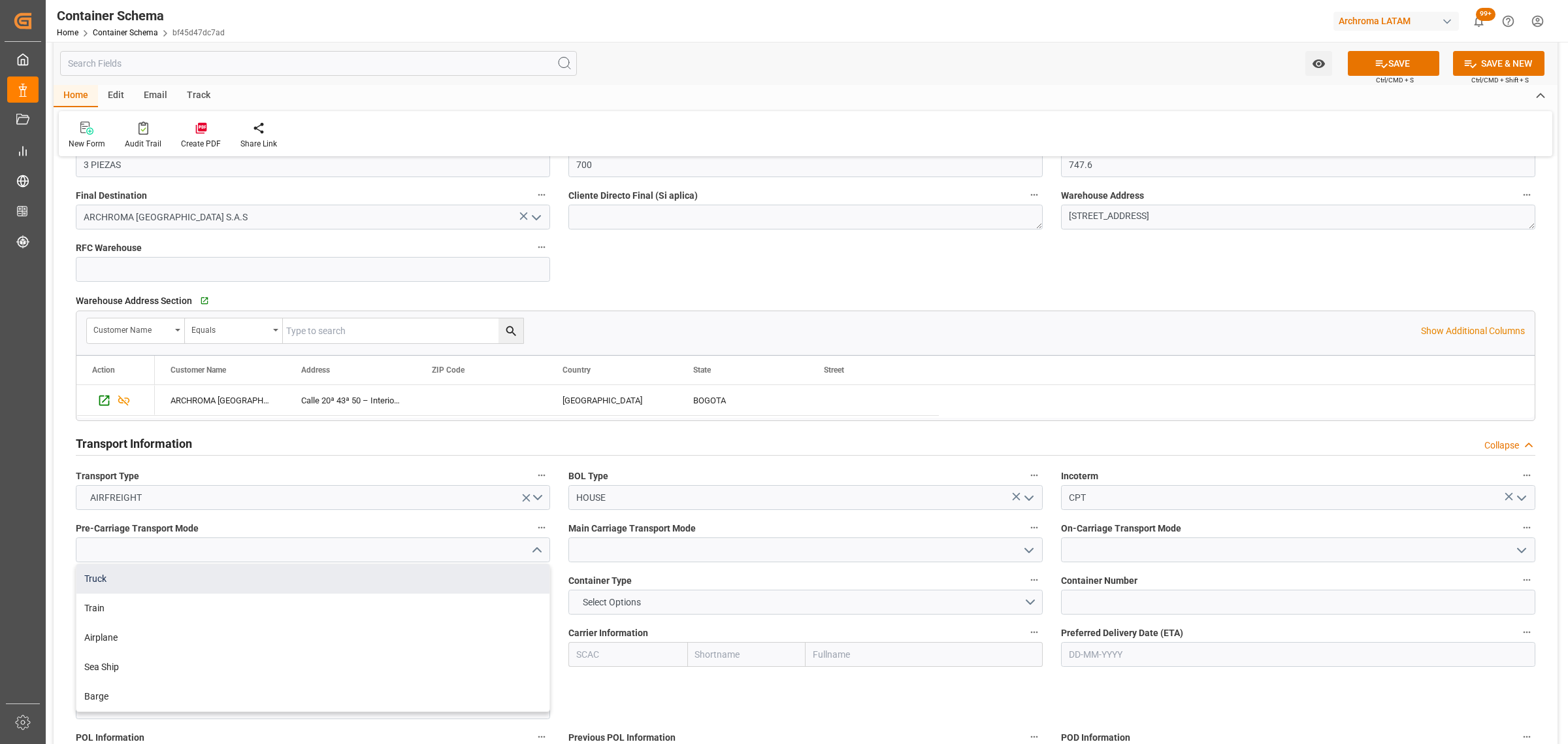
click at [226, 575] on div "Truck" at bounding box center [313, 579] width 473 height 29
type input "Truck"
click at [1026, 553] on icon "open menu" at bounding box center [1028, 550] width 16 height 16
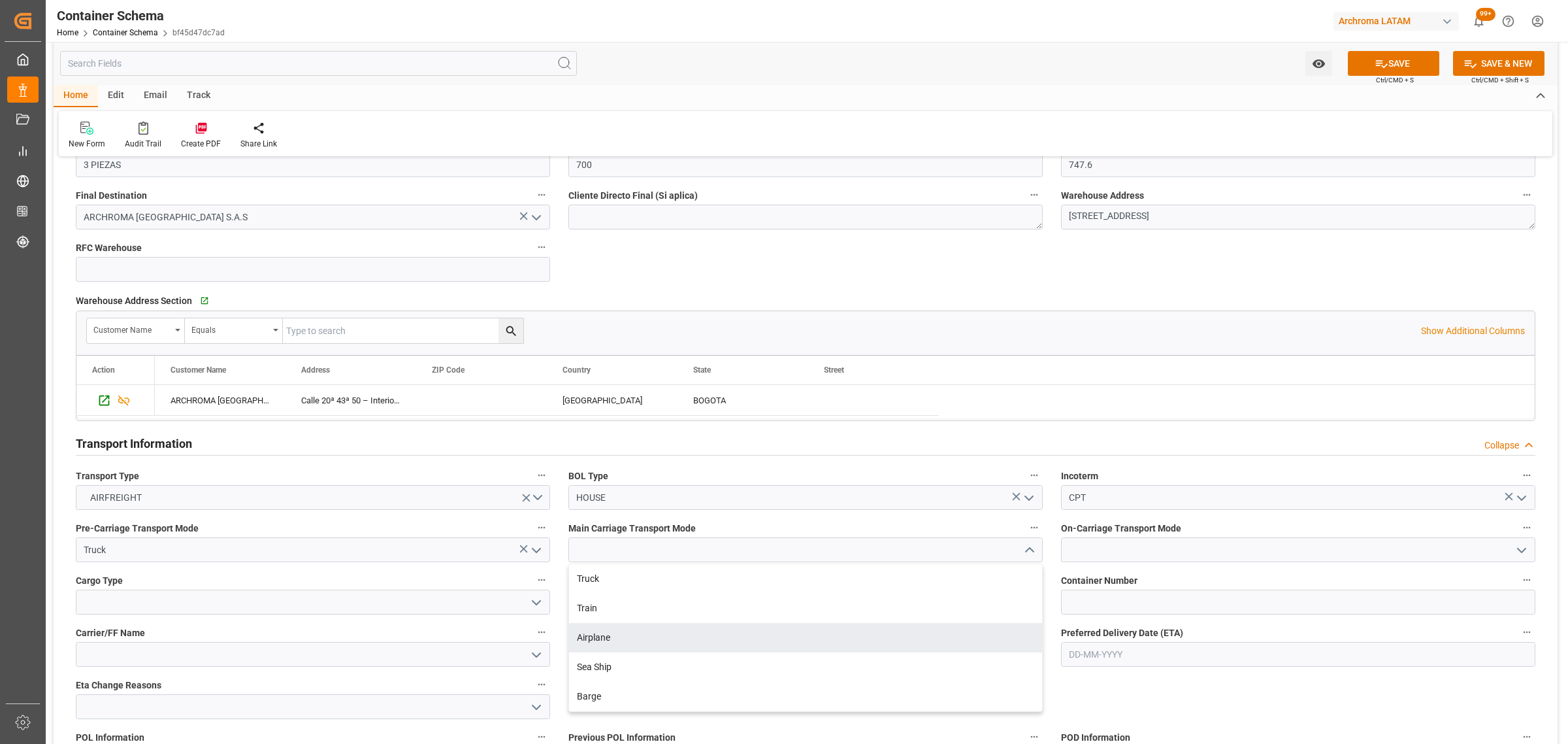
click at [656, 634] on div "Airplane" at bounding box center [805, 638] width 473 height 29
type input "Airplane"
click at [1514, 551] on icon "open menu" at bounding box center [1521, 550] width 16 height 16
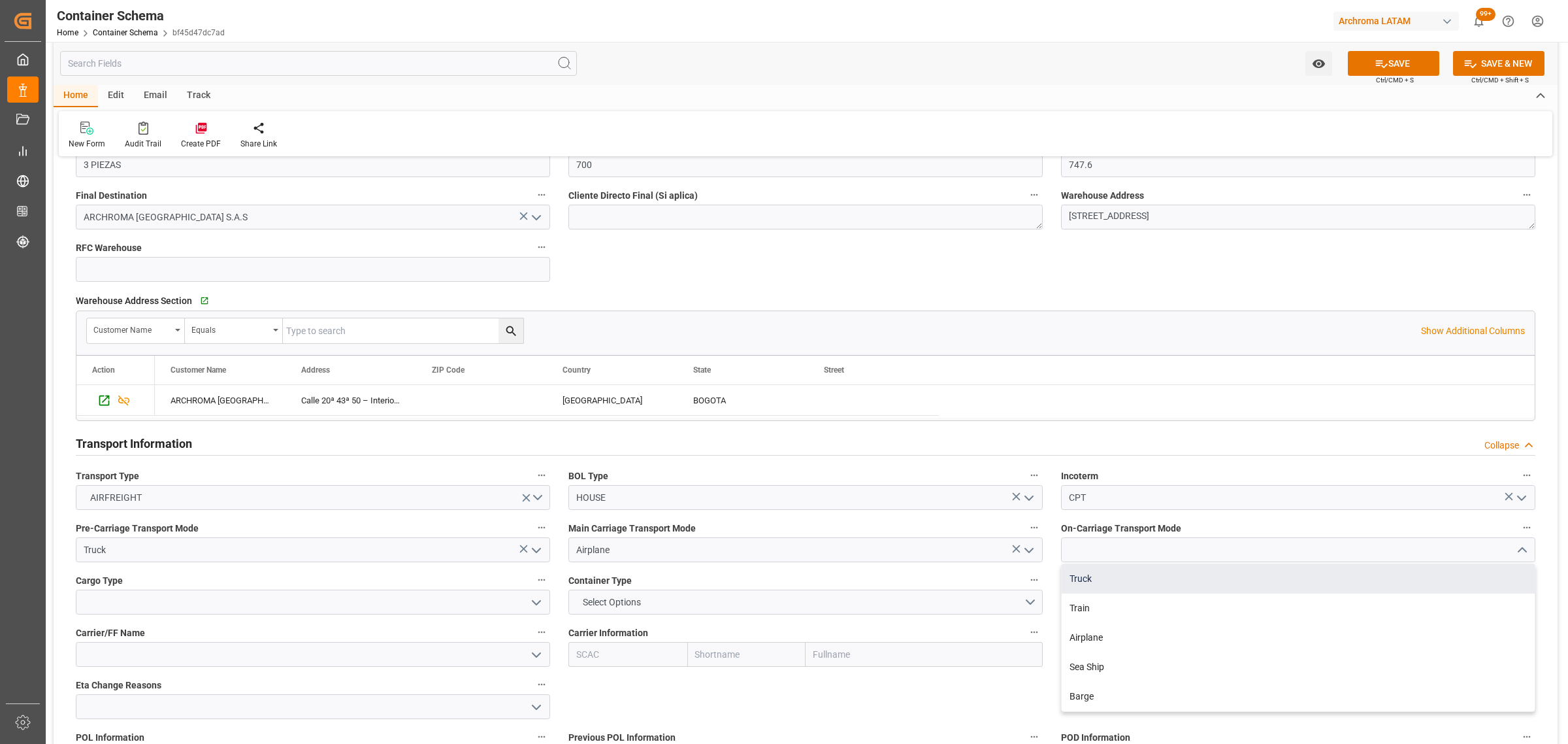
click at [1105, 587] on div "Truck" at bounding box center [1298, 579] width 473 height 29
type input "Truck"
click at [540, 599] on icon "open menu" at bounding box center [536, 602] width 16 height 16
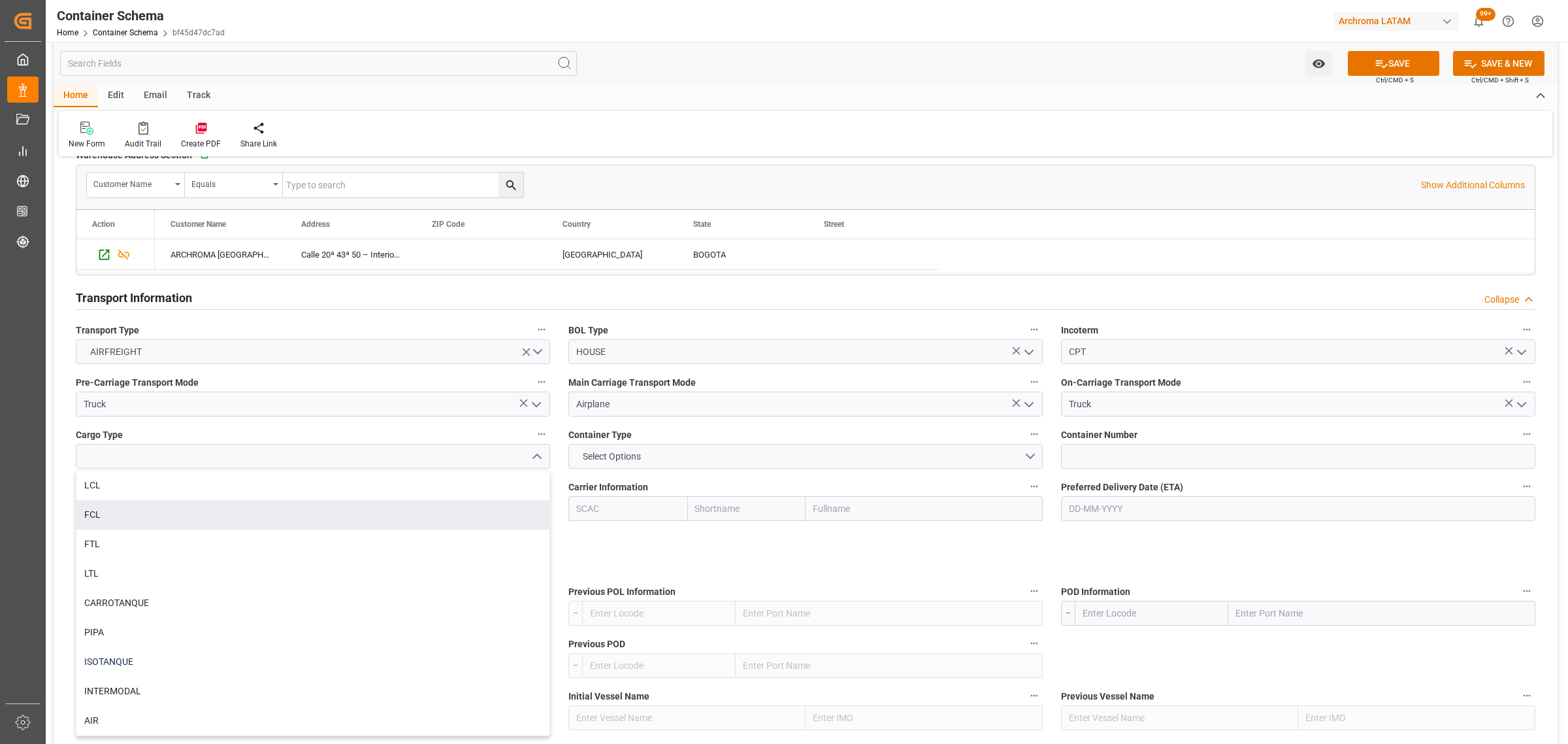
scroll to position [981, 0]
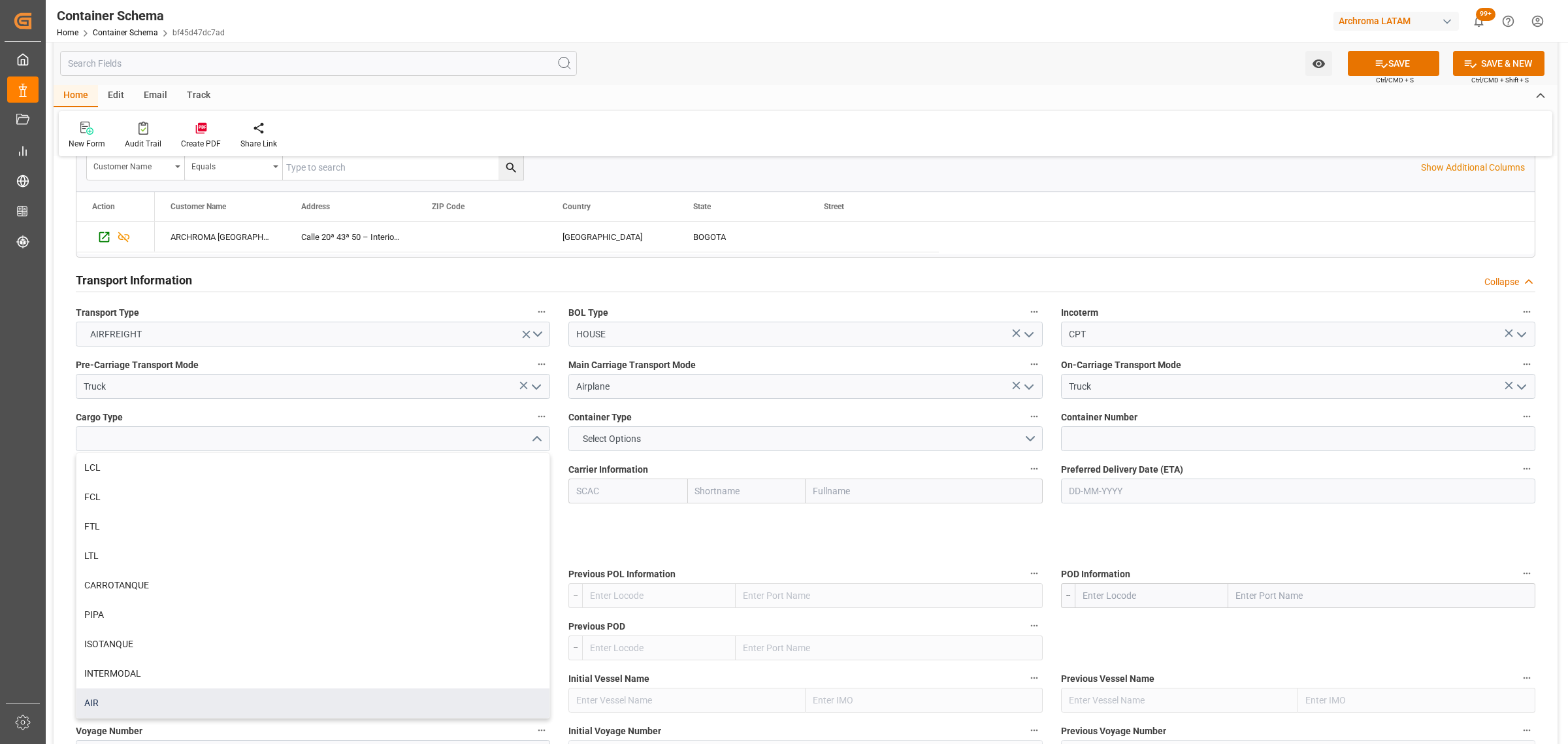
click at [129, 701] on div "AIR" at bounding box center [313, 703] width 473 height 29
type input "AIR"
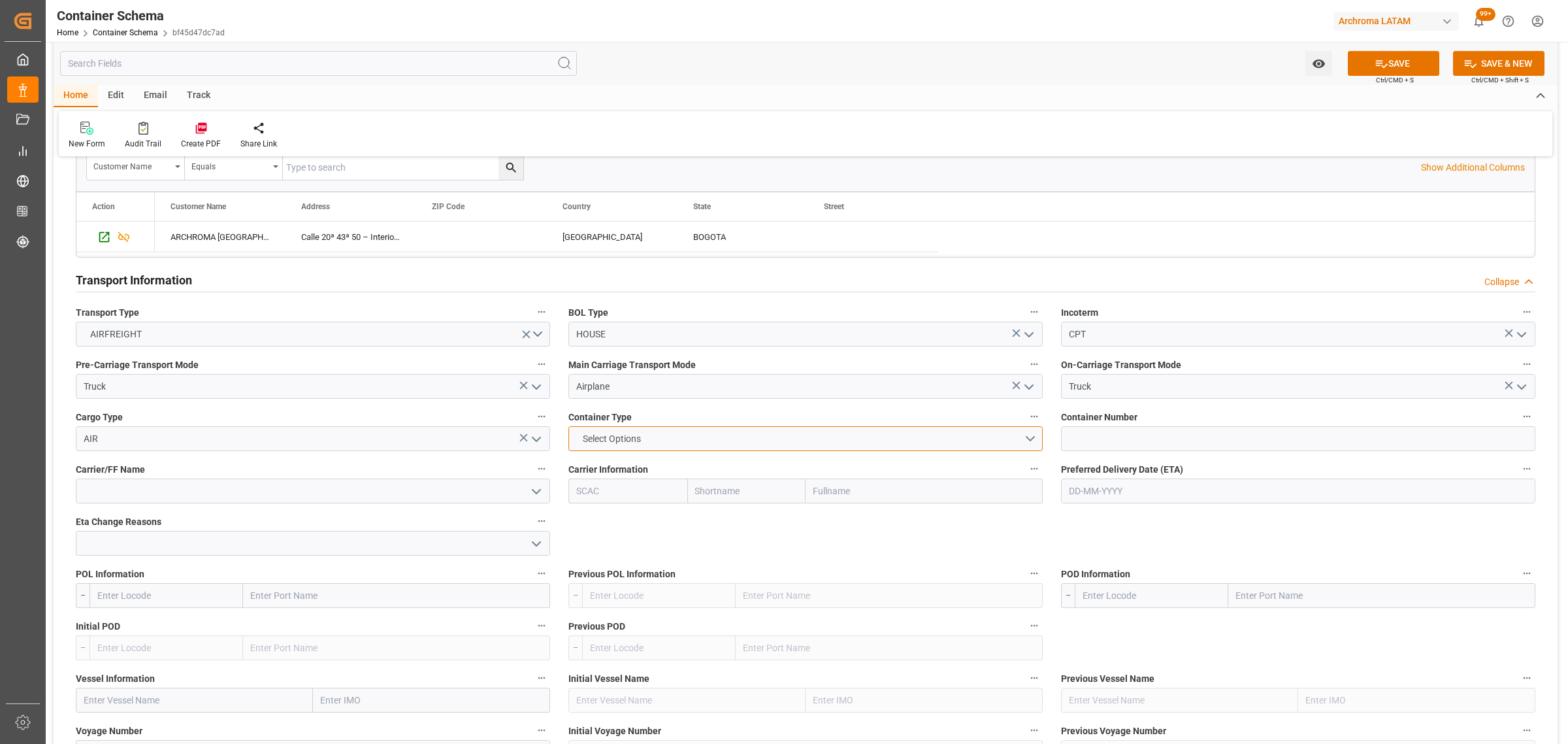
click at [776, 435] on button "Select Options" at bounding box center [806, 438] width 475 height 25
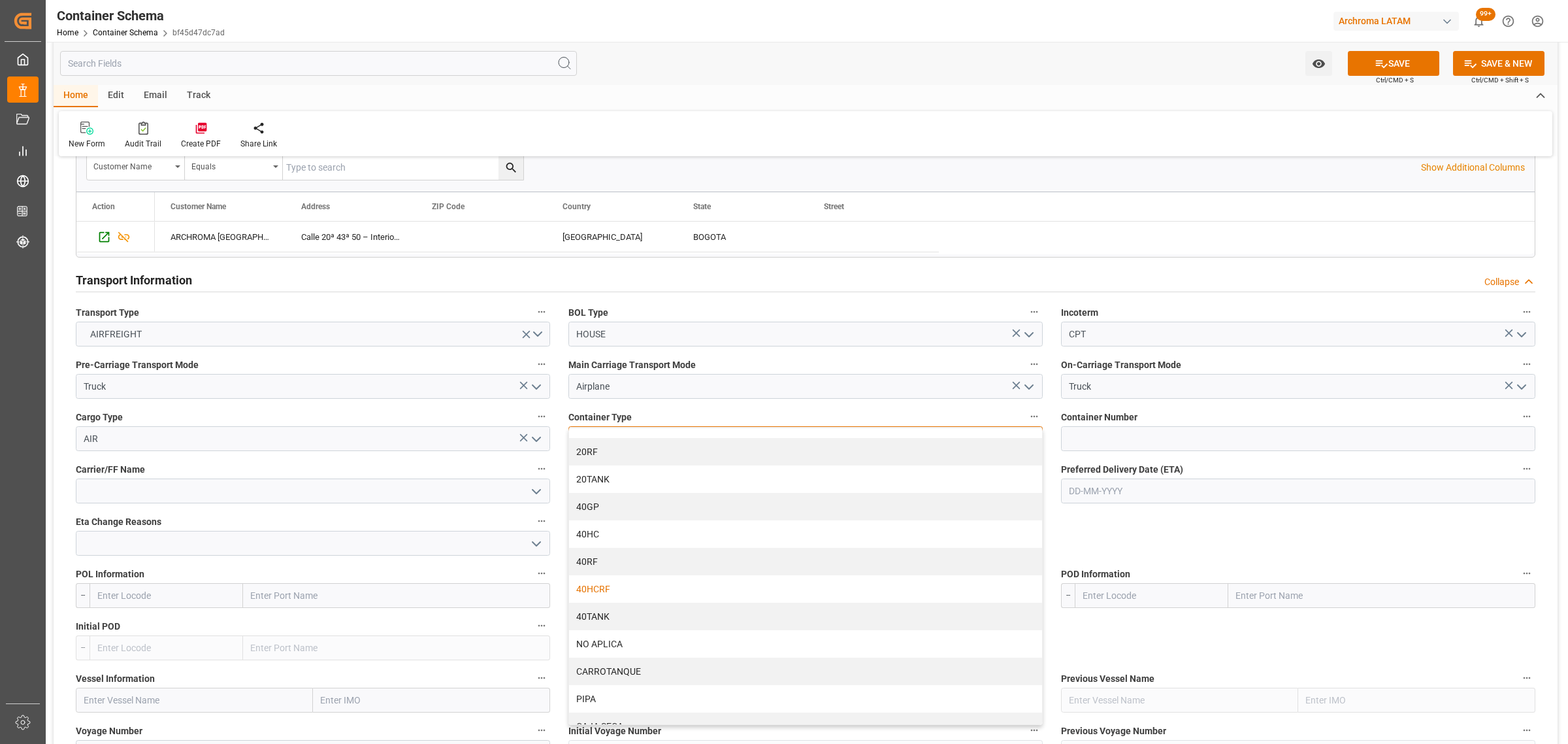
scroll to position [33, 0]
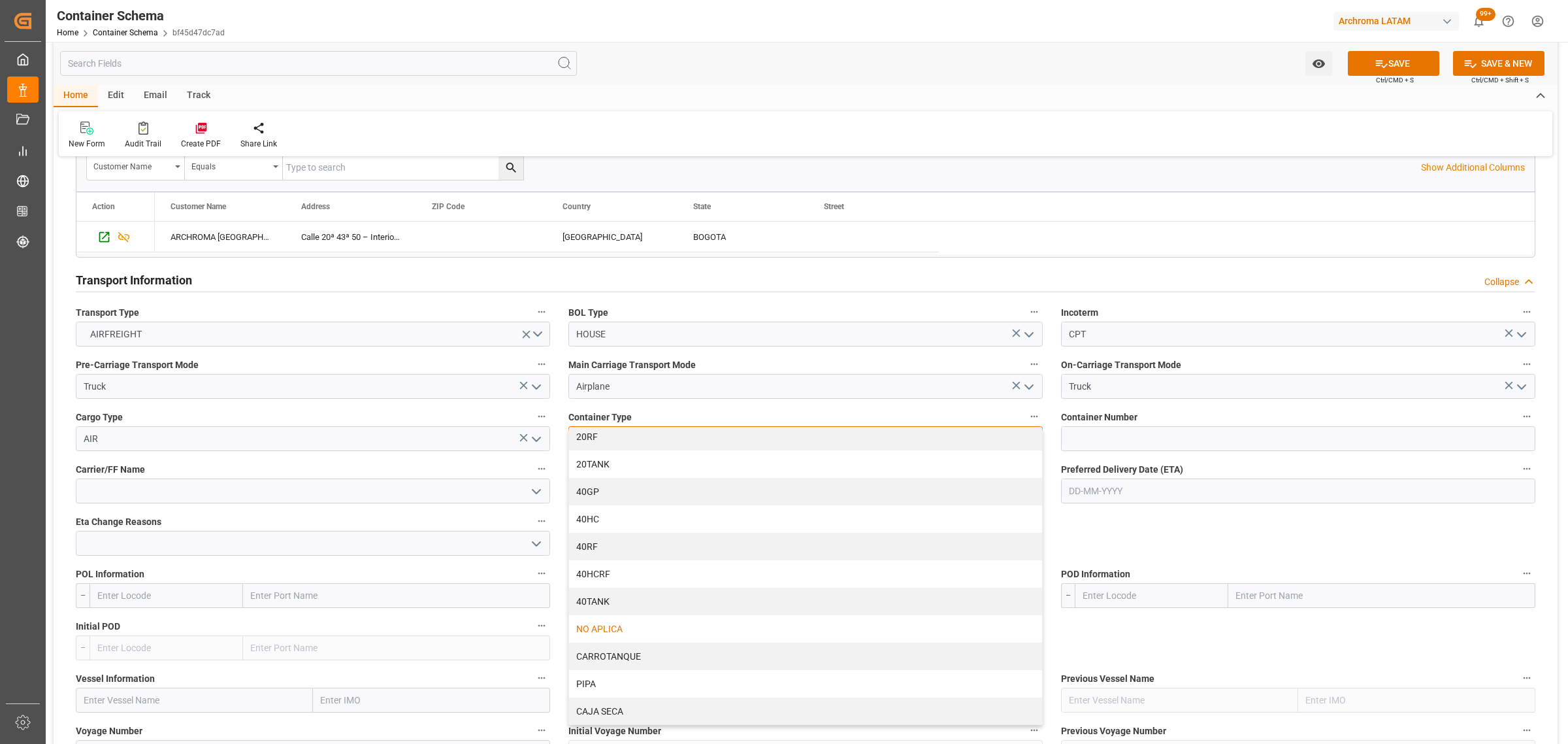
click at [641, 619] on div "NO APLICA" at bounding box center [805, 629] width 473 height 27
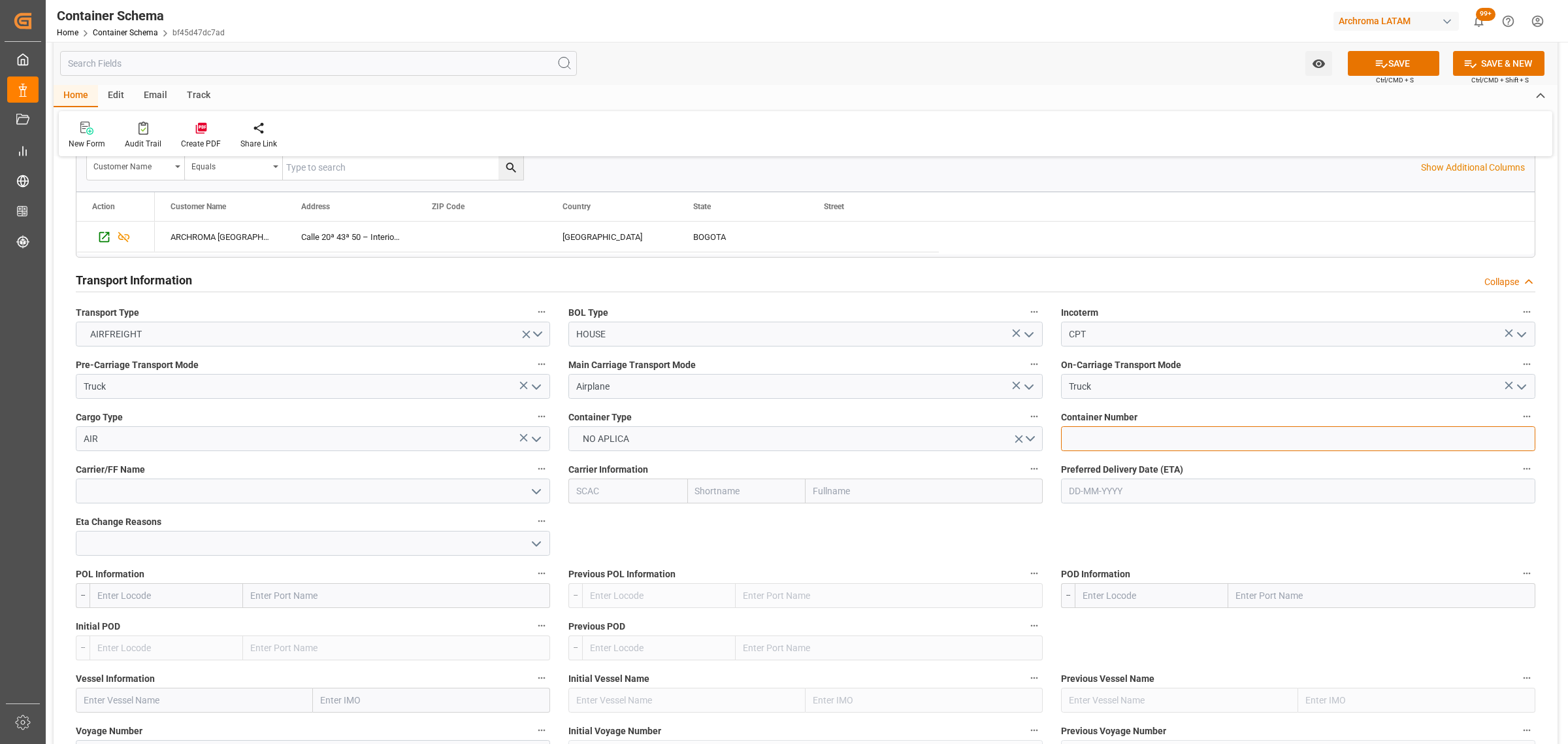
click at [1150, 442] on input at bounding box center [1298, 438] width 475 height 25
paste input "H059089"
type input "H059089"
click at [1130, 491] on input "text" at bounding box center [1298, 491] width 475 height 25
click at [1083, 560] on div "28 29 30 31 1 2 3" at bounding box center [1154, 572] width 178 height 26
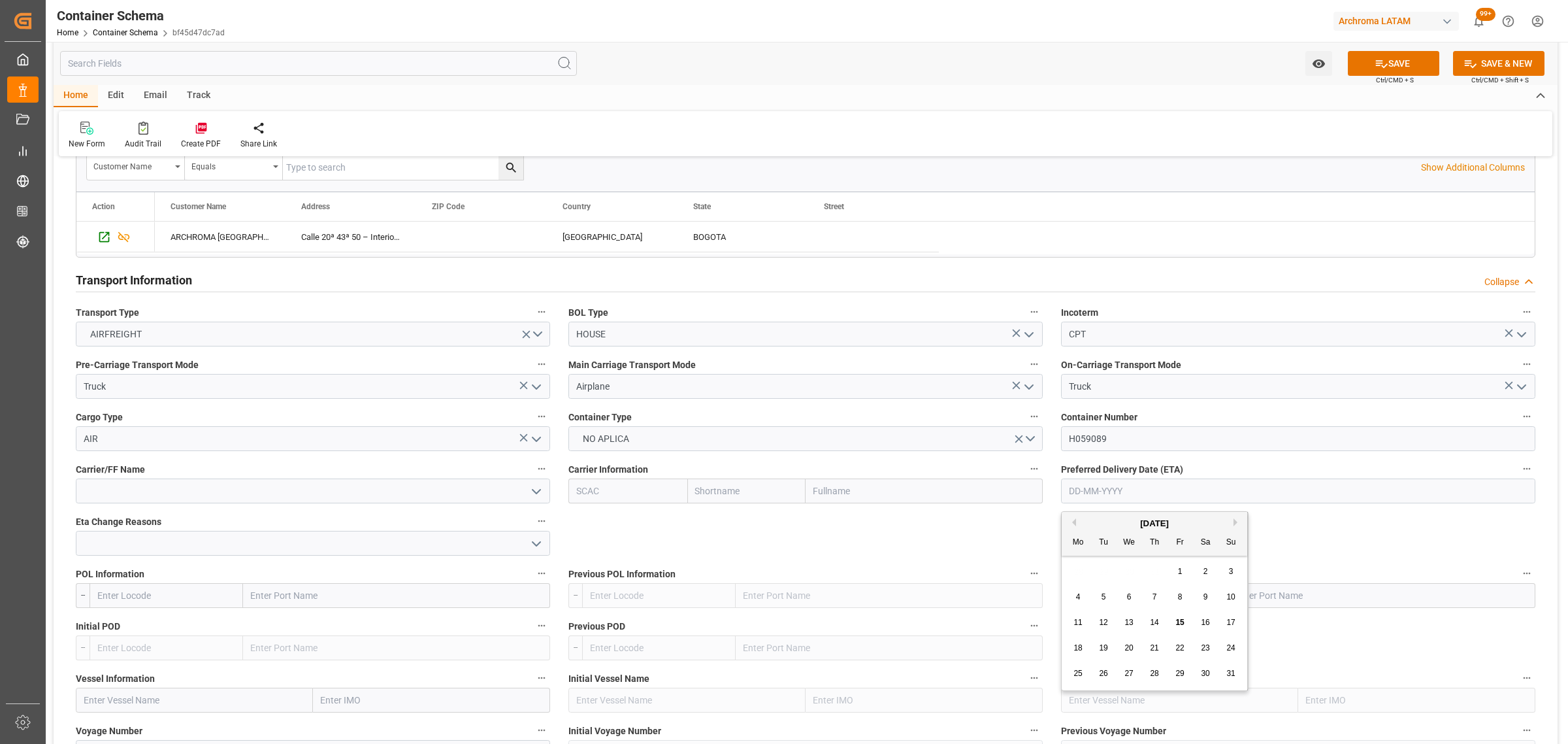
click at [1106, 648] on span "19" at bounding box center [1103, 647] width 9 height 9
type input "[DATE]"
click at [482, 492] on input at bounding box center [313, 491] width 475 height 25
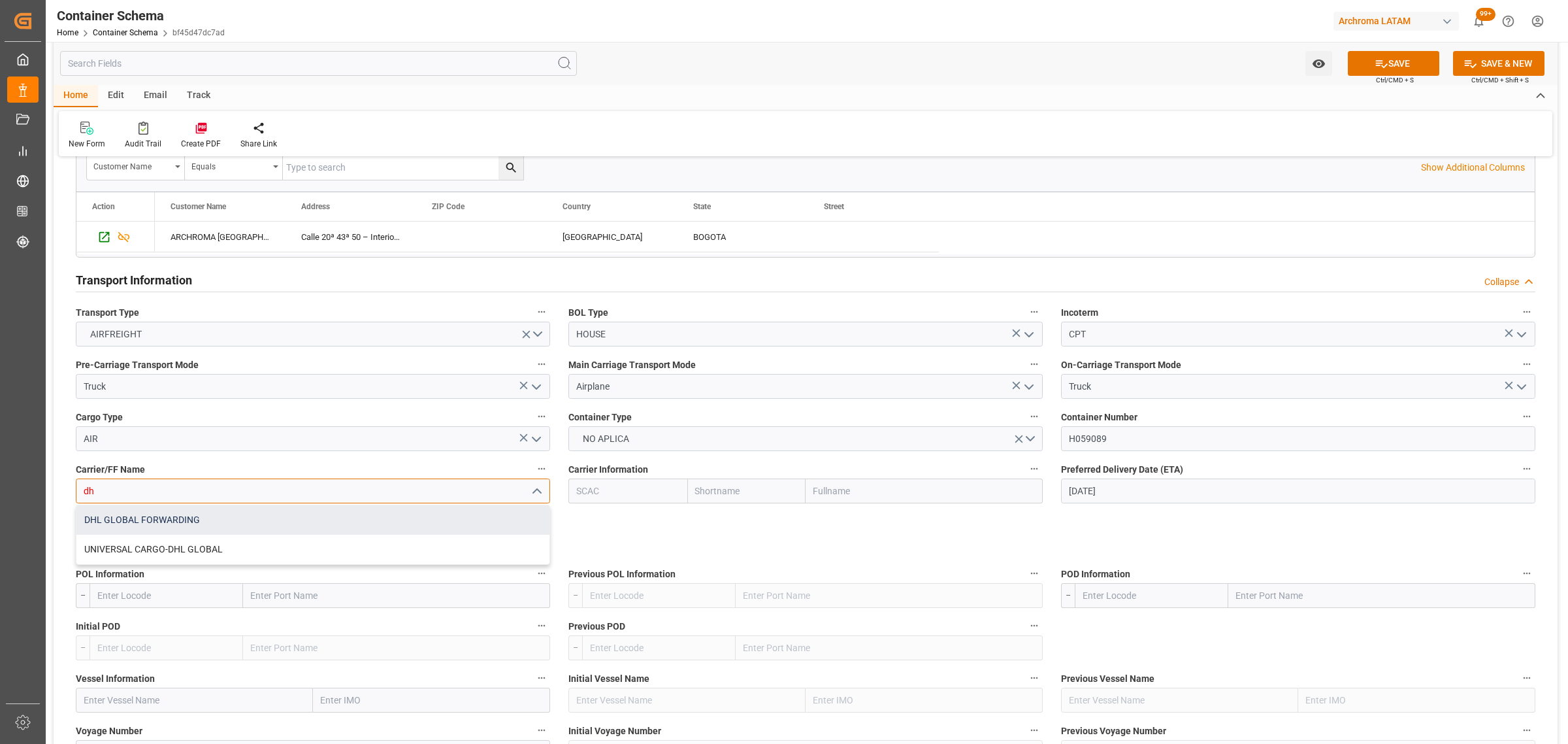
click at [243, 512] on div "DHL GLOBAL FORWARDING" at bounding box center [313, 520] width 473 height 29
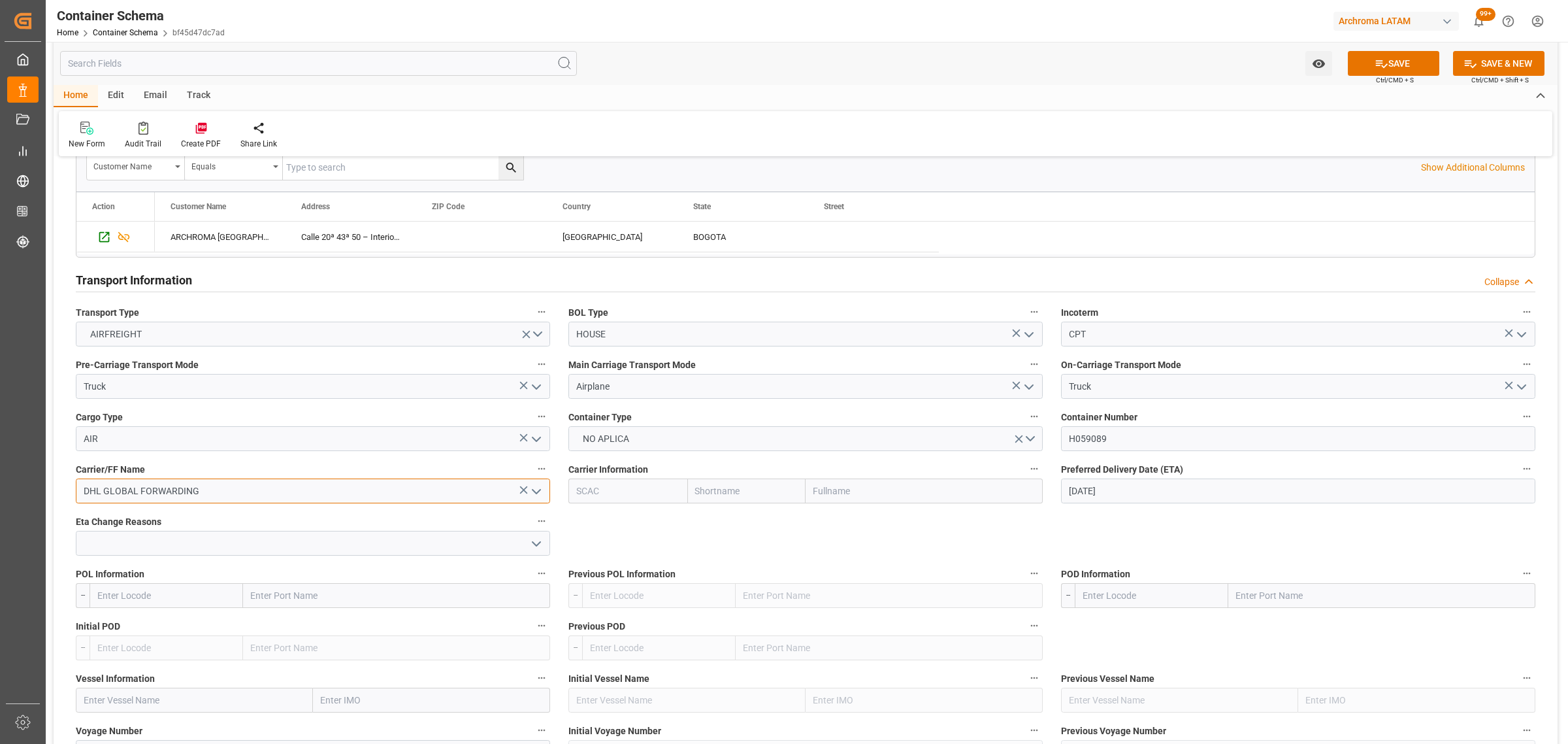
type input "DHL GLOBAL FORWARDING"
click at [1092, 597] on input "text" at bounding box center [1151, 595] width 153 height 25
click at [1150, 693] on div "COBOG - Bogotá" at bounding box center [1151, 697] width 153 height 29
type input "COBOG"
type input "[GEOGRAPHIC_DATA]"
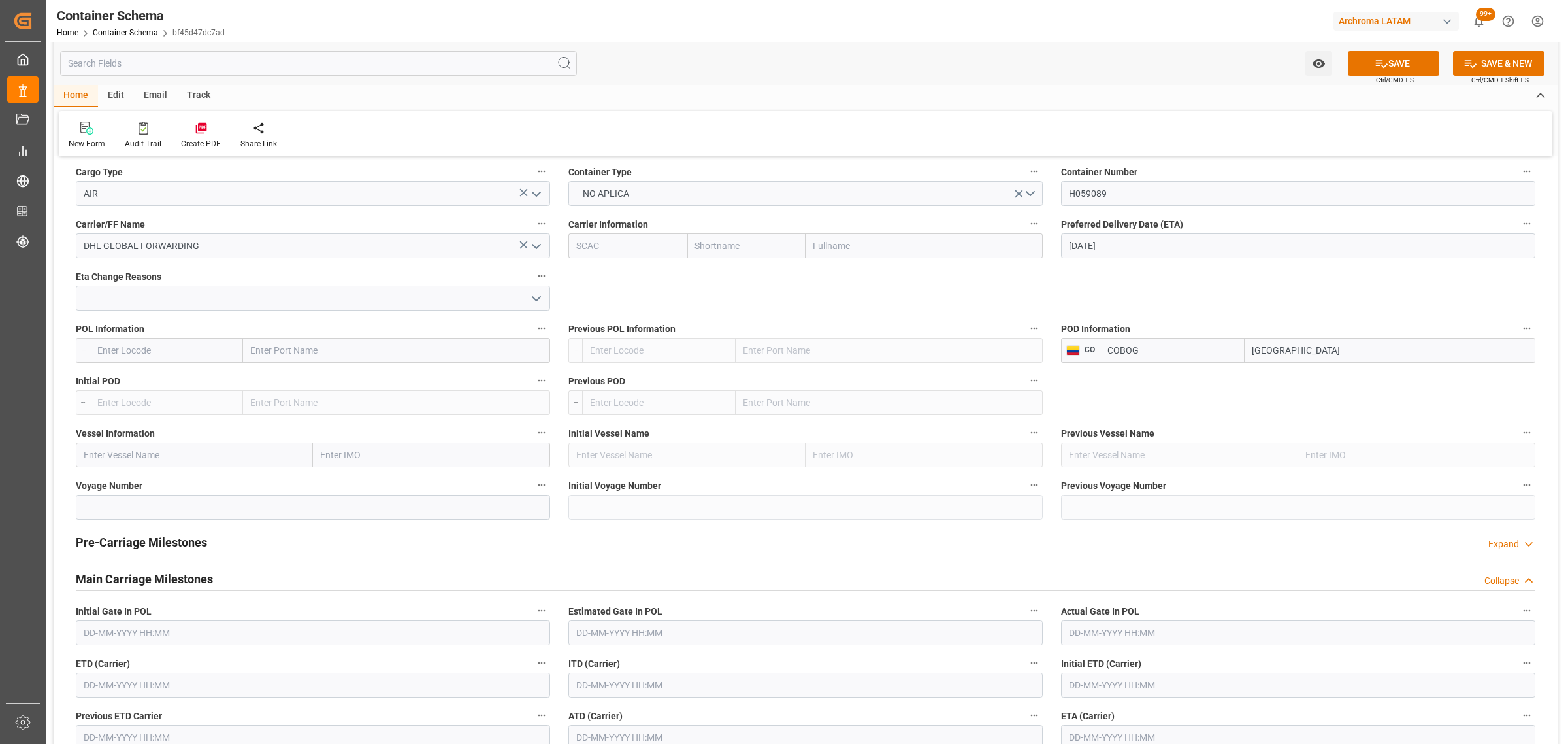
scroll to position [1389, 0]
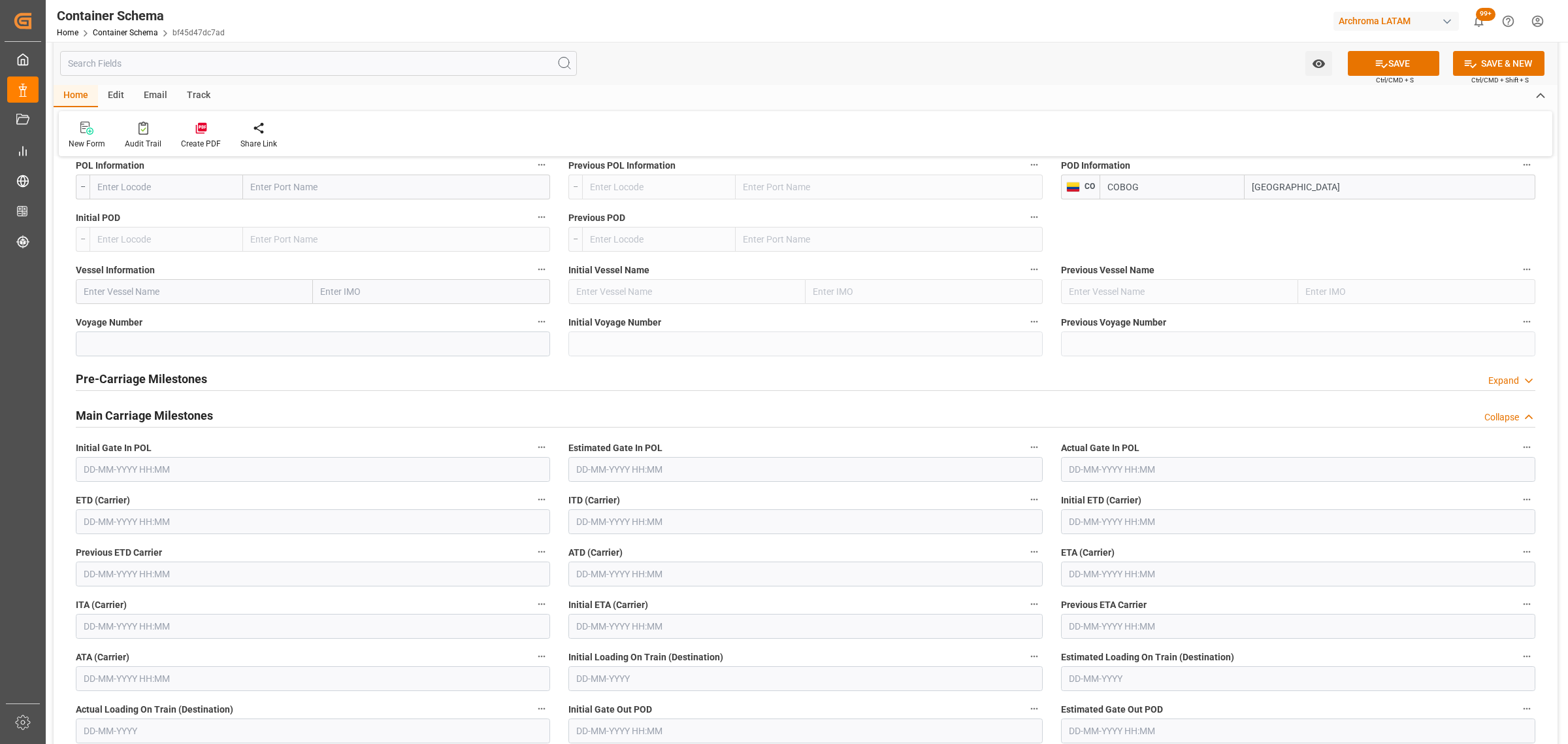
type input "COBOG"
click at [197, 526] on input "text" at bounding box center [313, 522] width 475 height 25
click at [93, 680] on span "18" at bounding box center [92, 679] width 9 height 9
type input "18-08-2025 00:00"
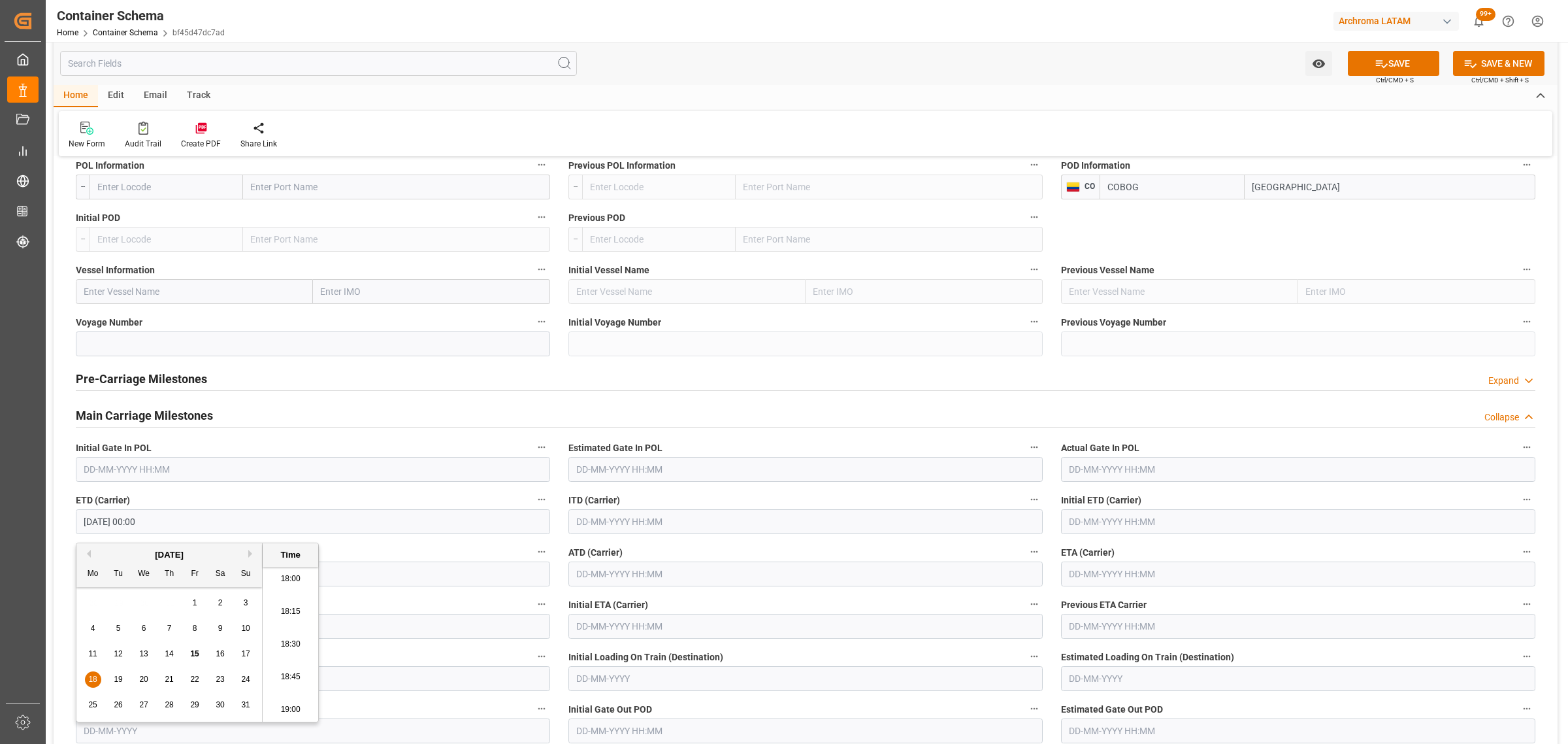
click at [1121, 568] on input "text" at bounding box center [1298, 574] width 475 height 25
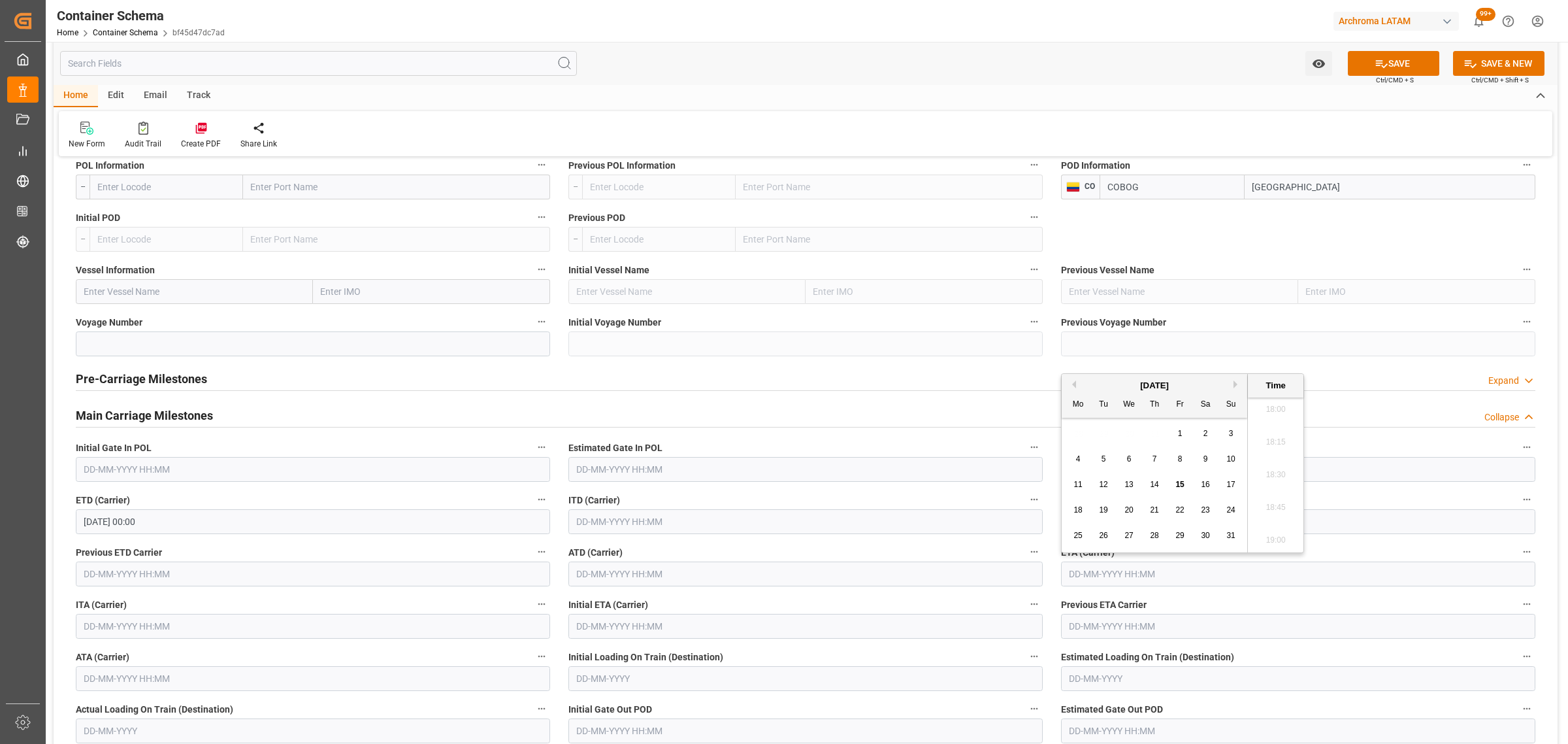
click at [1106, 507] on span "19" at bounding box center [1103, 509] width 9 height 9
click at [1281, 477] on li "18:30" at bounding box center [1276, 475] width 56 height 33
type input "19-08-2025 18:30"
click at [1382, 65] on icon at bounding box center [1382, 64] width 12 height 8
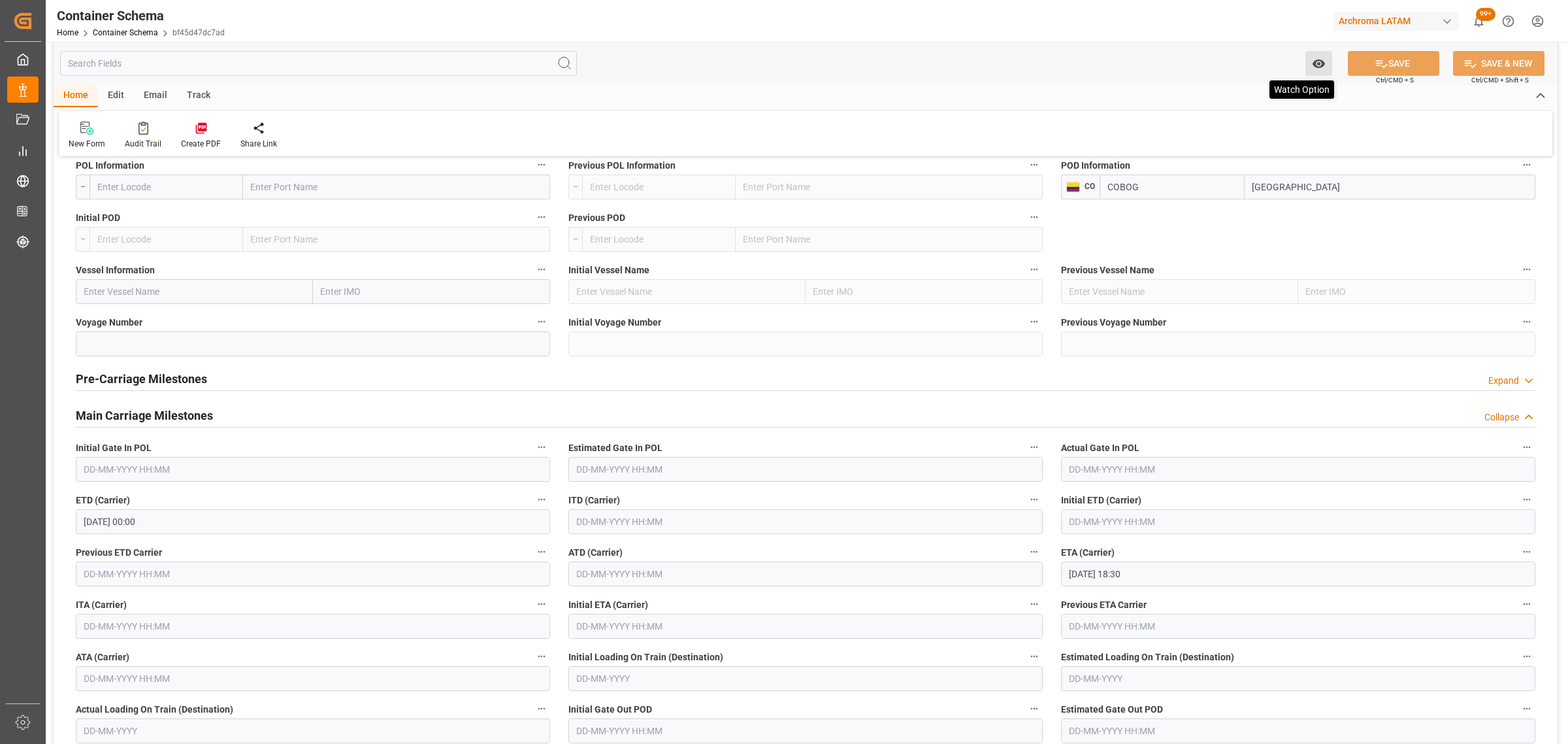
click at [1310, 70] on button "Watch Option" at bounding box center [1319, 63] width 27 height 25
click at [1249, 99] on span "Start Watching" at bounding box center [1264, 92] width 119 height 14
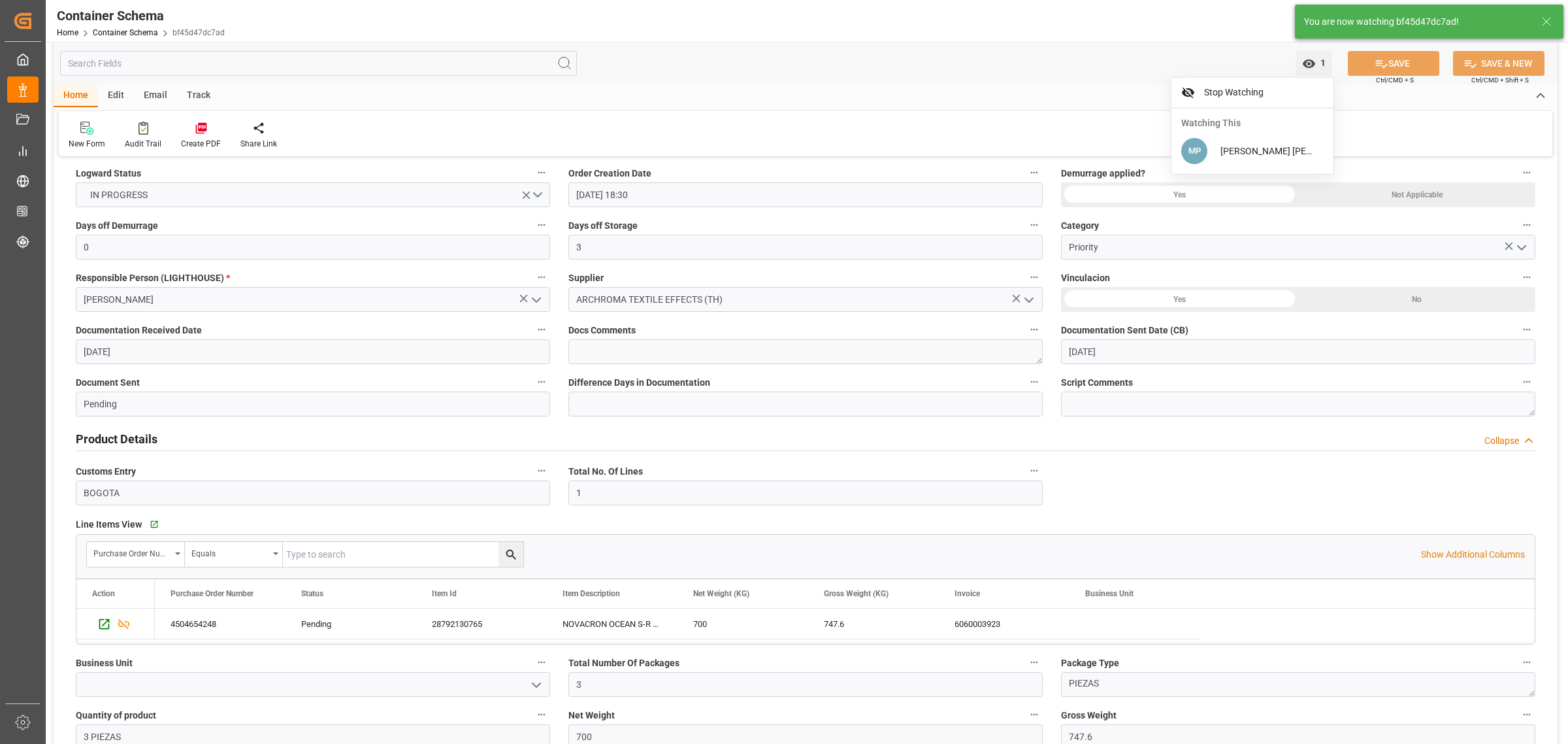
scroll to position [0, 0]
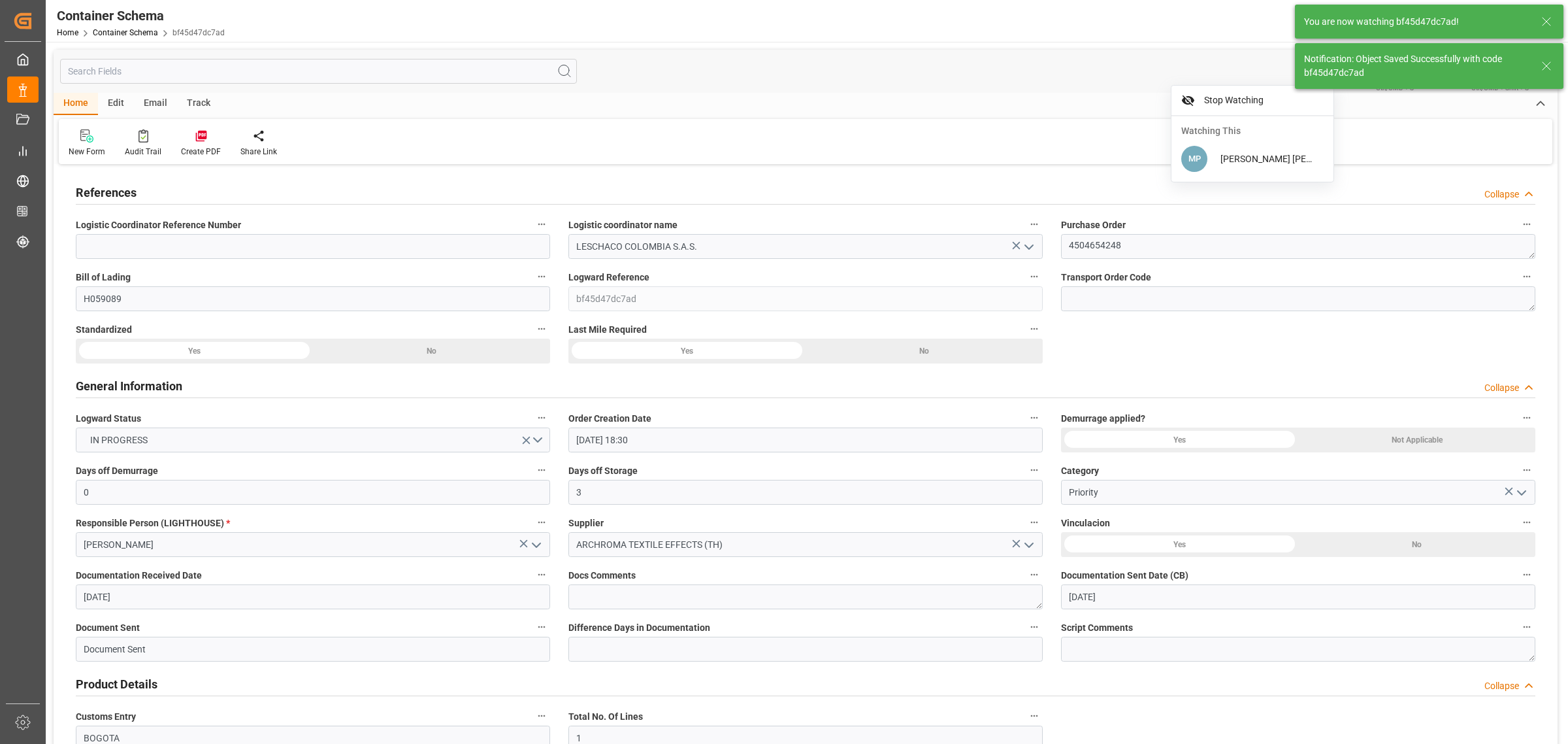
type input "Document Sent"
type input "COBOG"
type input "[GEOGRAPHIC_DATA]"
type input "18-08-2025 00:00"
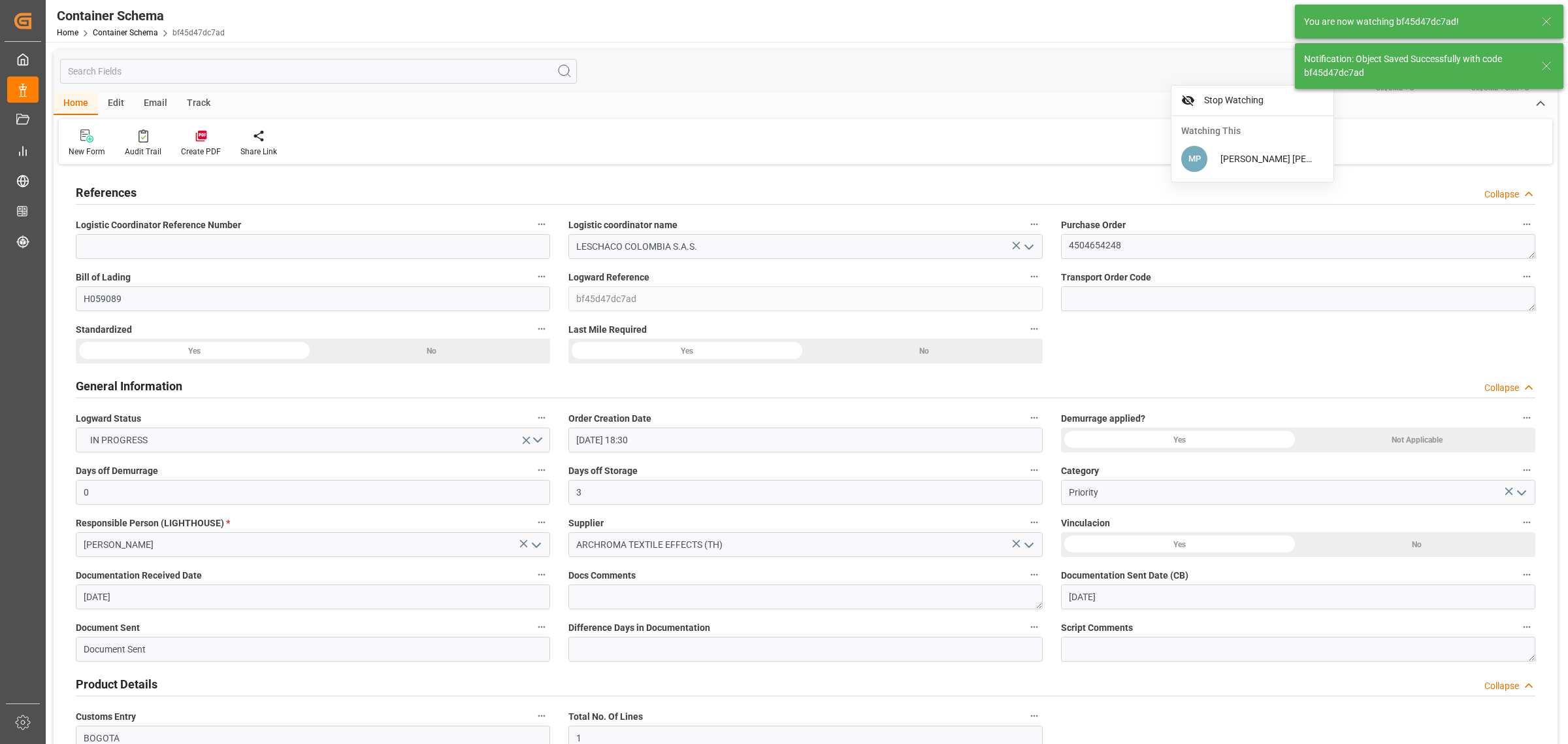
type input "19-08-2025 18:30"
